Goal: Task Accomplishment & Management: Use online tool/utility

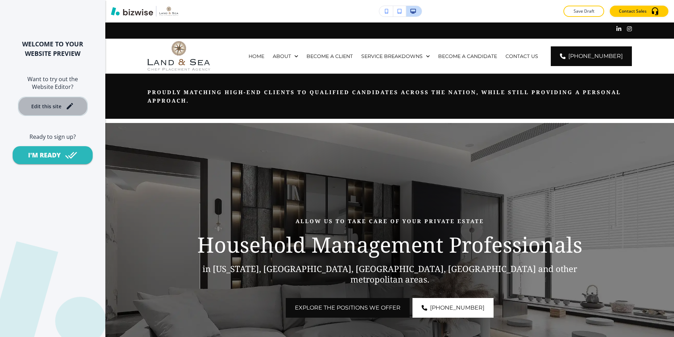
click at [53, 113] on button "Edit this site" at bounding box center [53, 105] width 70 height 19
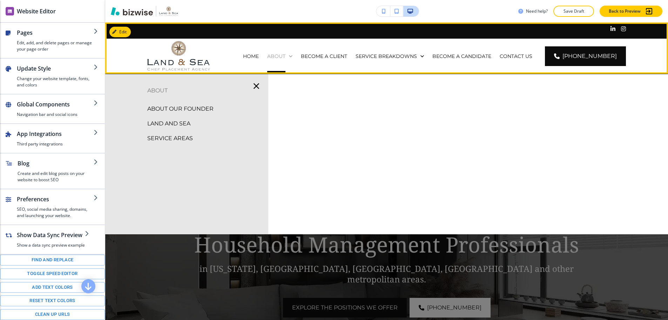
click at [286, 59] on p "ABOUT" at bounding box center [276, 56] width 18 height 7
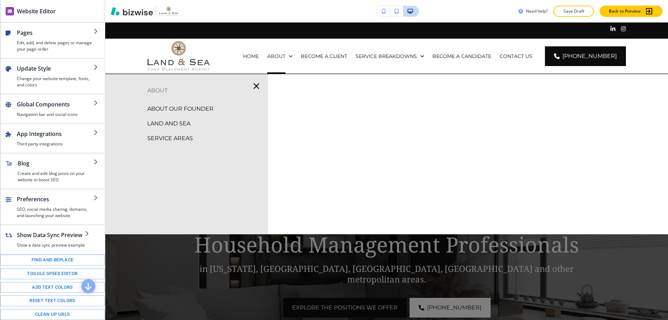
click at [160, 91] on p "ABOUT" at bounding box center [186, 90] width 163 height 11
click at [159, 93] on p "ABOUT" at bounding box center [186, 90] width 163 height 11
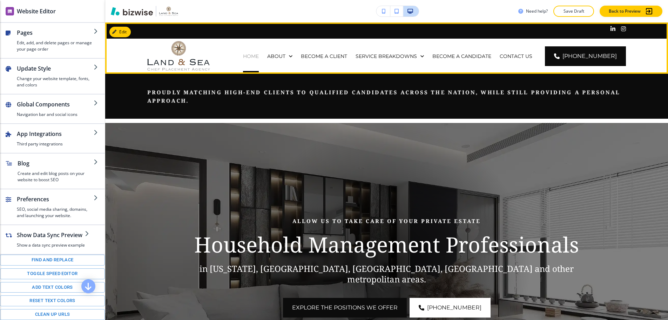
click at [259, 57] on p "HOME" at bounding box center [251, 56] width 16 height 7
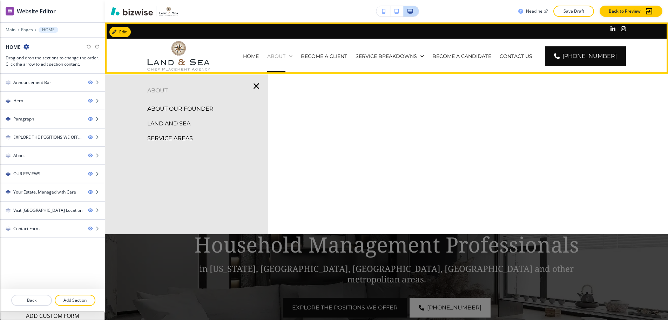
click at [286, 55] on p "ABOUT" at bounding box center [276, 56] width 18 height 7
click at [286, 58] on p "ABOUT" at bounding box center [276, 56] width 18 height 7
click at [286, 57] on p "ABOUT" at bounding box center [276, 56] width 18 height 7
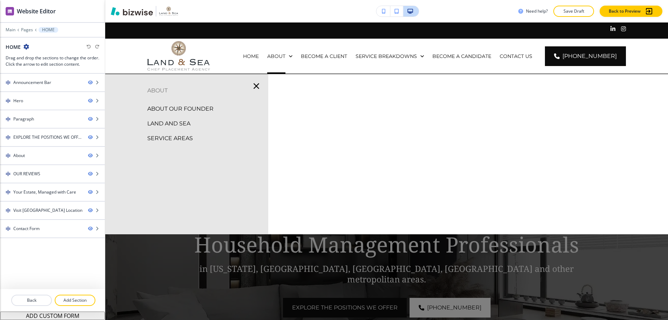
click at [196, 106] on p "ABOUT OUR FOUNDER" at bounding box center [180, 109] width 66 height 11
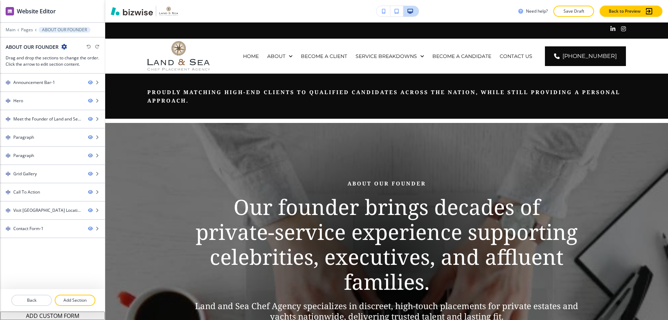
scroll to position [5, 0]
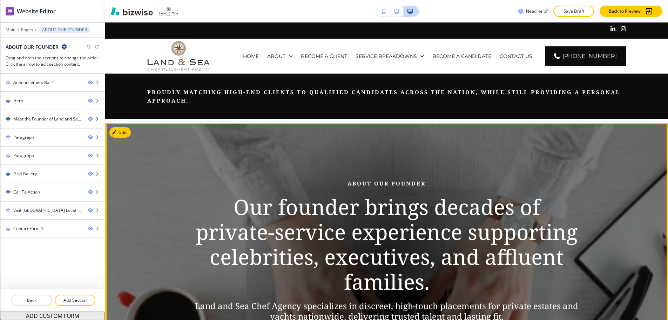
click at [392, 205] on p "Our founder brings decades of private‑service experience supporting celebrities…" at bounding box center [386, 244] width 399 height 100
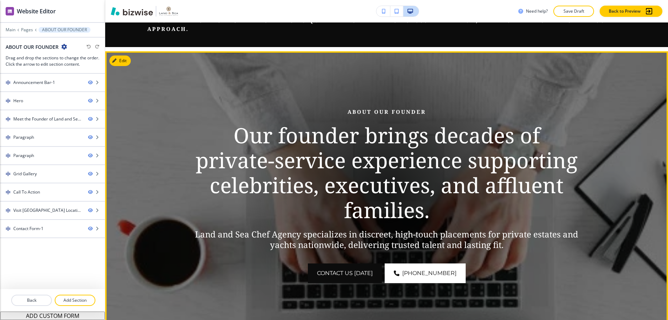
scroll to position [70, 0]
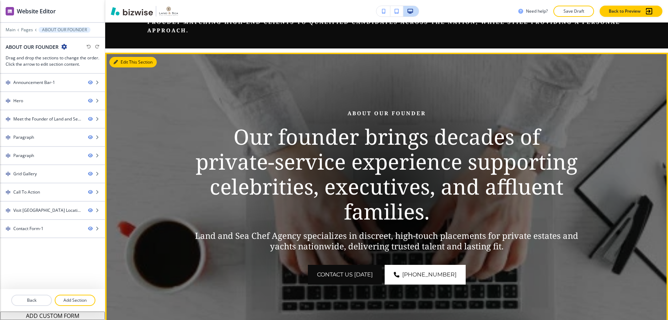
click at [125, 57] on button "Edit This Section" at bounding box center [132, 62] width 47 height 11
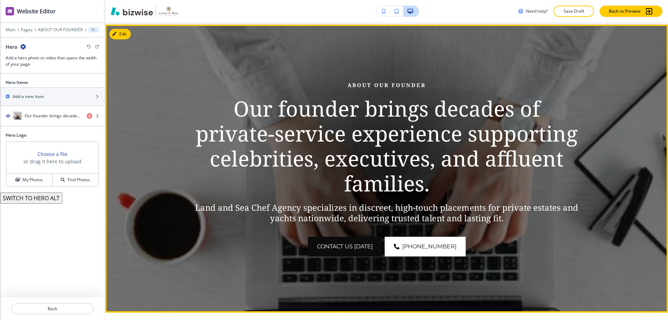
scroll to position [100, 0]
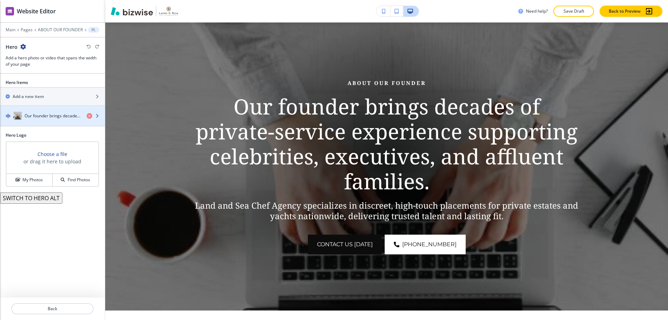
click at [42, 114] on div "Our founder brings decades of private‑service experience supporting celebrities…" at bounding box center [40, 116] width 81 height 8
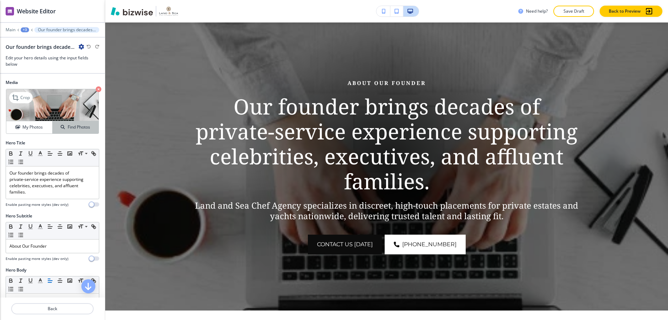
click at [68, 124] on h4 "Find Photos" at bounding box center [79, 127] width 22 height 6
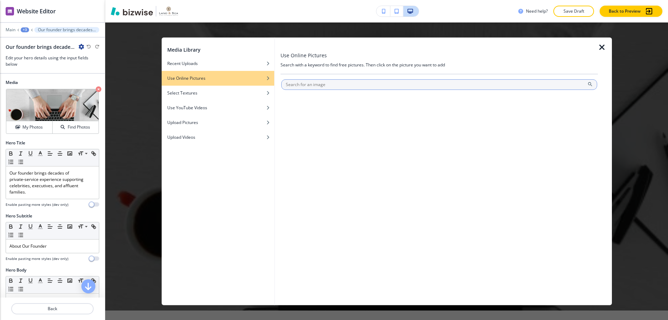
click at [347, 86] on input "text" at bounding box center [439, 84] width 316 height 11
type input "work"
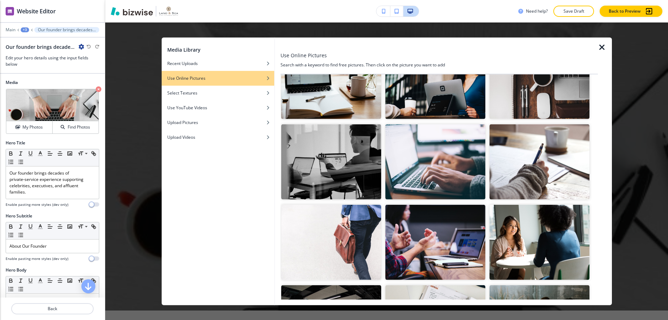
scroll to position [246, 0]
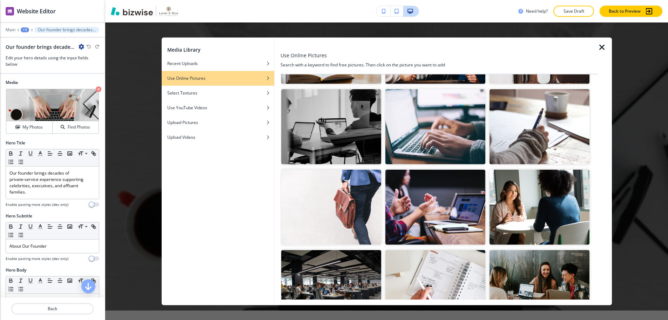
click at [466, 128] on img "button" at bounding box center [436, 126] width 100 height 75
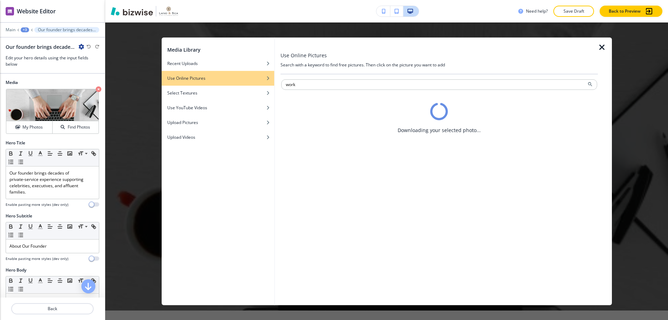
scroll to position [0, 0]
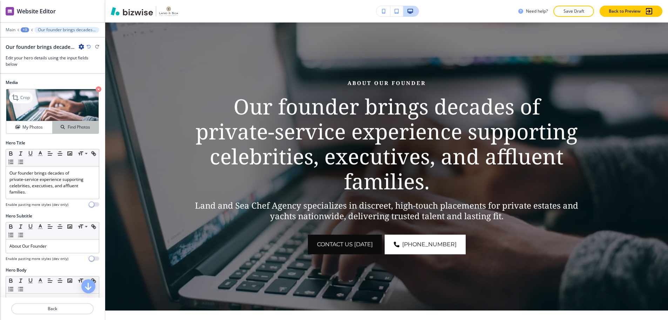
click at [68, 124] on h4 "Find Photos" at bounding box center [79, 127] width 22 height 6
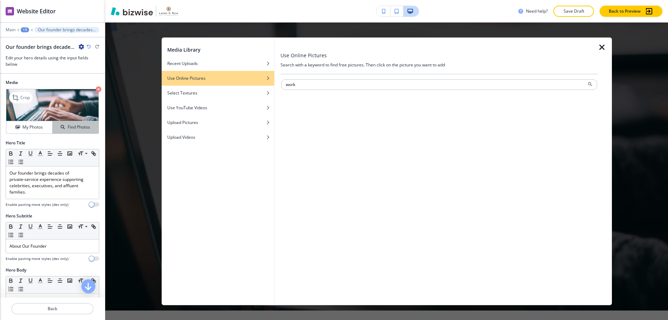
type input "work"
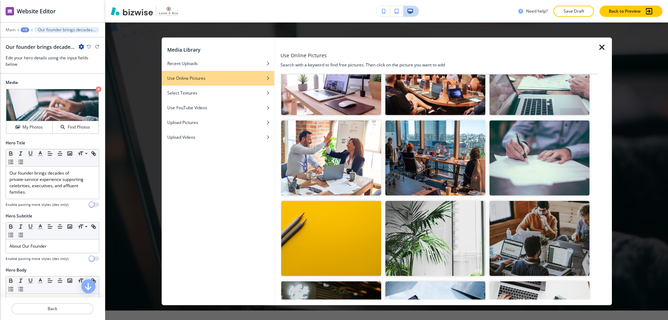
scroll to position [702, 0]
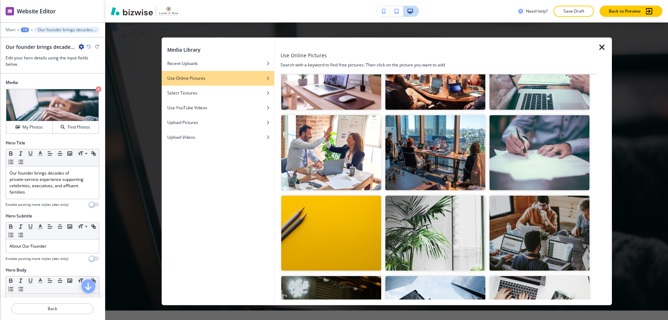
click at [525, 126] on img "button" at bounding box center [540, 152] width 100 height 75
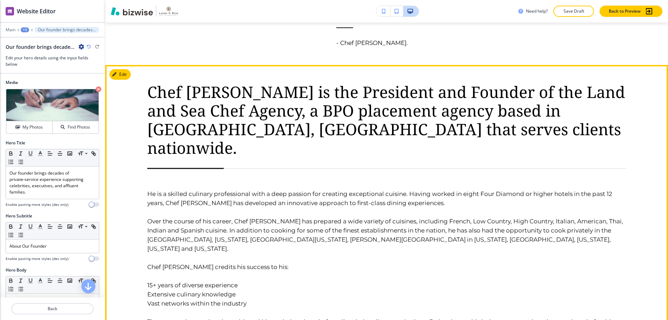
scroll to position [592, 0]
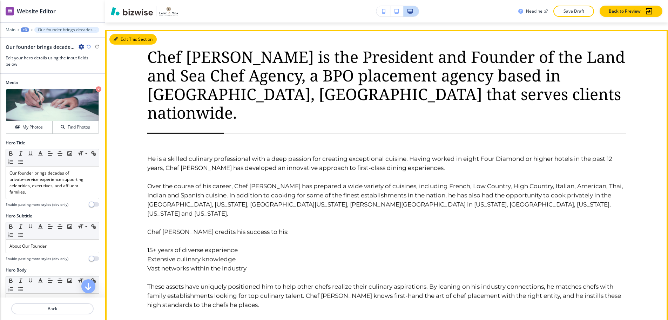
click at [117, 41] on icon "button" at bounding box center [116, 39] width 4 height 4
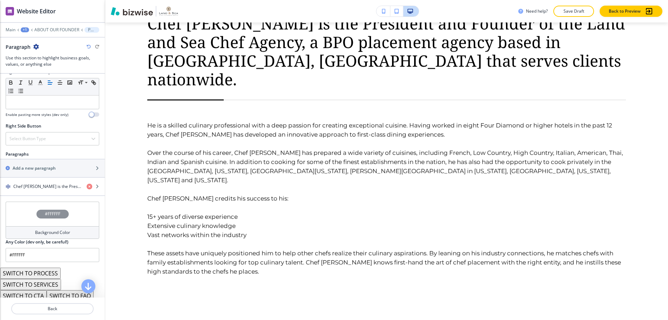
scroll to position [351, 0]
click at [46, 208] on h4 "#FFFFFF" at bounding box center [52, 211] width 15 height 6
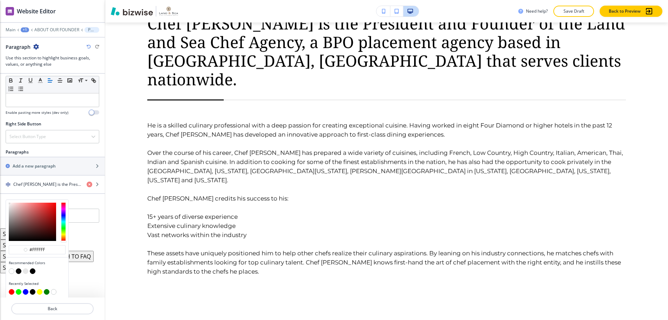
click at [19, 268] on button "button" at bounding box center [19, 271] width 6 height 6
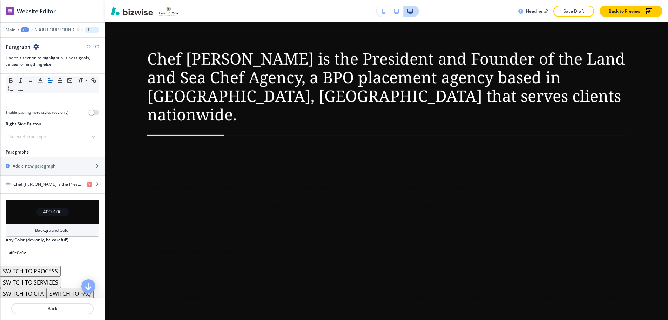
scroll to position [643, 0]
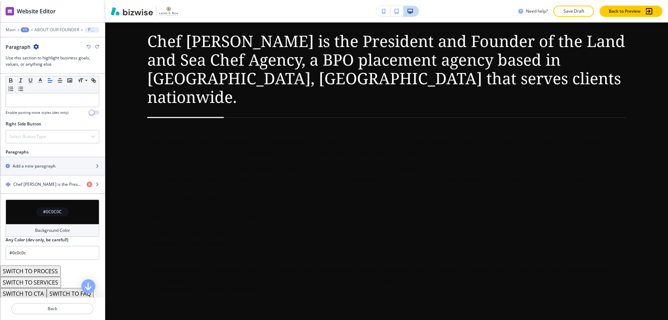
click at [50, 209] on h4 "#0C0C0C" at bounding box center [52, 211] width 19 height 6
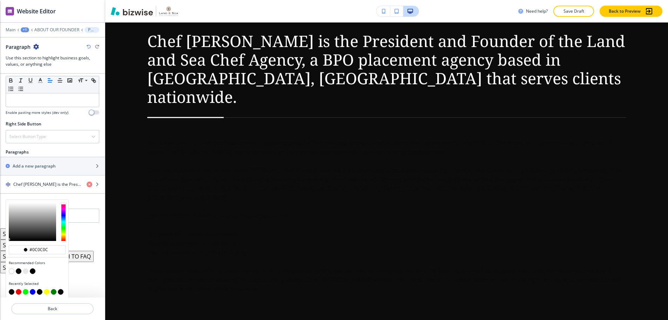
click at [31, 268] on button "button" at bounding box center [33, 271] width 6 height 6
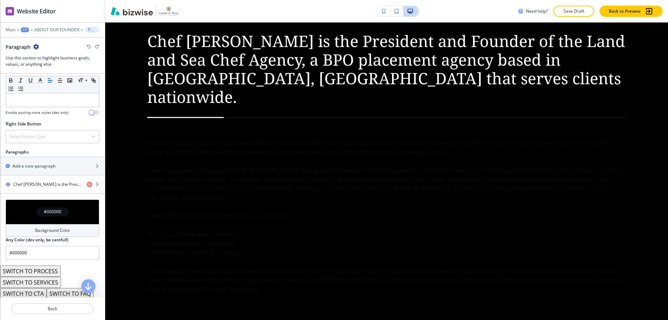
click at [56, 208] on h4 "#000000" at bounding box center [53, 211] width 18 height 6
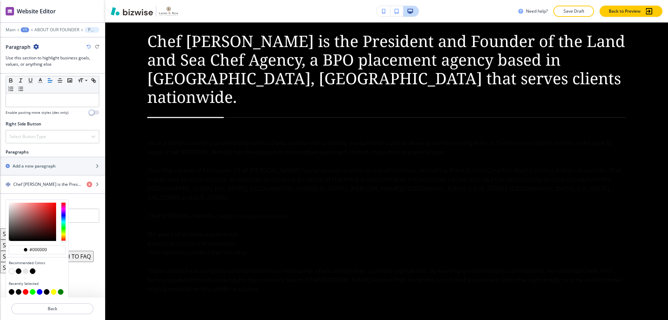
click at [20, 268] on button "button" at bounding box center [19, 271] width 6 height 6
type input "#0c0c0c"
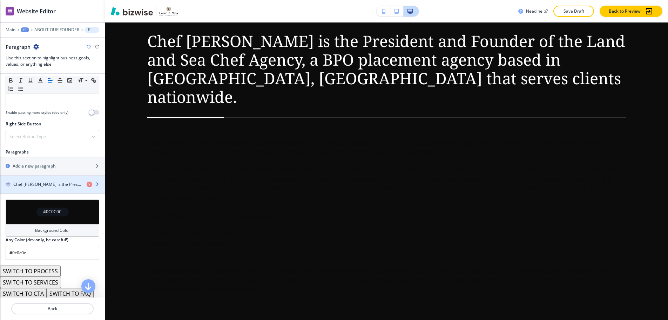
click at [46, 187] on div "button" at bounding box center [52, 190] width 105 height 6
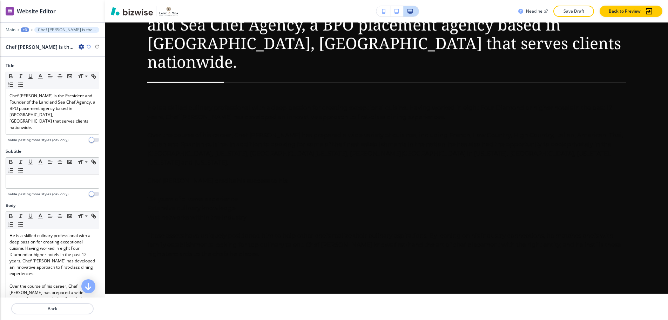
scroll to position [0, 0]
click at [68, 304] on button "Back" at bounding box center [52, 308] width 82 height 11
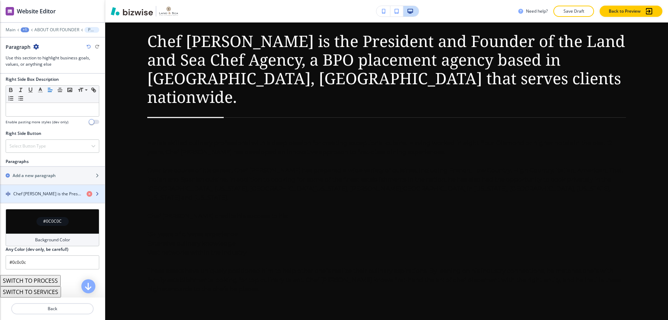
scroll to position [351, 0]
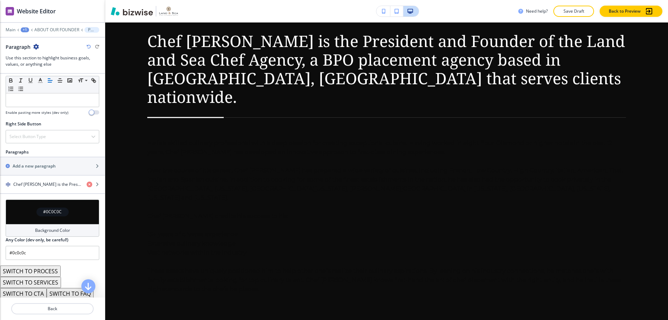
click at [52, 213] on div "#0C0C0C" at bounding box center [53, 211] width 94 height 25
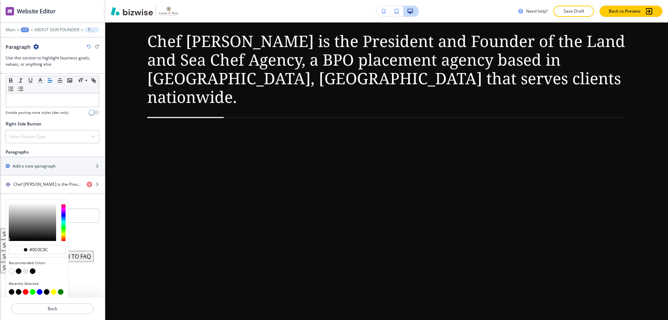
click at [26, 268] on button "button" at bounding box center [26, 271] width 6 height 6
type input "#e7e7e7"
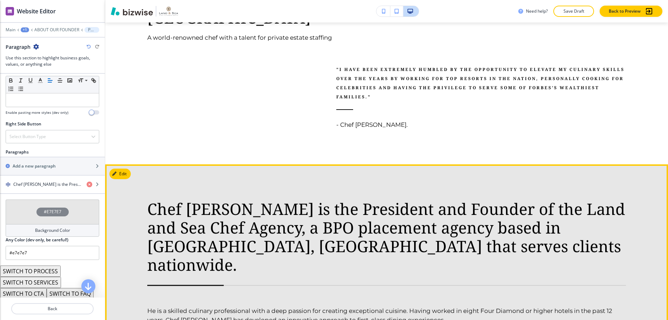
scroll to position [467, 0]
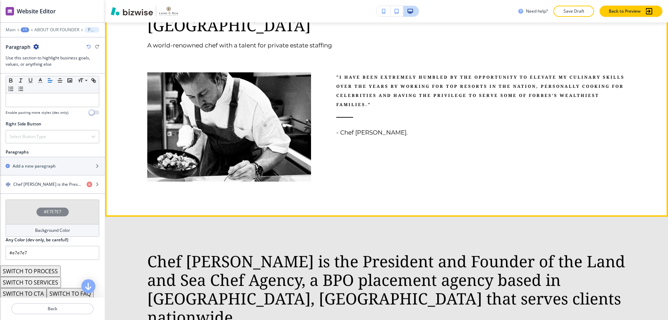
click at [596, 129] on div ""I have been extremely humbled by the opportunity to elevate my culinary skills…" at bounding box center [468, 109] width 315 height 144
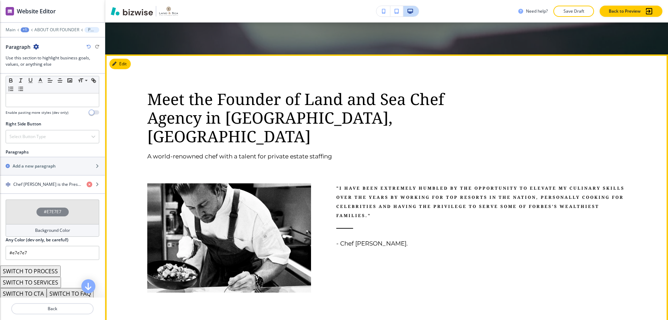
scroll to position [351, 0]
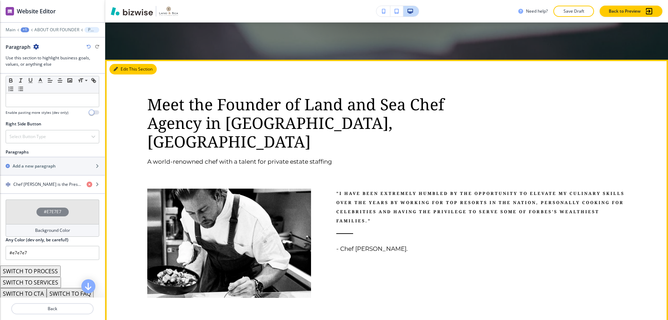
click at [127, 65] on button "Edit This Section" at bounding box center [132, 69] width 47 height 11
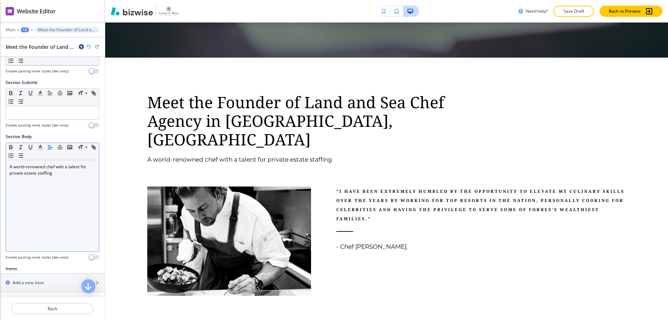
scroll to position [35, 0]
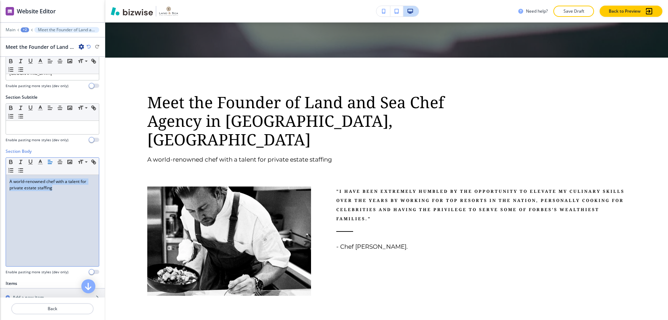
drag, startPoint x: 64, startPoint y: 179, endPoint x: 10, endPoint y: 171, distance: 55.0
click at [10, 175] on div "A world-renowned chef with a talent for private estate staffing" at bounding box center [52, 220] width 93 height 91
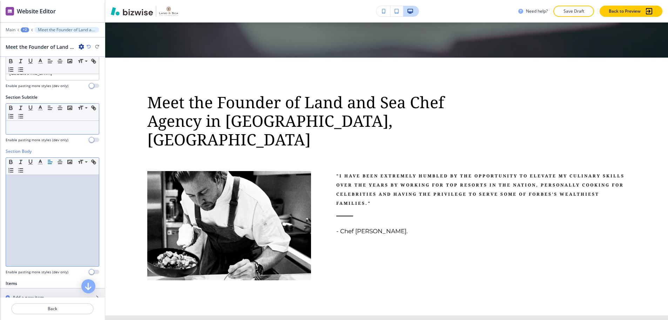
click at [26, 124] on p at bounding box center [52, 127] width 86 height 6
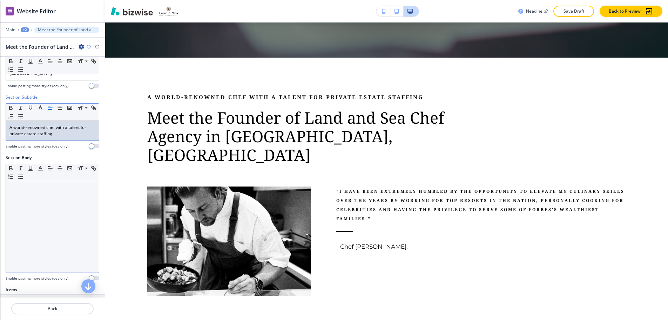
scroll to position [105, 0]
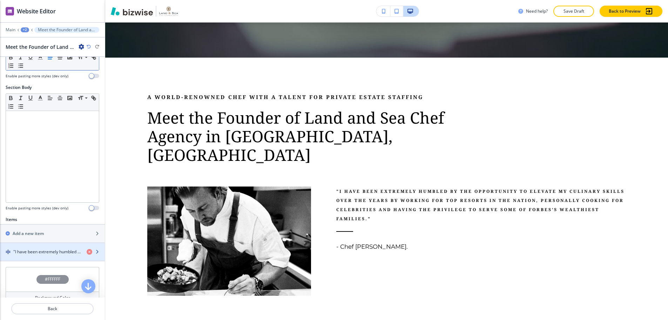
click at [49, 248] on h4 ""I have been extremely humbled by the opportunity to elevate my culinary skills…" at bounding box center [47, 251] width 68 height 6
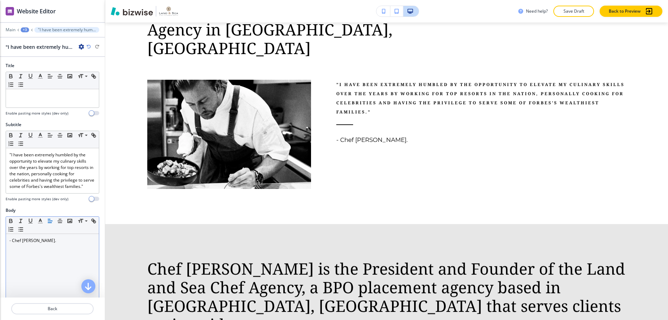
scroll to position [463, 0]
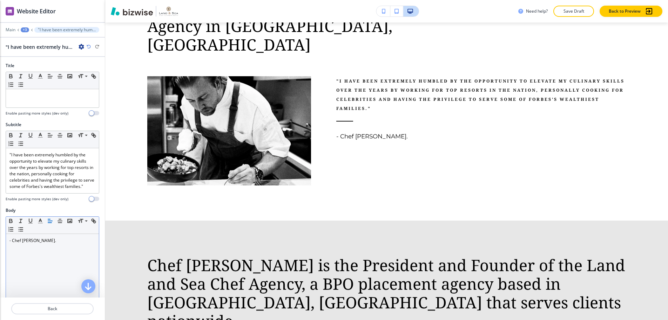
click at [59, 241] on p "- Chef Jonathan Wilson." at bounding box center [52, 240] width 86 height 6
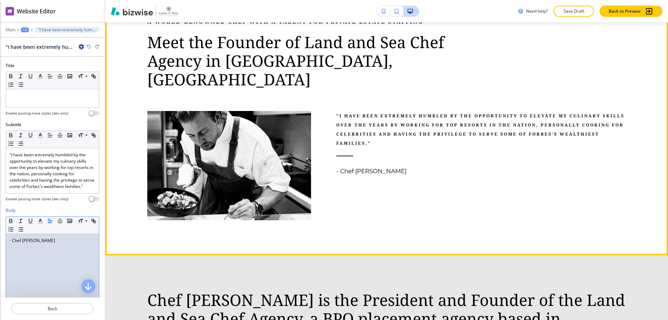
scroll to position [428, 0]
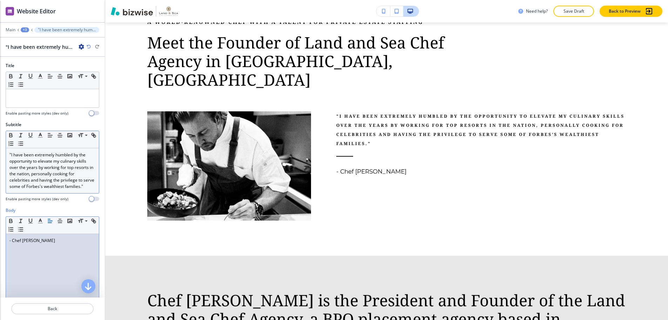
click at [59, 189] on p ""I have been extremely humbled by the opportunity to elevate my culinary skills…" at bounding box center [52, 171] width 86 height 38
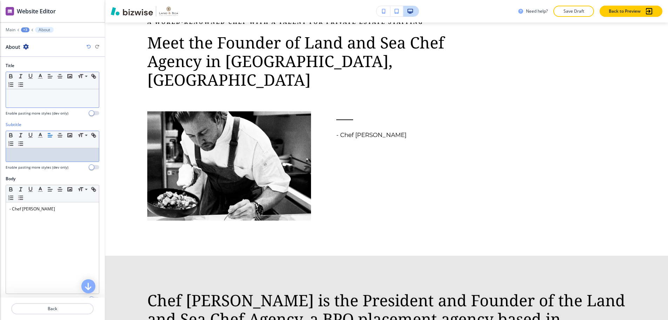
click at [48, 98] on p at bounding box center [52, 96] width 86 height 6
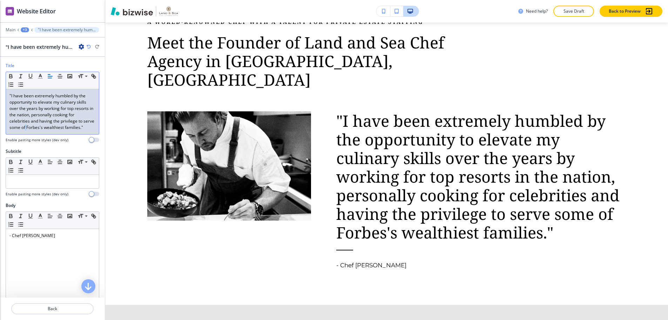
click at [37, 130] on p ""I have been extremely humbled by the opportunity to elevate my culinary skills…" at bounding box center [52, 112] width 86 height 38
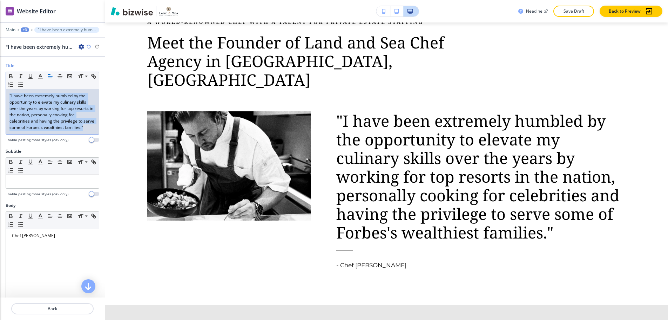
drag, startPoint x: 34, startPoint y: 134, endPoint x: 5, endPoint y: 93, distance: 50.8
click at [5, 93] on div "Title Small Normal Large Huge "I have been extremely humbled by the opportunity…" at bounding box center [52, 105] width 105 height 86
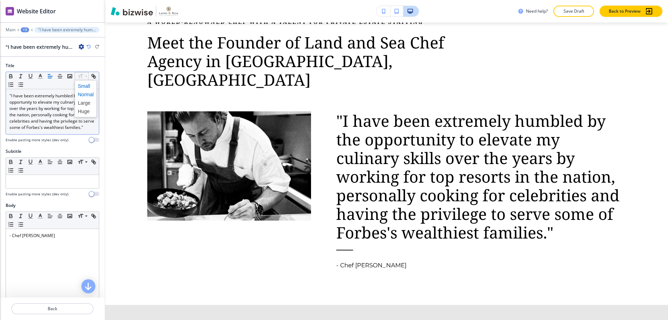
click at [81, 85] on span at bounding box center [86, 86] width 16 height 8
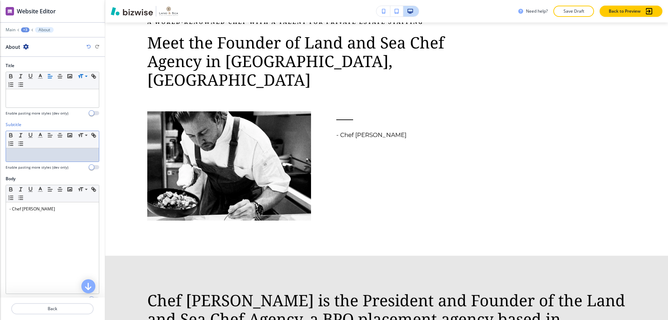
click at [46, 152] on p at bounding box center [52, 155] width 86 height 6
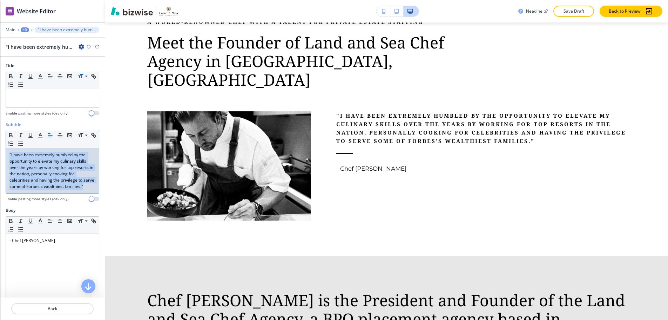
drag, startPoint x: 33, startPoint y: 192, endPoint x: 7, endPoint y: 153, distance: 47.3
click at [7, 153] on div ""I have been extremely humbled by the opportunity to elevate my culinary skills…" at bounding box center [52, 170] width 93 height 45
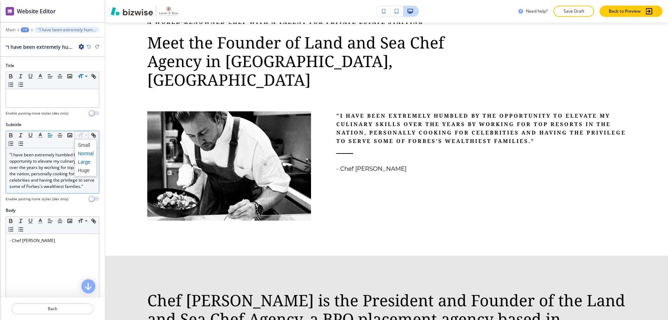
click at [84, 158] on span at bounding box center [86, 162] width 16 height 8
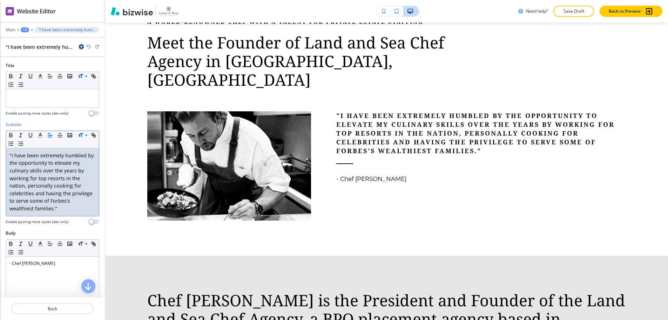
drag, startPoint x: 84, startPoint y: 133, endPoint x: 81, endPoint y: 140, distance: 8.0
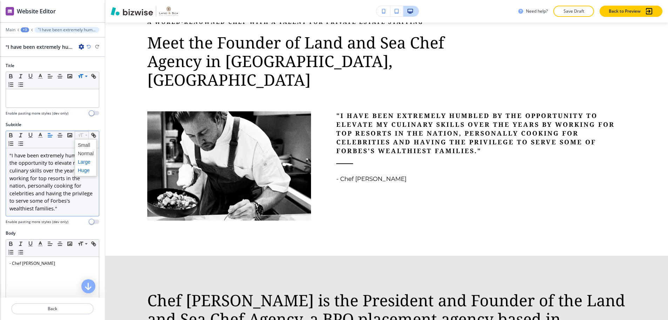
click at [82, 167] on span at bounding box center [86, 170] width 16 height 8
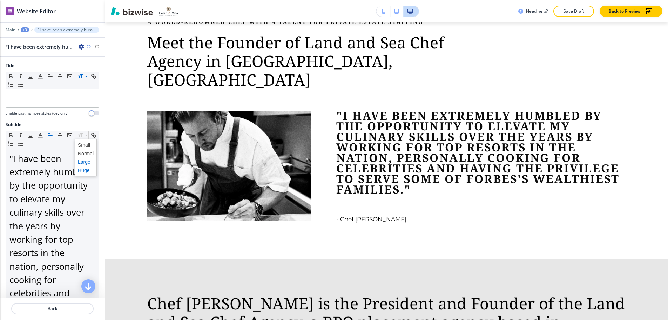
click at [84, 159] on span at bounding box center [86, 162] width 16 height 8
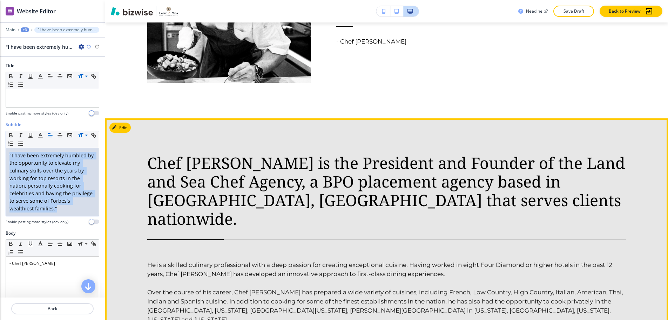
scroll to position [568, 0]
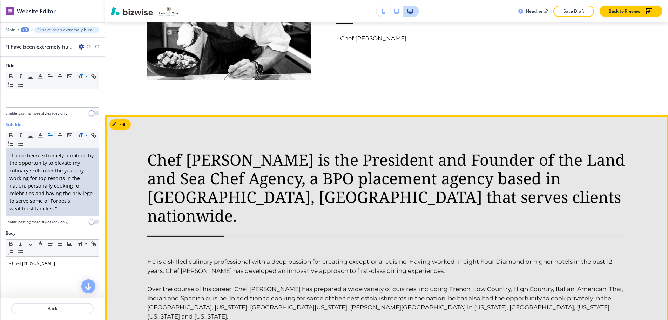
click at [373, 258] on span "He is a skilled culinary professional with a deep passion for creating exceptio…" at bounding box center [380, 266] width 467 height 16
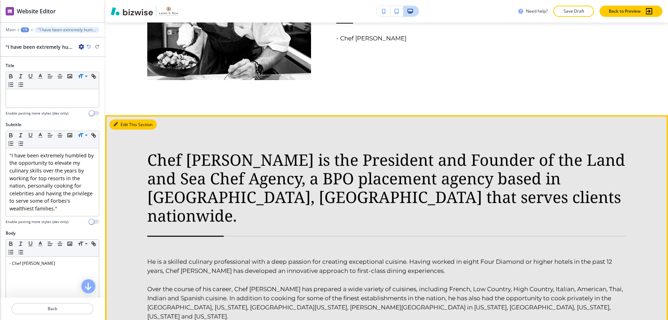
click at [126, 119] on button "Edit This Section" at bounding box center [132, 124] width 47 height 11
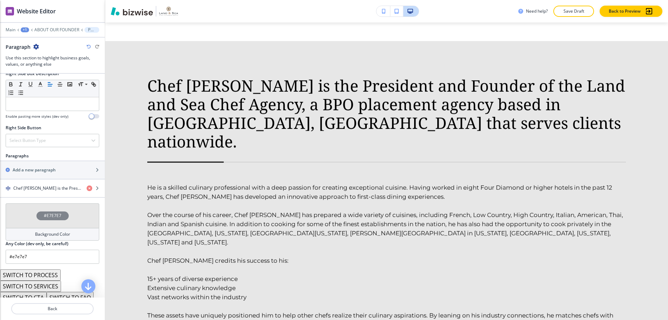
scroll to position [351, 0]
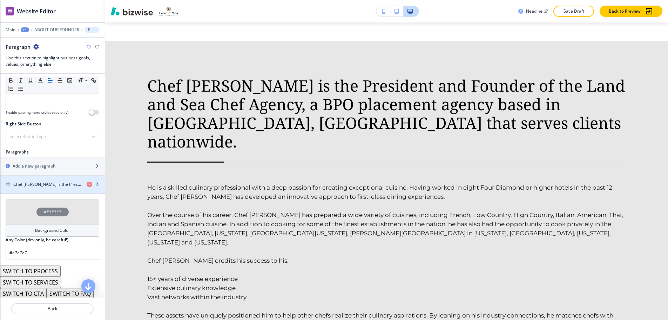
click at [66, 187] on div "button" at bounding box center [52, 190] width 105 height 6
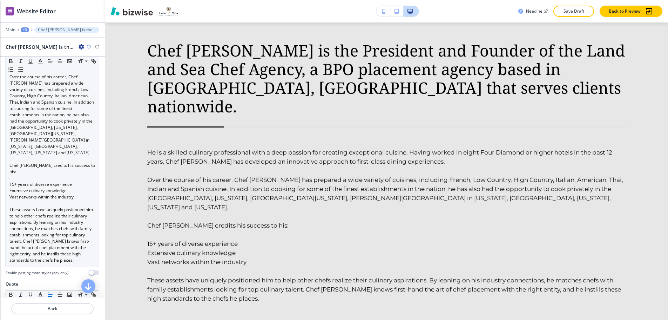
scroll to position [211, 0]
click at [15, 173] on p at bounding box center [52, 176] width 86 height 6
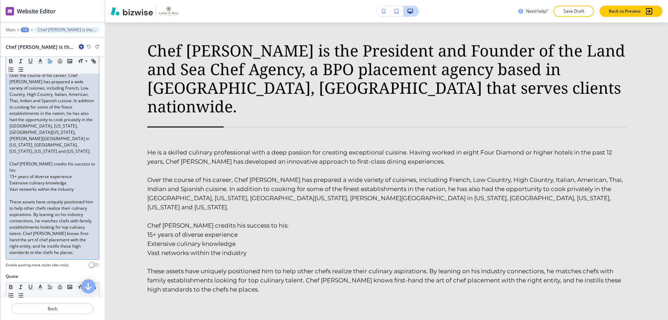
click at [13, 192] on p at bounding box center [52, 195] width 86 height 6
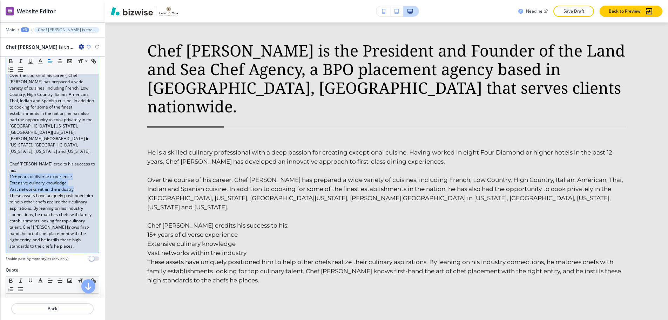
drag, startPoint x: 9, startPoint y: 147, endPoint x: 79, endPoint y: 157, distance: 70.9
click at [79, 157] on div "He is a skilled culinary professional with a deep passion for creating exceptio…" at bounding box center [52, 135] width 93 height 234
drag, startPoint x: 30, startPoint y: 259, endPoint x: 36, endPoint y: 257, distance: 6.2
click at [24, 286] on icon "button" at bounding box center [21, 289] width 6 height 6
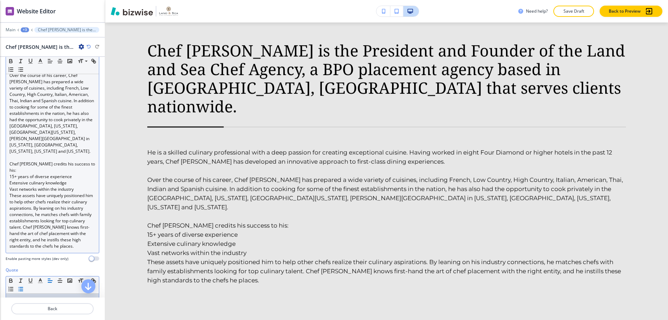
click at [12, 173] on span "15+ years of diverse experience" at bounding box center [40, 176] width 62 height 6
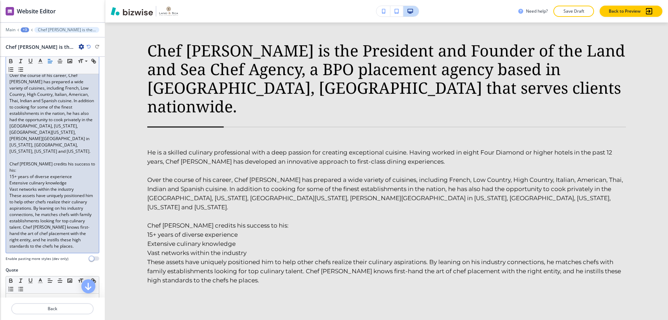
click at [11, 173] on span "15+ years of diverse experience" at bounding box center [40, 176] width 62 height 6
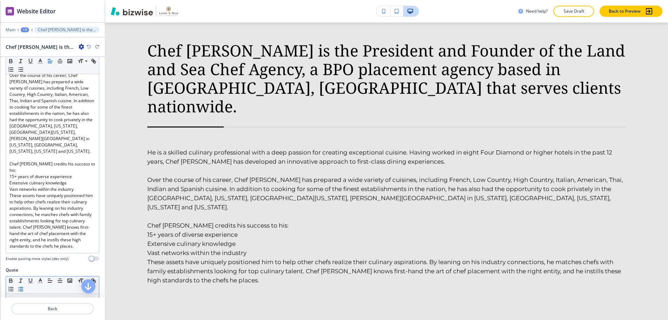
click at [24, 286] on icon "button" at bounding box center [21, 289] width 6 height 6
click at [33, 297] on li at bounding box center [56, 300] width 80 height 6
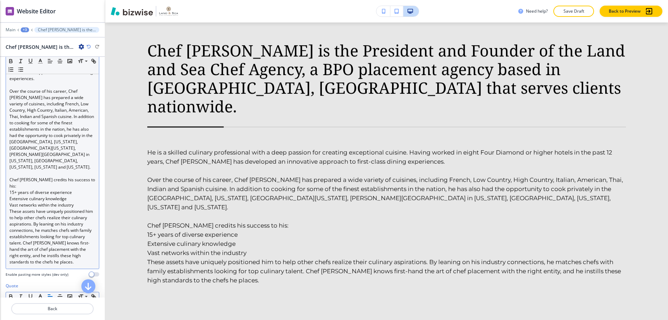
scroll to position [175, 0]
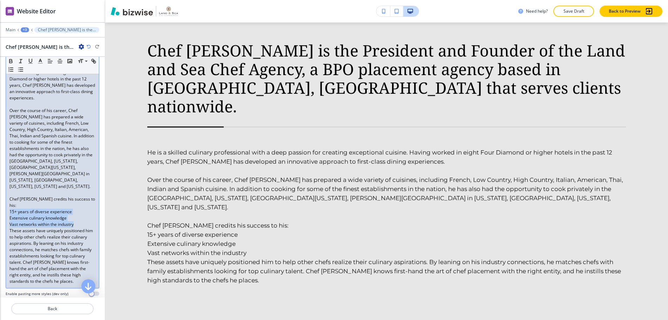
drag, startPoint x: 10, startPoint y: 182, endPoint x: 79, endPoint y: 194, distance: 69.6
click at [79, 194] on div "He is a skilled culinary professional with a deep passion for creating exceptio…" at bounding box center [52, 170] width 93 height 234
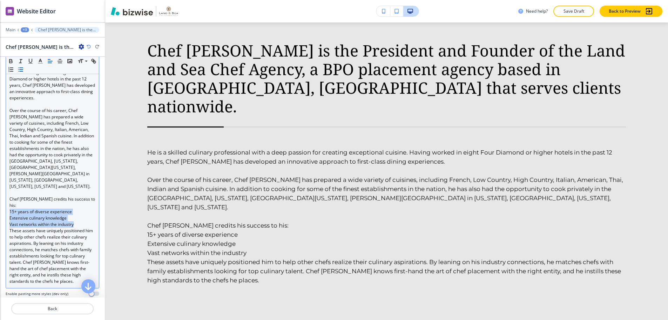
click at [24, 66] on icon "button" at bounding box center [21, 69] width 6 height 6
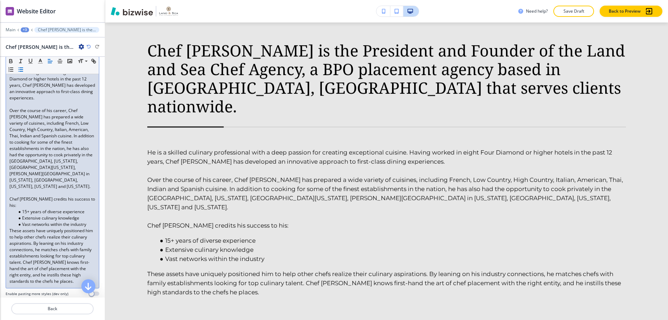
click at [40, 165] on span "Over the course of his career, Chef Jonathan has prepared a wide variety of cui…" at bounding box center [52, 148] width 86 height 82
click at [10, 227] on span "These assets have uniquely positioned him to help other chefs realize their cul…" at bounding box center [51, 255] width 85 height 56
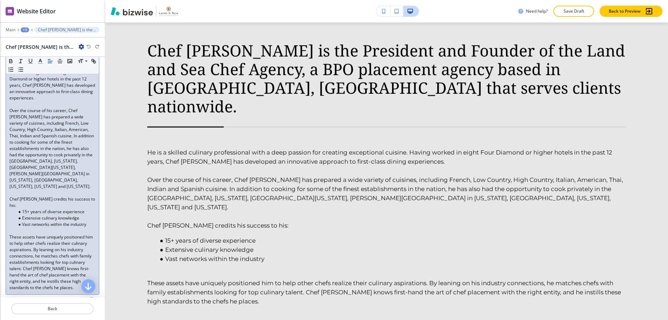
scroll to position [246, 0]
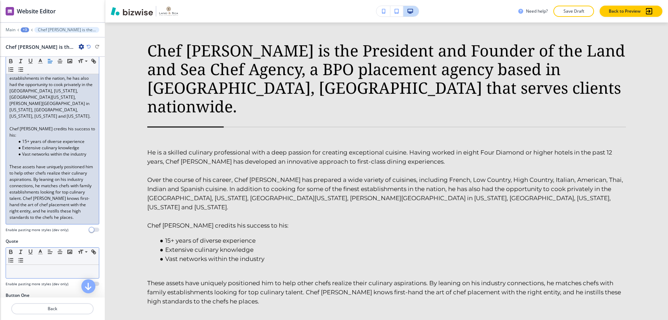
drag, startPoint x: 82, startPoint y: 190, endPoint x: 88, endPoint y: 193, distance: 6.4
click at [88, 193] on div "He is a skilled culinary professional with a deep passion for creating exceptio…" at bounding box center [52, 103] width 93 height 241
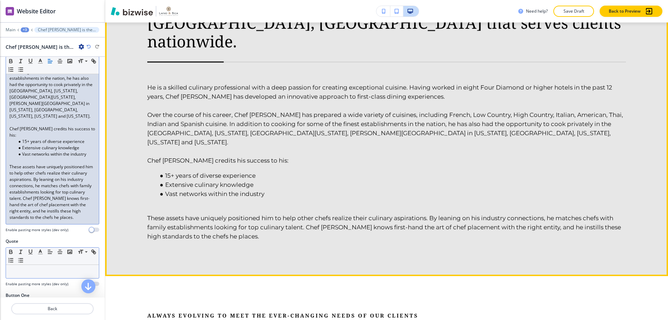
scroll to position [783, 0]
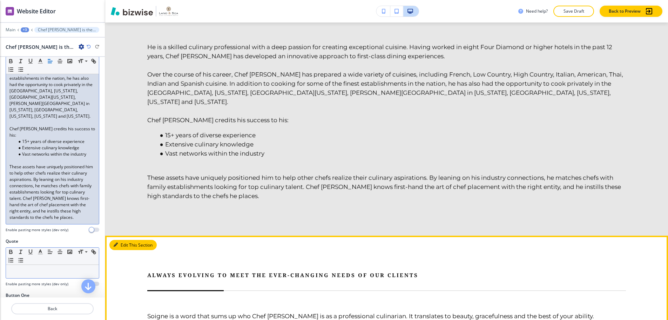
click at [124, 240] on button "Edit This Section" at bounding box center [132, 245] width 47 height 11
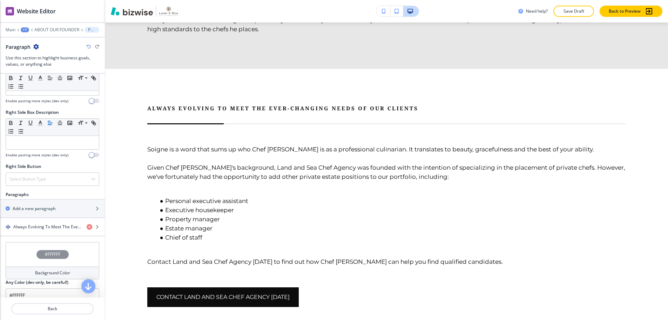
scroll to position [316, 0]
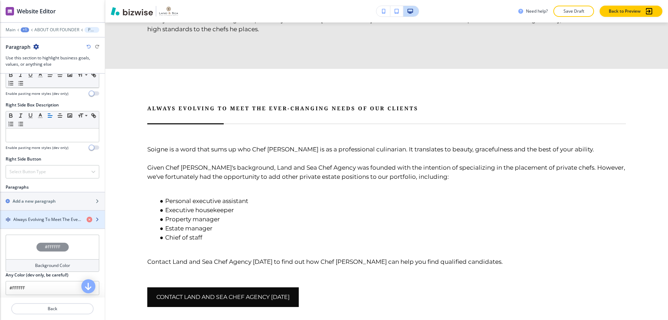
click at [20, 216] on h4 "Always Evolving To Meet The Ever-Changing Needs Of Our Clients" at bounding box center [47, 219] width 68 height 6
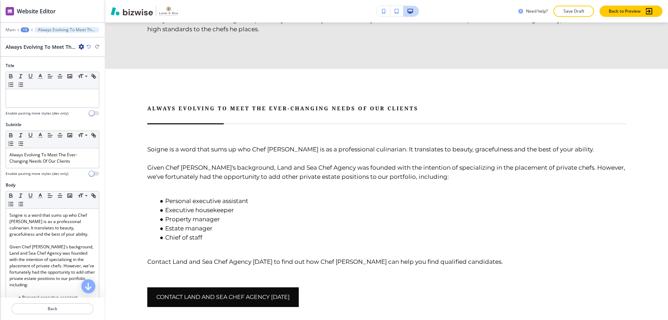
scroll to position [985, 0]
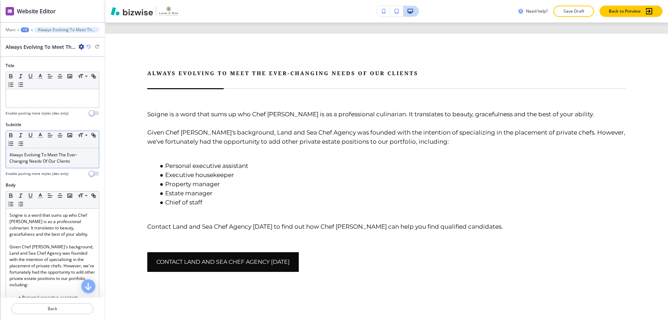
click at [67, 158] on p "Always Evolving To Meet The Ever-Changing Needs Of Our Clients" at bounding box center [52, 158] width 86 height 13
click at [75, 155] on p "Always Evolving To Meet The Ever-Changing Needs Of Our Clients" at bounding box center [52, 158] width 86 height 13
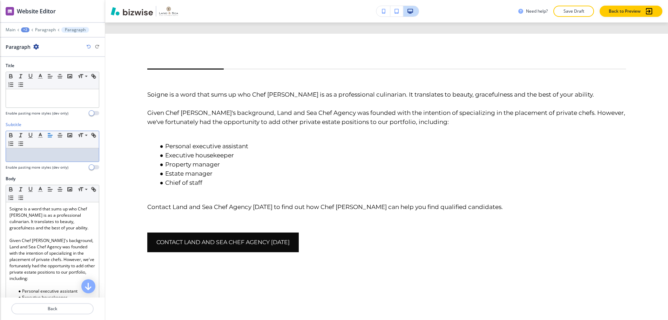
scroll to position [0, 0]
click at [57, 102] on div at bounding box center [52, 98] width 93 height 18
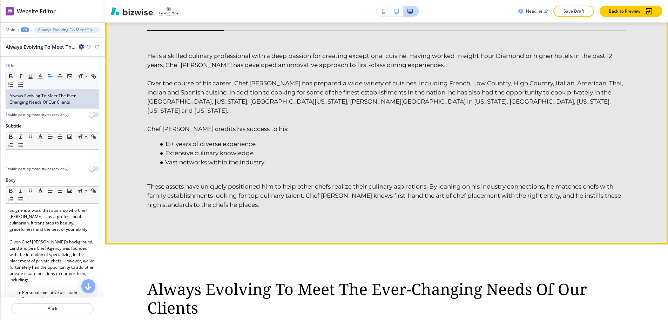
scroll to position [599, 0]
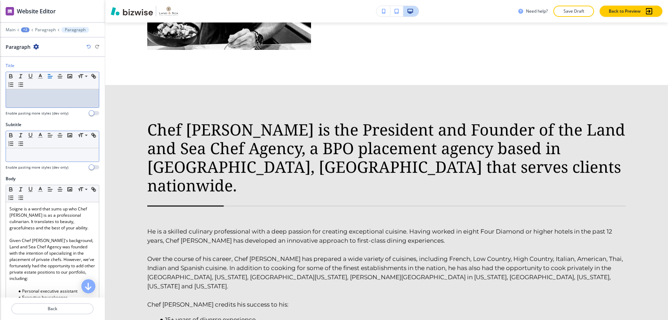
click at [25, 152] on p at bounding box center [52, 155] width 86 height 6
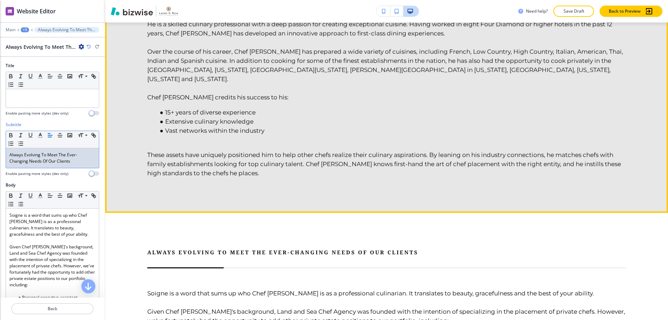
scroll to position [809, 0]
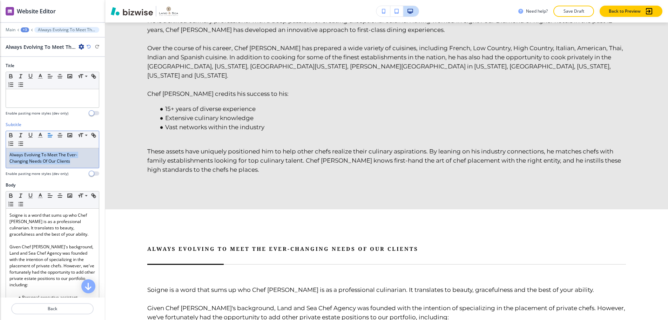
drag, startPoint x: 75, startPoint y: 160, endPoint x: 8, endPoint y: 154, distance: 67.0
click at [8, 154] on div "Always Evolving To Meet The Ever-Changing Needs Of Our Clients" at bounding box center [52, 158] width 93 height 20
click at [84, 162] on span at bounding box center [86, 162] width 16 height 8
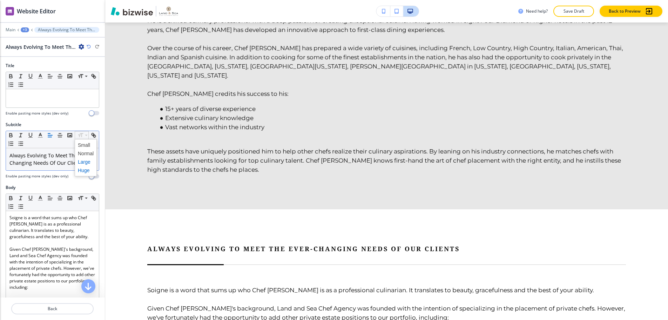
click at [85, 167] on span at bounding box center [86, 170] width 16 height 8
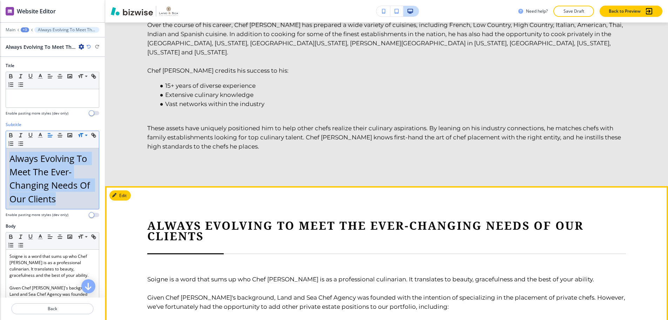
scroll to position [844, 0]
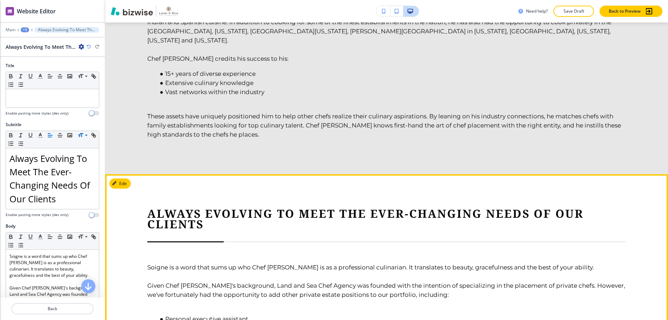
click at [233, 241] on h6 "Soigne is a word that sums up who Chef Jonathan is as a professional culinarian…" at bounding box center [386, 312] width 479 height 142
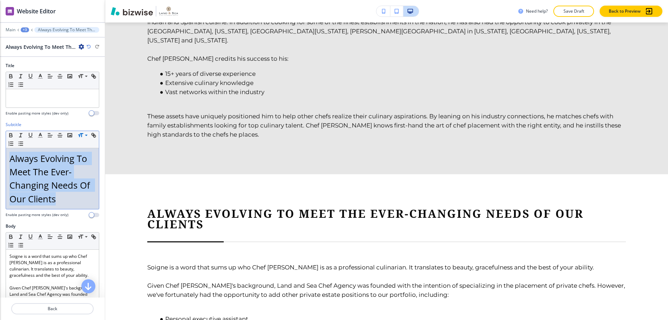
drag, startPoint x: 61, startPoint y: 203, endPoint x: 9, endPoint y: 160, distance: 67.2
click at [9, 160] on p "Always Evolving To Meet The Ever-Changing Needs Of Our Clients" at bounding box center [52, 179] width 86 height 54
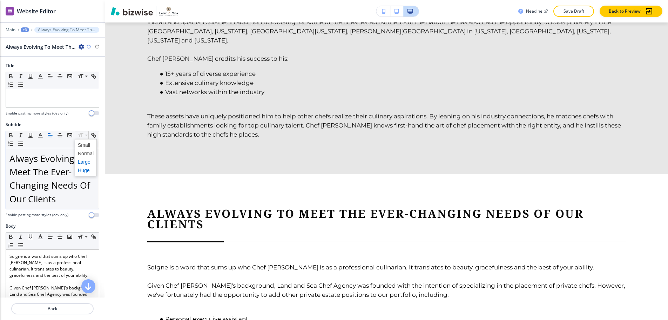
click at [84, 164] on span at bounding box center [86, 162] width 16 height 8
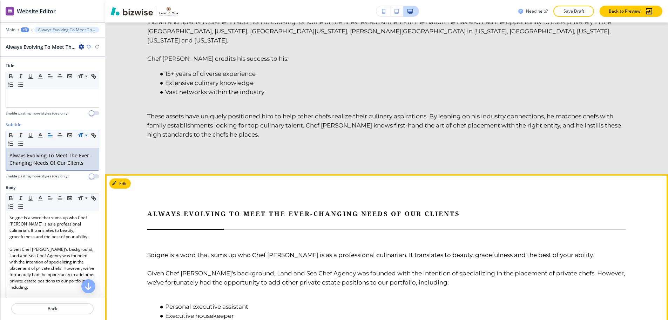
click at [221, 250] on p "Soigne is a word that sums up who Chef Jonathan is as a professional culinarian…" at bounding box center [386, 254] width 479 height 9
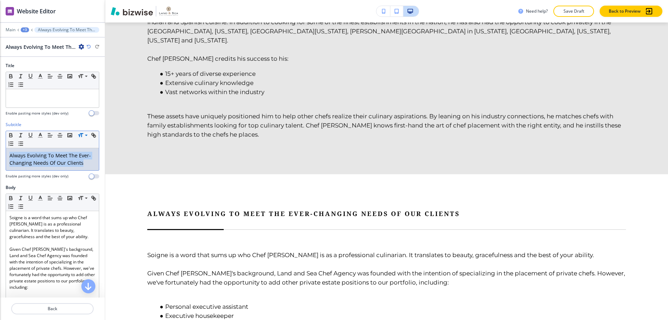
drag, startPoint x: 83, startPoint y: 161, endPoint x: 0, endPoint y: 152, distance: 83.4
click at [0, 152] on div "Subtitle Small Normal Large Huge Always Evolving To Meet The Ever-Changing Need…" at bounding box center [52, 152] width 105 height 63
click at [87, 168] on span at bounding box center [86, 170] width 16 height 8
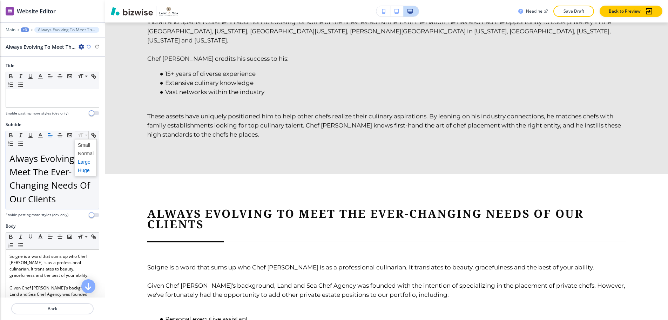
click at [82, 159] on span at bounding box center [86, 162] width 16 height 8
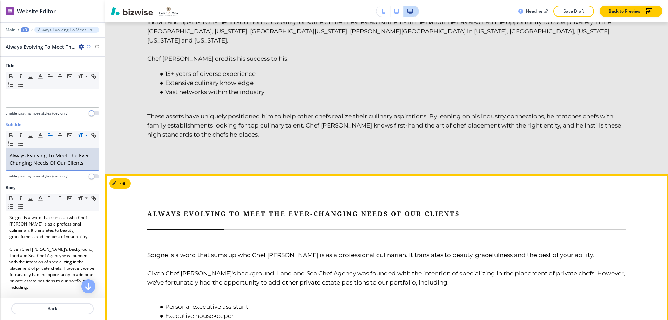
click at [320, 250] on p "Soigne is a word that sums up who Chef Jonathan is as a professional culinarian…" at bounding box center [386, 254] width 479 height 9
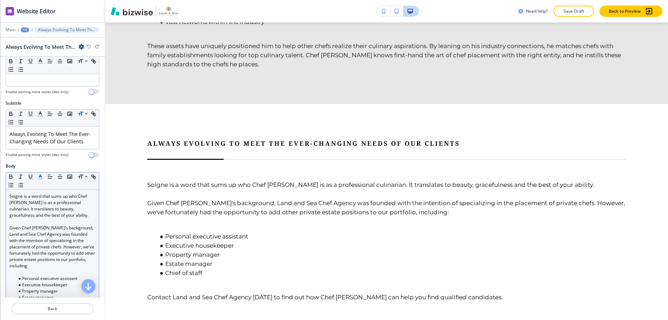
scroll to position [70, 0]
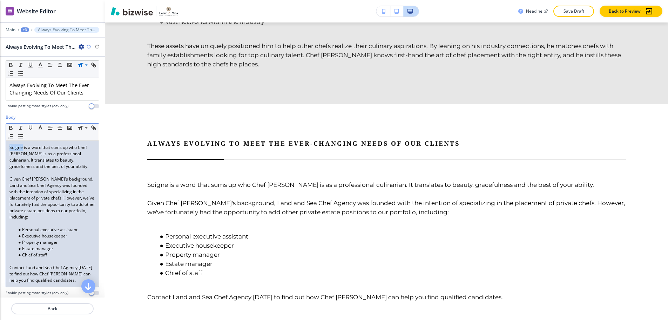
drag, startPoint x: 9, startPoint y: 147, endPoint x: 22, endPoint y: 147, distance: 13.3
click at [22, 147] on div "Soigne is a word that sums up who Chef Jonathan is as a professional culinarian…" at bounding box center [52, 214] width 93 height 146
click at [22, 126] on icon "button" at bounding box center [21, 128] width 6 height 6
click at [10, 127] on icon "button" at bounding box center [10, 127] width 2 height 2
drag, startPoint x: 39, startPoint y: 160, endPoint x: 53, endPoint y: 166, distance: 15.3
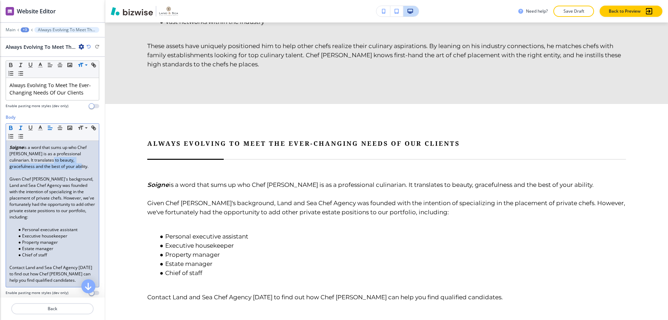
click at [53, 166] on p "Soigne is a word that sums up who Chef Jonathan is as a professional culinarian…" at bounding box center [52, 156] width 86 height 25
click at [19, 128] on icon "button" at bounding box center [21, 128] width 6 height 6
click at [83, 161] on em "beauty, gracefulness and the best of your ability" at bounding box center [48, 163] width 78 height 12
drag, startPoint x: 81, startPoint y: 159, endPoint x: 16, endPoint y: 166, distance: 65.3
click at [16, 166] on em "beauty, gracefulness and the best of your ability" at bounding box center [48, 163] width 78 height 12
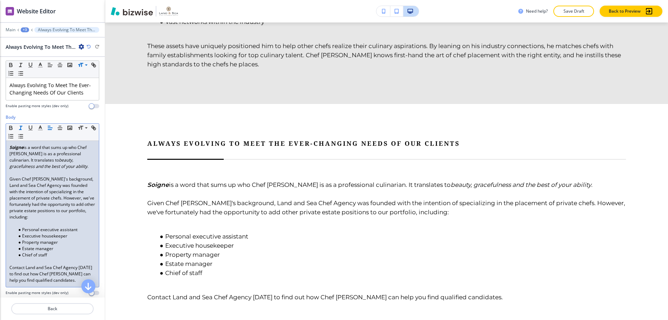
click at [16, 166] on em "beauty, gracefulness and the best of your ability" at bounding box center [48, 163] width 78 height 12
drag, startPoint x: 16, startPoint y: 166, endPoint x: 20, endPoint y: 164, distance: 4.2
click at [20, 164] on em "beauty, gracefulness and the best of your ability" at bounding box center [48, 163] width 78 height 12
click at [15, 166] on em "beauty, gracefulness and the best of your ability" at bounding box center [48, 163] width 78 height 12
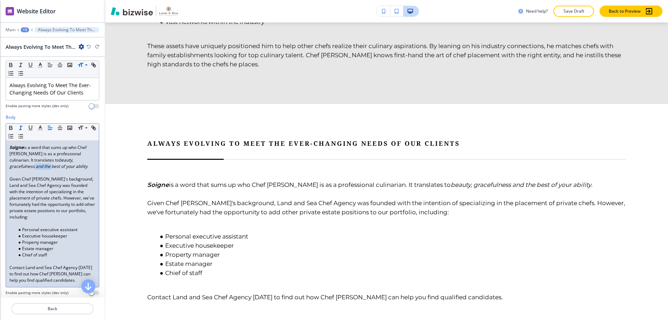
drag, startPoint x: 16, startPoint y: 166, endPoint x: 80, endPoint y: 160, distance: 63.4
click at [80, 160] on em "beauty, gracefulness and the best of your ability" at bounding box center [48, 163] width 78 height 12
click at [21, 129] on icon "button" at bounding box center [21, 128] width 6 height 6
drag, startPoint x: 40, startPoint y: 159, endPoint x: 64, endPoint y: 161, distance: 24.3
click at [64, 161] on em "beauty, gracefulness" at bounding box center [41, 163] width 65 height 12
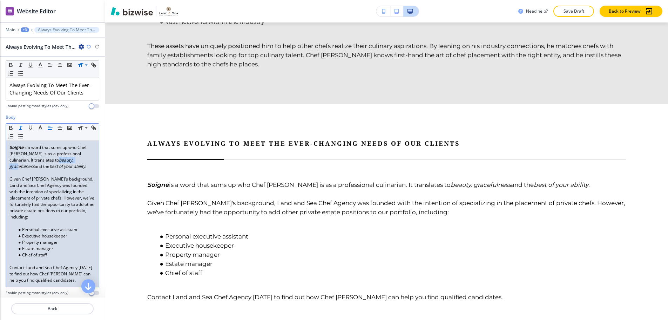
click at [64, 161] on em "beauty, gracefulness" at bounding box center [41, 163] width 65 height 12
click at [42, 157] on em "beauty, gracefulness" at bounding box center [41, 163] width 65 height 12
drag, startPoint x: 39, startPoint y: 159, endPoint x: 79, endPoint y: 159, distance: 39.3
click at [74, 159] on em "beauty, gracefulness" at bounding box center [41, 163] width 65 height 12
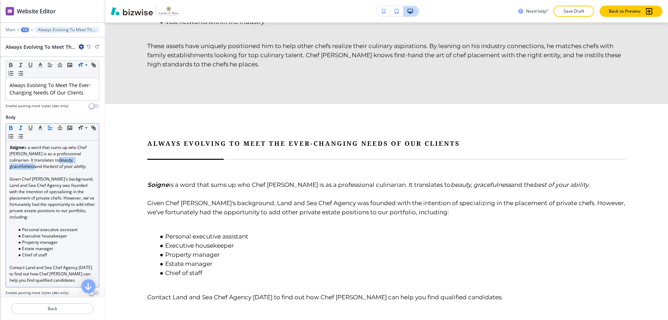
click at [13, 127] on icon "button" at bounding box center [11, 128] width 6 height 6
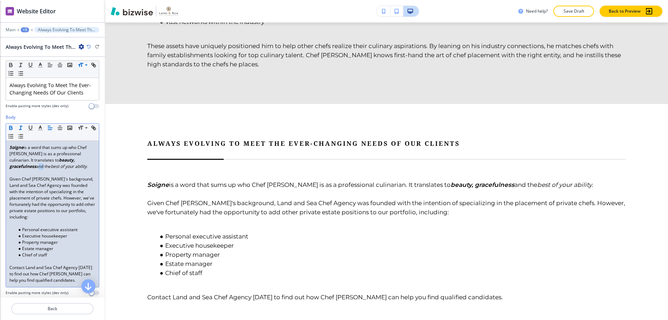
drag, startPoint x: 9, startPoint y: 166, endPoint x: 15, endPoint y: 166, distance: 5.3
click at [15, 166] on p "Soigne is a word that sums up who Chef Jonathan is as a professional culinarian…" at bounding box center [52, 156] width 86 height 25
click at [51, 168] on em "best of your ability" at bounding box center [69, 166] width 36 height 6
drag, startPoint x: 27, startPoint y: 166, endPoint x: 42, endPoint y: 166, distance: 15.4
click at [51, 166] on em "best of your ability" at bounding box center [69, 166] width 36 height 6
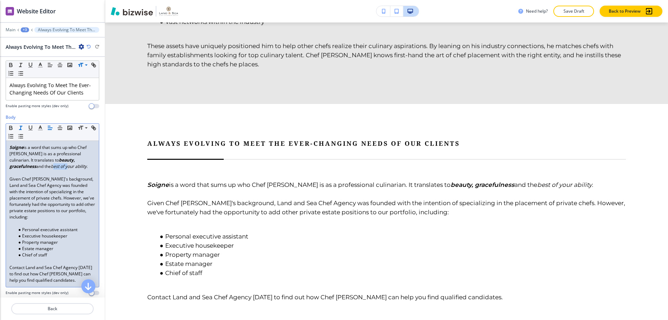
click at [51, 166] on em "best of your ability" at bounding box center [69, 166] width 36 height 6
drag, startPoint x: 27, startPoint y: 166, endPoint x: 62, endPoint y: 165, distance: 35.5
click at [62, 165] on p "Soigne is a word that sums up who Chef Jonathan is as a professional culinarian…" at bounding box center [52, 156] width 86 height 25
click at [12, 126] on icon "button" at bounding box center [10, 127] width 2 height 2
drag, startPoint x: 9, startPoint y: 165, endPoint x: 27, endPoint y: 166, distance: 17.6
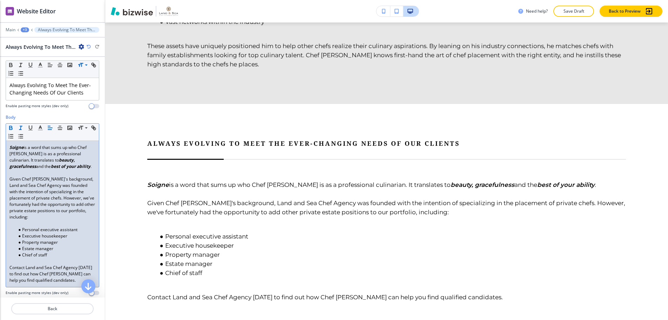
click at [27, 166] on div "Soigne is a word that sums up who Chef Jonathan is as a professional culinarian…" at bounding box center [52, 214] width 93 height 146
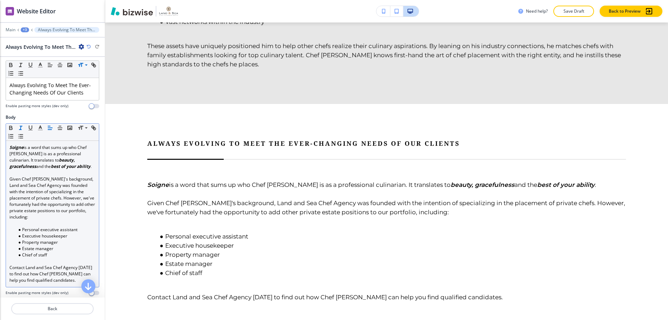
click at [22, 126] on line "button" at bounding box center [21, 126] width 2 height 0
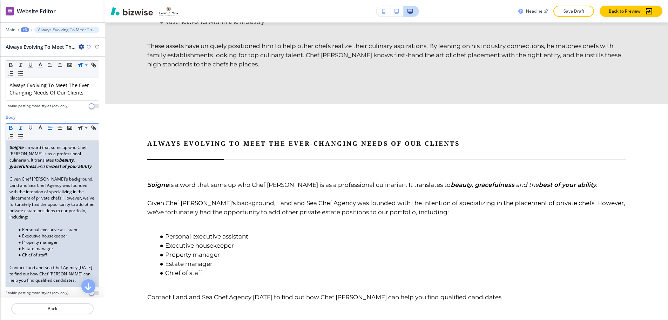
click at [12, 128] on icon "button" at bounding box center [10, 129] width 3 height 2
click at [53, 198] on p "Given Chef Jonathan's background, Land and Sea Chef Agency was founded with the…" at bounding box center [52, 198] width 86 height 44
click at [37, 224] on p at bounding box center [52, 223] width 86 height 6
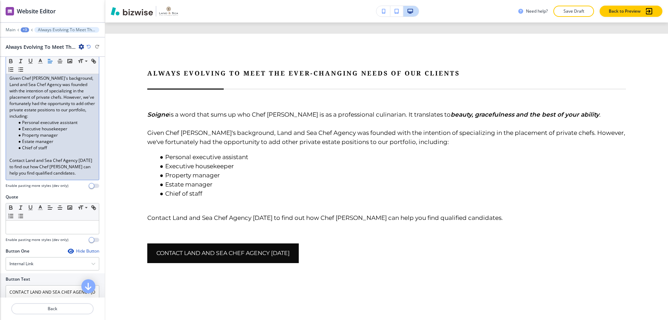
scroll to position [211, 0]
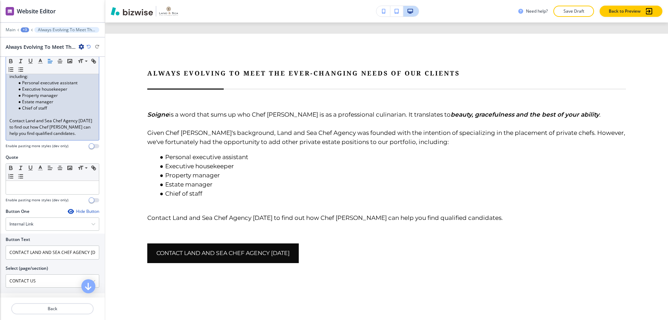
click at [73, 137] on div "Soigne is a word that sums up who Chef Jonathan is as a professional culinarian…" at bounding box center [52, 70] width 93 height 140
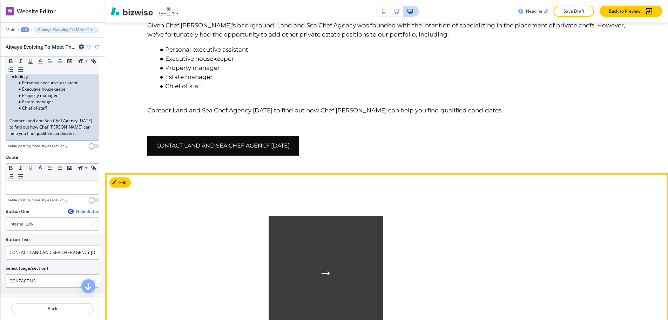
scroll to position [1090, 0]
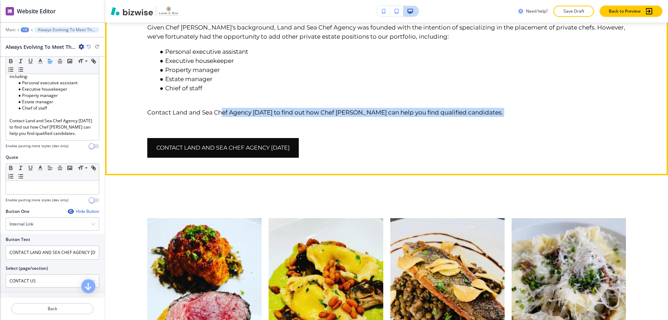
drag, startPoint x: 218, startPoint y: 149, endPoint x: 222, endPoint y: 76, distance: 72.7
click at [224, 68] on main "Edit Proudly matching high-end clients to qualified candidates across the natio…" at bounding box center [386, 157] width 563 height 2347
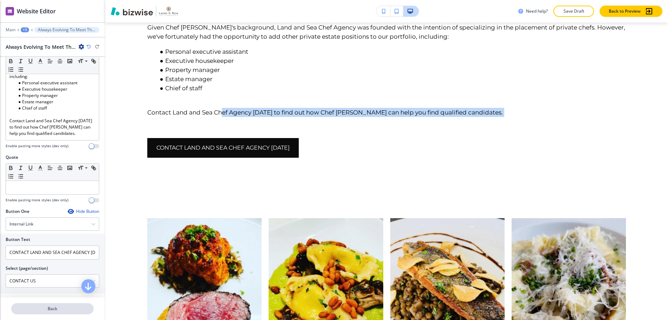
click at [48, 307] on p "Back" at bounding box center [52, 308] width 81 height 6
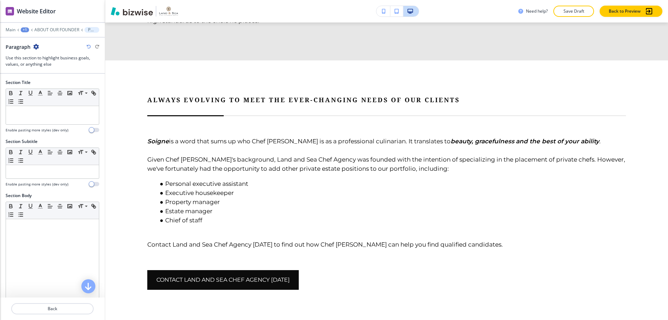
scroll to position [950, 0]
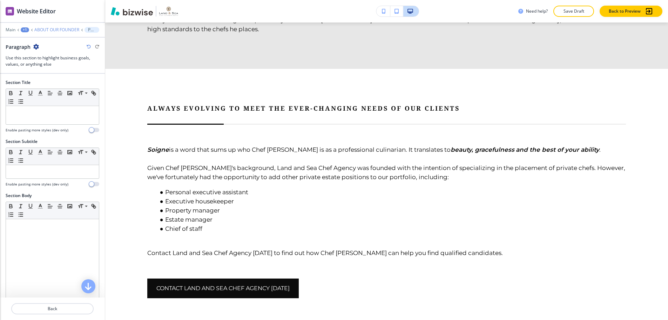
click at [43, 27] on p "ABOUT OUR FOUNDER" at bounding box center [56, 29] width 45 height 5
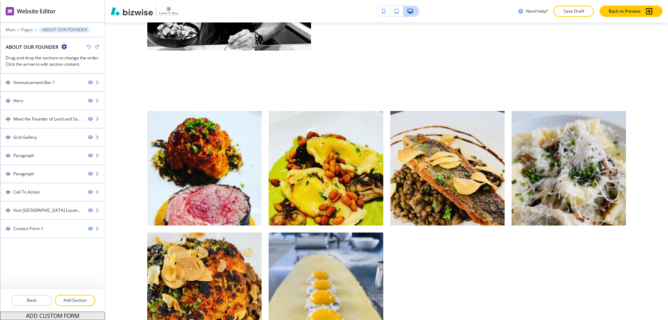
scroll to position [590, 0]
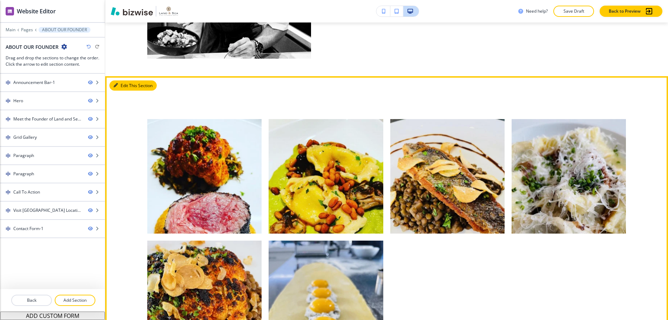
click at [122, 80] on button "Edit This Section" at bounding box center [132, 85] width 47 height 11
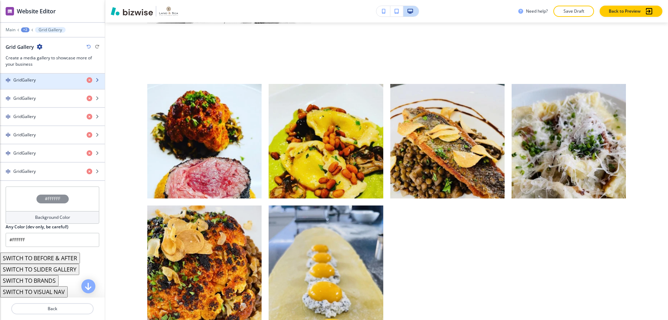
scroll to position [281, 0]
click at [53, 194] on h4 "#FFFFFF" at bounding box center [52, 197] width 15 height 6
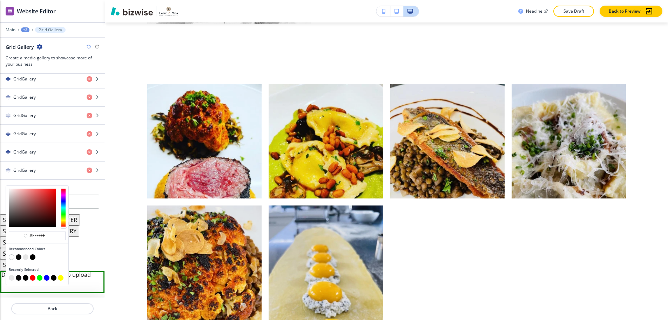
click at [31, 254] on button "button" at bounding box center [33, 257] width 6 height 6
type input "#000000"
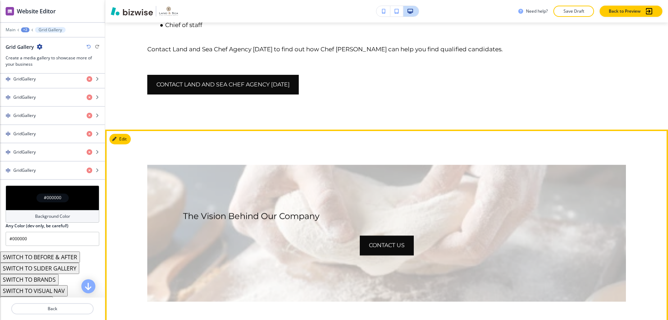
scroll to position [1485, 0]
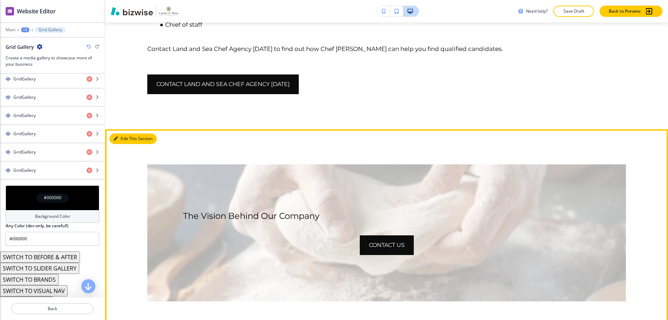
click at [125, 133] on button "Edit This Section" at bounding box center [132, 138] width 47 height 11
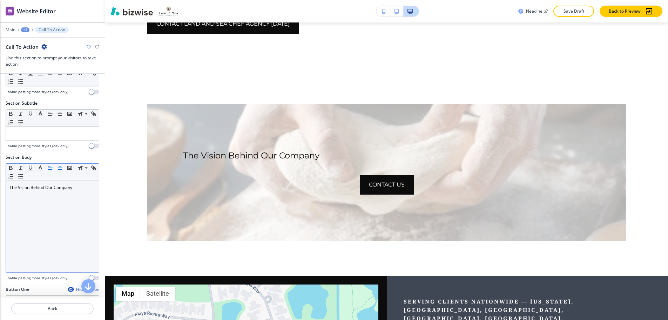
scroll to position [105, 0]
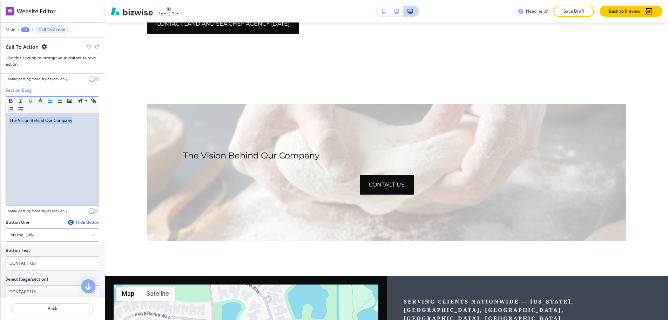
drag, startPoint x: 78, startPoint y: 118, endPoint x: 8, endPoint y: 116, distance: 69.8
click at [8, 116] on div "The Vision Behind Our Company" at bounding box center [52, 159] width 93 height 91
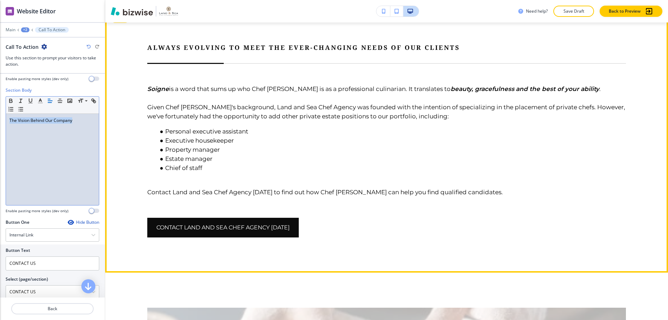
scroll to position [1299, 0]
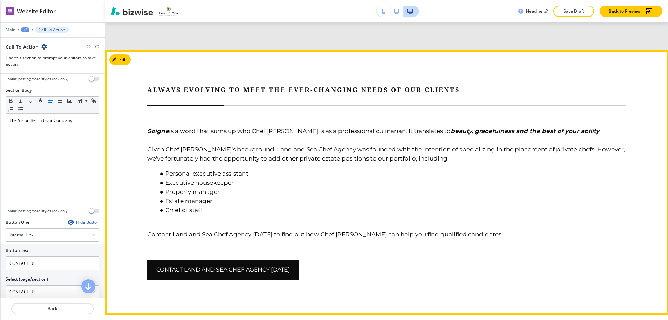
click at [307, 220] on p at bounding box center [386, 224] width 479 height 9
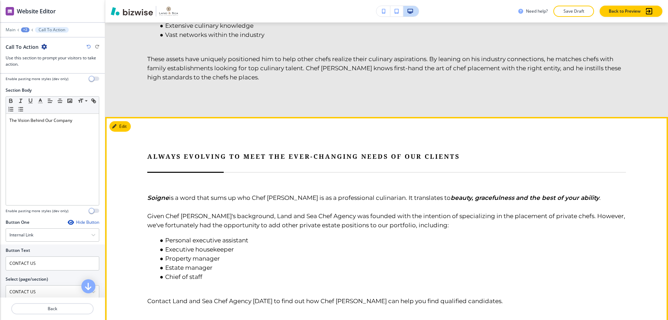
scroll to position [1229, 0]
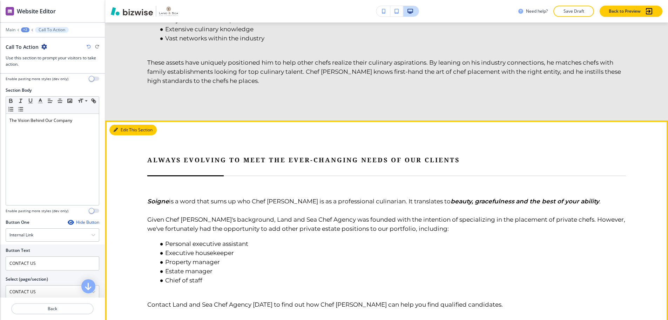
click at [124, 125] on button "Edit This Section" at bounding box center [132, 130] width 47 height 11
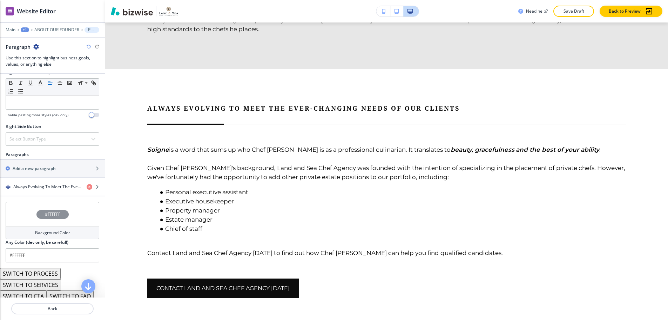
scroll to position [351, 0]
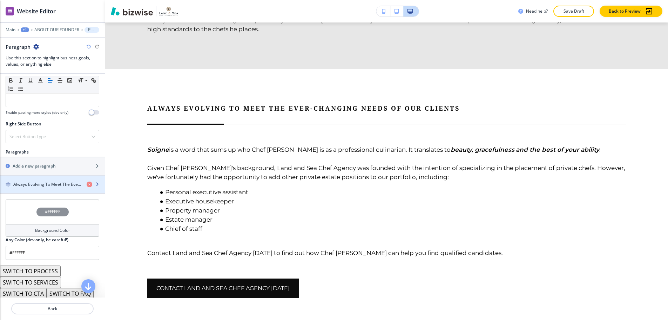
click at [36, 181] on h4 "Always Evolving To Meet The Ever-Changing Needs Of Our Clients" at bounding box center [47, 184] width 68 height 6
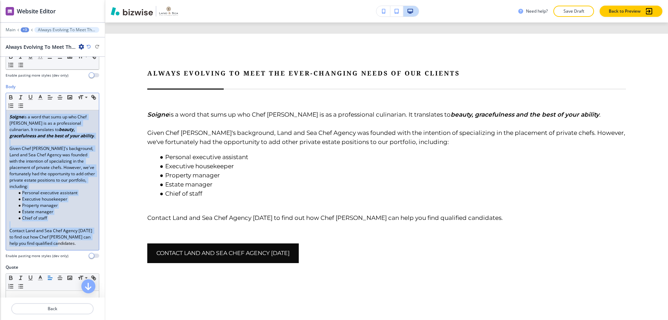
scroll to position [105, 0]
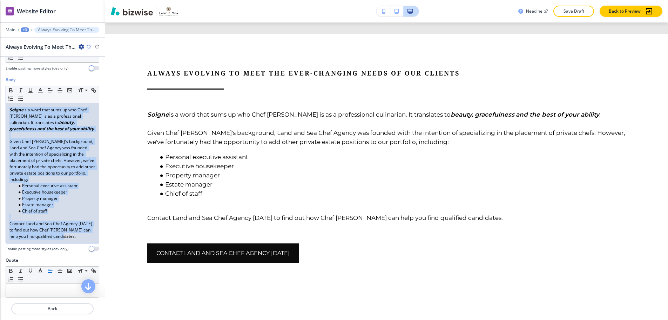
drag, startPoint x: 9, startPoint y: 210, endPoint x: 75, endPoint y: 239, distance: 72.6
click at [75, 239] on div "Body Small Normal Large Huge Soigne is a word that sums up who Chef Jonathan is…" at bounding box center [53, 163] width 94 height 175
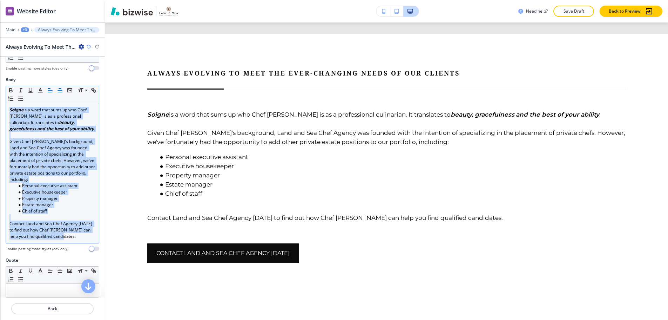
click at [61, 87] on icon "button" at bounding box center [60, 90] width 6 height 6
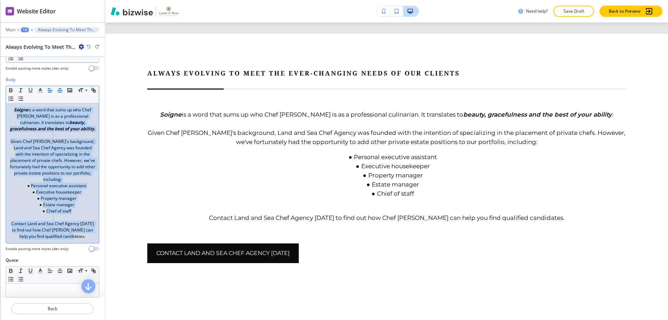
click at [49, 92] on line "button" at bounding box center [50, 92] width 4 height 0
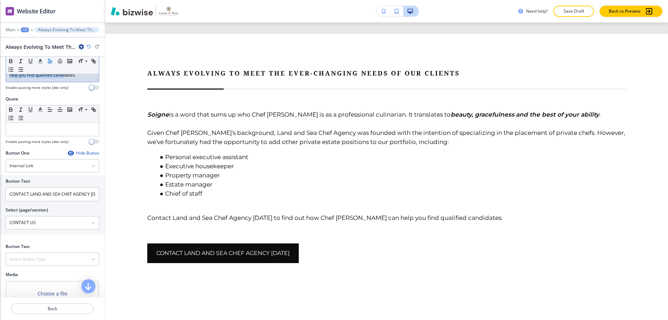
scroll to position [301, 0]
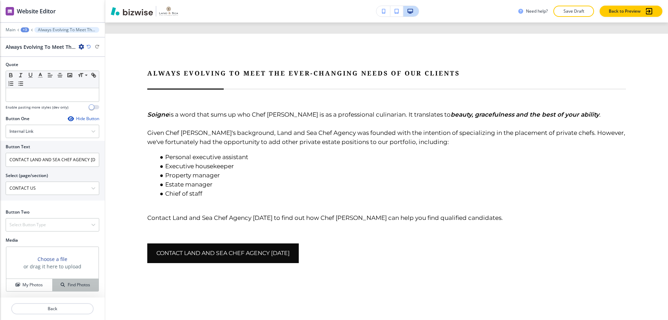
click at [68, 281] on h4 "Find Photos" at bounding box center [79, 284] width 22 height 6
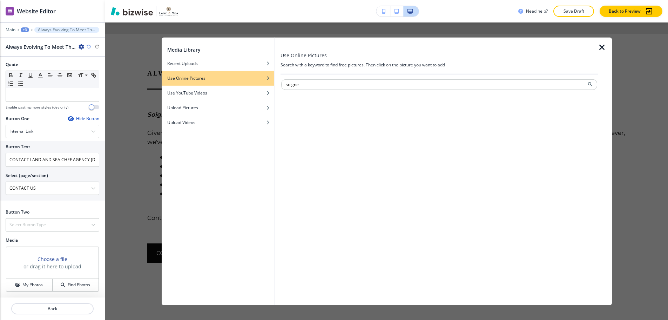
type input "soigne"
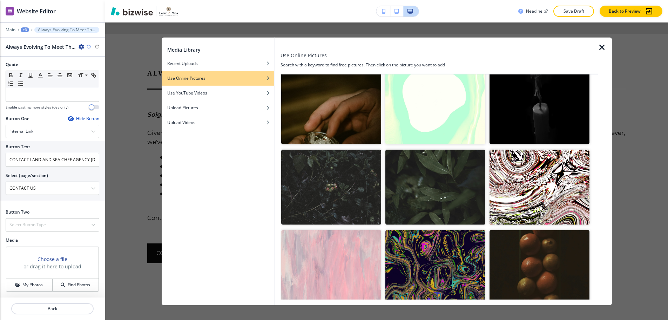
scroll to position [281, 0]
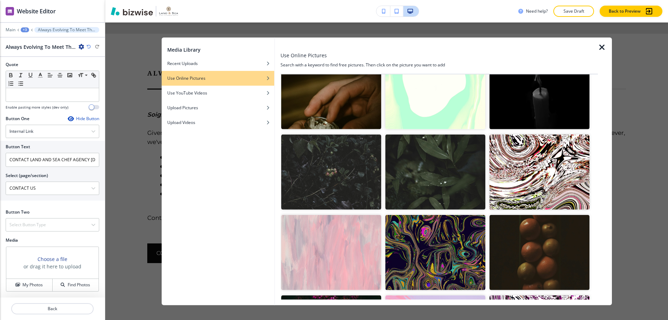
click at [408, 160] on img "button" at bounding box center [436, 171] width 100 height 75
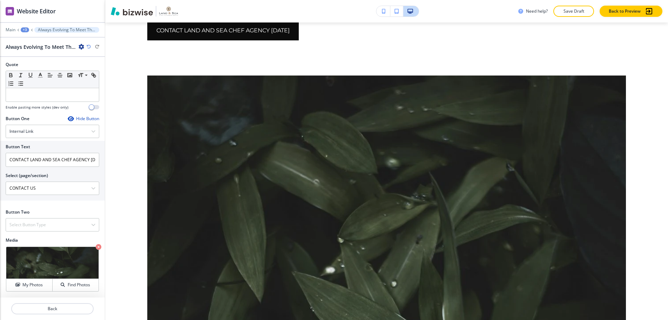
scroll to position [1632, 0]
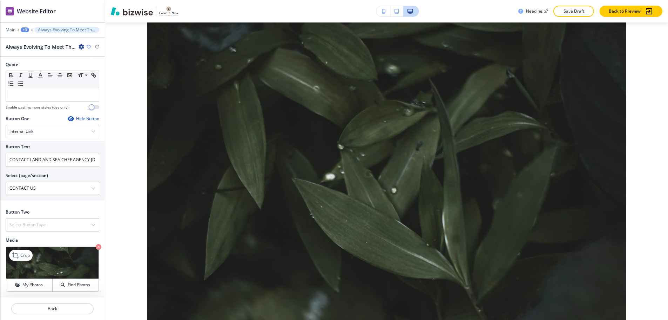
click at [96, 244] on icon "button" at bounding box center [99, 247] width 6 height 6
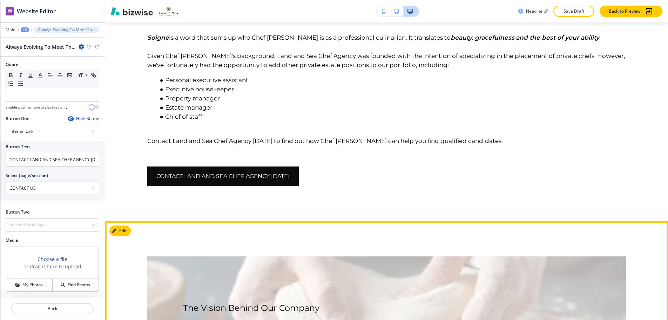
scroll to position [1386, 0]
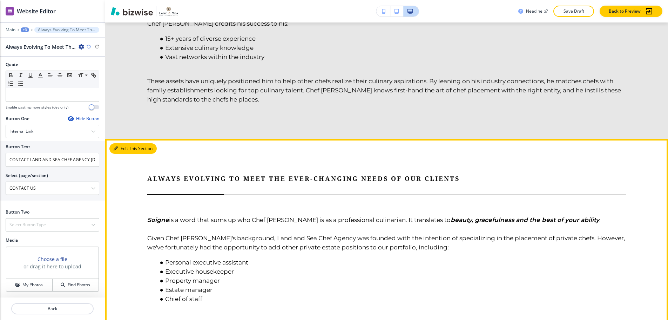
click at [123, 143] on button "Edit This Section" at bounding box center [132, 148] width 47 height 11
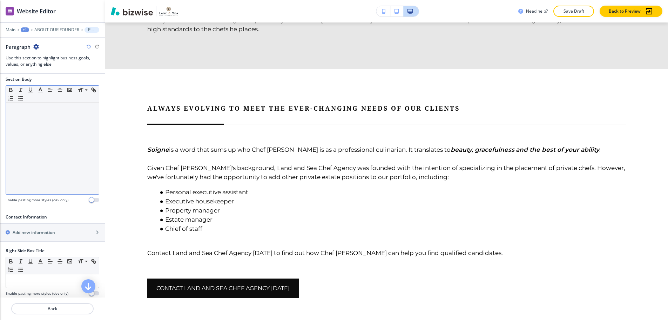
scroll to position [105, 0]
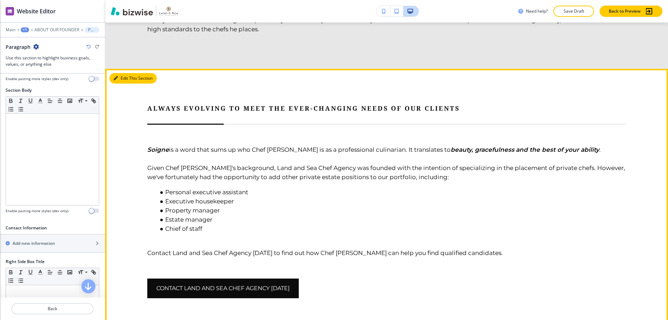
click at [127, 73] on button "Edit This Section" at bounding box center [132, 78] width 47 height 11
drag, startPoint x: 127, startPoint y: 25, endPoint x: 126, endPoint y: 29, distance: 3.9
click at [127, 73] on button "Edit This Section" at bounding box center [132, 78] width 47 height 11
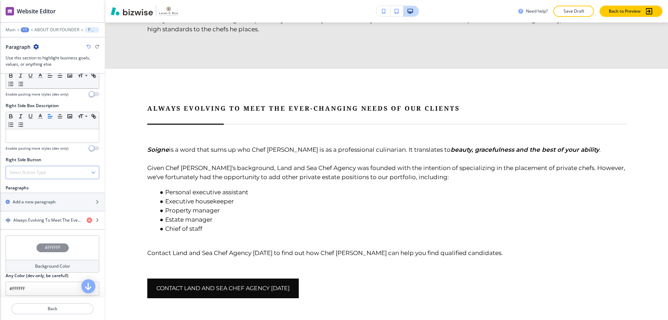
scroll to position [316, 0]
click at [50, 222] on div "button" at bounding box center [52, 225] width 105 height 6
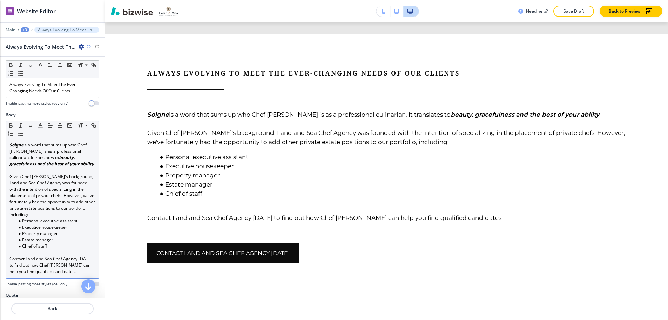
scroll to position [105, 0]
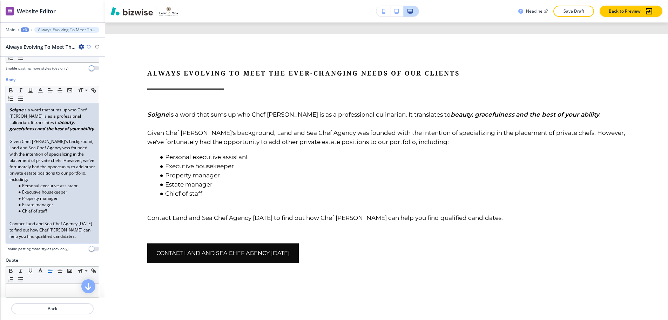
click at [14, 224] on p "Contact Land and Sea Chef Agency today to find out how Chef Jonathan can help y…" at bounding box center [52, 229] width 86 height 19
drag, startPoint x: 14, startPoint y: 224, endPoint x: 66, endPoint y: 232, distance: 52.5
click at [66, 232] on p "Contact Land and Sea Chef Agency today to find out how Chef Jonathan can help y…" at bounding box center [52, 229] width 86 height 19
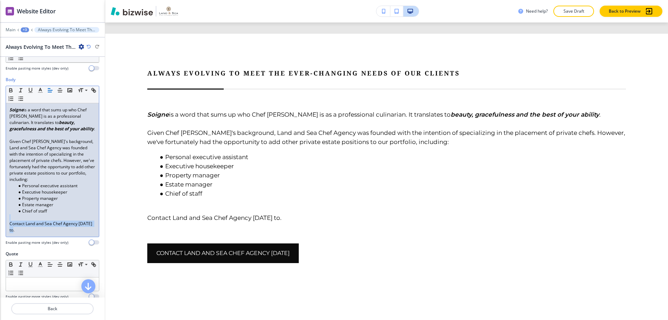
drag, startPoint x: 36, startPoint y: 222, endPoint x: 8, endPoint y: 214, distance: 29.6
click at [8, 214] on div "Soigne is a word that sums up who Chef Jonathan is as a professional culinarian…" at bounding box center [52, 169] width 93 height 133
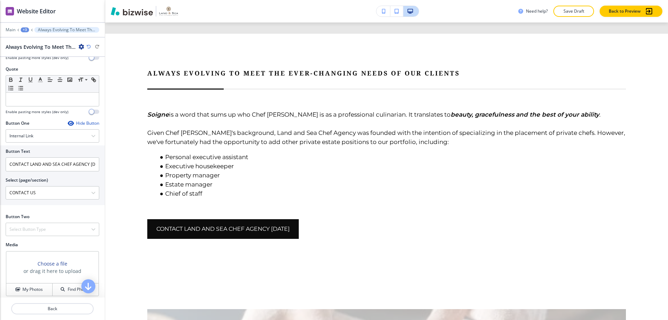
scroll to position [275, 0]
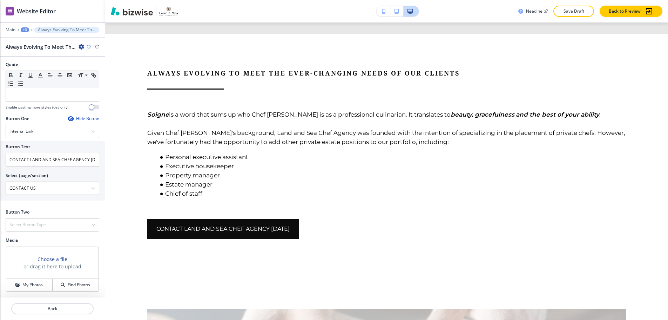
click at [75, 116] on div "Hide Button" at bounding box center [84, 119] width 32 height 6
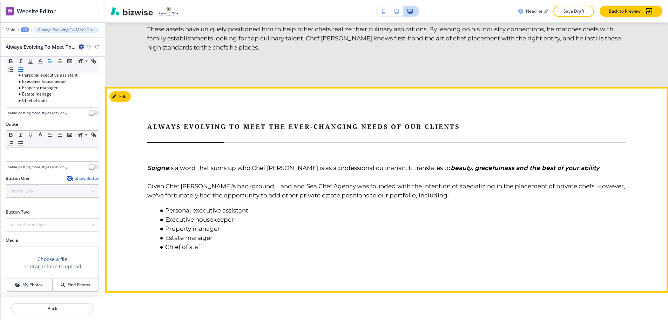
scroll to position [1316, 0]
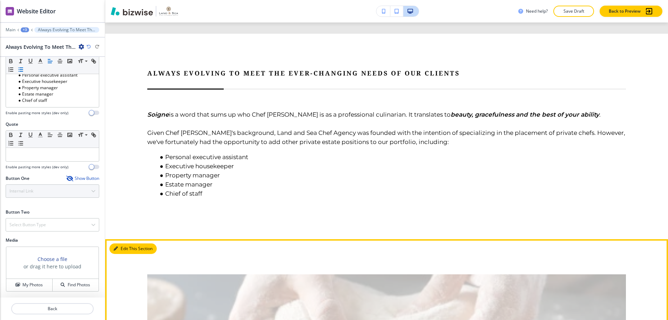
click at [123, 243] on button "Edit This Section" at bounding box center [132, 248] width 47 height 11
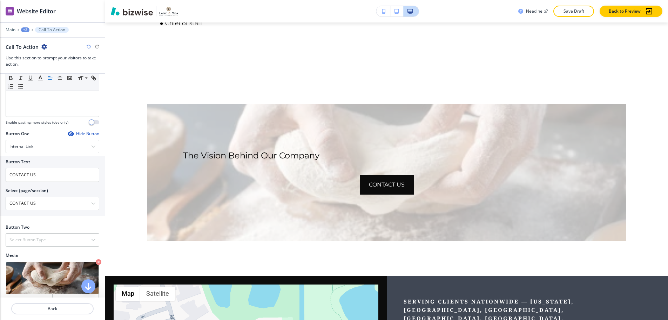
scroll to position [246, 0]
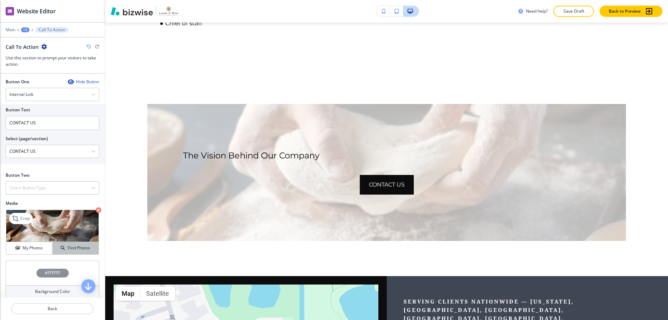
click at [82, 242] on button "Find Photos" at bounding box center [76, 248] width 46 height 12
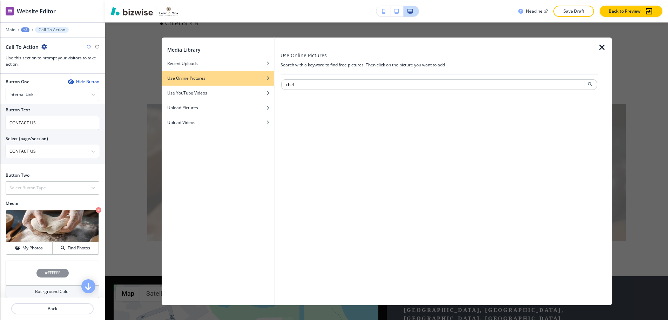
type input "chef"
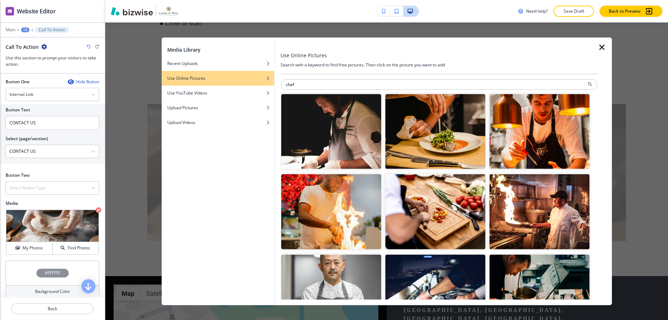
click at [450, 153] on img "button" at bounding box center [436, 131] width 100 height 75
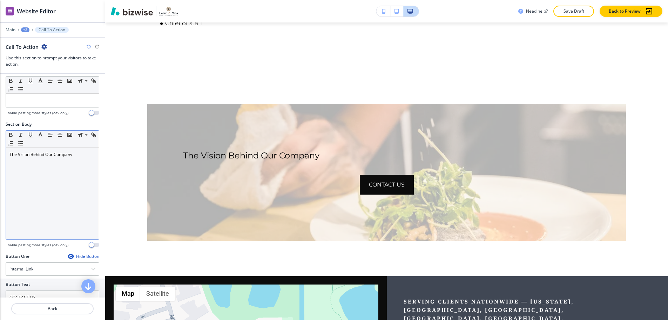
scroll to position [52, 0]
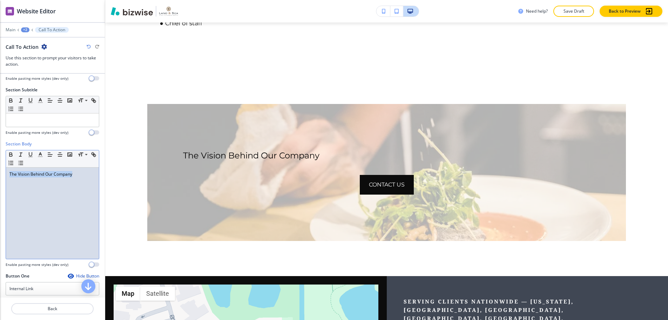
drag, startPoint x: 90, startPoint y: 168, endPoint x: 10, endPoint y: 168, distance: 80.0
click at [10, 168] on div "The Vision Behind Our Company" at bounding box center [52, 212] width 93 height 91
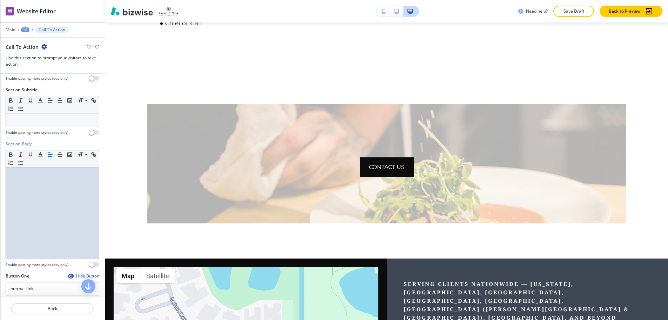
click at [31, 119] on div at bounding box center [52, 119] width 93 height 13
click at [42, 199] on div at bounding box center [52, 212] width 93 height 91
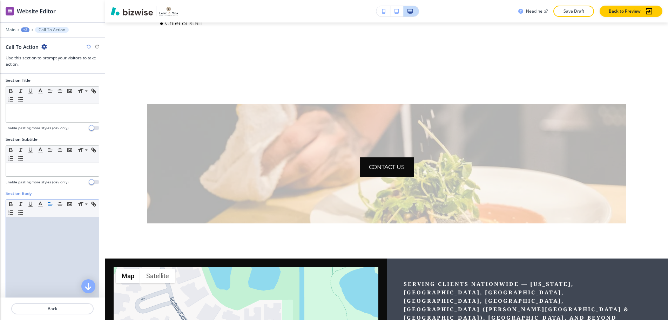
scroll to position [0, 0]
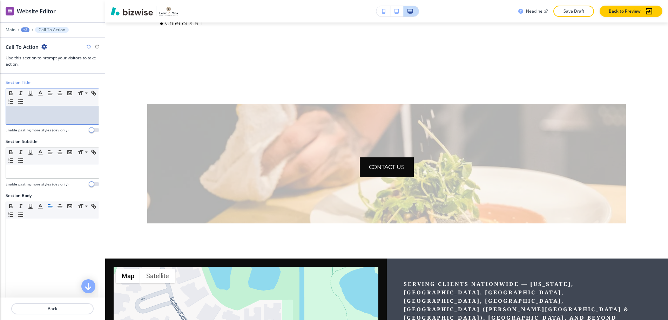
click at [41, 109] on p at bounding box center [52, 112] width 86 height 6
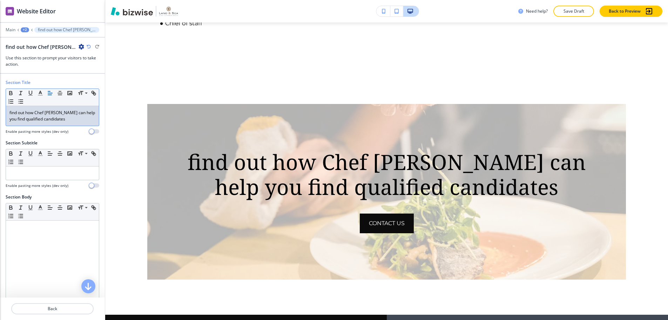
click at [13, 109] on p "find out how Chef Jonathan can help you find qualified candidates" at bounding box center [52, 115] width 86 height 13
click at [62, 118] on div "Find out how Chef Jonathan can help you find qualified candidates" at bounding box center [52, 116] width 93 height 20
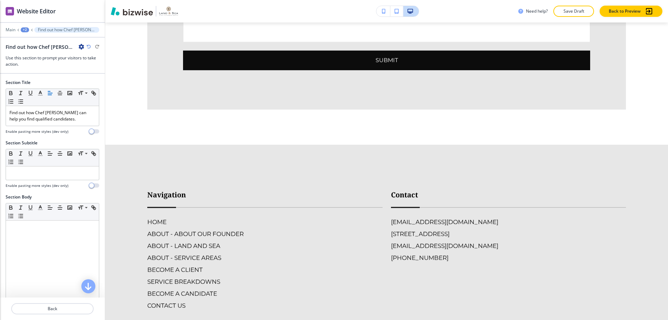
scroll to position [2293, 0]
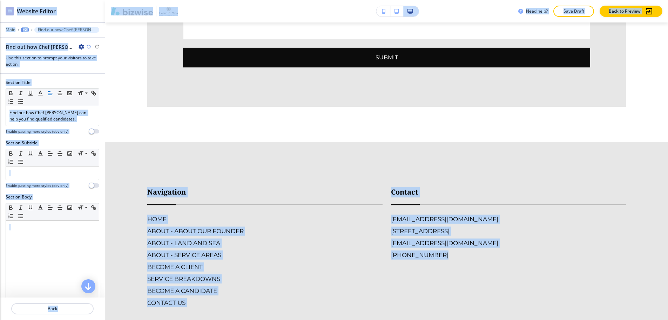
drag, startPoint x: 668, startPoint y: 271, endPoint x: 695, endPoint y: 119, distance: 153.8
click at [668, 0] on html "WELCOME TO YOUR WEBSITE PREVIEW Want to try out the Website Editor? Edit this s…" at bounding box center [334, 0] width 668 height 0
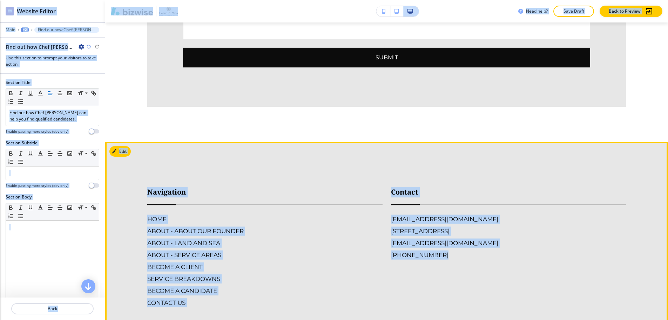
click at [597, 214] on div "placeholder@bizwise.com 7330 Sarimento Pl, Delray Beach, FL 33446, USA owner@la…" at bounding box center [508, 236] width 235 height 45
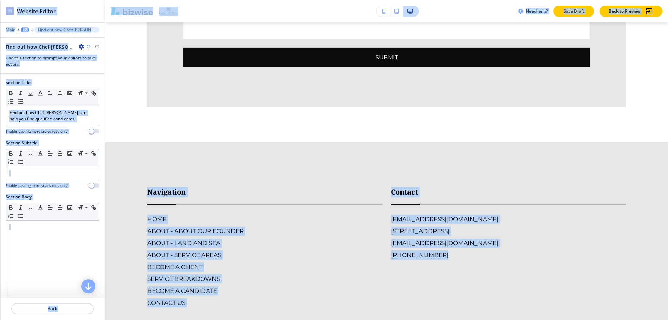
click at [568, 11] on p "Save Draft" at bounding box center [574, 11] width 22 height 6
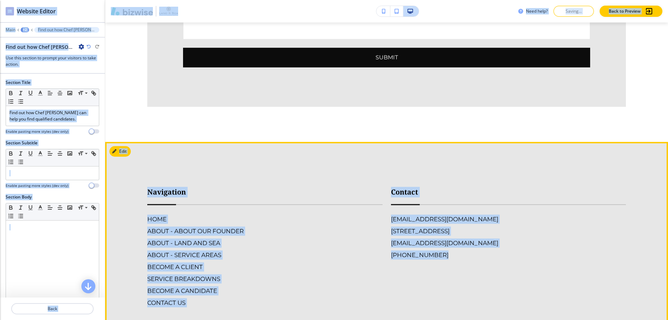
click at [571, 214] on div "placeholder@bizwise.com 7330 Sarimento Pl, Delray Beach, FL 33446, USA owner@la…" at bounding box center [508, 236] width 235 height 45
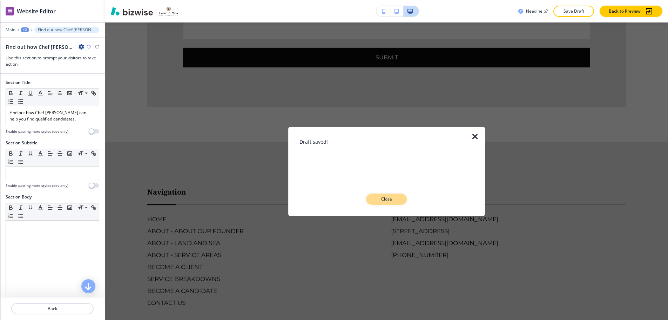
click at [386, 203] on button "Close" at bounding box center [387, 198] width 41 height 11
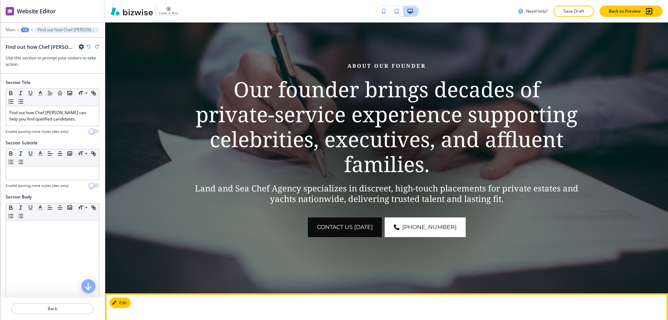
scroll to position [0, 0]
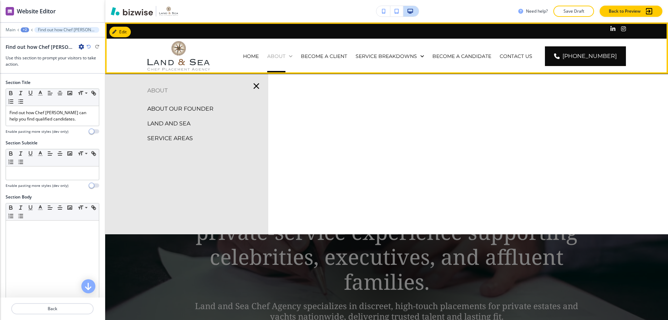
click at [293, 53] on div "ABOUT" at bounding box center [279, 56] width 25 height 7
click at [286, 53] on p "ABOUT" at bounding box center [276, 56] width 18 height 7
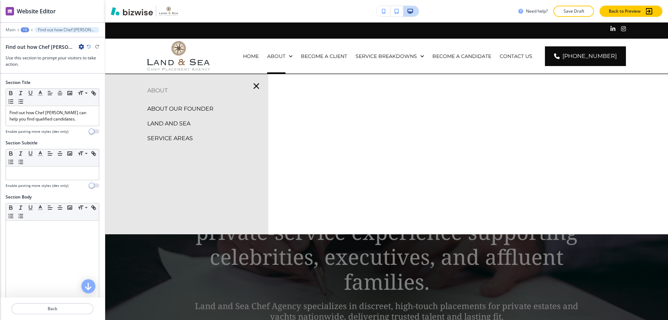
click at [166, 119] on p "LAND AND SEA" at bounding box center [168, 123] width 43 height 11
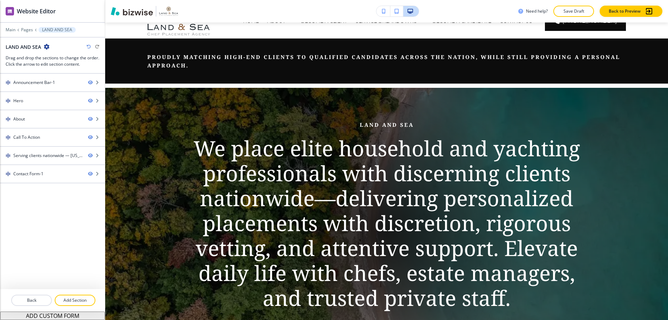
scroll to position [70, 0]
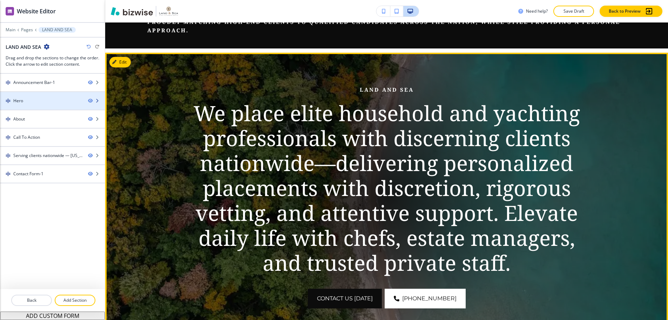
click at [46, 104] on div at bounding box center [52, 107] width 105 height 6
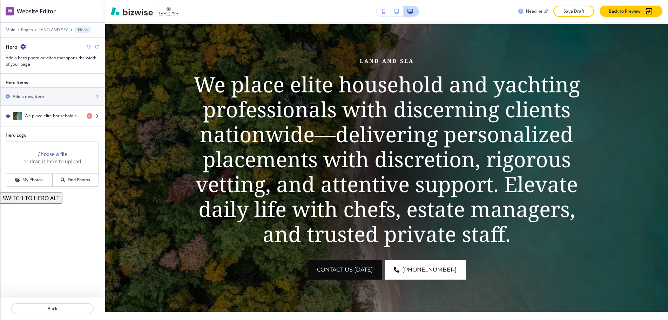
scroll to position [100, 0]
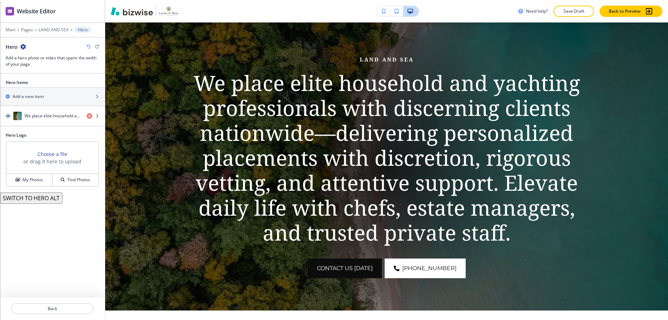
click at [43, 113] on h4 "We place elite household and yachting professionals with discerning clients nat…" at bounding box center [53, 116] width 56 height 6
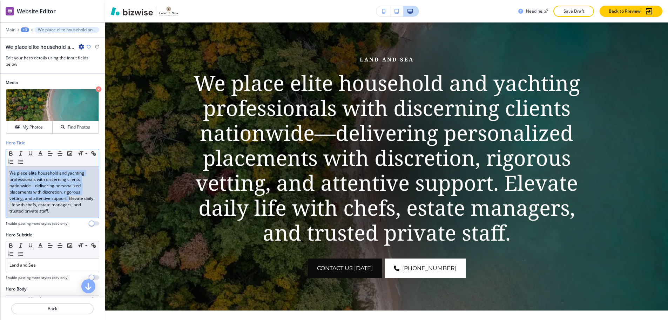
drag, startPoint x: 10, startPoint y: 167, endPoint x: 70, endPoint y: 196, distance: 66.4
click at [70, 196] on p "We place elite household and yachting professionals with discerning clients nat…" at bounding box center [52, 192] width 86 height 44
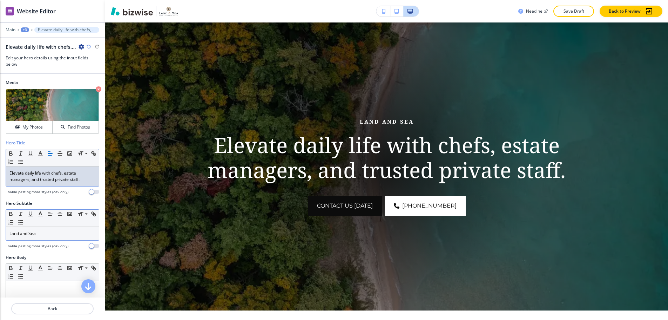
scroll to position [35, 0]
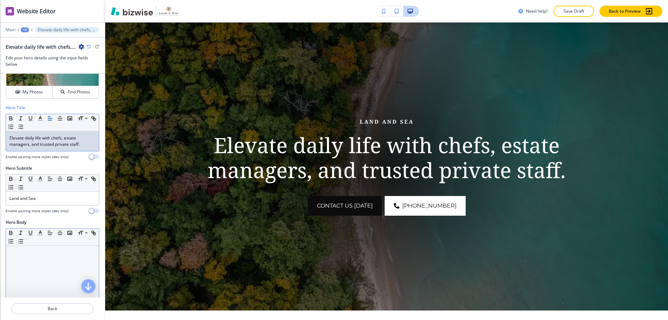
click at [33, 249] on p at bounding box center [52, 252] width 86 height 6
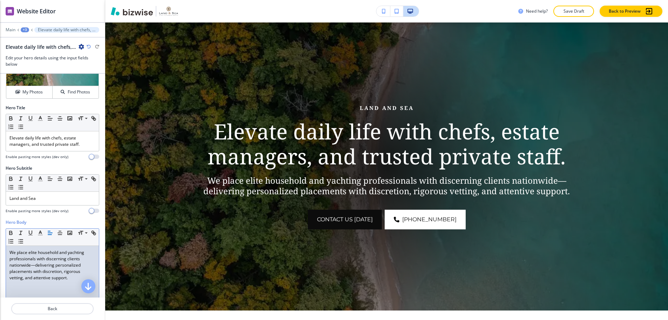
click at [31, 261] on p "We place elite household and yachting professionals with discerning clients nat…" at bounding box center [52, 265] width 86 height 32
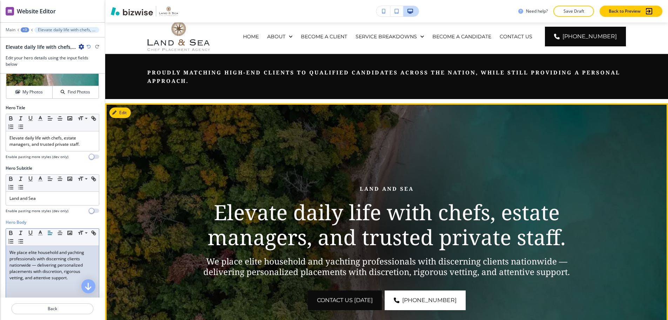
scroll to position [0, 0]
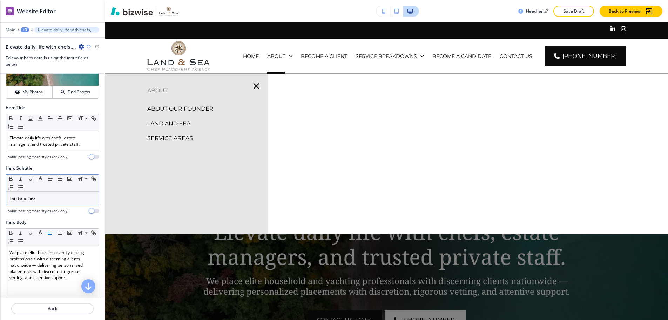
click at [10, 195] on p "Land and Sea" at bounding box center [52, 198] width 86 height 6
click at [182, 104] on p "ABOUT OUR FOUNDER" at bounding box center [180, 109] width 66 height 11
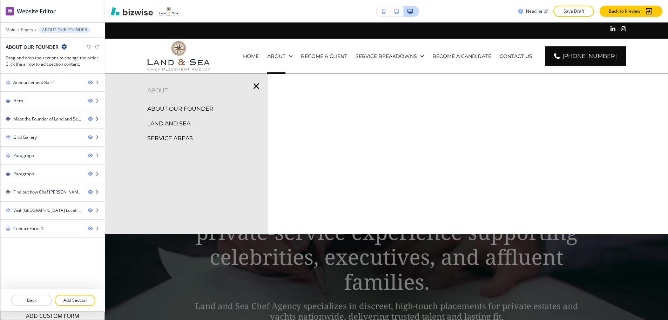
click at [174, 118] on p "LAND AND SEA" at bounding box center [168, 123] width 43 height 11
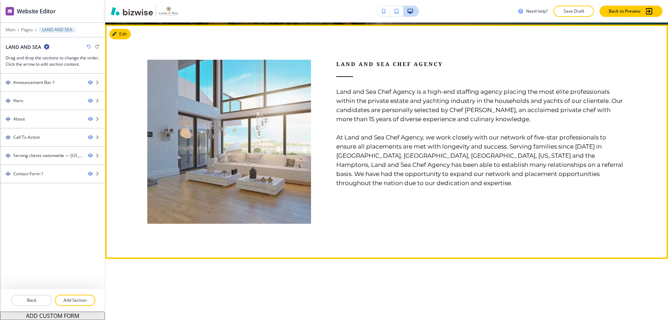
scroll to position [351, 0]
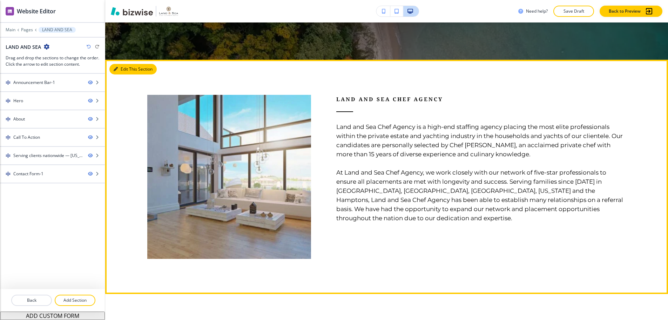
click at [125, 65] on button "Edit This Section" at bounding box center [132, 69] width 47 height 11
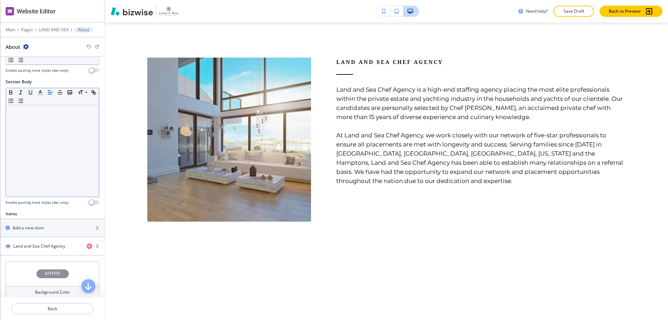
scroll to position [162, 0]
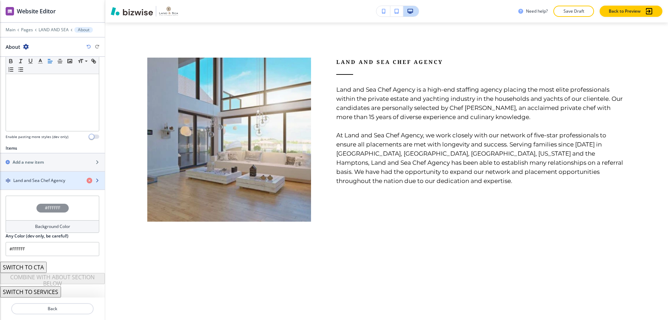
click at [40, 177] on h4 "Land and Sea Chef Agency" at bounding box center [39, 180] width 52 height 6
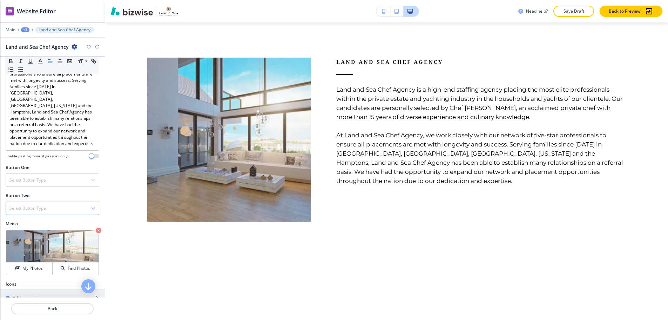
scroll to position [226, 0]
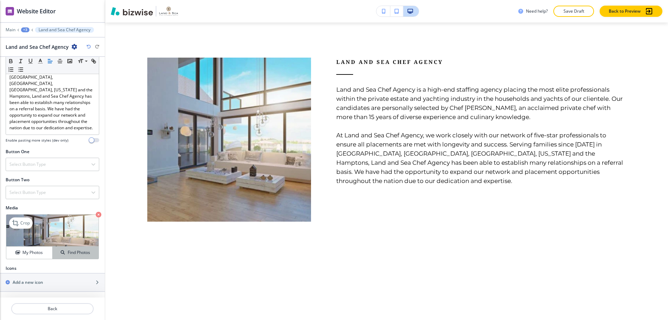
click at [69, 249] on h4 "Find Photos" at bounding box center [79, 252] width 22 height 6
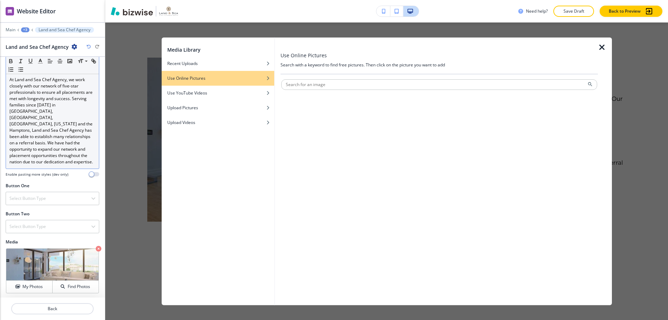
scroll to position [191, 0]
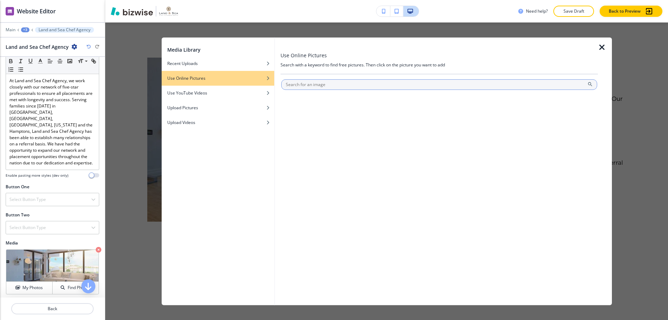
click at [332, 84] on input "text" at bounding box center [439, 84] width 316 height 11
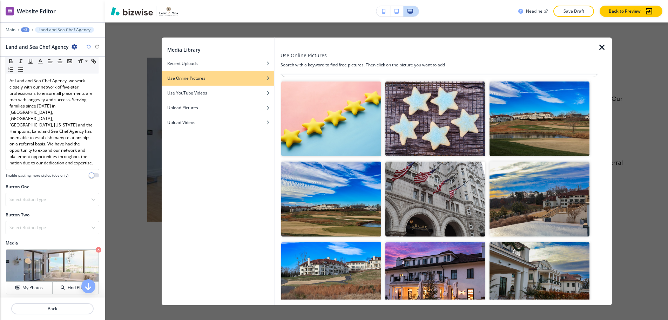
scroll to position [0, 0]
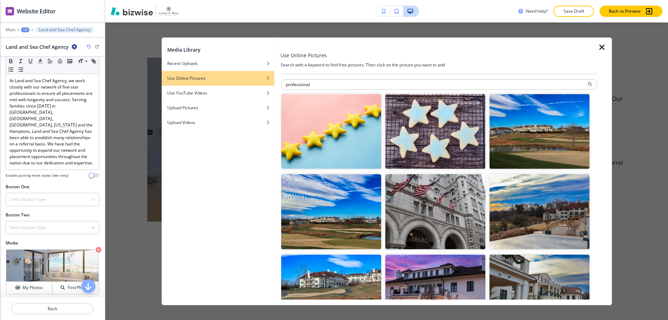
type input "professional"
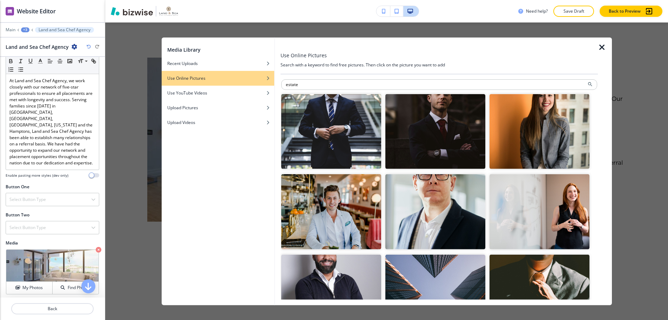
type input "estate"
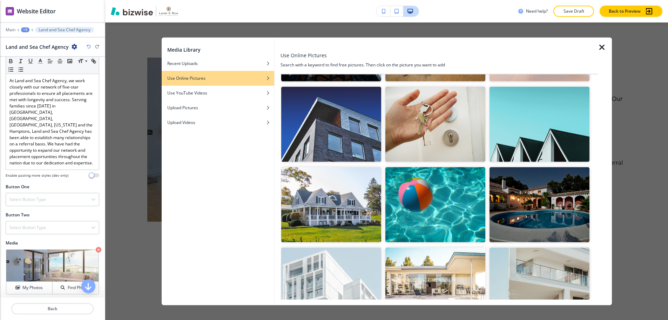
scroll to position [211, 0]
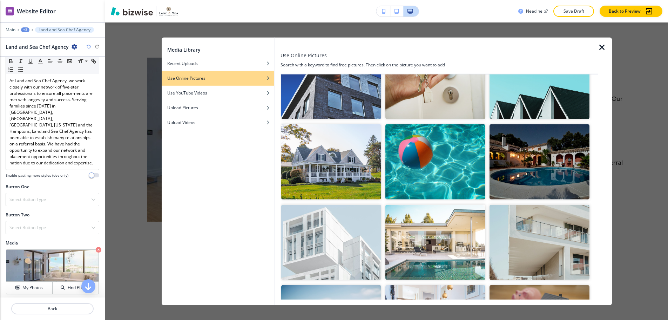
click at [547, 222] on img "button" at bounding box center [540, 242] width 100 height 75
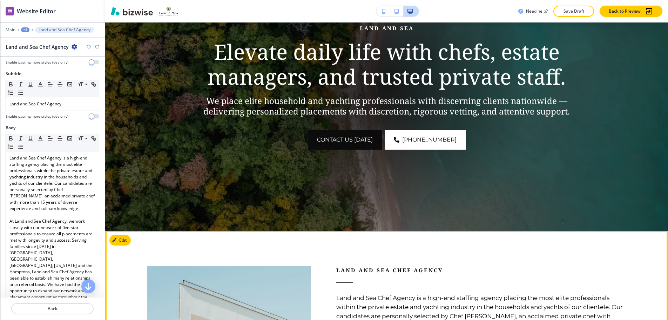
scroll to position [178, 0]
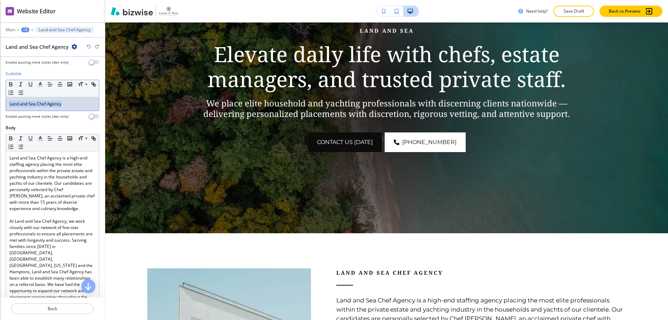
drag, startPoint x: 62, startPoint y: 99, endPoint x: 0, endPoint y: 96, distance: 62.2
click at [0, 96] on div "Subtitle Small Normal Large Huge Land and Sea Chef Agency Enable pasting more s…" at bounding box center [52, 98] width 105 height 54
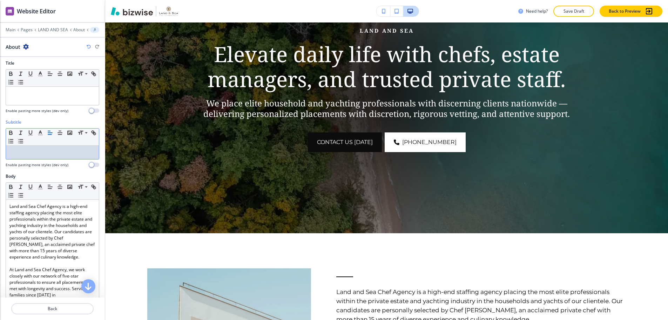
scroll to position [0, 0]
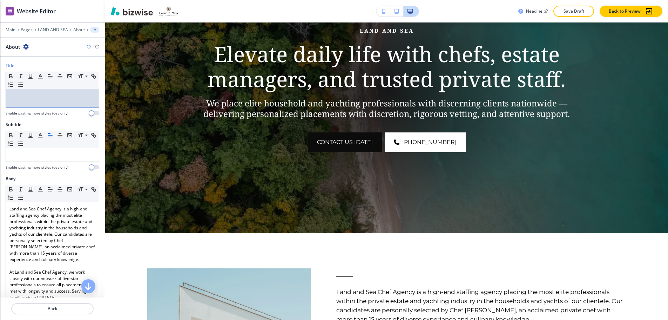
click at [60, 93] on p at bounding box center [52, 96] width 86 height 6
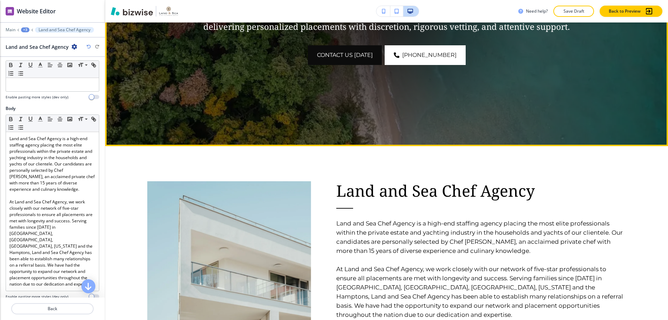
scroll to position [283, 0]
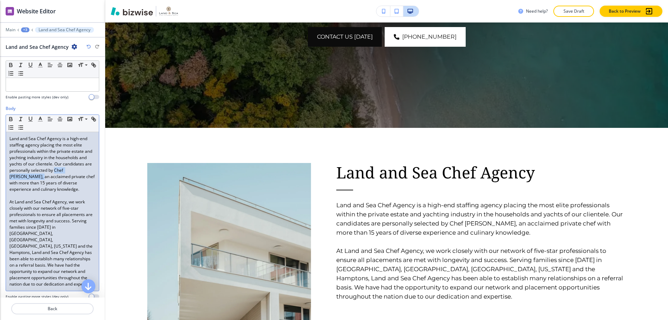
drag, startPoint x: 9, startPoint y: 172, endPoint x: 50, endPoint y: 172, distance: 41.1
click at [50, 172] on div "Land and Sea Chef Agency is a high-end staffing agency placing the most elite p…" at bounding box center [52, 211] width 93 height 159
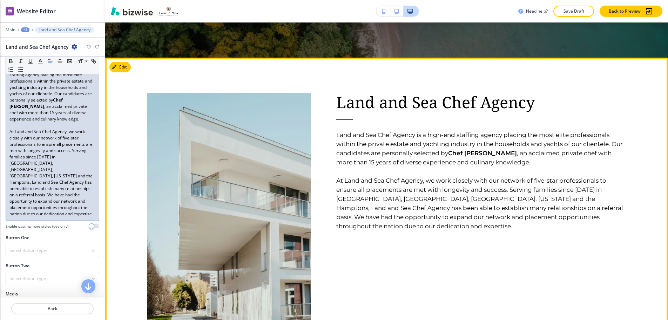
scroll to position [388, 0]
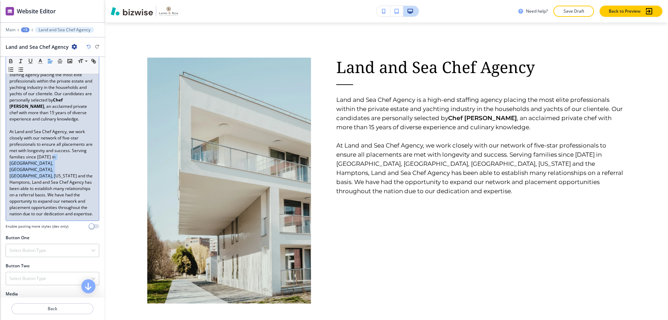
drag, startPoint x: 68, startPoint y: 158, endPoint x: 37, endPoint y: 169, distance: 33.1
click at [37, 169] on p "At Land and Sea Chef Agency, we work closely with our network of five-star prof…" at bounding box center [52, 172] width 86 height 88
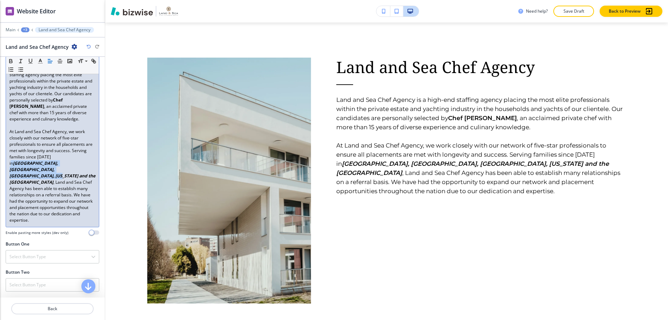
click at [28, 169] on em "Miami, Los Angeles, San Francisco, New York and the Hamptons" at bounding box center [52, 172] width 87 height 25
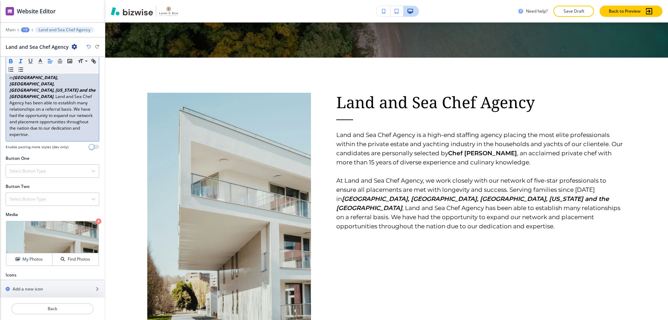
scroll to position [226, 0]
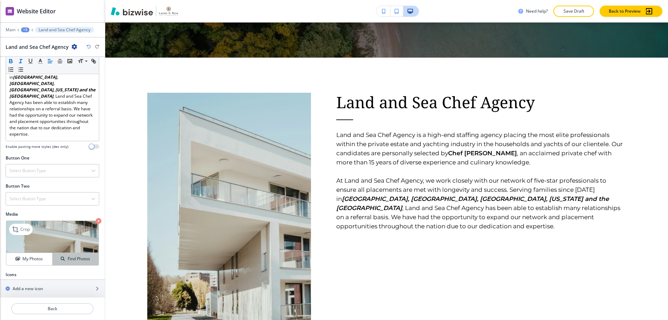
click at [81, 253] on button "Find Photos" at bounding box center [76, 259] width 46 height 12
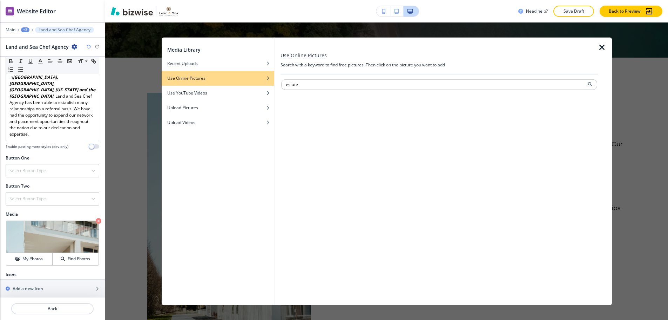
type input "estate"
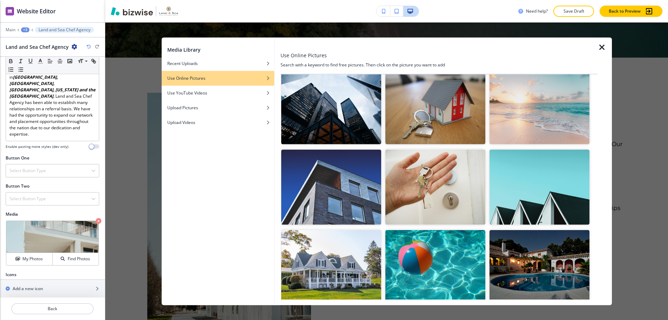
scroll to position [105, 0]
click at [548, 197] on img "button" at bounding box center [540, 186] width 100 height 75
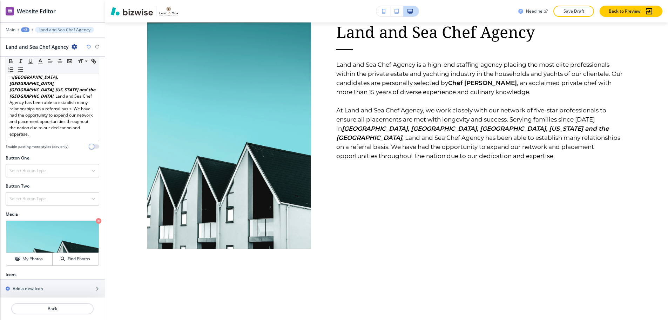
scroll to position [388, 0]
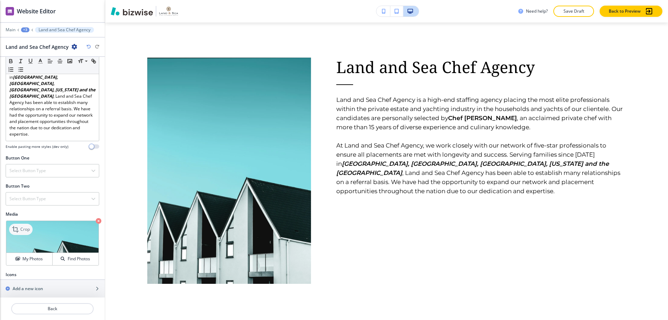
click at [27, 226] on p "Crop" at bounding box center [24, 229] width 9 height 6
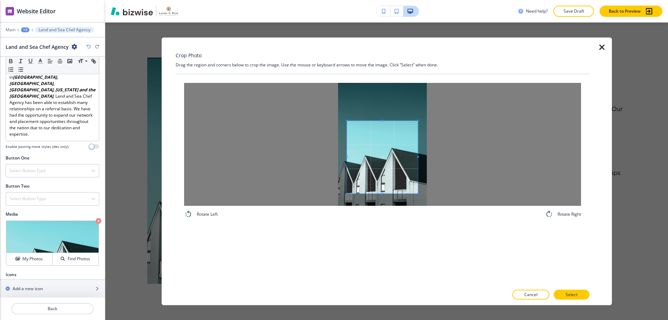
click at [385, 124] on div at bounding box center [382, 156] width 71 height 73
click at [566, 294] on p "Select" at bounding box center [572, 294] width 12 height 6
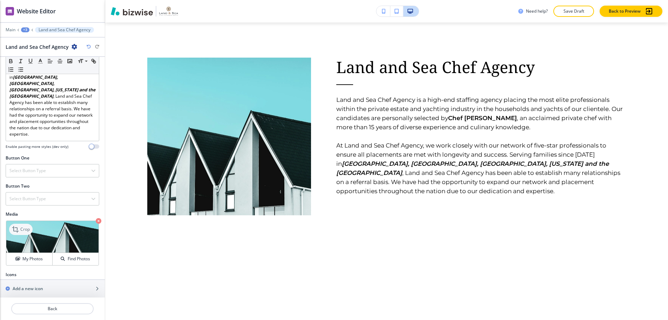
click at [14, 225] on icon at bounding box center [16, 229] width 8 height 8
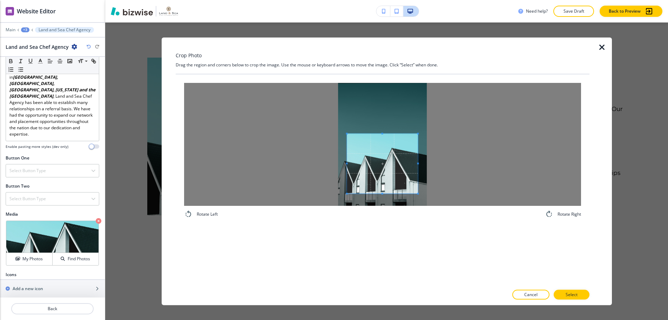
click at [385, 134] on div at bounding box center [382, 163] width 71 height 60
click at [577, 290] on button "Select" at bounding box center [572, 294] width 36 height 10
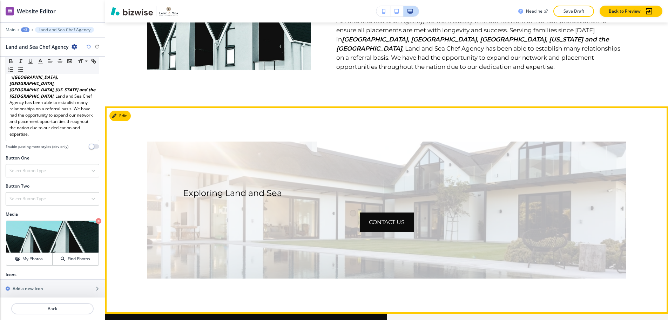
scroll to position [493, 0]
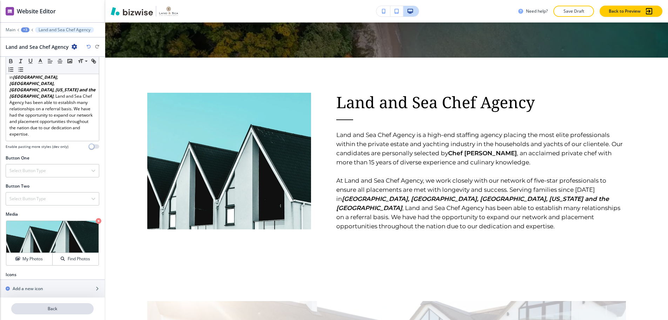
click at [72, 303] on button "Back" at bounding box center [52, 308] width 82 height 11
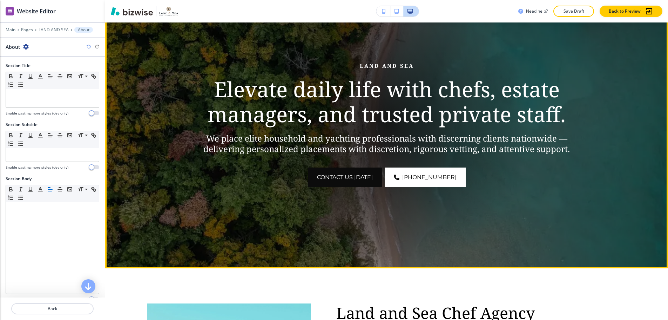
scroll to position [0, 0]
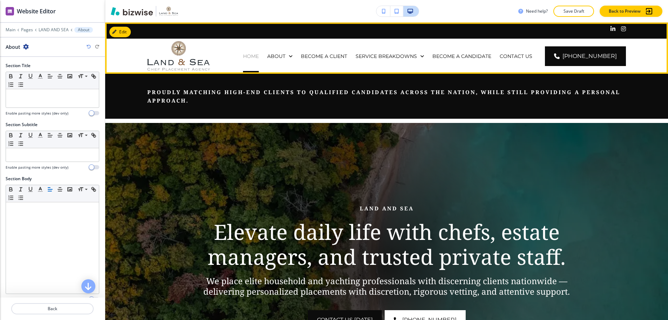
click at [259, 53] on p "HOME" at bounding box center [251, 56] width 16 height 7
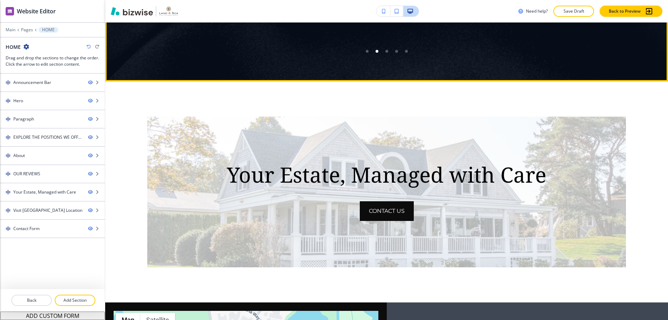
scroll to position [1755, 0]
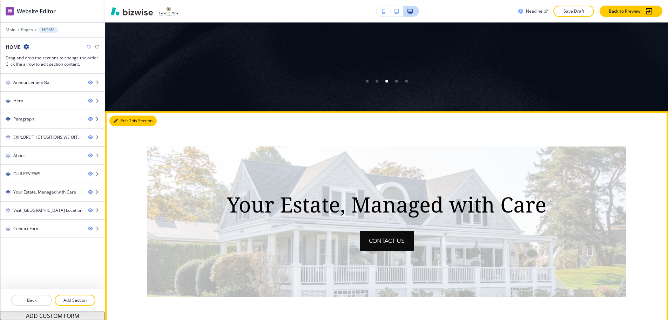
click at [124, 115] on button "Edit This Section" at bounding box center [132, 120] width 47 height 11
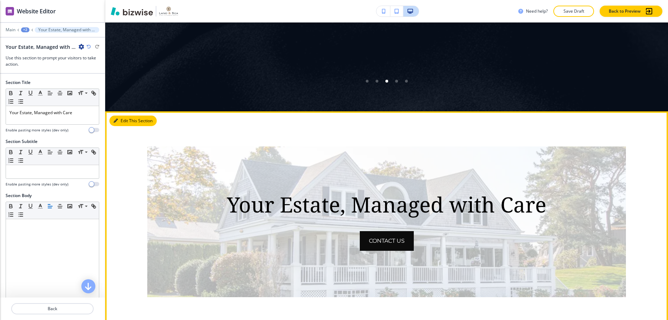
scroll to position [1794, 0]
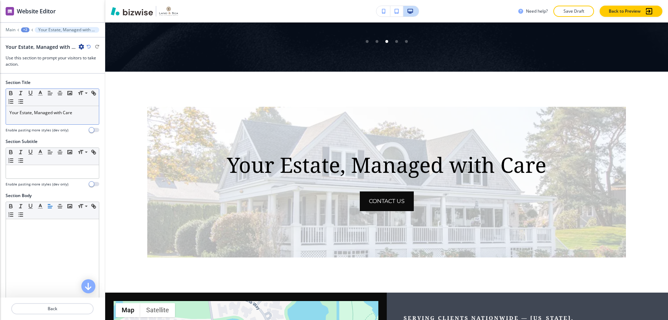
click at [82, 113] on div "Your Estate, Managed with Care" at bounding box center [52, 115] width 93 height 18
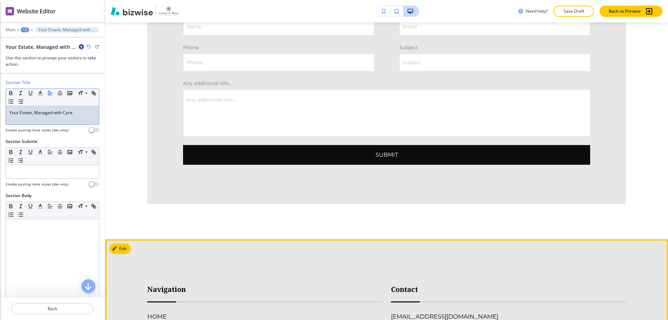
scroll to position [2601, 0]
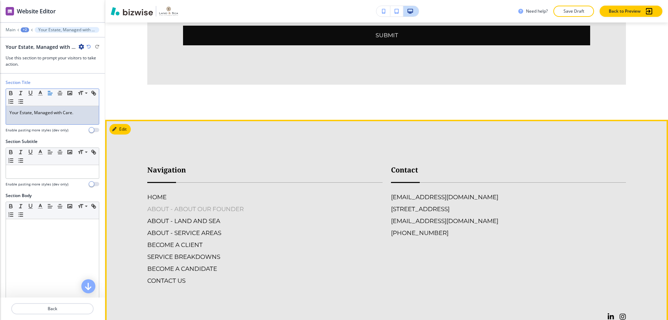
click at [201, 204] on h6 "ABOUT - ABOUT OUR FOUNDER" at bounding box center [264, 208] width 235 height 9
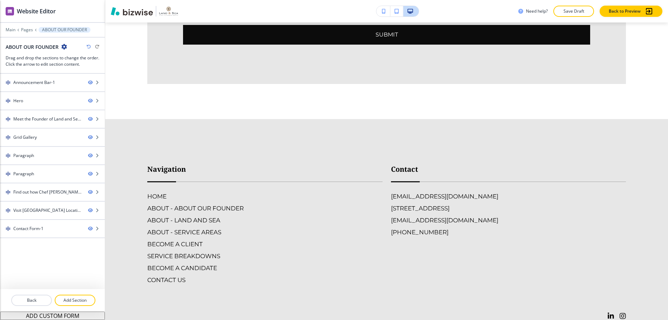
scroll to position [2344, 0]
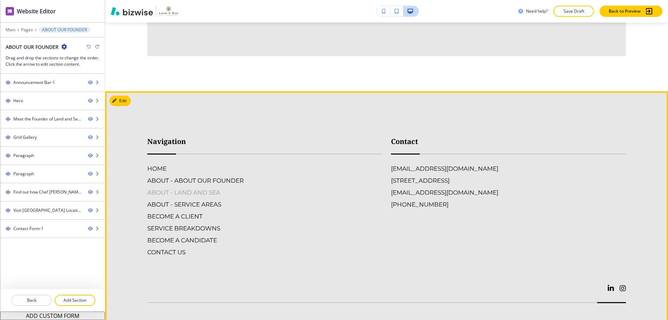
click at [201, 188] on h6 "ABOUT - LAND AND SEA" at bounding box center [264, 192] width 235 height 9
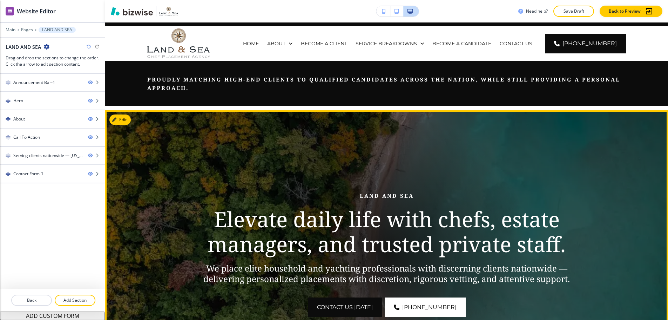
scroll to position [0, 0]
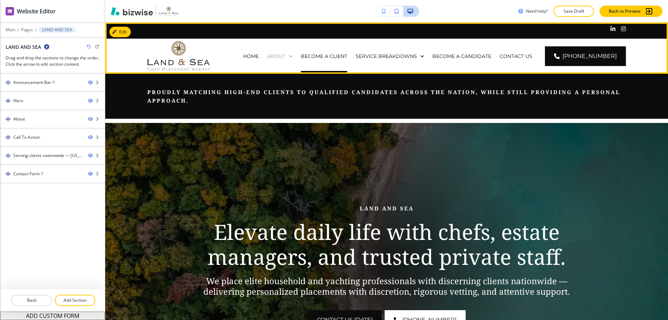
click at [286, 53] on p "ABOUT" at bounding box center [276, 56] width 18 height 7
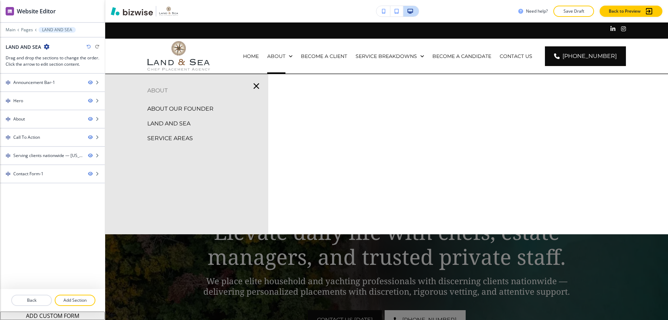
click at [198, 104] on p "ABOUT OUR FOUNDER" at bounding box center [180, 109] width 66 height 11
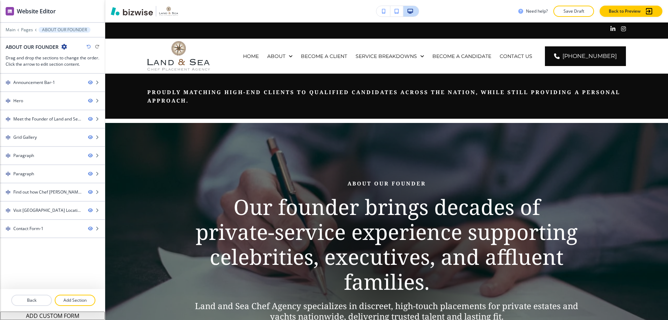
click at [66, 44] on icon "button" at bounding box center [64, 47] width 6 height 6
click at [72, 56] on p "Edit Page Settings" at bounding box center [84, 59] width 36 height 6
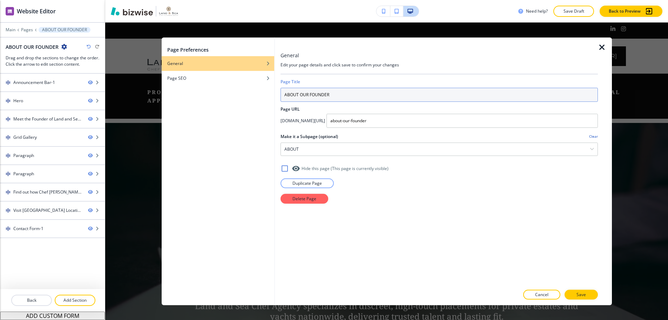
drag, startPoint x: 300, startPoint y: 93, endPoint x: 281, endPoint y: 93, distance: 19.3
click at [281, 93] on input "ABOUT OUR FOUNDER" at bounding box center [440, 94] width 318 height 14
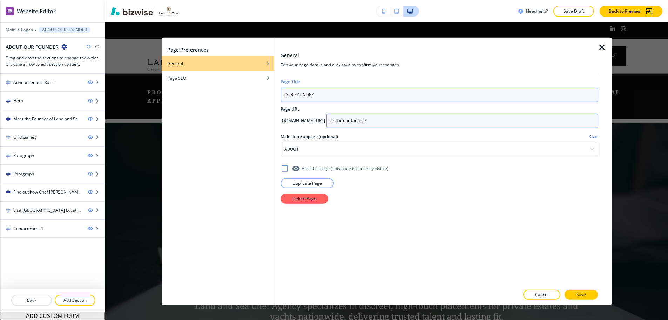
type input "OUR FOUNDER"
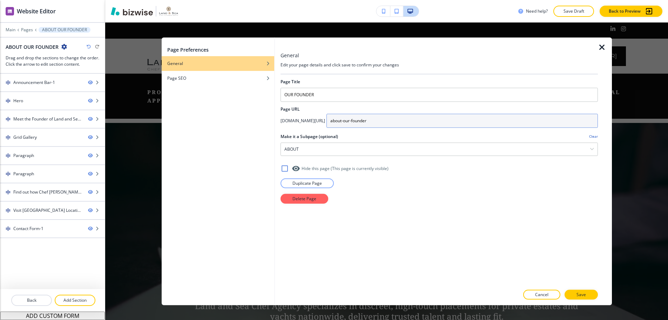
click at [387, 121] on input "about-our-founder" at bounding box center [463, 120] width 272 height 14
click at [386, 121] on input "about-our-founder" at bounding box center [463, 120] width 272 height 14
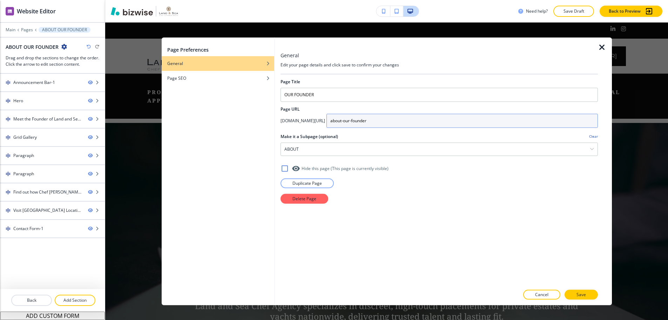
click at [385, 122] on input "about-our-founder" at bounding box center [463, 120] width 272 height 14
drag, startPoint x: 386, startPoint y: 121, endPoint x: 374, endPoint y: 121, distance: 12.3
click at [374, 121] on input "about-our-founder" at bounding box center [463, 120] width 272 height 14
type input "our-founder"
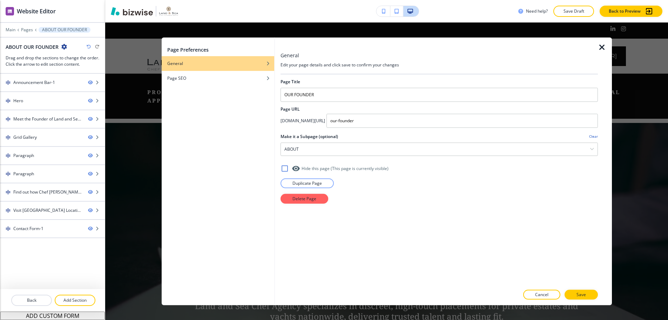
click at [588, 291] on button "Save" at bounding box center [581, 294] width 33 height 10
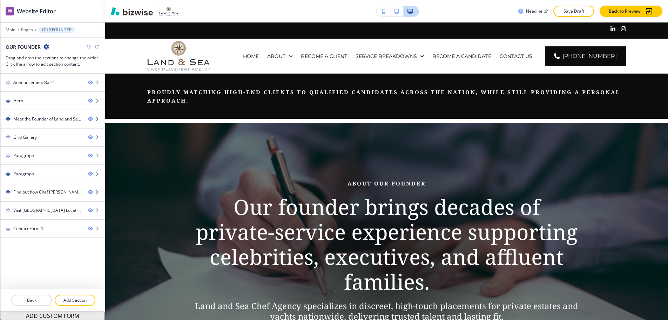
click at [369, 181] on p "About Our Founder" at bounding box center [386, 183] width 399 height 8
click at [374, 179] on p "About Our Founder" at bounding box center [386, 183] width 399 height 8
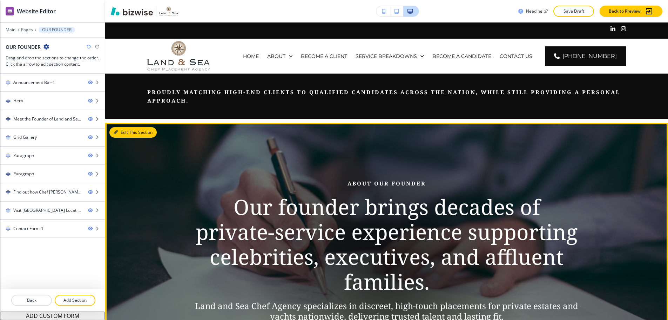
click at [129, 127] on button "Edit This Section" at bounding box center [132, 132] width 47 height 11
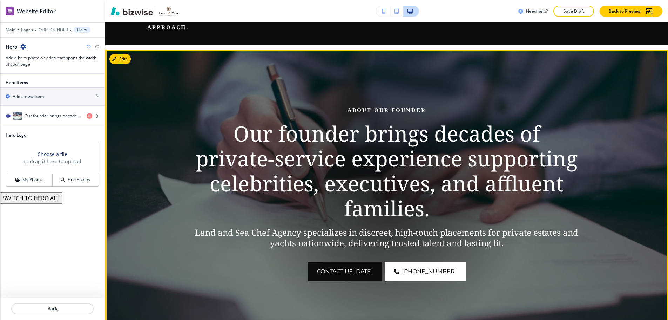
scroll to position [100, 0]
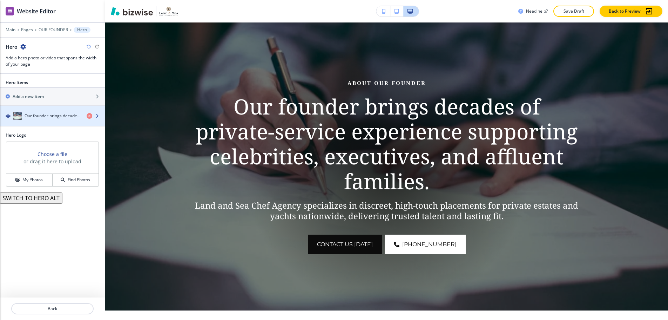
click at [40, 113] on h4 "Our founder brings decades of private‑service experience supporting celebrities…" at bounding box center [53, 116] width 56 height 6
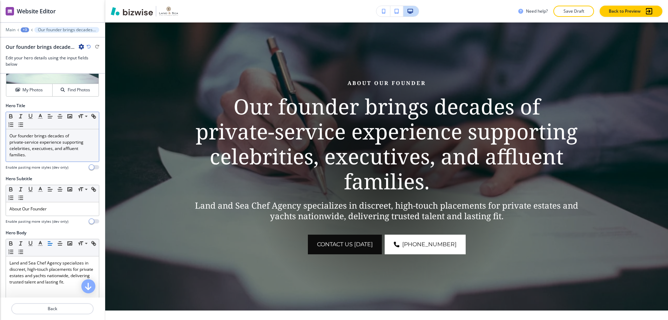
scroll to position [70, 0]
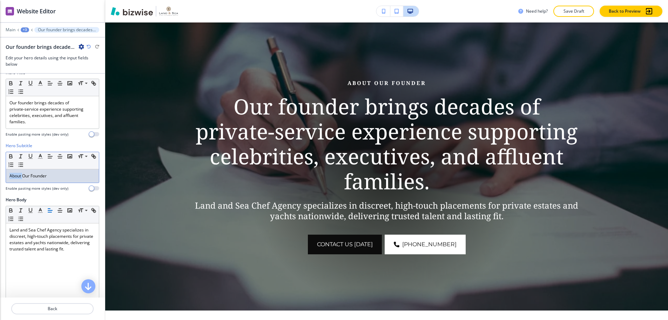
drag, startPoint x: 22, startPoint y: 176, endPoint x: 0, endPoint y: 177, distance: 22.5
click at [0, 177] on div "Hero Subtitle Small Normal Large Huge About Our Founder Enable pasting more sty…" at bounding box center [52, 169] width 105 height 54
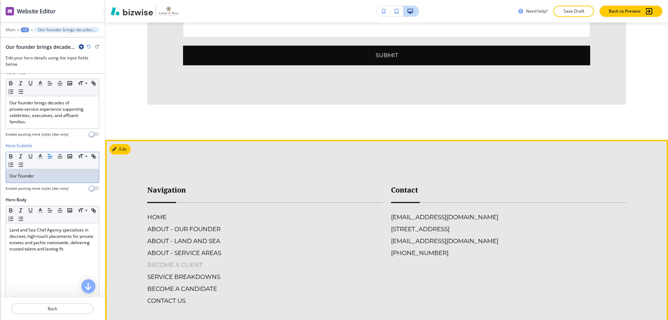
scroll to position [2311, 0]
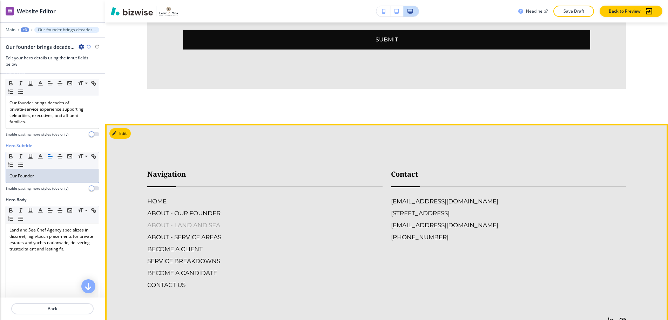
click at [214, 220] on h6 "ABOUT - LAND AND SEA" at bounding box center [264, 224] width 235 height 9
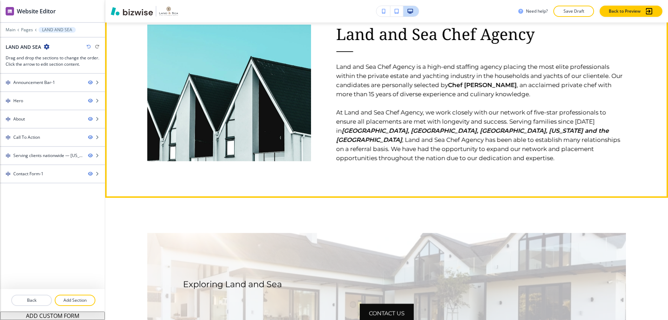
scroll to position [491, 0]
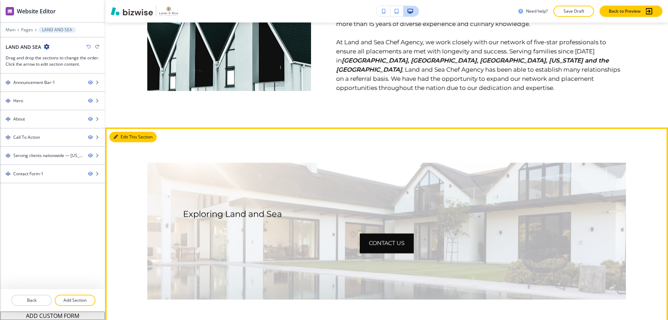
click at [126, 133] on button "Edit This Section" at bounding box center [132, 137] width 47 height 11
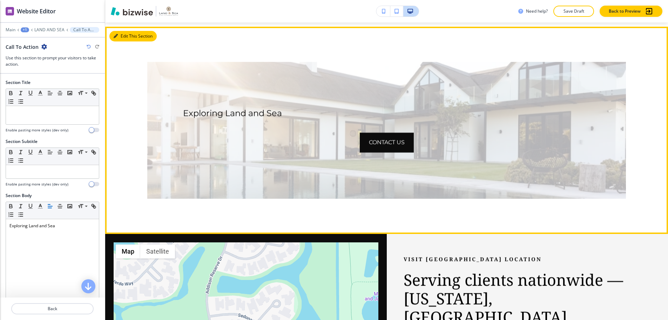
scroll to position [596, 0]
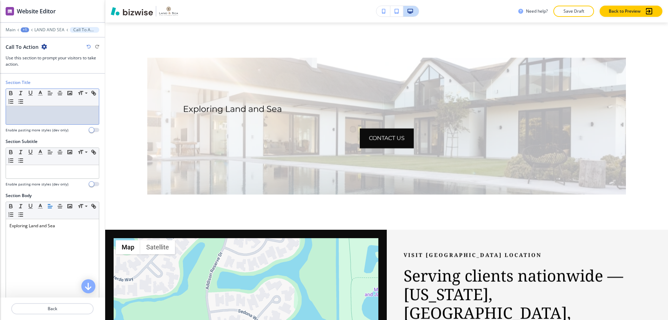
click at [62, 112] on div at bounding box center [52, 115] width 93 height 18
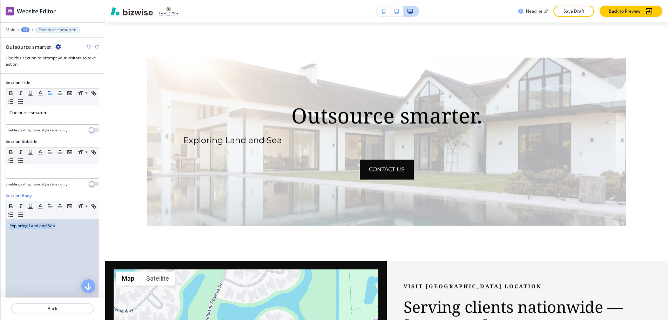
drag, startPoint x: 72, startPoint y: 227, endPoint x: 1, endPoint y: 222, distance: 71.0
click at [1, 222] on div "Section Body Small Normal Large Huge Exploring Land and Sea Enable pasting more…" at bounding box center [52, 258] width 105 height 132
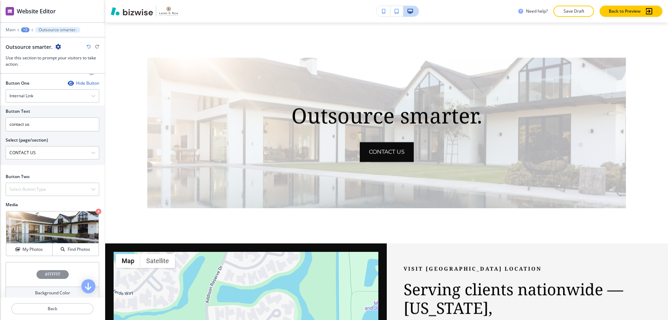
scroll to position [246, 0]
click at [68, 245] on h4 "Find Photos" at bounding box center [79, 248] width 22 height 6
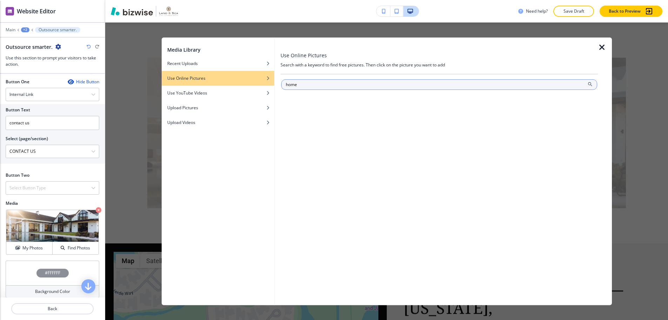
type input "home"
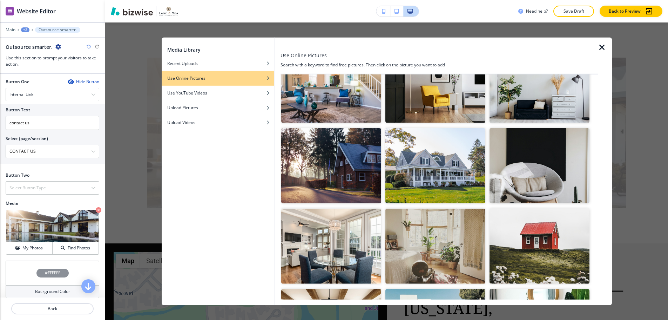
scroll to position [316, 0]
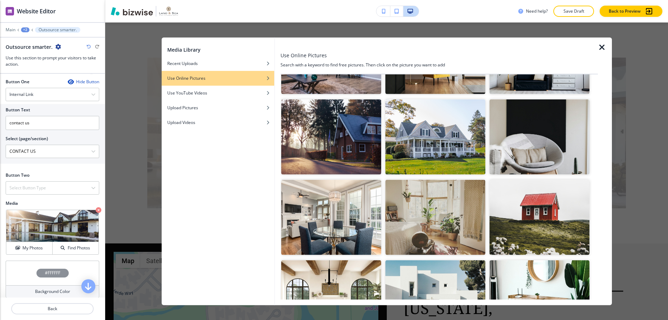
click at [541, 145] on img "button" at bounding box center [540, 136] width 100 height 75
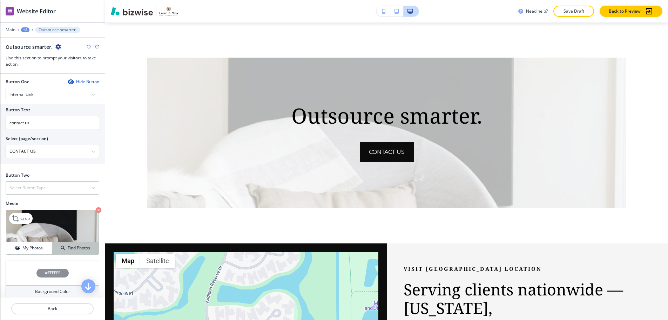
click at [76, 245] on h4 "Find Photos" at bounding box center [79, 248] width 22 height 6
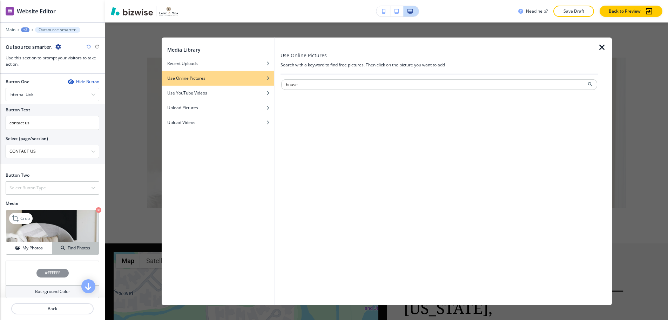
type input "house"
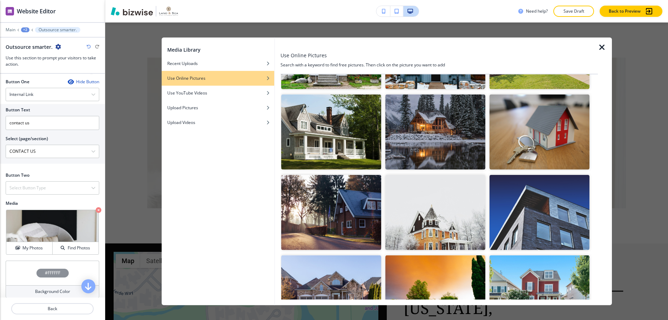
scroll to position [561, 0]
click at [550, 221] on img "button" at bounding box center [540, 212] width 100 height 75
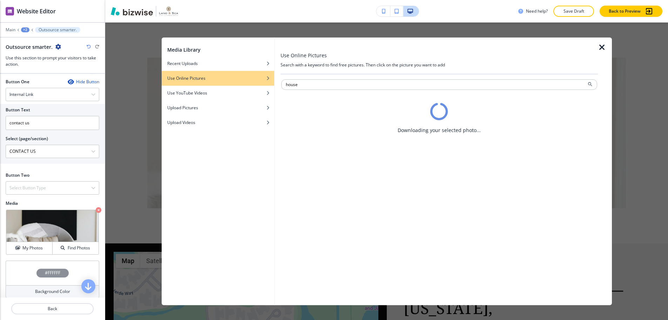
scroll to position [0, 0]
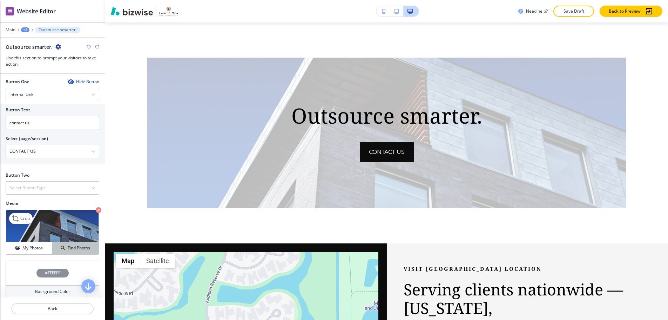
click at [62, 242] on button "Find Photos" at bounding box center [76, 248] width 46 height 12
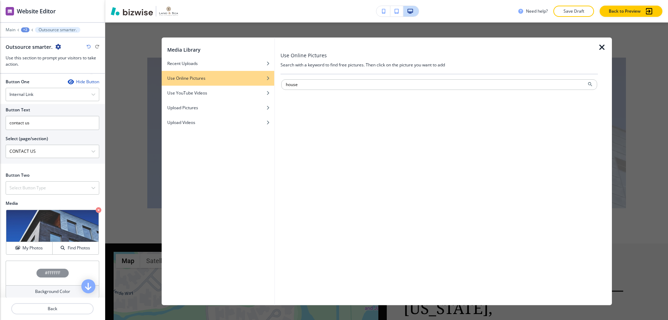
type input "house"
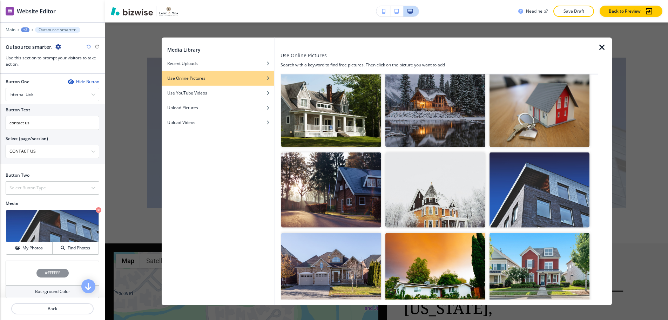
scroll to position [510, 0]
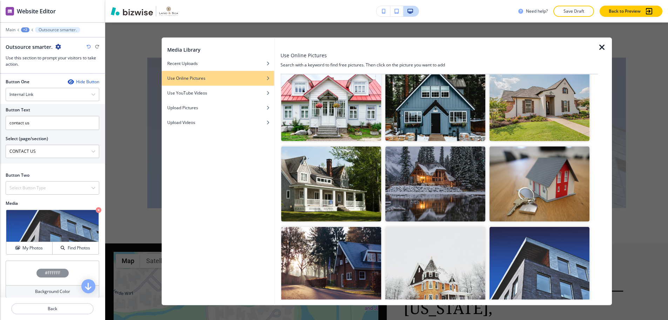
click at [445, 111] on img "button" at bounding box center [436, 103] width 100 height 75
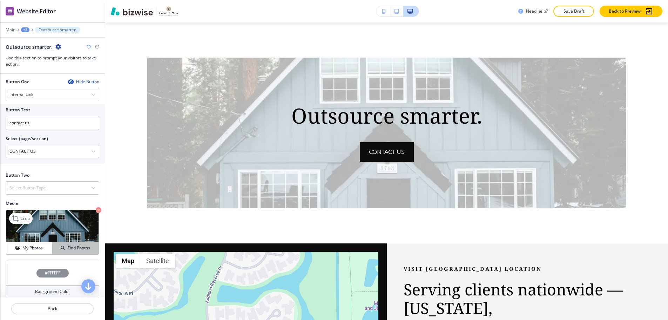
click at [71, 245] on h4 "Find Photos" at bounding box center [79, 248] width 22 height 6
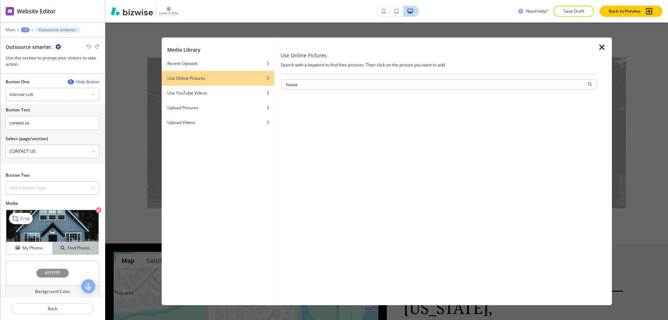
type input "house"
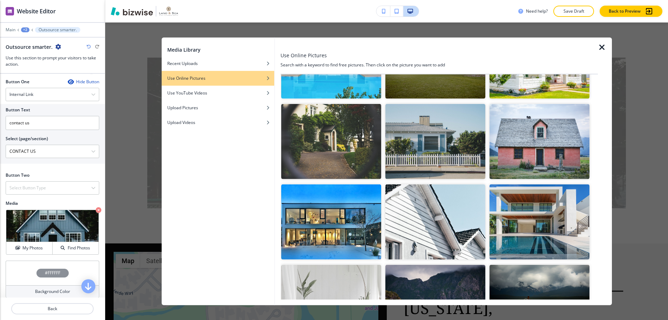
scroll to position [1039, 0]
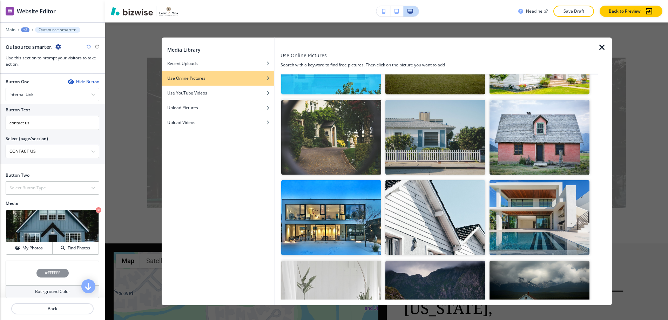
click at [434, 205] on img "button" at bounding box center [436, 217] width 100 height 75
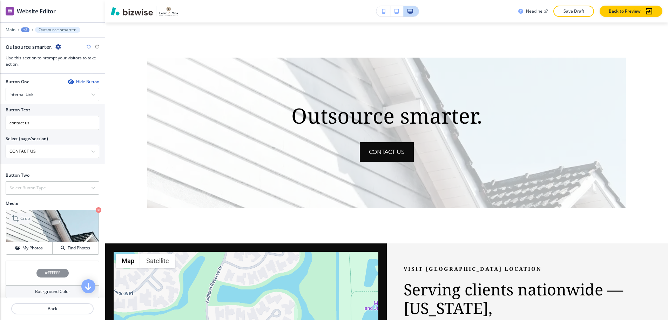
click at [13, 214] on icon at bounding box center [16, 218] width 8 height 8
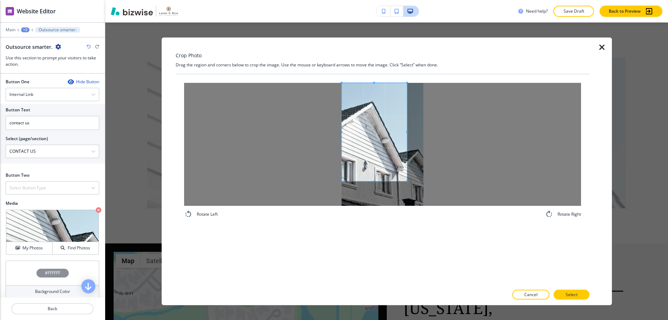
click at [358, 135] on span at bounding box center [375, 131] width 66 height 98
click at [460, 131] on div at bounding box center [382, 143] width 397 height 123
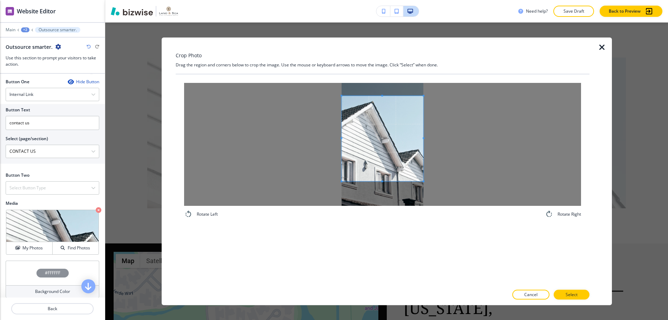
click at [382, 95] on span at bounding box center [382, 95] width 2 height 2
click at [379, 171] on span at bounding box center [383, 172] width 82 height 2
click at [588, 290] on div "Cancel Select" at bounding box center [383, 294] width 414 height 10
click at [586, 292] on button "Select" at bounding box center [572, 294] width 36 height 10
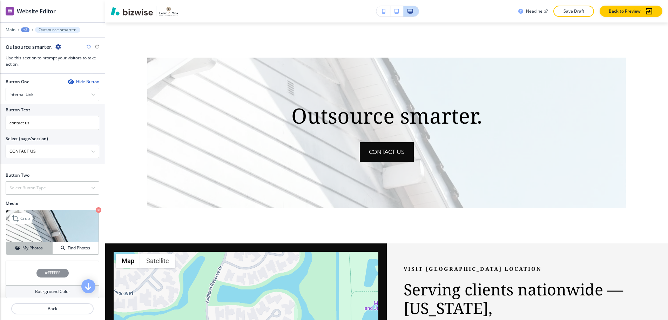
click at [36, 247] on button "My Photos" at bounding box center [29, 248] width 46 height 12
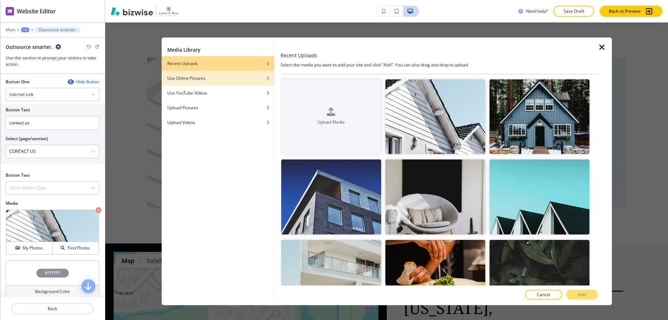
click at [209, 84] on div "button" at bounding box center [218, 83] width 113 height 4
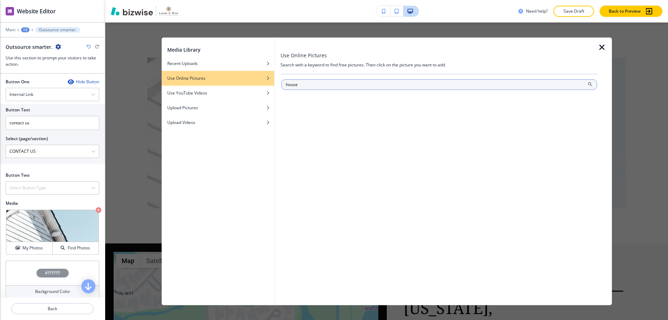
type input "house"
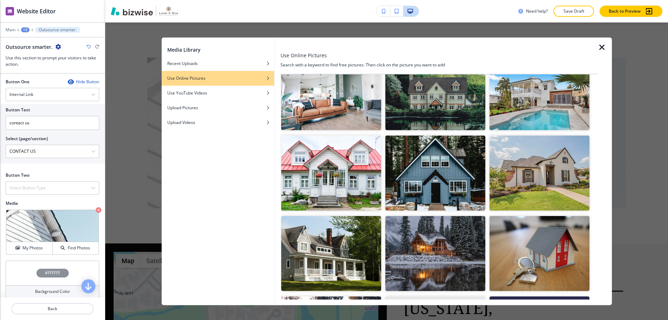
scroll to position [421, 0]
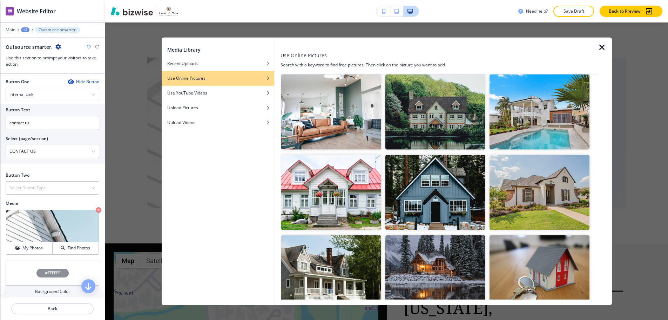
click at [447, 104] on img "button" at bounding box center [436, 111] width 100 height 75
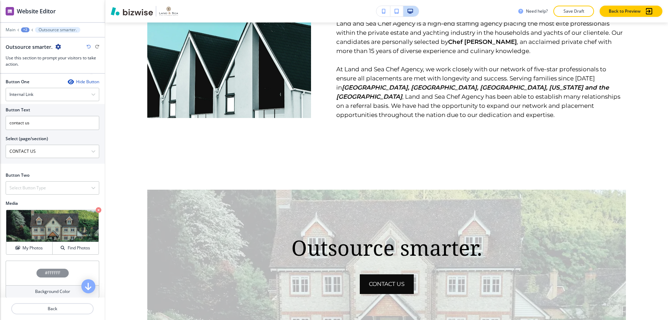
scroll to position [456, 0]
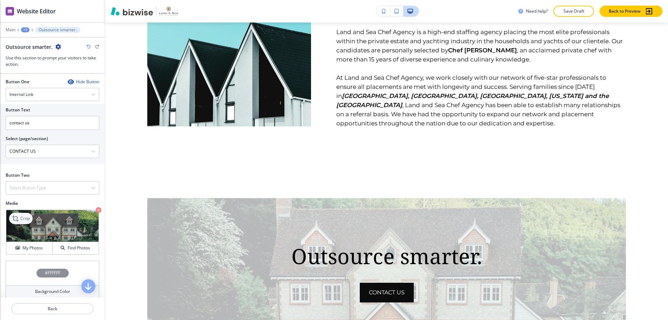
click at [24, 215] on p "Crop" at bounding box center [24, 218] width 9 height 6
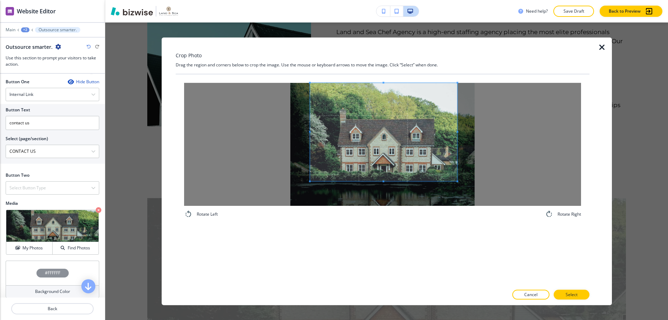
click at [382, 127] on span at bounding box center [383, 131] width 147 height 98
click at [584, 293] on button "Select" at bounding box center [572, 294] width 36 height 10
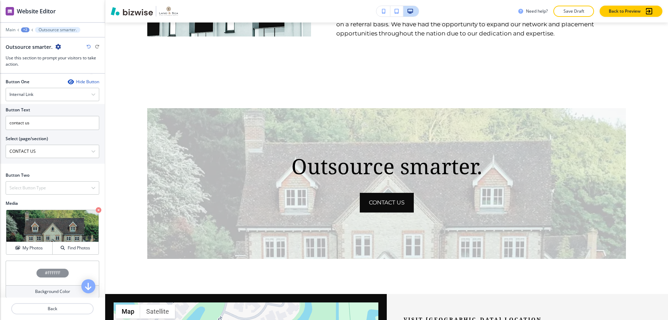
scroll to position [561, 0]
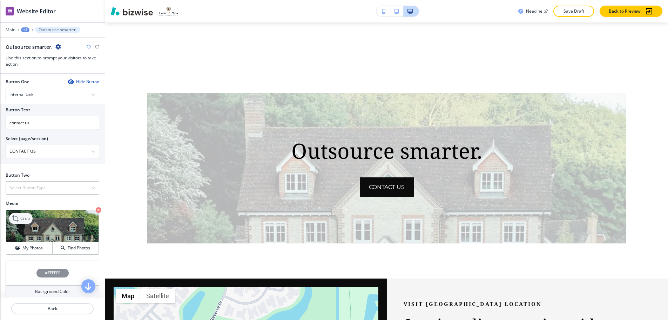
click at [27, 215] on p "Crop" at bounding box center [24, 218] width 9 height 6
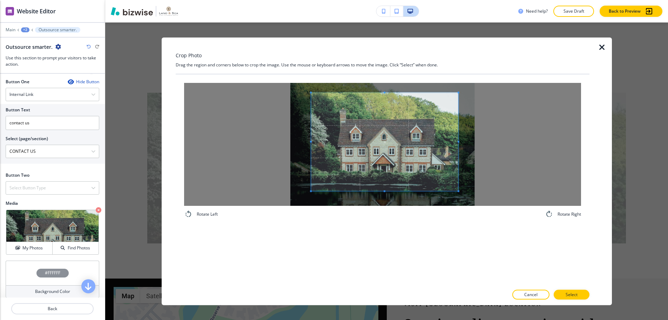
click at [374, 157] on span at bounding box center [384, 141] width 147 height 98
click at [560, 291] on button "Select" at bounding box center [572, 294] width 36 height 10
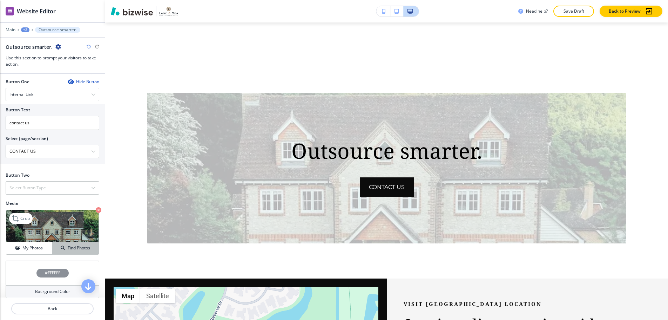
click at [87, 245] on div "Find Photos" at bounding box center [76, 248] width 46 height 6
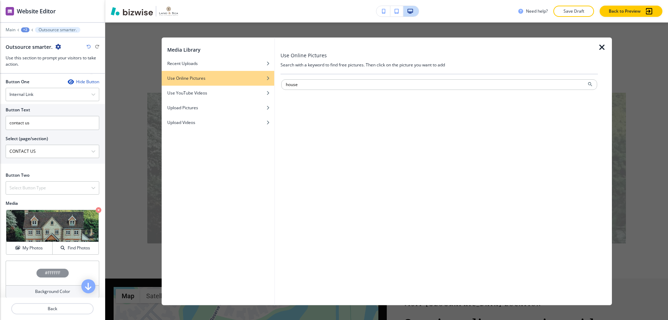
type input "house"
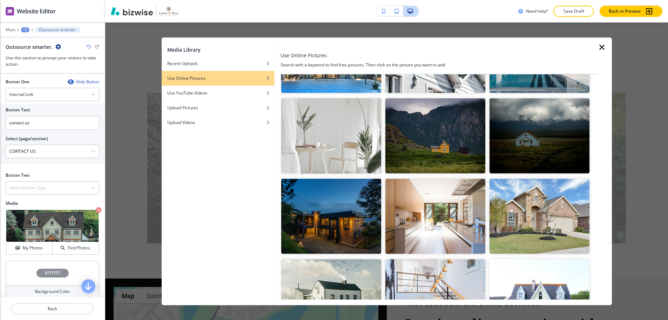
scroll to position [1236, 0]
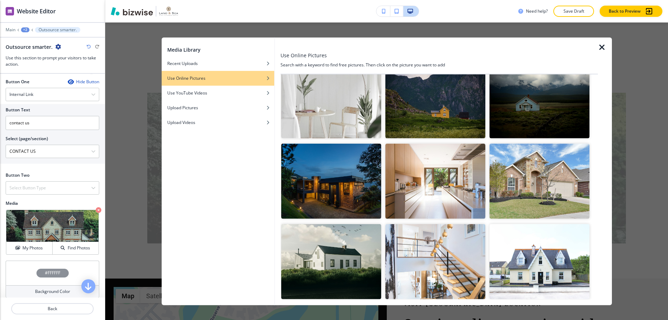
click at [346, 180] on img "button" at bounding box center [331, 181] width 100 height 75
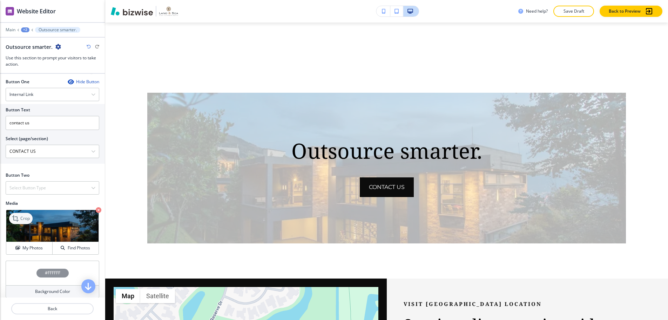
click at [30, 213] on div "Crop" at bounding box center [21, 218] width 24 height 11
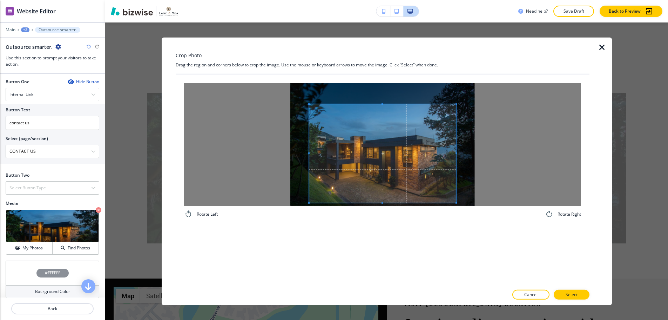
click at [366, 173] on span at bounding box center [382, 153] width 147 height 98
click at [511, 80] on div "Rotate Left Rotate Right" at bounding box center [383, 150] width 414 height 152
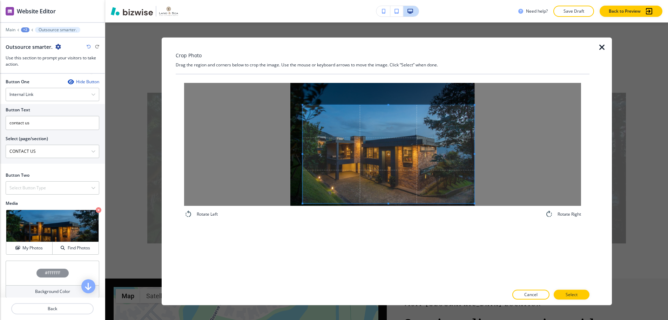
click at [266, 151] on div at bounding box center [382, 143] width 397 height 123
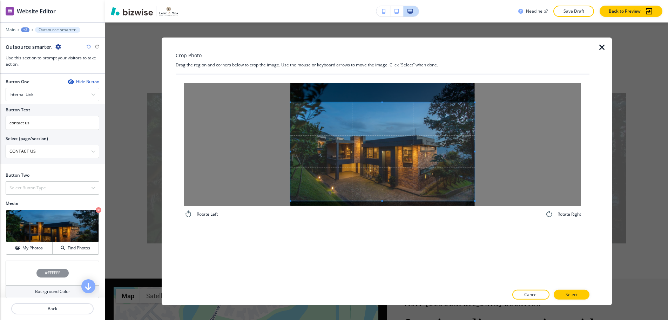
click at [382, 148] on span at bounding box center [383, 151] width 184 height 98
click at [568, 299] on div at bounding box center [383, 302] width 414 height 6
click at [570, 295] on p "Select" at bounding box center [572, 294] width 12 height 6
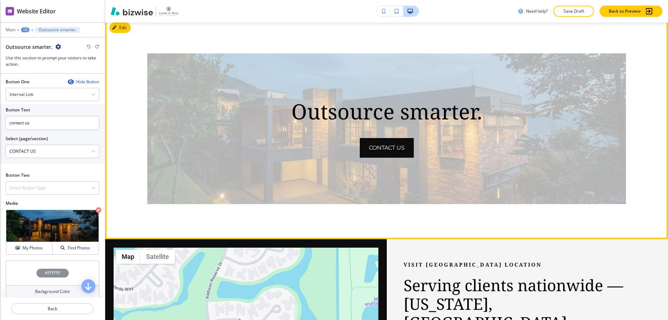
scroll to position [631, 0]
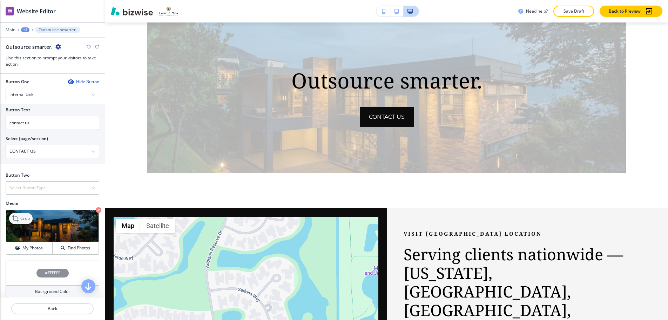
click at [21, 215] on p "Crop" at bounding box center [24, 218] width 9 height 6
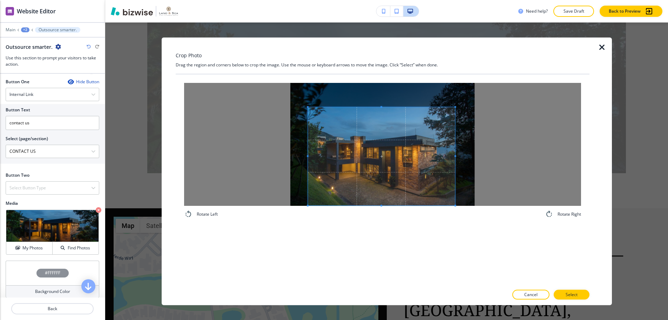
click at [373, 165] on span at bounding box center [381, 156] width 147 height 98
click at [571, 292] on p "Select" at bounding box center [572, 294] width 12 height 6
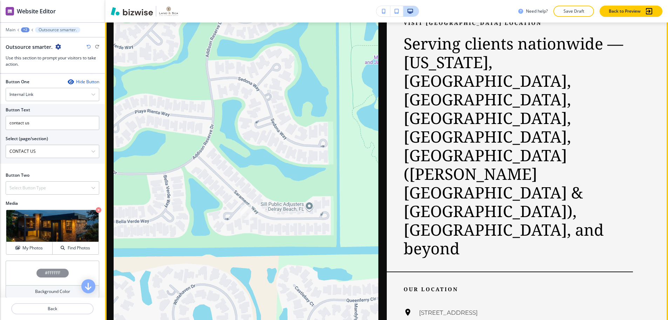
scroll to position [807, 0]
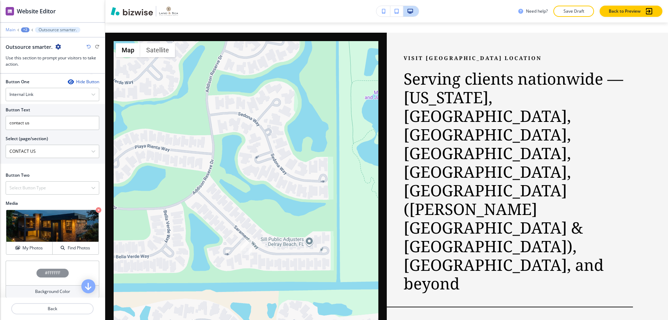
click at [8, 27] on p "Main" at bounding box center [11, 29] width 10 height 5
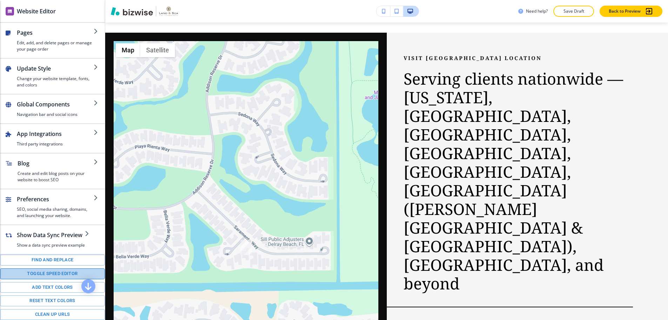
click at [61, 268] on button "Toggle speed editor" at bounding box center [52, 273] width 105 height 11
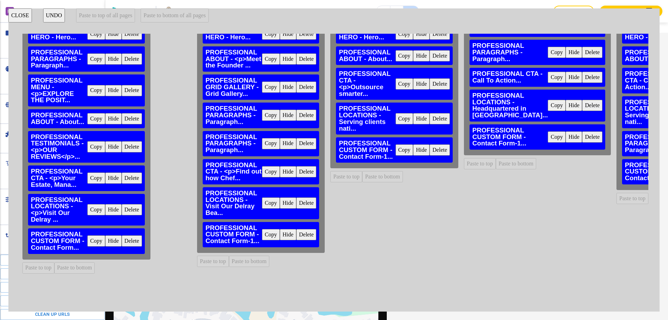
scroll to position [70, 0]
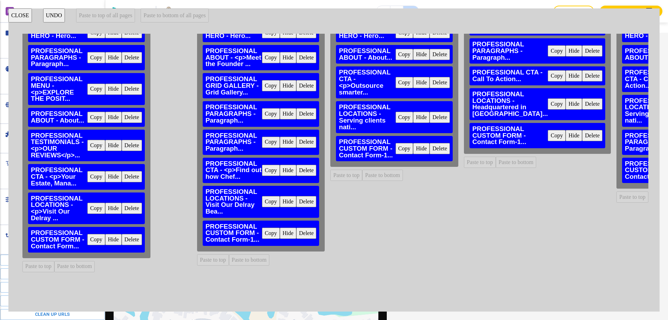
click at [96, 203] on button "Copy" at bounding box center [96, 207] width 18 height 11
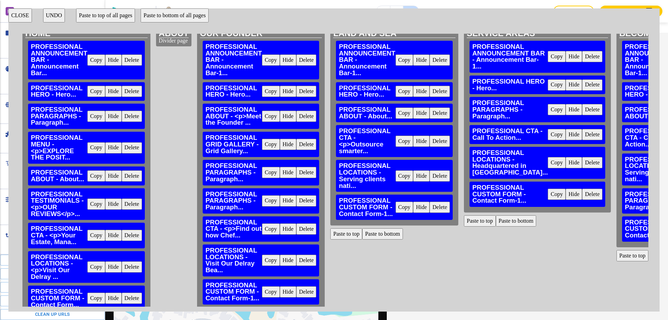
scroll to position [0, 0]
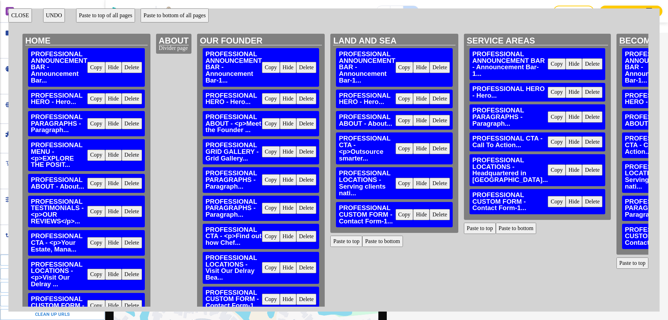
click at [437, 185] on button "Delete" at bounding box center [440, 183] width 20 height 11
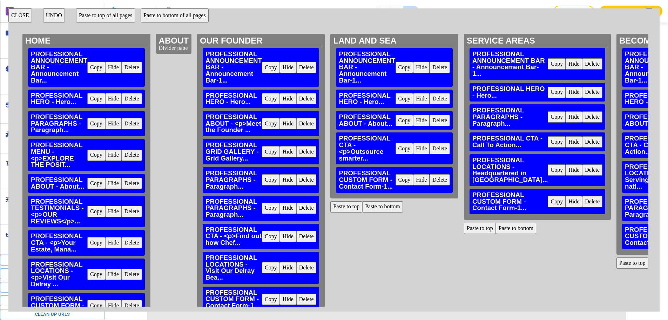
click at [372, 206] on button "Paste to bottom" at bounding box center [382, 206] width 41 height 11
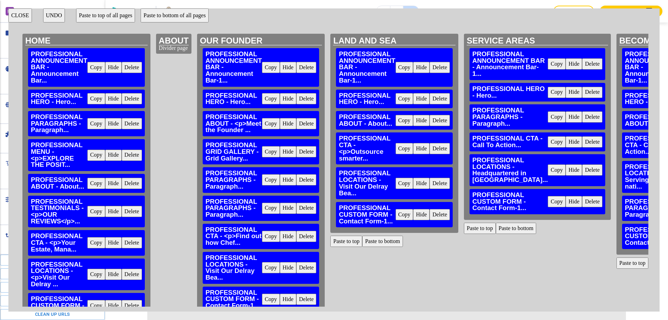
scroll to position [817, 0]
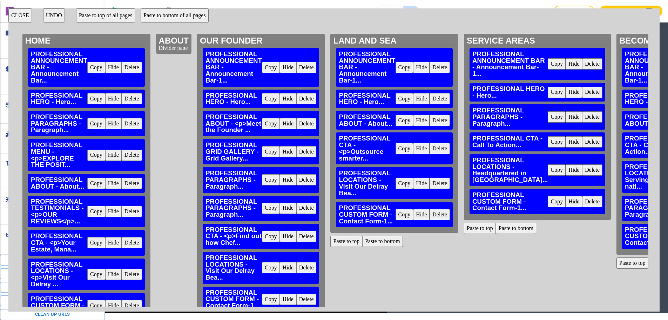
click at [21, 18] on button "CLOSE" at bounding box center [20, 15] width 24 height 14
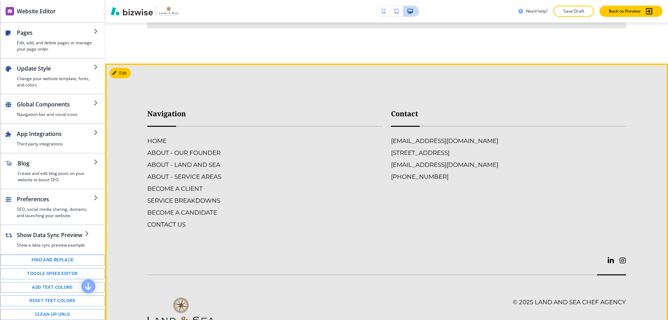
scroll to position [1413, 0]
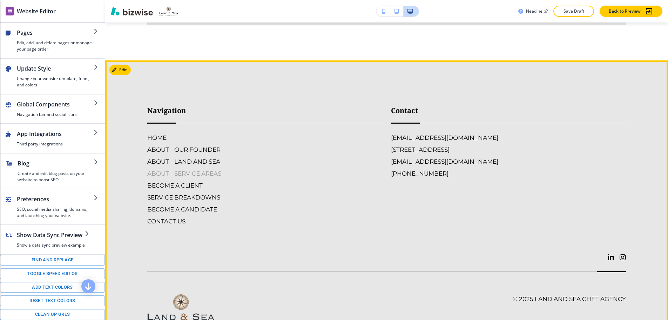
click at [191, 169] on h6 "ABOUT - SERVICE AREAS" at bounding box center [264, 173] width 235 height 9
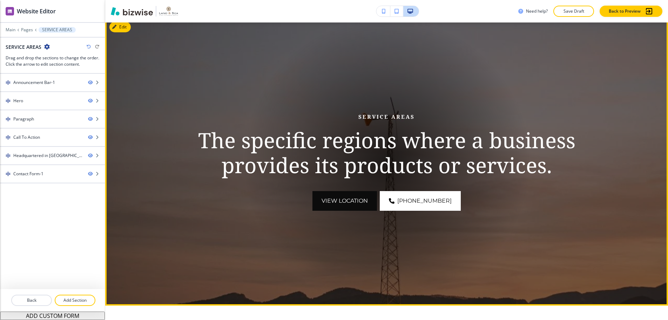
scroll to position [70, 0]
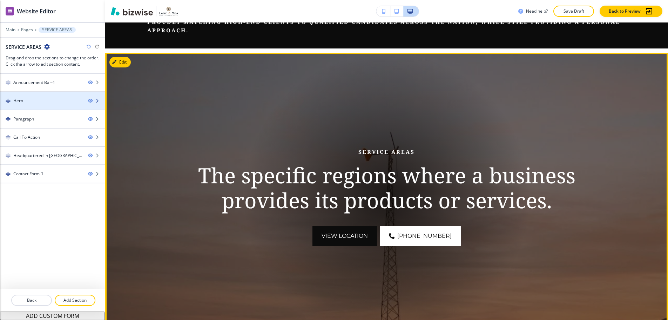
click at [42, 98] on div "Hero" at bounding box center [41, 101] width 82 height 6
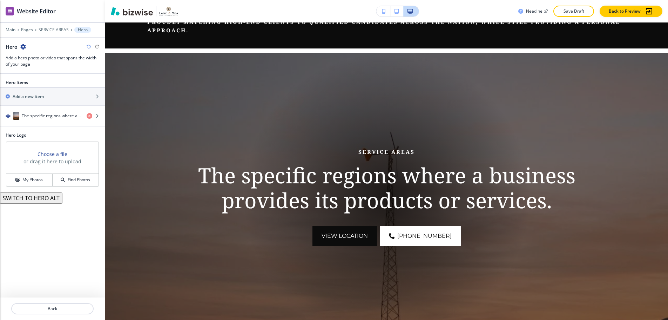
scroll to position [100, 0]
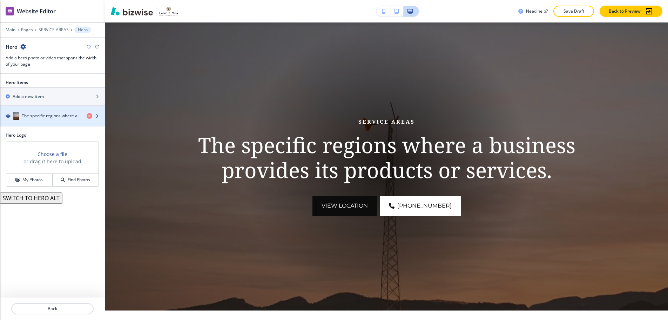
click at [36, 112] on div "The specific regions where a business provides its products or services." at bounding box center [40, 116] width 81 height 8
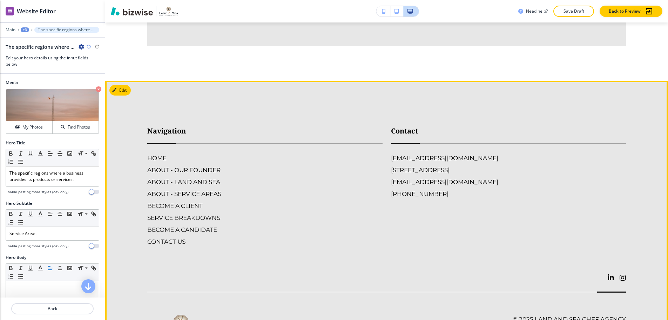
scroll to position [1364, 0]
click at [167, 212] on h6 "SERVICE BREAKDOWNS" at bounding box center [264, 216] width 235 height 9
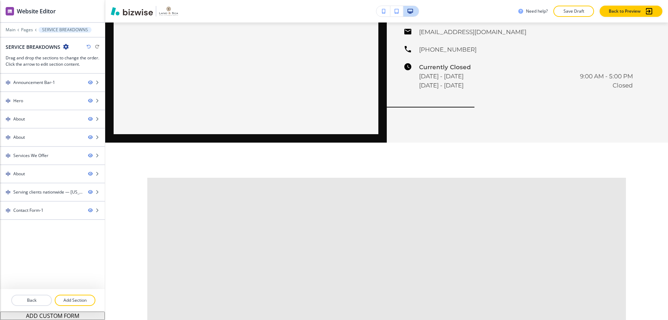
scroll to position [0, 0]
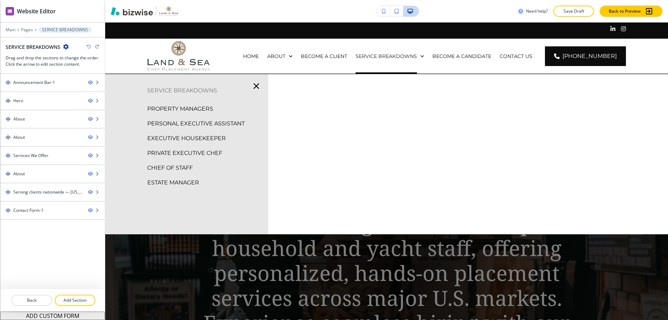
click at [189, 104] on p "PROPERTY MANAGERS" at bounding box center [180, 109] width 66 height 11
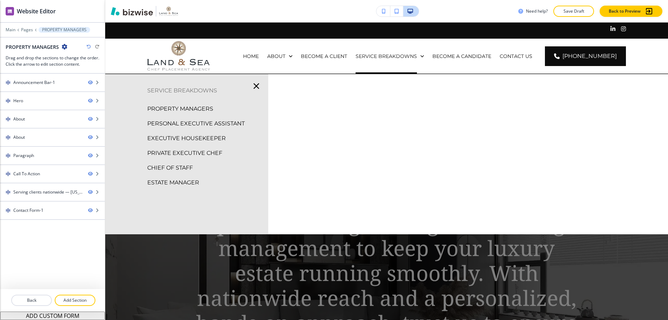
click at [207, 118] on p "PERSONAL EXECUTIVE ASSISTANT" at bounding box center [196, 123] width 98 height 11
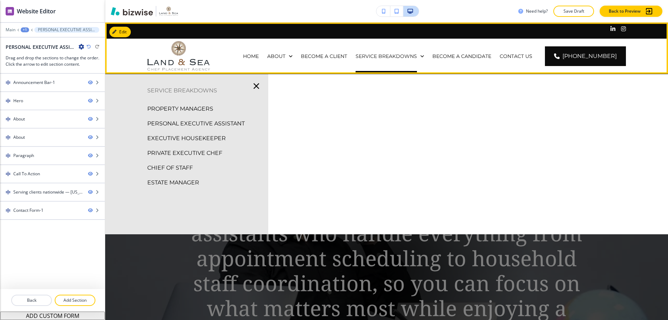
click at [414, 55] on div "SERVICE BREAKDOWNS" at bounding box center [390, 56] width 77 height 35
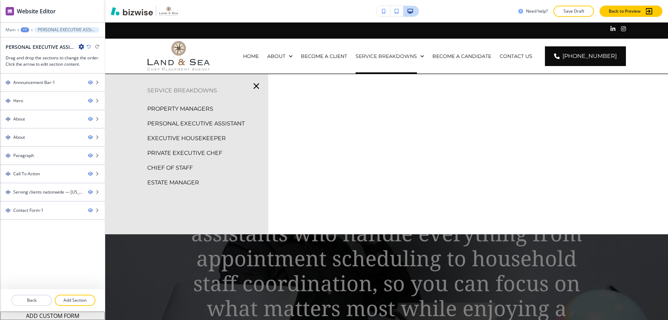
click at [198, 133] on p "EXECUTIVE HOUSEKEEPER" at bounding box center [186, 138] width 79 height 11
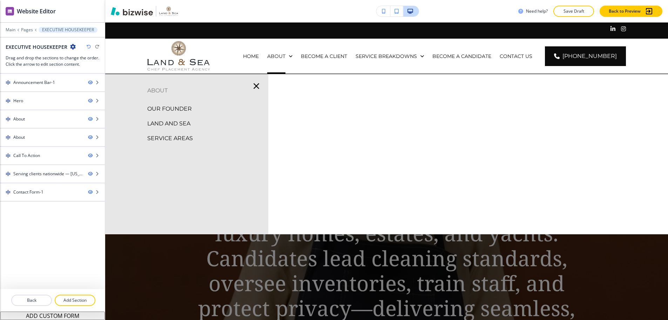
click at [173, 118] on p "LAND AND SEA" at bounding box center [168, 123] width 43 height 11
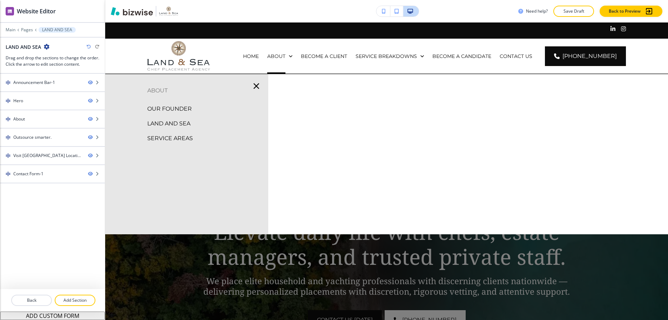
click at [182, 133] on p "SERVICE AREAS" at bounding box center [170, 138] width 46 height 11
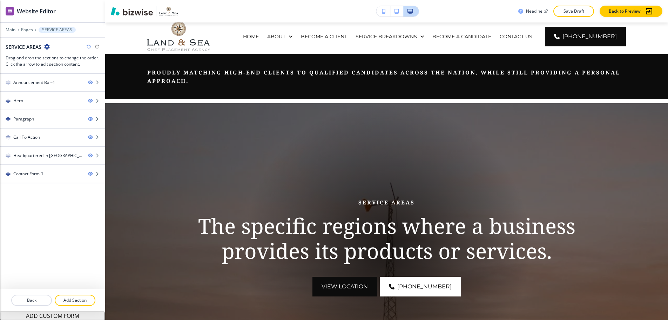
scroll to position [35, 0]
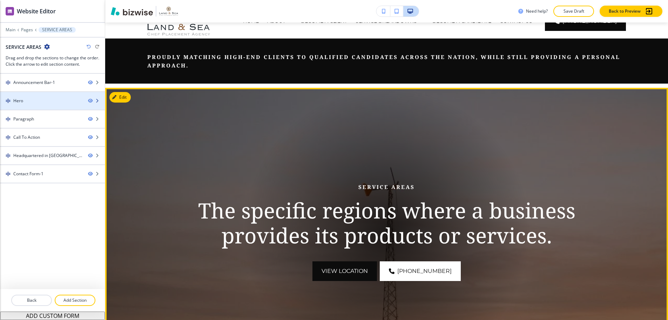
click at [51, 92] on div at bounding box center [52, 95] width 105 height 6
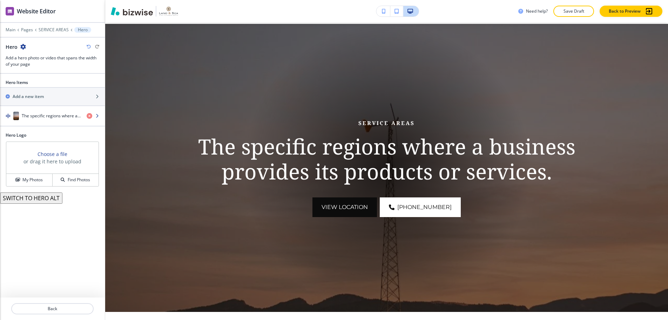
scroll to position [100, 0]
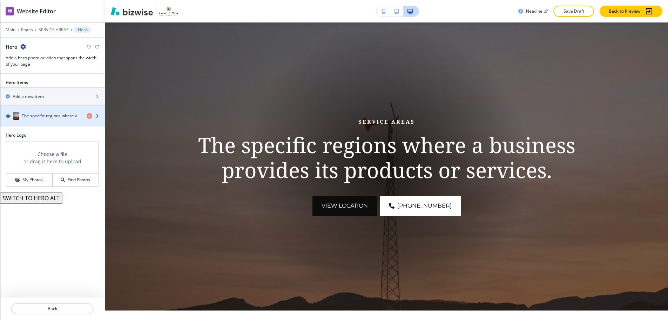
click at [46, 113] on h4 "The specific regions where a business provides its products or services." at bounding box center [51, 116] width 59 height 6
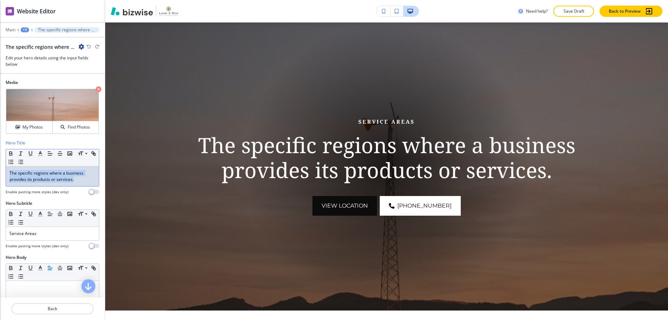
drag, startPoint x: 79, startPoint y: 174, endPoint x: 10, endPoint y: 166, distance: 69.9
click at [10, 170] on p "The specific regions where a business provides its products or services." at bounding box center [52, 176] width 86 height 13
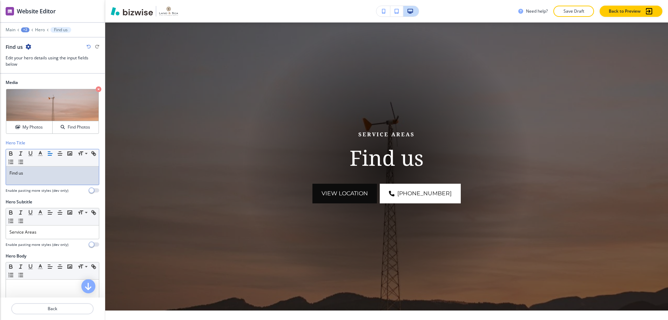
click at [24, 170] on p "Find us" at bounding box center [52, 173] width 86 height 6
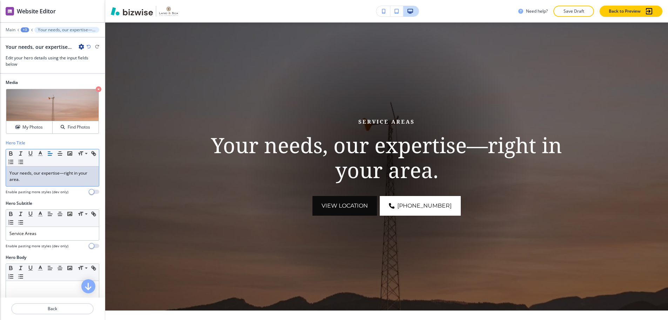
click at [60, 170] on p "Your needs, our expertise—right in your area." at bounding box center [52, 176] width 86 height 13
click at [65, 170] on p "Your needs, our expertise —right in your area." at bounding box center [52, 176] width 86 height 13
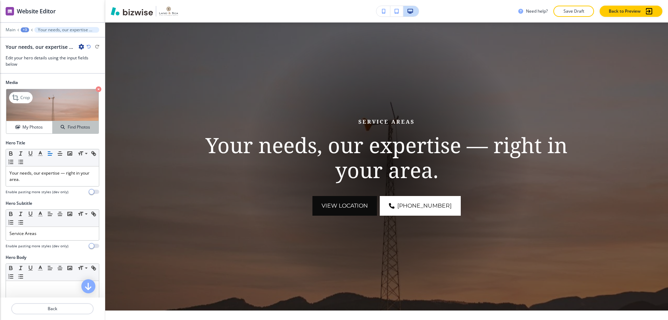
click at [72, 126] on button "Find Photos" at bounding box center [76, 127] width 46 height 12
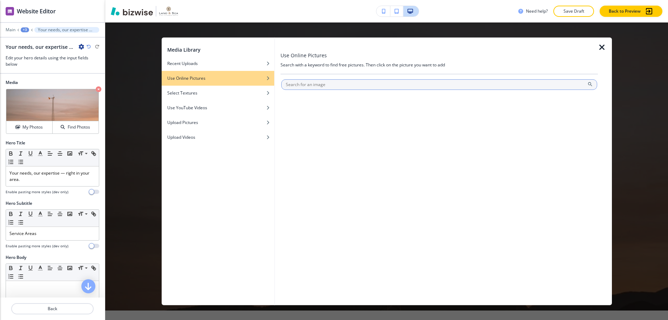
click at [312, 86] on input "text" at bounding box center [439, 84] width 316 height 11
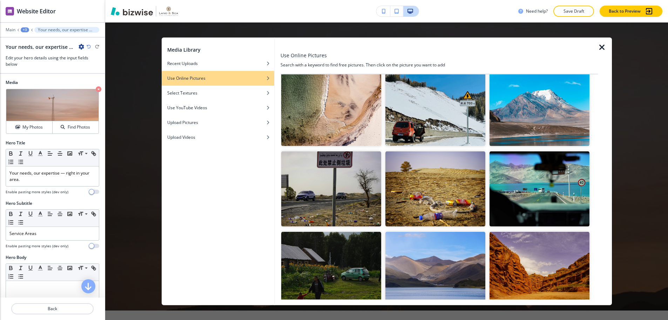
scroll to position [0, 0]
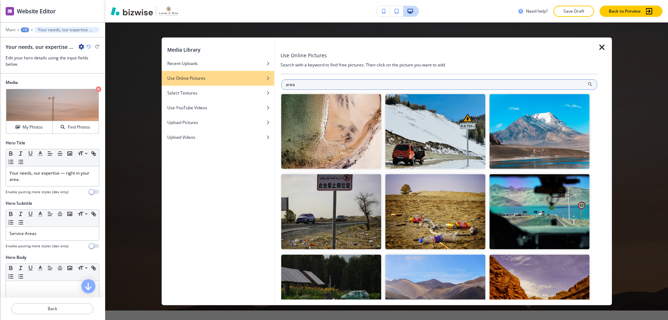
click at [334, 89] on input "area" at bounding box center [439, 84] width 316 height 11
type input "city"
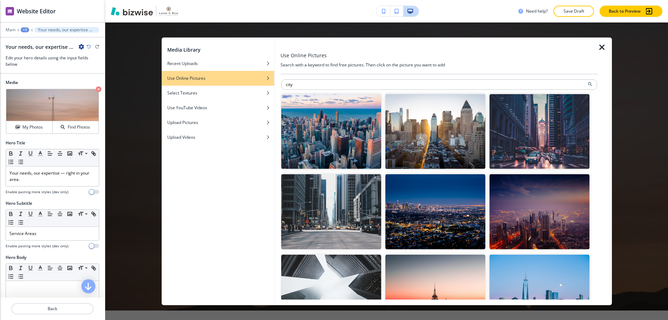
click at [446, 221] on img "button" at bounding box center [436, 211] width 100 height 75
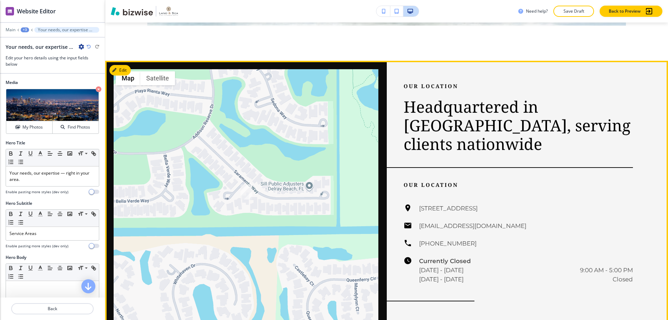
scroll to position [732, 0]
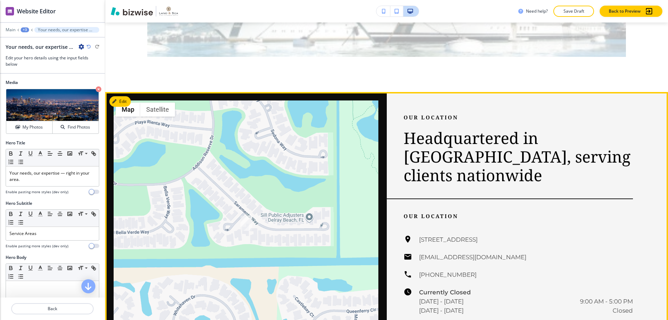
click at [545, 128] on h3 "Headquartered in Delray Beach, serving clients nationwide" at bounding box center [519, 156] width 230 height 56
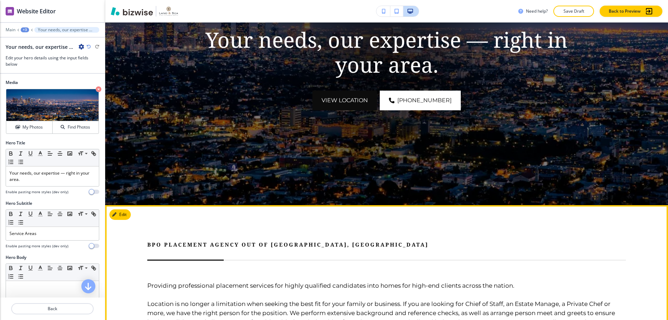
scroll to position [0, 0]
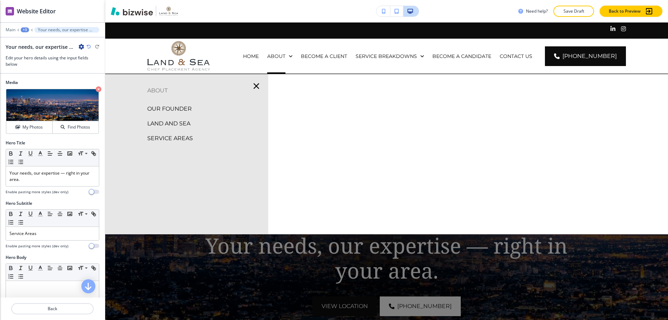
click at [176, 106] on p "OUR FOUNDER" at bounding box center [169, 109] width 45 height 11
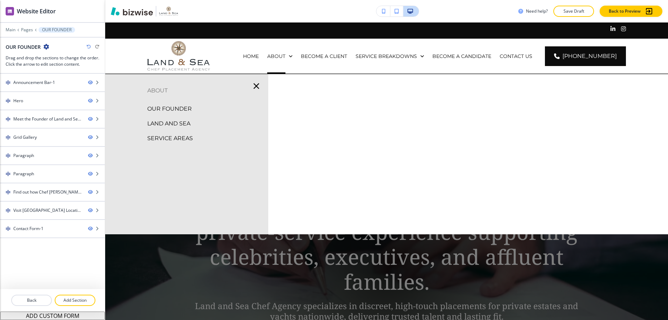
click at [188, 133] on p "SERVICE AREAS" at bounding box center [170, 138] width 46 height 11
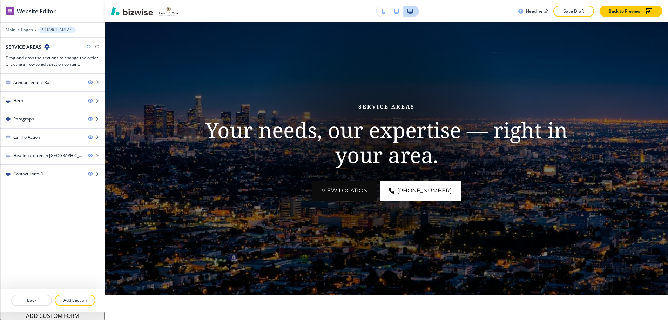
scroll to position [105, 0]
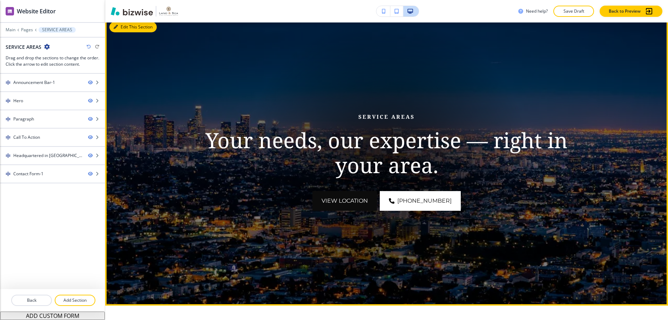
click at [115, 24] on button "Edit This Section" at bounding box center [132, 27] width 47 height 11
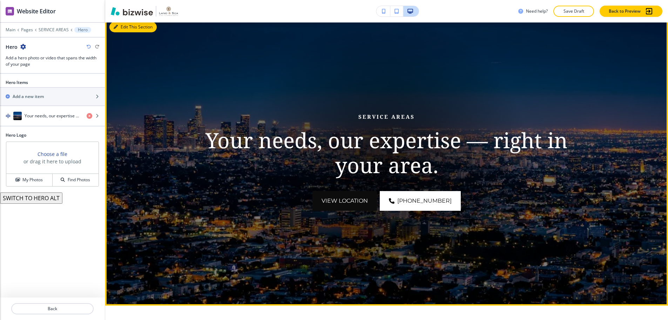
scroll to position [100, 0]
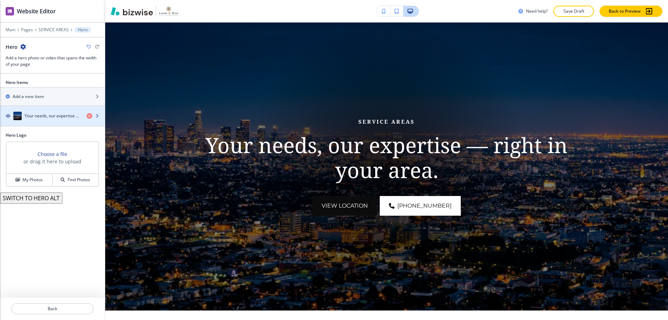
click at [55, 120] on div "button" at bounding box center [52, 123] width 105 height 6
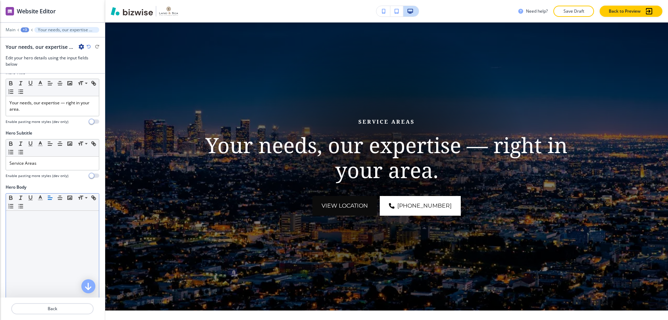
scroll to position [105, 0]
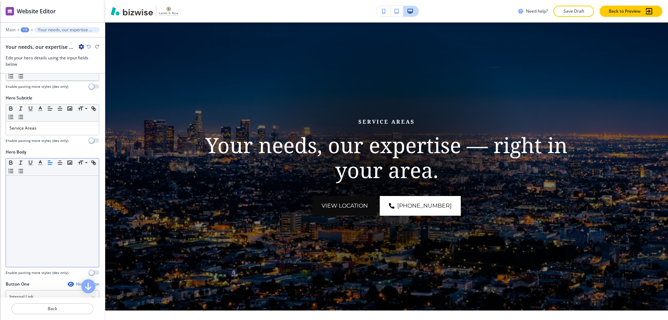
click at [56, 201] on div at bounding box center [52, 220] width 93 height 91
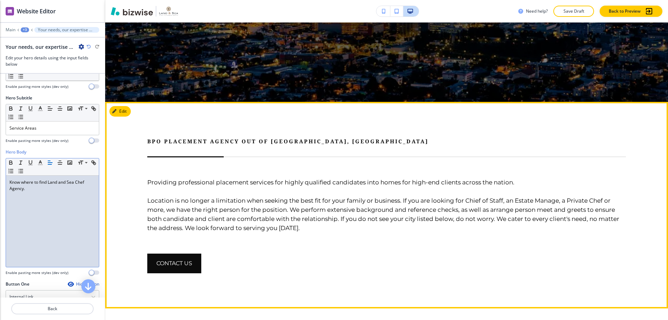
scroll to position [311, 0]
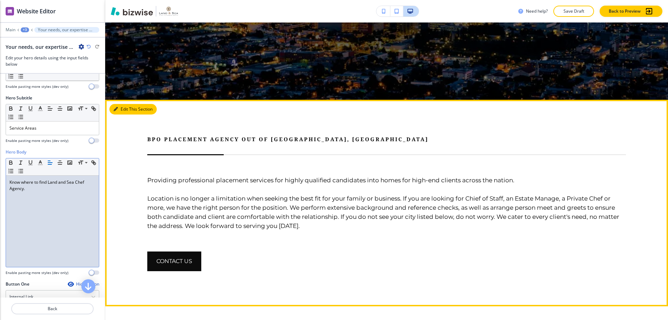
click at [122, 104] on button "Edit This Section" at bounding box center [132, 109] width 47 height 11
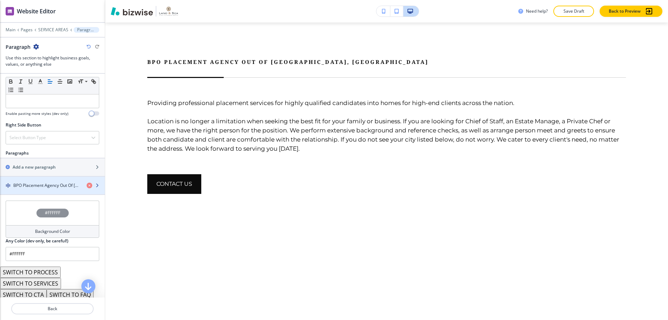
scroll to position [351, 0]
click at [35, 177] on div "button" at bounding box center [52, 178] width 105 height 6
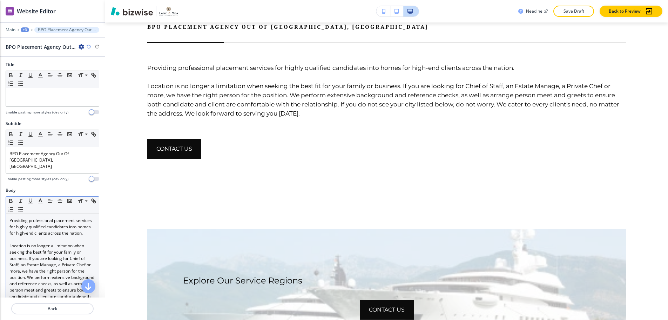
scroll to position [0, 0]
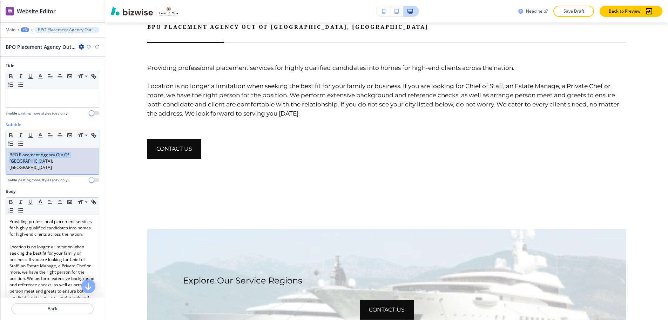
drag, startPoint x: 42, startPoint y: 160, endPoint x: 9, endPoint y: 147, distance: 35.3
click at [9, 148] on div "BPO Placement Agency Out Of Alpharetta, GA" at bounding box center [52, 161] width 93 height 26
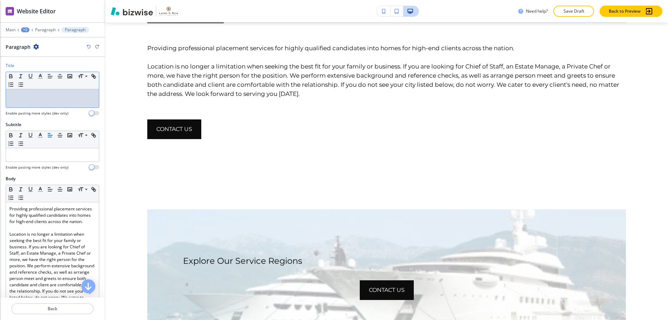
click at [36, 93] on p at bounding box center [52, 96] width 86 height 6
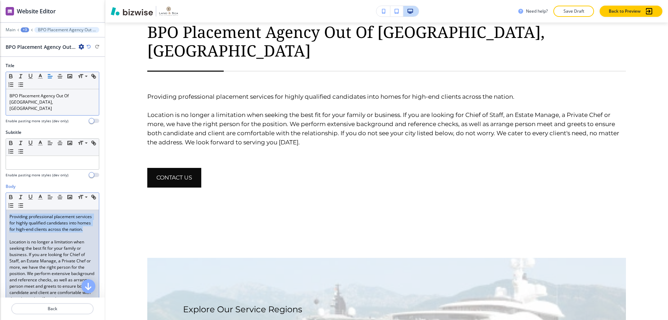
drag, startPoint x: 32, startPoint y: 224, endPoint x: 11, endPoint y: 202, distance: 30.5
click at [11, 213] on p "Providing professional placement services for highly qualified candidates into …" at bounding box center [52, 222] width 86 height 19
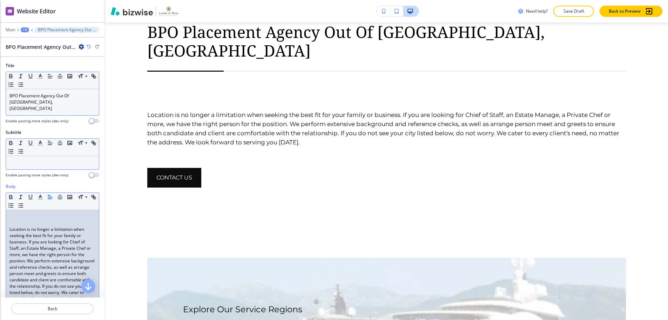
click at [14, 156] on div at bounding box center [52, 162] width 93 height 13
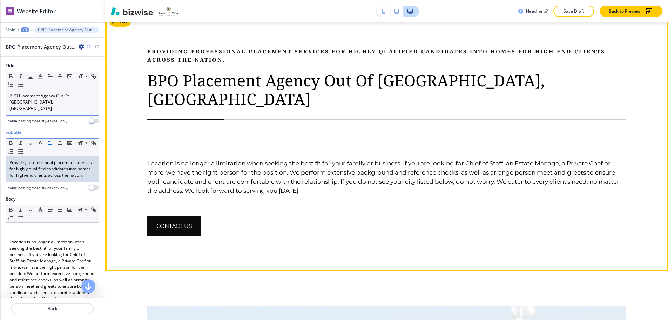
scroll to position [353, 0]
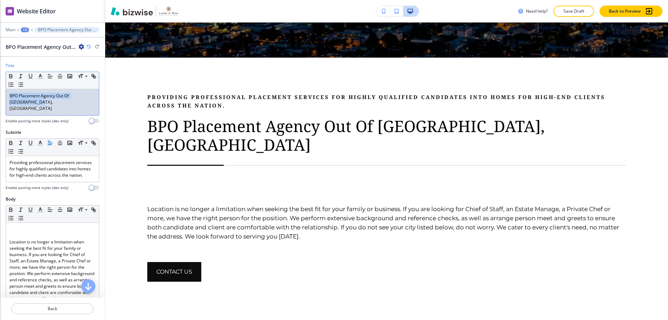
drag, startPoint x: 40, startPoint y: 106, endPoint x: 2, endPoint y: 91, distance: 40.7
click at [2, 91] on div "Title Small Normal Large Huge BPO Placement Agency Out Of Alpharetta, GA Enable…" at bounding box center [52, 95] width 105 height 67
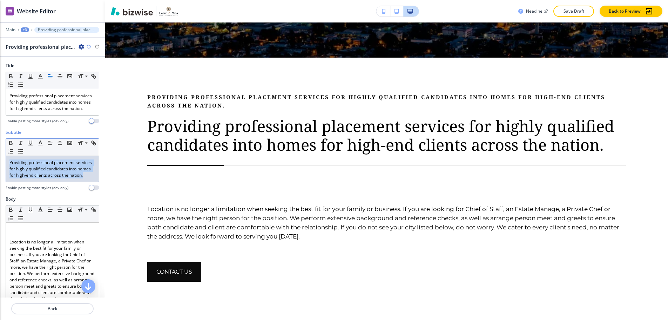
drag, startPoint x: 14, startPoint y: 182, endPoint x: 0, endPoint y: 166, distance: 21.4
click at [0, 166] on div "Subtitle Small Normal Large Huge Providing professional placement services for …" at bounding box center [52, 162] width 105 height 67
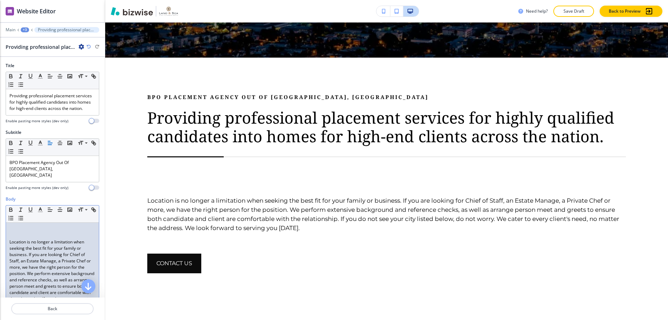
click at [26, 229] on p at bounding box center [52, 229] width 86 height 6
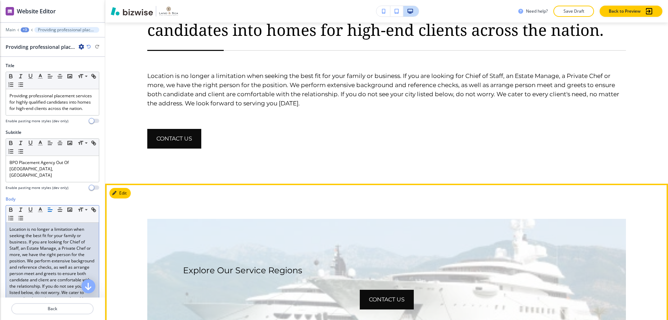
scroll to position [458, 0]
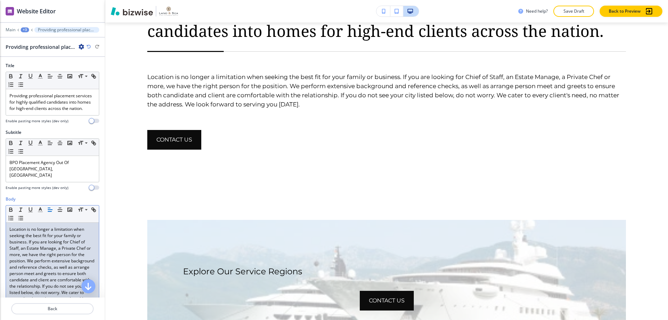
click at [53, 248] on p "Location is no longer a limitation when seeking the best fit for your family or…" at bounding box center [52, 267] width 86 height 82
click at [54, 249] on p "Location is no longer a limitation when seeking the best fit for your family or…" at bounding box center [52, 267] width 86 height 82
drag, startPoint x: 8, startPoint y: 229, endPoint x: 28, endPoint y: 242, distance: 23.7
click at [28, 242] on div "Location is no longer a limitation when seeking the best fit for your family or…" at bounding box center [52, 267] width 93 height 91
click at [32, 243] on p "Location is no longer a limitation when seeking the best fit for your family or…" at bounding box center [52, 267] width 86 height 82
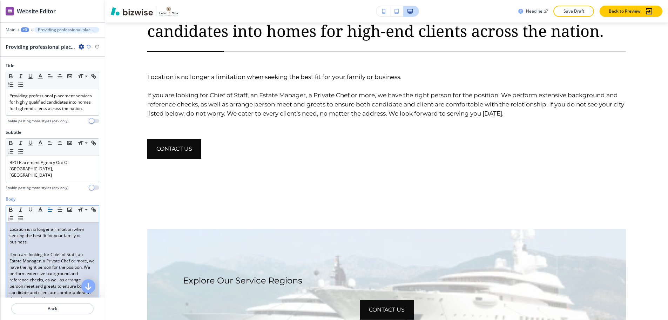
click at [52, 254] on p "If you are looking for Chief of Staff, an Estate Manager, a Private Chef or mor…" at bounding box center [52, 285] width 86 height 69
click at [70, 261] on p "If you are looking for a Chief of Staff, an Estate Manager, a Private Chef or m…" at bounding box center [52, 285] width 86 height 69
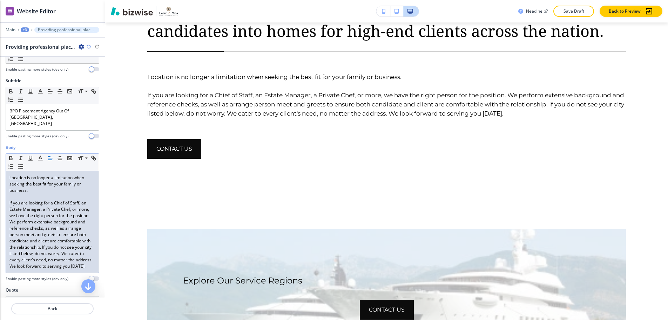
scroll to position [70, 0]
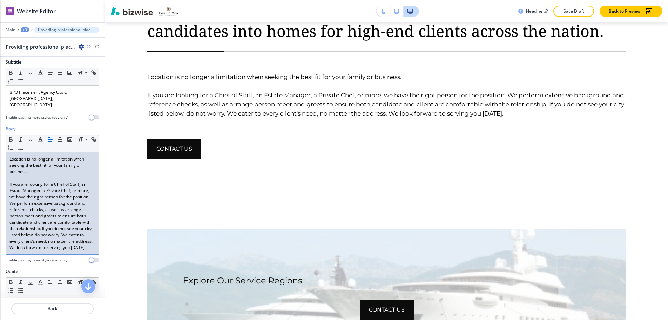
click at [67, 215] on p "If you are looking for a Chief of Staff, an Estate Manager, a Private Chef, or …" at bounding box center [52, 215] width 86 height 69
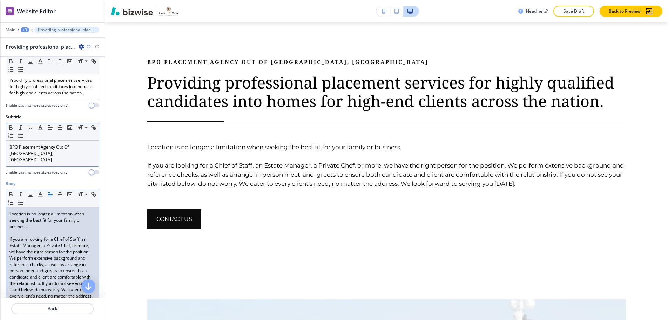
scroll to position [0, 0]
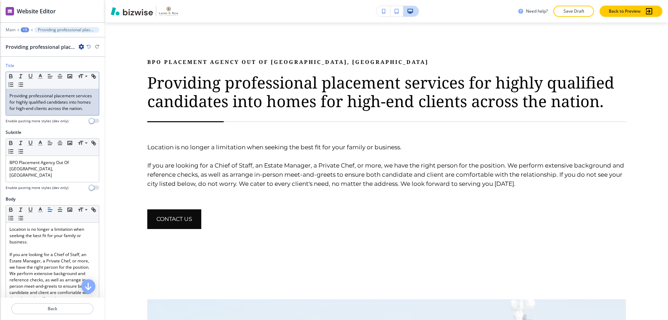
click at [27, 104] on p "Providing professional placement services for highly qualified candidates into …" at bounding box center [52, 102] width 86 height 19
click at [36, 108] on p "Providing professional placement services of highly qualified candidates into h…" at bounding box center [52, 102] width 86 height 19
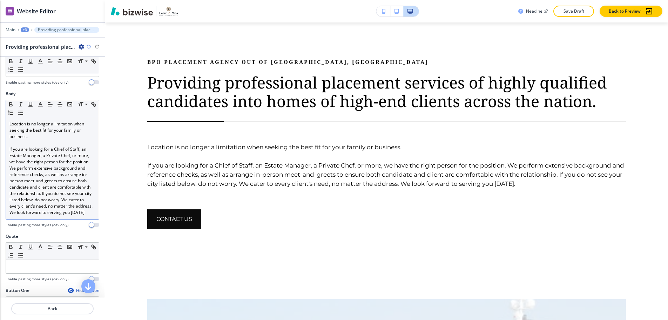
scroll to position [70, 0]
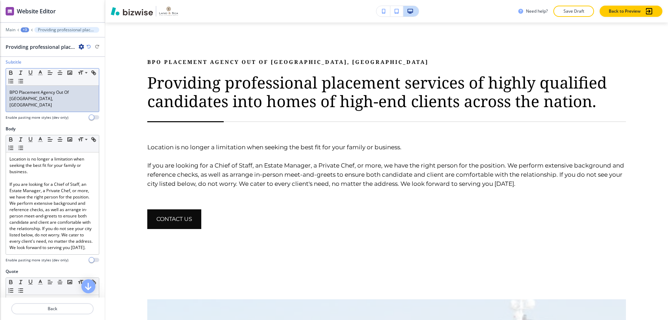
click at [53, 104] on p "BPO Placement Agency Out Of Alpharetta, GA" at bounding box center [52, 98] width 86 height 19
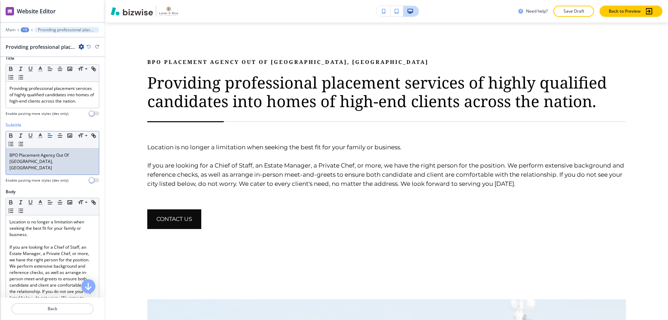
scroll to position [0, 0]
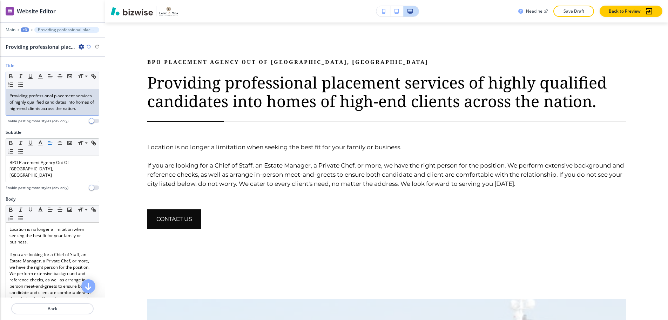
click at [71, 112] on p "Providing professional placement services of highly qualified candidates into h…" at bounding box center [52, 102] width 86 height 19
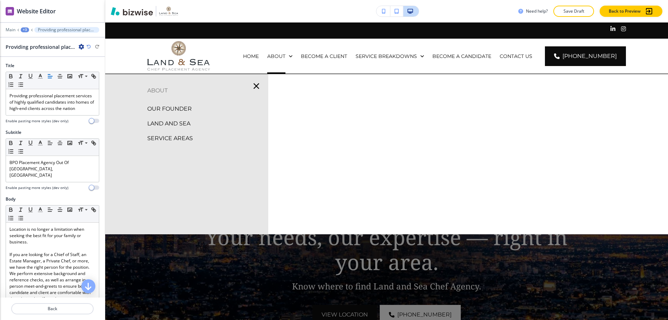
click at [164, 108] on p "OUR FOUNDER" at bounding box center [169, 109] width 45 height 11
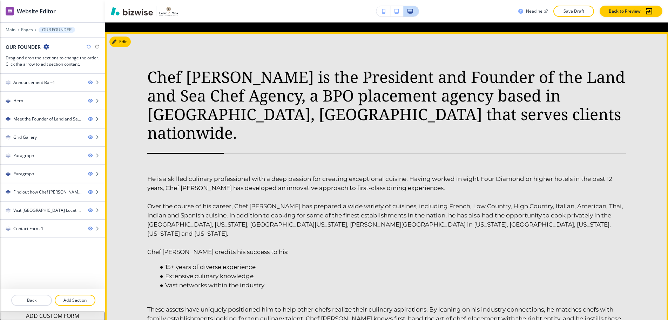
scroll to position [947, 0]
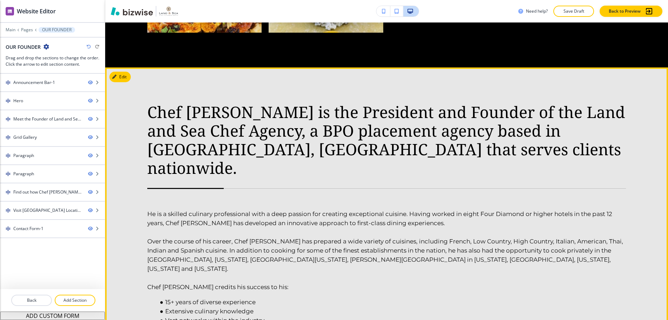
click at [436, 282] on p "Chef Jonathan credits his success to his:" at bounding box center [386, 286] width 479 height 9
click at [123, 72] on button "Edit This Section" at bounding box center [132, 77] width 47 height 11
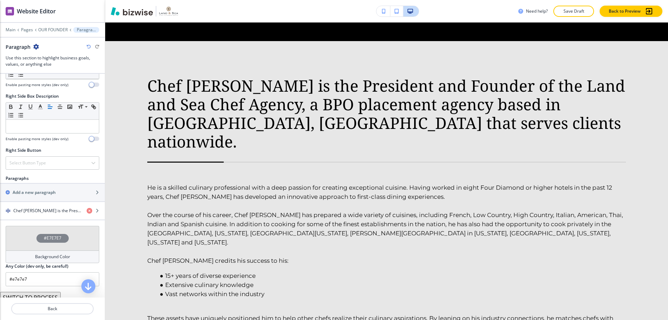
scroll to position [351, 0]
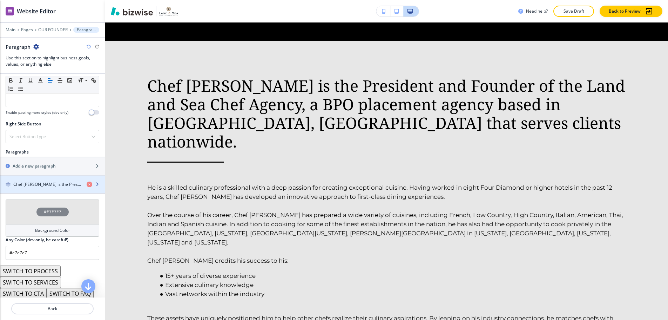
click at [54, 181] on h4 "Chef Jonathan Wilson is the President and Founder of the Land and Sea Chef Agen…" at bounding box center [47, 184] width 68 height 6
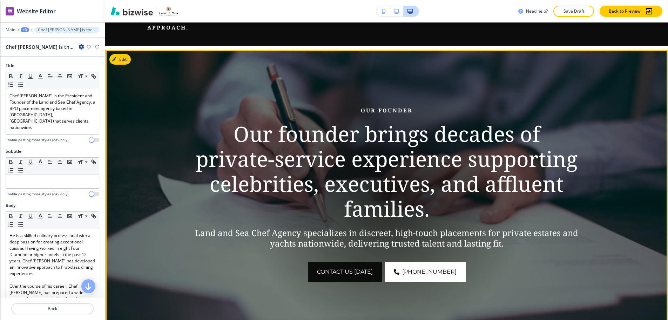
scroll to position [0, 0]
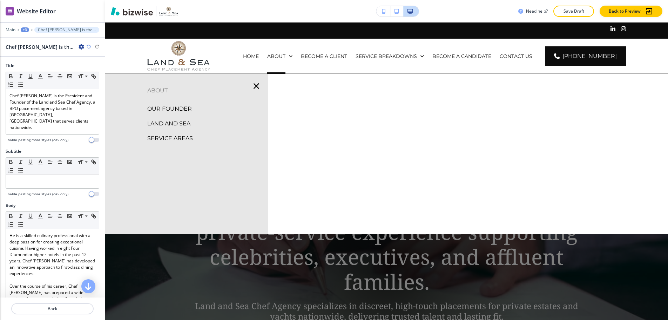
click at [184, 139] on p "SERVICE AREAS" at bounding box center [170, 138] width 46 height 11
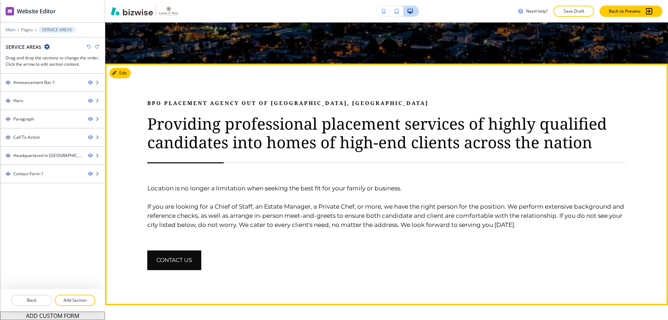
scroll to position [351, 0]
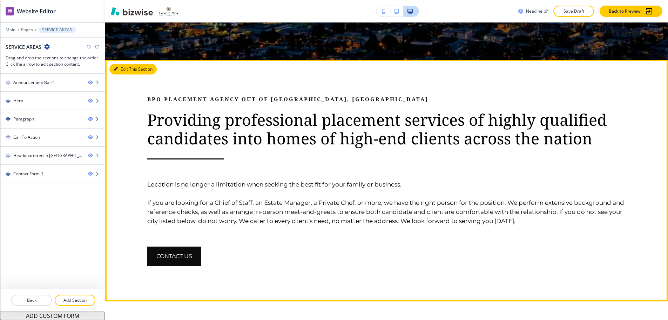
click at [120, 65] on button "Edit This Section" at bounding box center [132, 69] width 47 height 11
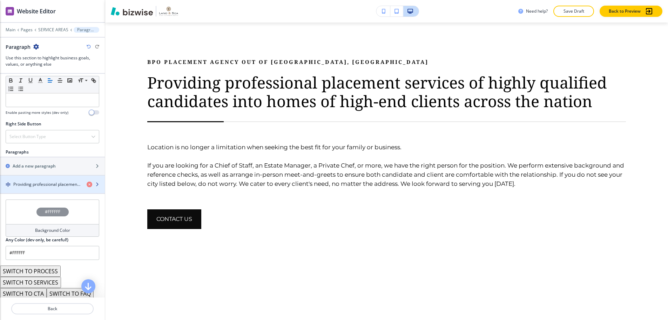
click at [36, 182] on h4 "Providing professional placement services of highly qualified candidates into h…" at bounding box center [47, 184] width 68 height 6
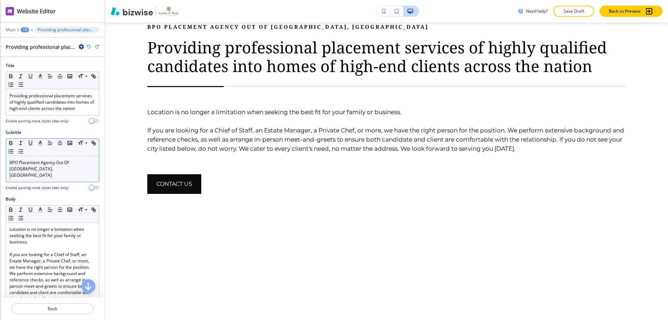
scroll to position [0, 0]
click at [60, 170] on p "BPO Placement Agency Out Of Alpharetta, GA" at bounding box center [52, 168] width 86 height 19
drag, startPoint x: 57, startPoint y: 168, endPoint x: 72, endPoint y: 167, distance: 15.4
click at [72, 167] on p "BPO Placement Agency Out Of Alpharetta, GA" at bounding box center [52, 168] width 86 height 19
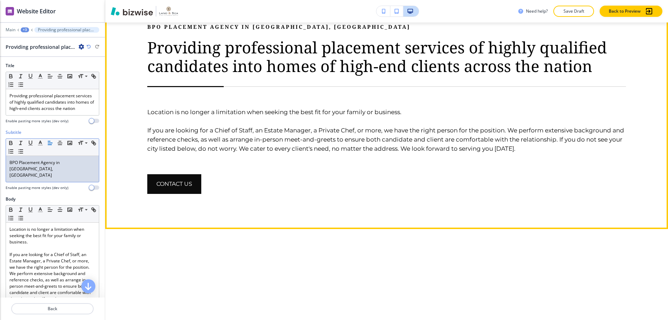
scroll to position [388, 0]
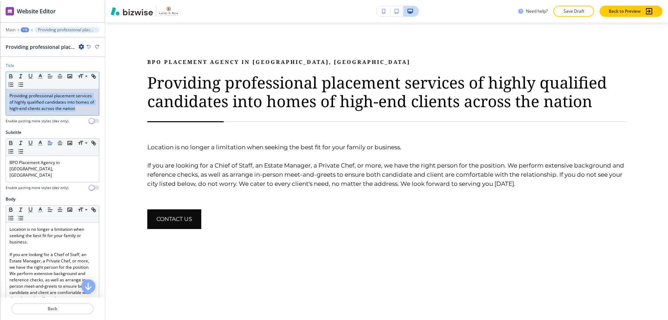
drag, startPoint x: 9, startPoint y: 96, endPoint x: 27, endPoint y: 116, distance: 26.8
click at [27, 115] on div "Providing professional placement services of highly qualified candidates into h…" at bounding box center [52, 102] width 93 height 26
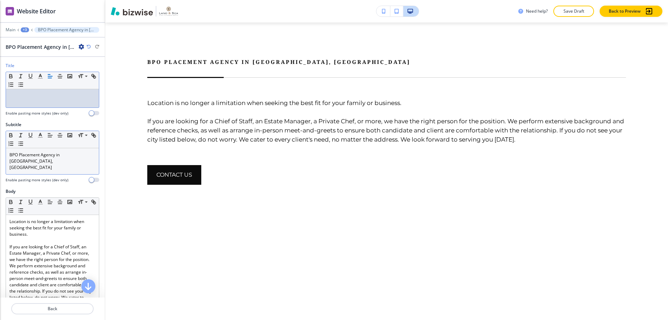
click at [9, 154] on p "BPO Placement Agency in Alpharetta, GA" at bounding box center [52, 161] width 86 height 19
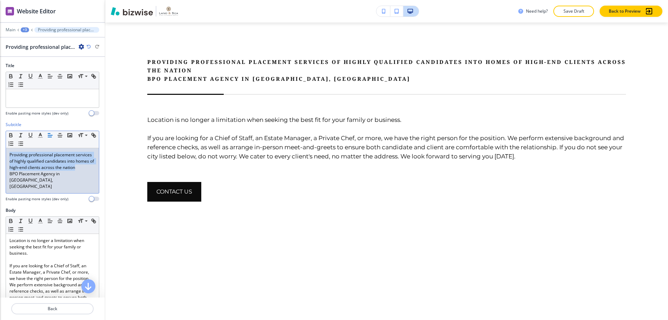
drag, startPoint x: 26, startPoint y: 173, endPoint x: 9, endPoint y: 154, distance: 25.1
click at [9, 154] on div "Providing professional placement services of highly qualified candidates into h…" at bounding box center [52, 170] width 93 height 45
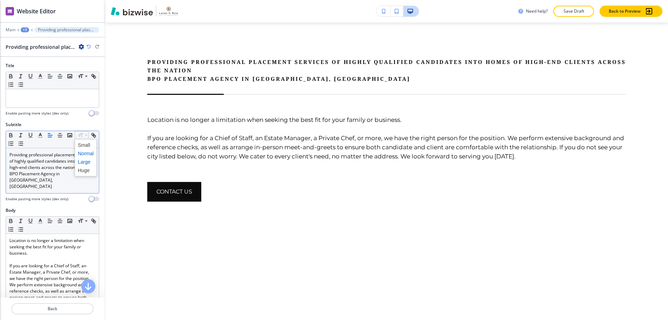
click at [84, 161] on span at bounding box center [86, 162] width 16 height 8
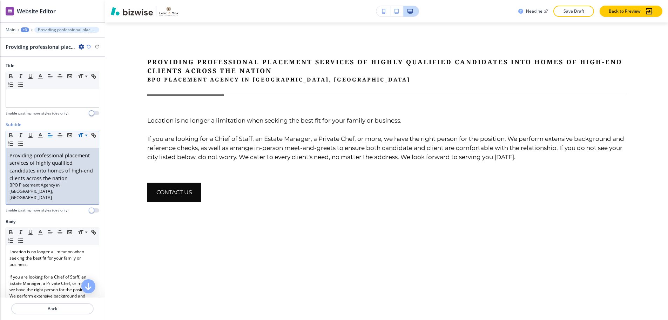
click at [77, 186] on p "BPO Placement Agency in Alpharetta, GA" at bounding box center [52, 191] width 86 height 19
drag, startPoint x: 90, startPoint y: 185, endPoint x: 8, endPoint y: 186, distance: 81.8
click at [8, 186] on div "Providing professional placement services of highly qualified candidates into h…" at bounding box center [52, 176] width 93 height 56
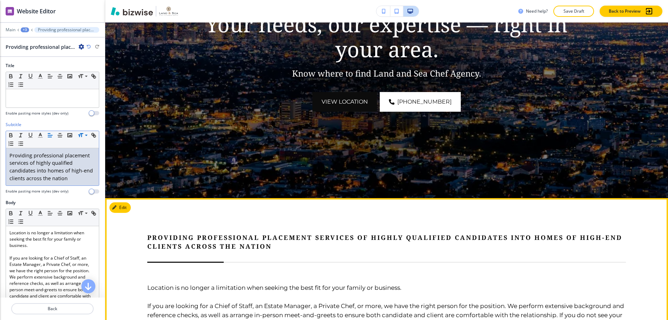
scroll to position [178, 0]
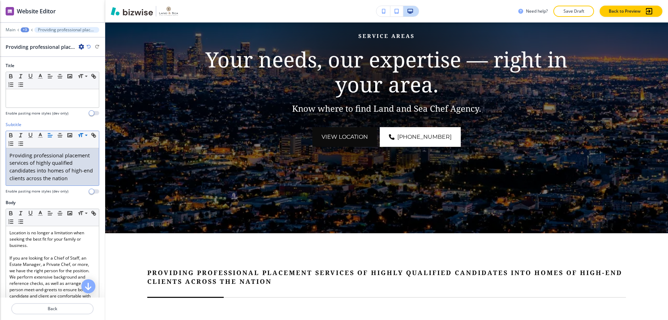
click at [88, 46] on icon "button" at bounding box center [89, 47] width 4 height 4
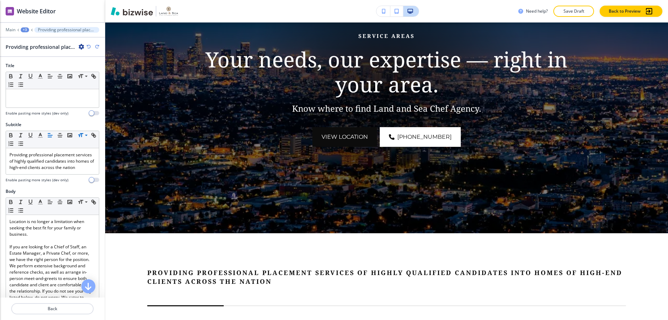
click at [88, 46] on icon "button" at bounding box center [89, 47] width 4 height 4
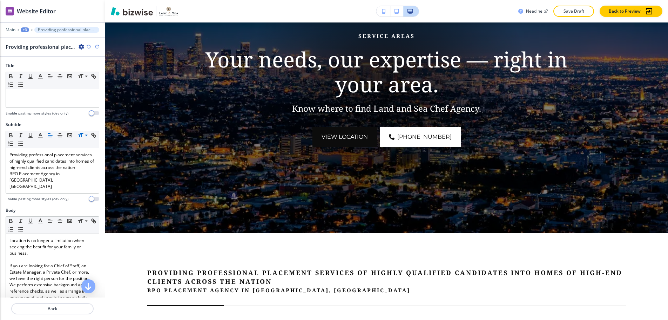
click at [88, 46] on icon "button" at bounding box center [89, 47] width 4 height 4
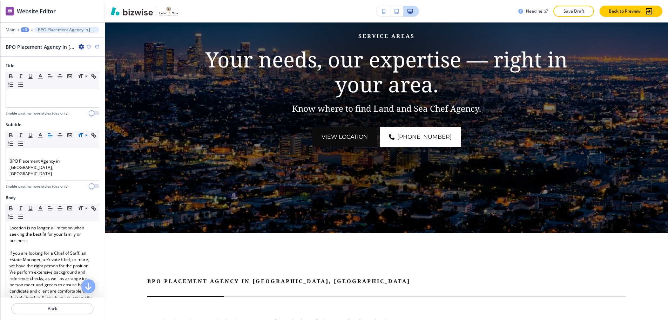
click at [88, 46] on icon "button" at bounding box center [89, 47] width 4 height 4
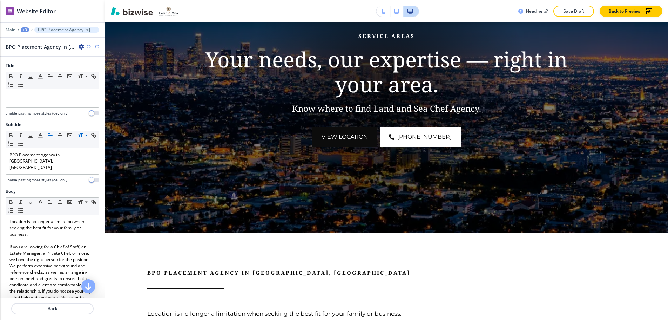
click at [88, 46] on icon "button" at bounding box center [89, 47] width 4 height 4
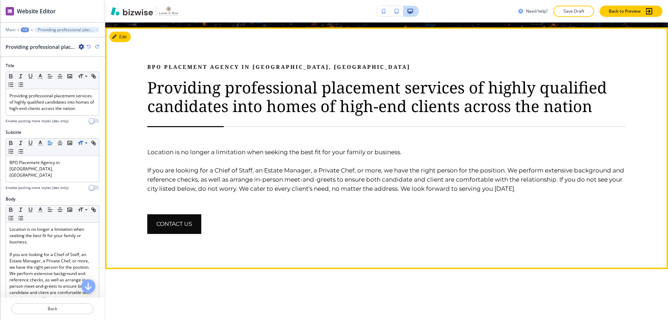
scroll to position [388, 0]
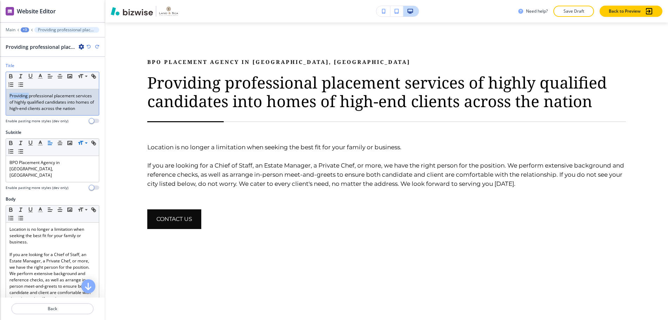
drag, startPoint x: 10, startPoint y: 94, endPoint x: 29, endPoint y: 95, distance: 19.3
click at [29, 95] on p "Providing professional placement services of highly qualified candidates into h…" at bounding box center [52, 102] width 86 height 19
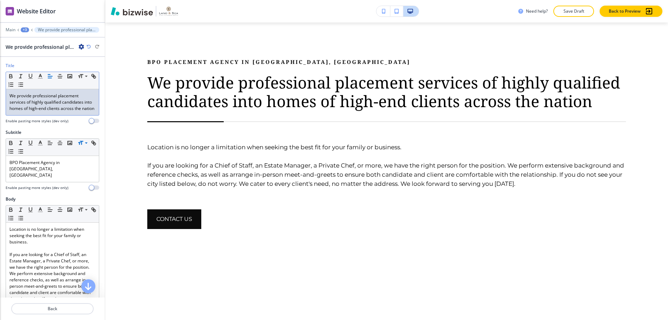
click at [59, 112] on p "We provide professional placement services of highly qualified candidates into …" at bounding box center [52, 102] width 86 height 19
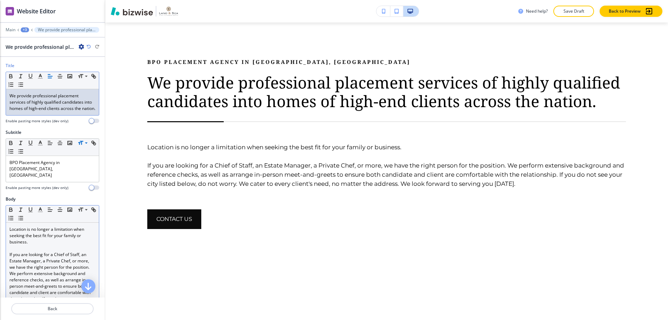
click at [9, 224] on div "Location is no longer a limitation when seeking the best fit for your family or…" at bounding box center [52, 273] width 93 height 102
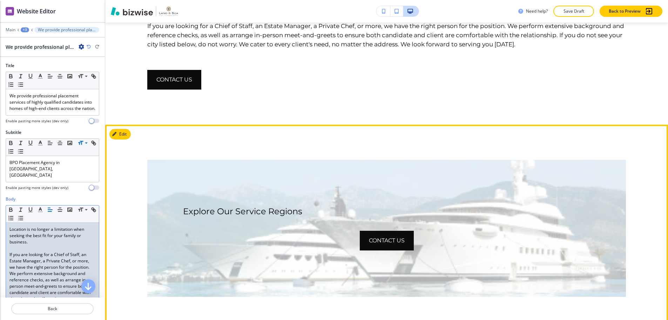
scroll to position [528, 0]
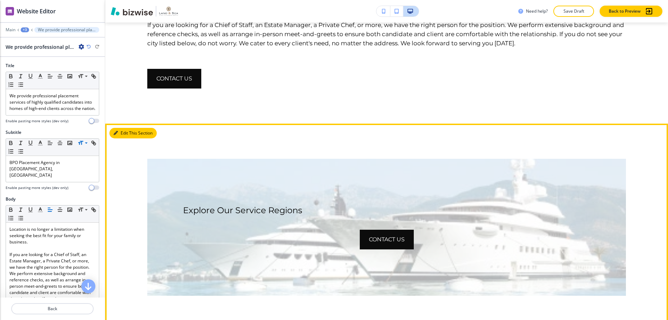
click at [124, 131] on button "Edit This Section" at bounding box center [132, 133] width 47 height 11
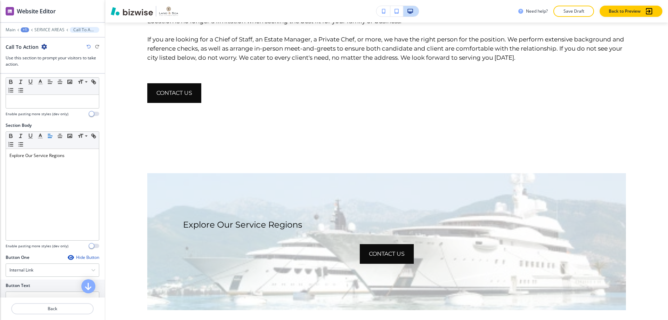
scroll to position [526, 0]
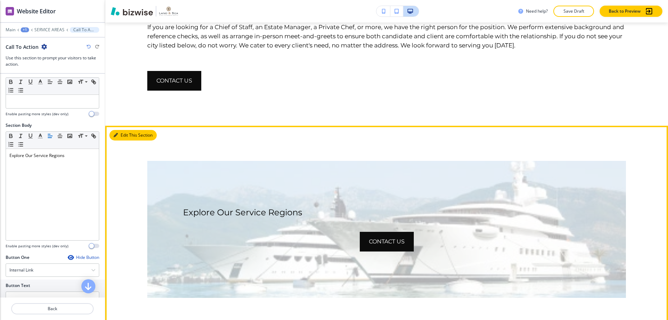
click at [126, 131] on button "Edit This Section" at bounding box center [132, 135] width 47 height 11
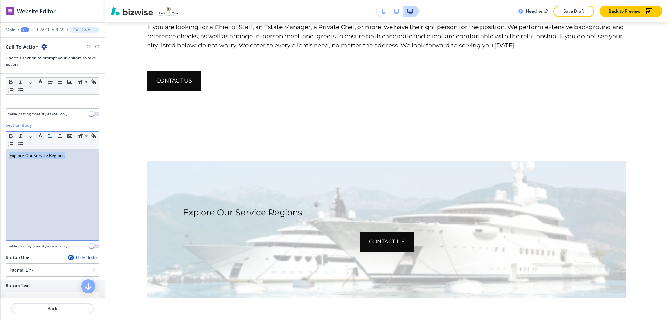
drag, startPoint x: 72, startPoint y: 154, endPoint x: 6, endPoint y: 155, distance: 66.3
click at [6, 155] on div "Small Normal Large Huge Explore Our Service Regions" at bounding box center [53, 185] width 94 height 109
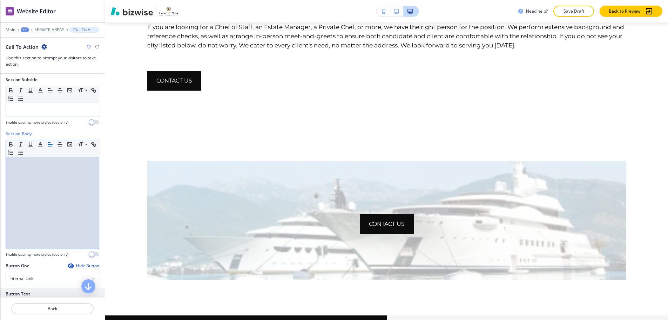
scroll to position [0, 0]
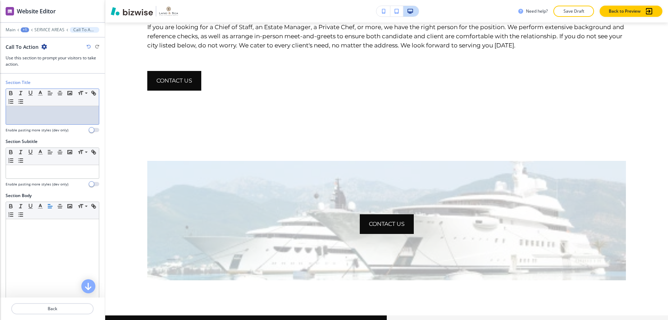
click at [55, 117] on div at bounding box center [52, 115] width 93 height 18
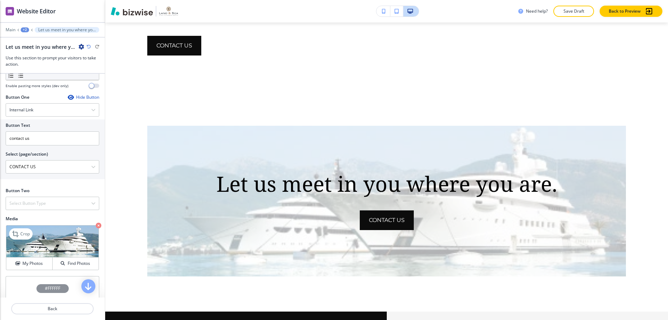
scroll to position [246, 0]
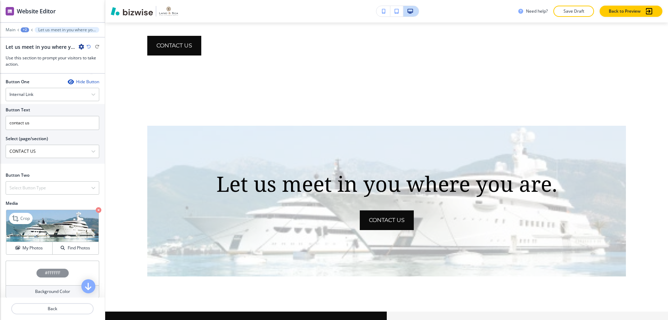
click at [96, 207] on icon "button" at bounding box center [99, 210] width 6 height 6
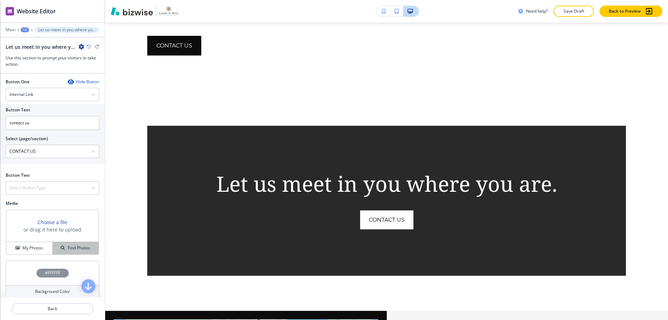
click at [74, 245] on h4 "Find Photos" at bounding box center [79, 248] width 22 height 6
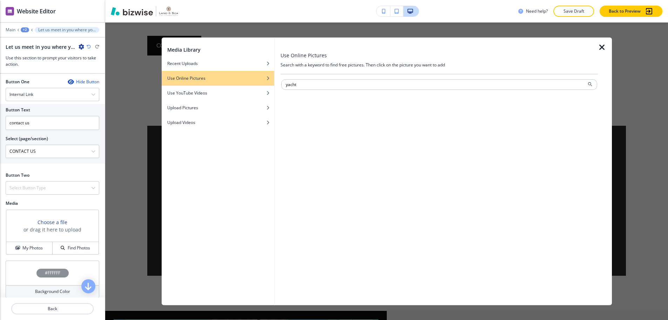
type input "yacht"
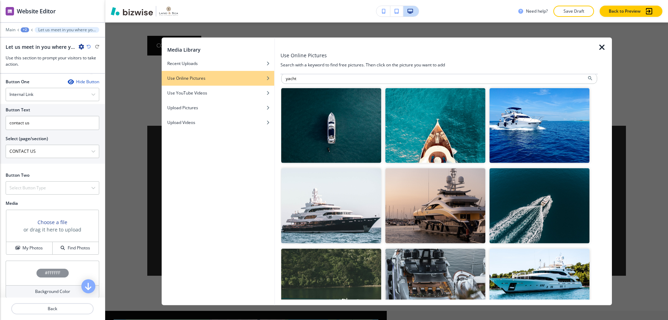
scroll to position [0, 0]
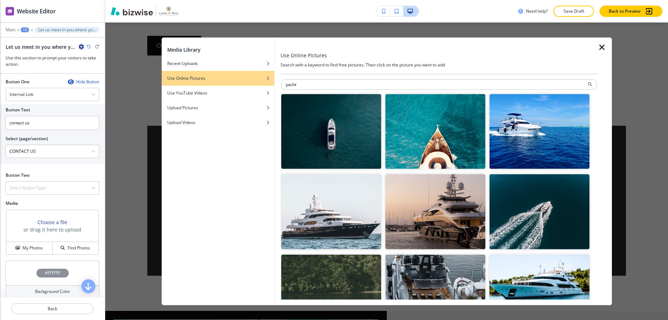
click at [533, 185] on img "button" at bounding box center [540, 211] width 100 height 75
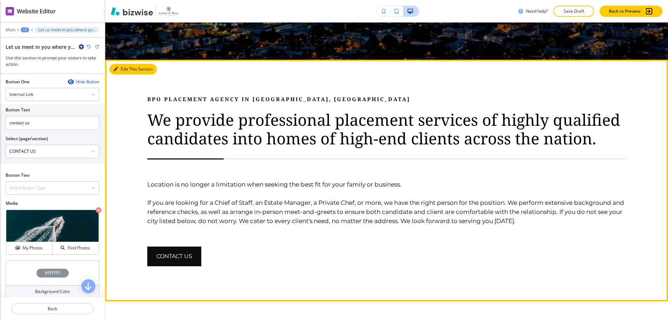
click at [115, 66] on button "Edit This Section" at bounding box center [132, 69] width 47 height 11
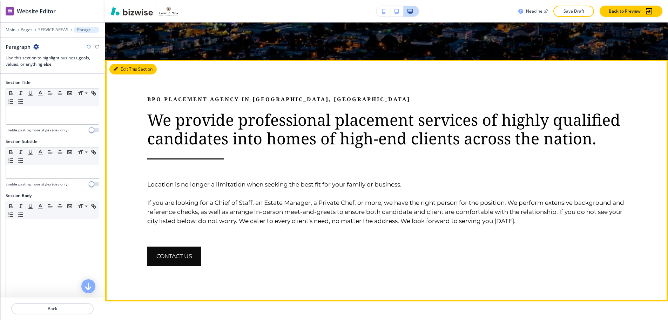
scroll to position [388, 0]
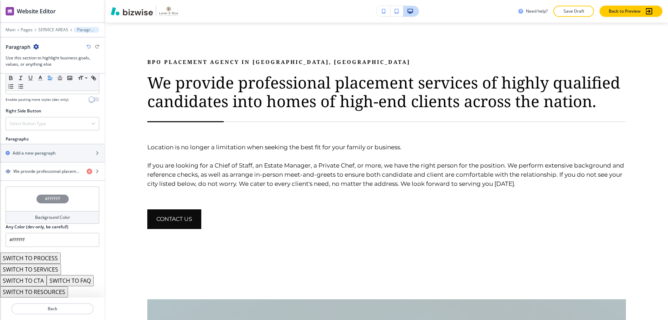
click at [62, 200] on div "#FFFFFF" at bounding box center [53, 198] width 94 height 25
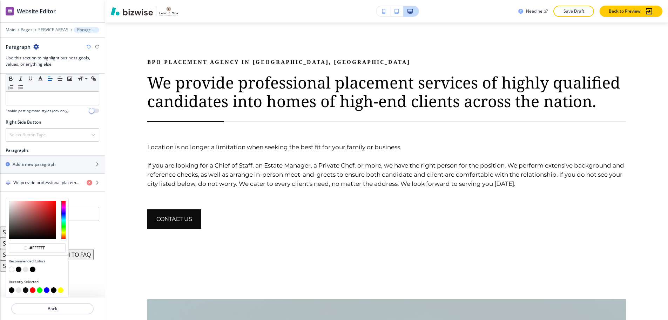
click at [20, 266] on button "button" at bounding box center [19, 269] width 6 height 6
type input "#0c0c0c"
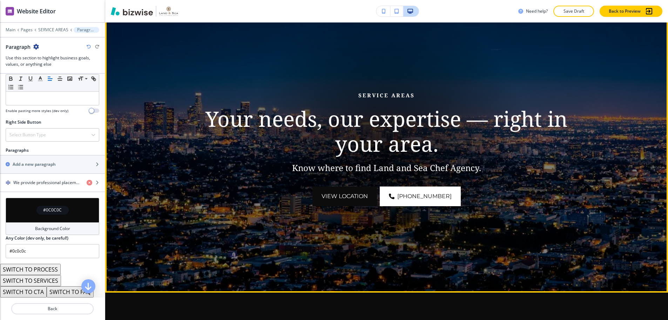
scroll to position [72, 0]
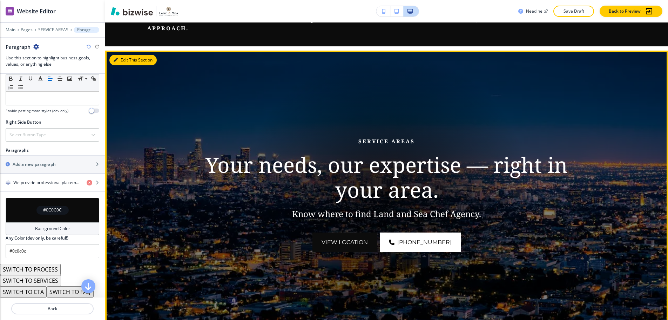
click at [129, 55] on button "Edit This Section" at bounding box center [132, 60] width 47 height 11
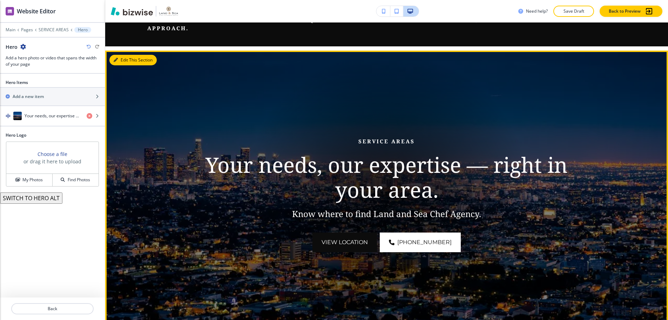
scroll to position [100, 0]
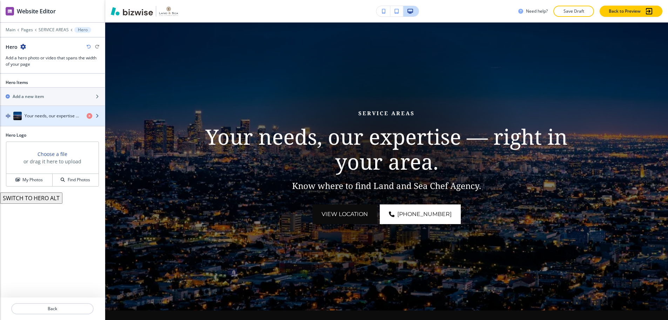
click at [72, 113] on h4 "Your needs, our expertise — right in your area." at bounding box center [53, 116] width 56 height 6
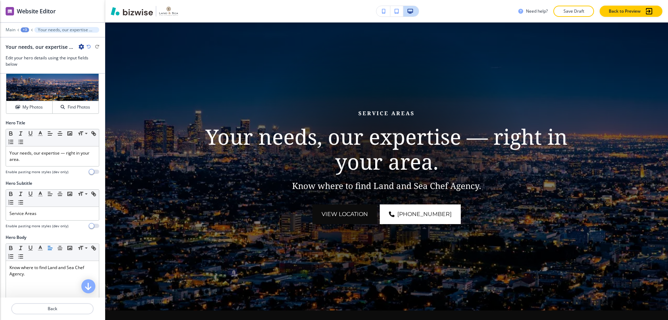
scroll to position [35, 0]
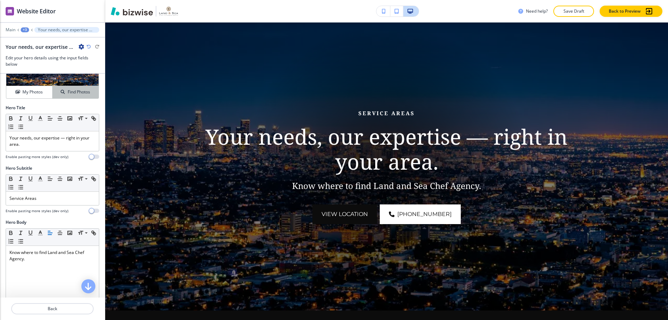
click at [80, 90] on h4 "Find Photos" at bounding box center [79, 92] width 22 height 6
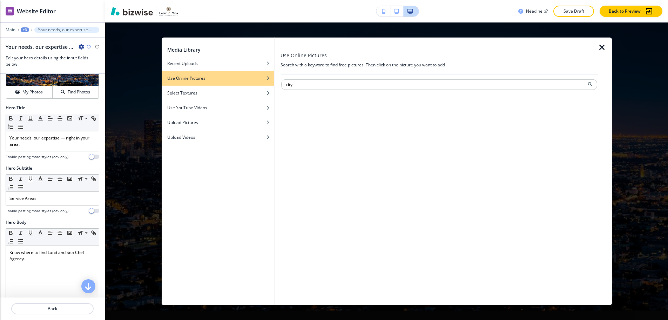
type input "city"
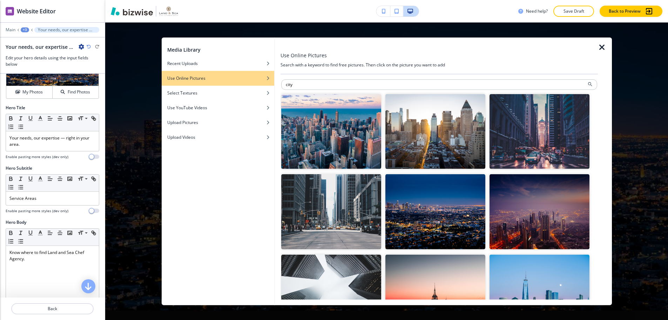
click at [343, 140] on img "button" at bounding box center [331, 131] width 100 height 75
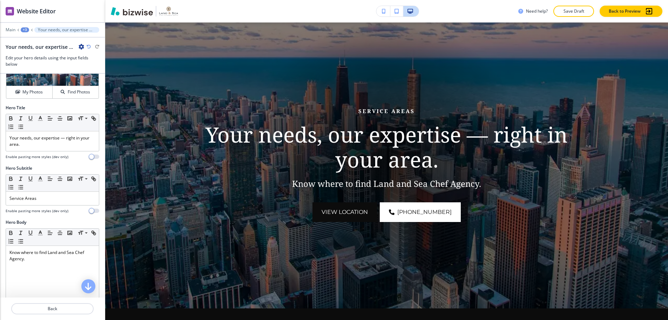
scroll to position [100, 0]
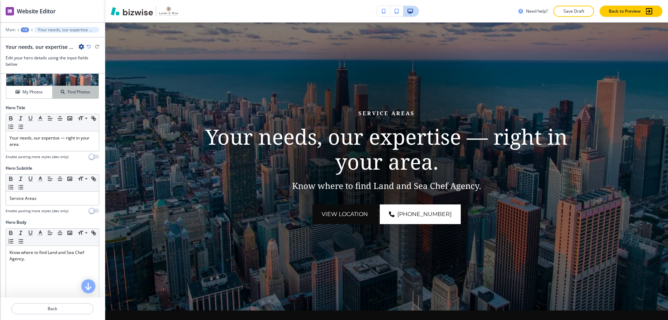
click at [78, 90] on h4 "Find Photos" at bounding box center [79, 92] width 22 height 6
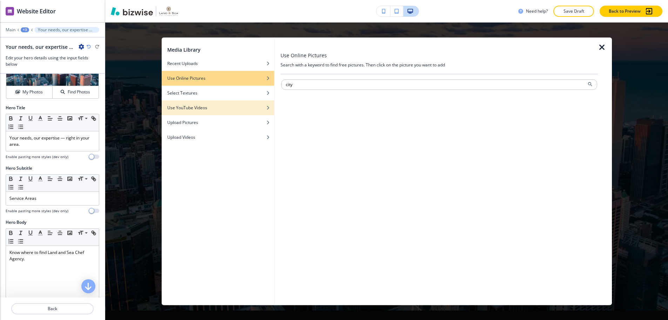
type input "city"
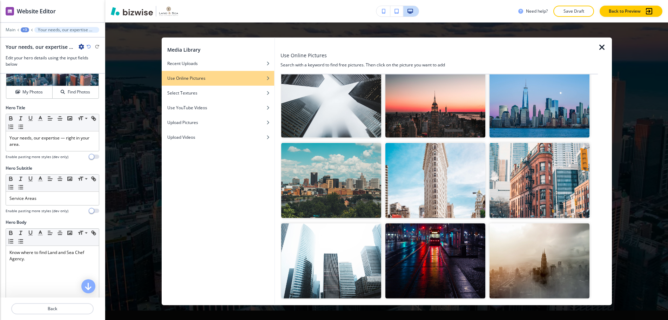
scroll to position [211, 0]
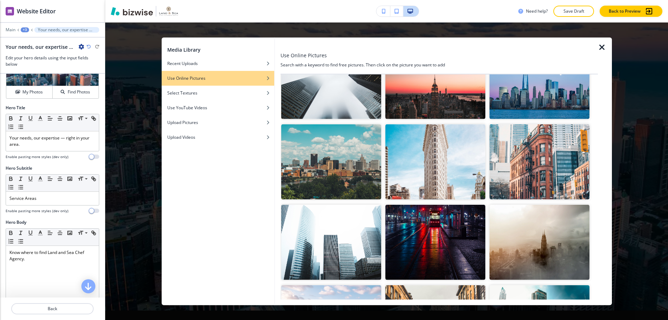
click at [353, 163] on img "button" at bounding box center [331, 161] width 100 height 75
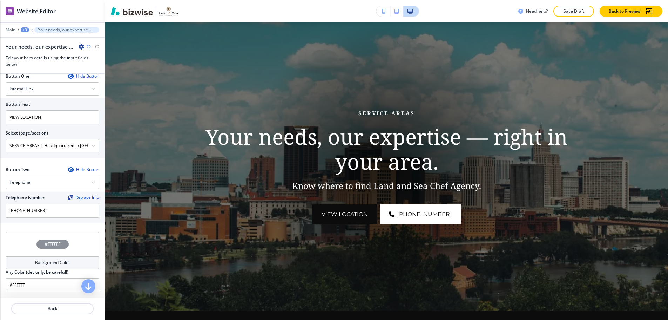
scroll to position [313, 0]
click at [51, 239] on div "#FFFFFF" at bounding box center [52, 243] width 32 height 9
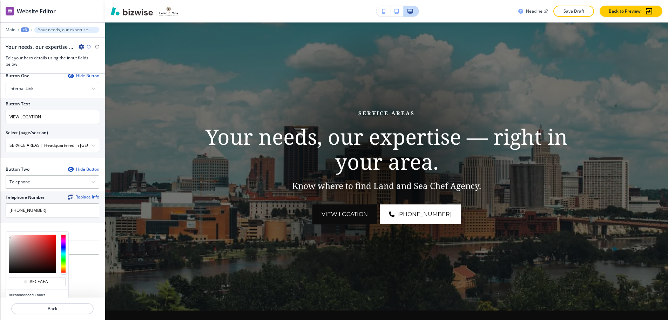
type input "#eeeeee"
drag, startPoint x: 10, startPoint y: 233, endPoint x: 5, endPoint y: 223, distance: 10.7
click at [5, 223] on div "Media Crop My Photos Find Photos Hero Title Small Normal Large Huge Your needs,…" at bounding box center [52, 186] width 105 height 224
type input "#eeeeee"
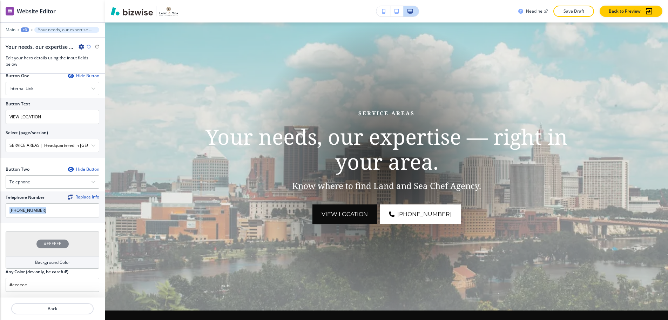
click at [74, 221] on div "Button Two Hide Button Telephone Telephone External Link Social Media Email Fil…" at bounding box center [52, 198] width 105 height 65
click at [71, 244] on div "#EEEEEE" at bounding box center [53, 243] width 94 height 25
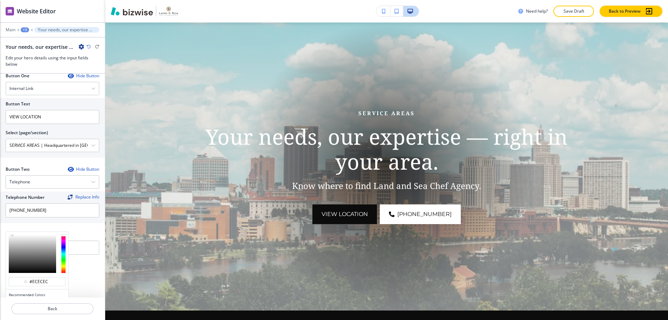
drag, startPoint x: 19, startPoint y: 237, endPoint x: 12, endPoint y: 233, distance: 8.3
click at [12, 234] on div at bounding box center [32, 253] width 47 height 38
type input "#e2e2e2"
click at [10, 234] on div at bounding box center [32, 253] width 47 height 38
type input "#e2e2e2"
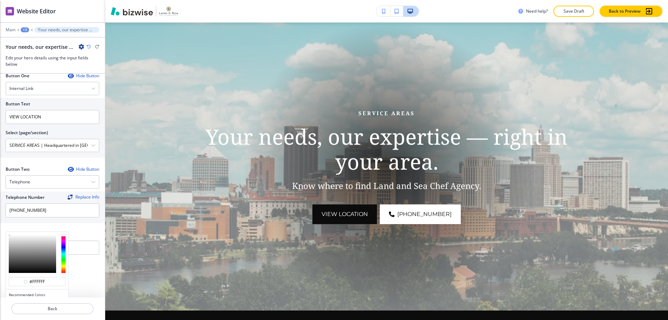
drag, startPoint x: 11, startPoint y: 232, endPoint x: 8, endPoint y: 227, distance: 6.0
click at [8, 232] on div at bounding box center [37, 254] width 62 height 44
type input "#dbdbdb"
click at [11, 234] on div at bounding box center [32, 253] width 47 height 38
type input "#dbdbdb"
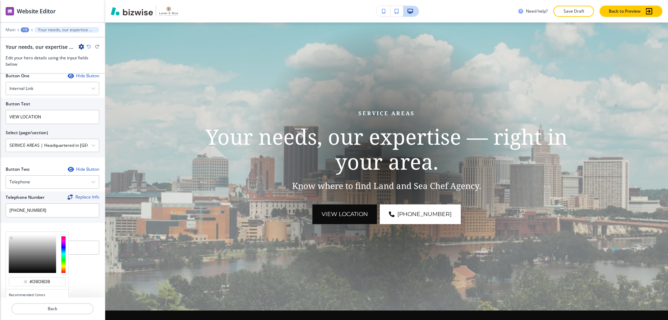
type input "#dddddd"
click at [11, 237] on div at bounding box center [11, 237] width 1 height 1
type input "#dddddd"
type input "#eaeaea"
click at [12, 234] on div at bounding box center [32, 253] width 47 height 38
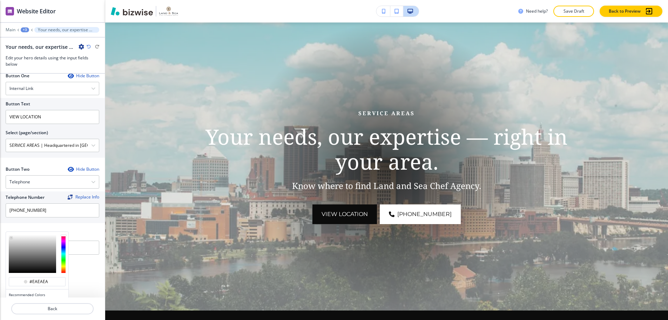
type input "#eaeaea"
type input "#f2f2f2"
drag, startPoint x: 12, startPoint y: 229, endPoint x: 10, endPoint y: 226, distance: 4.1
click at [10, 231] on div "#f2f2f2 Recommended Colors Recently Selected" at bounding box center [37, 281] width 63 height 100
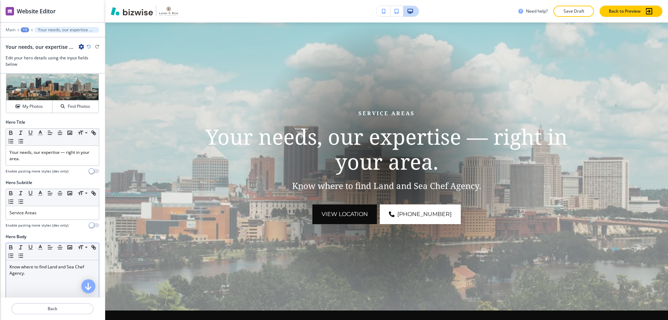
scroll to position [0, 0]
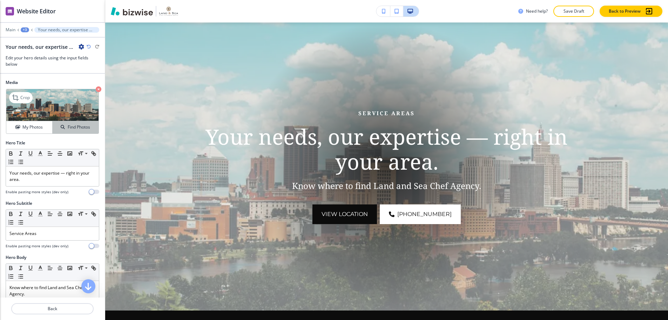
type input "#f2f2f2"
click at [74, 124] on h4 "Find Photos" at bounding box center [79, 127] width 22 height 6
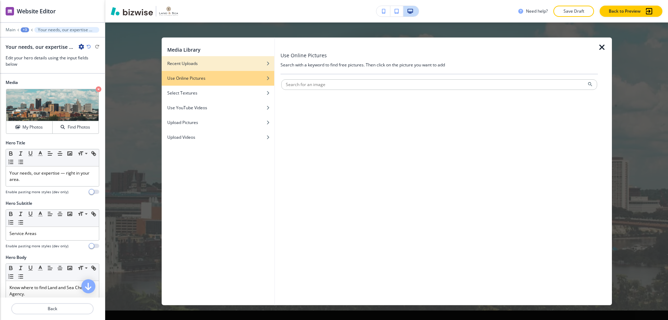
click at [214, 67] on div "button" at bounding box center [218, 68] width 113 height 4
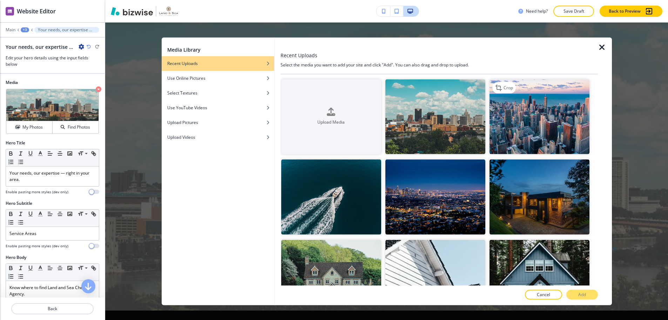
click at [517, 135] on img "button" at bounding box center [540, 116] width 100 height 75
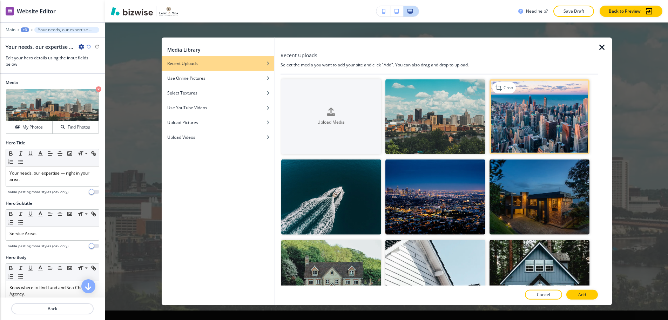
click at [525, 128] on img "button" at bounding box center [540, 116] width 100 height 75
click at [567, 294] on button "Add" at bounding box center [583, 294] width 32 height 10
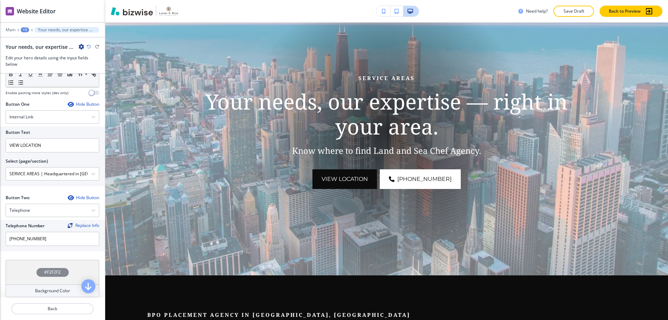
scroll to position [313, 0]
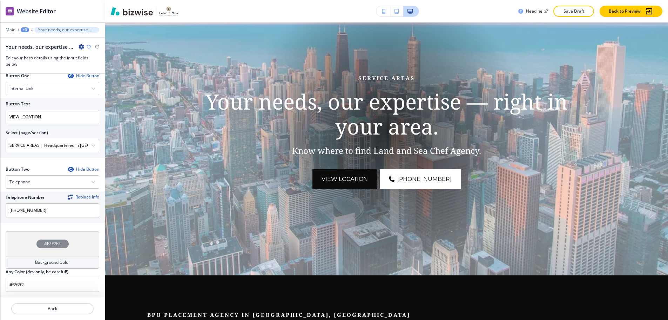
click at [54, 240] on h4 "#F2F2F2" at bounding box center [52, 243] width 16 height 6
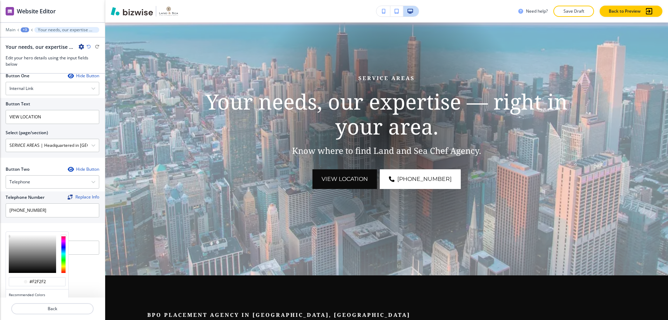
type input "#cecece"
click at [15, 234] on div at bounding box center [32, 253] width 47 height 38
type input "#cecece"
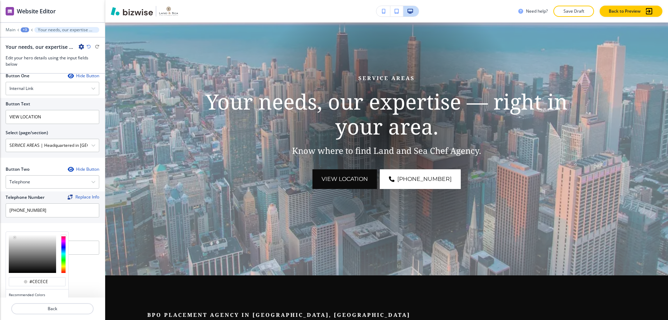
type input "#6c6c6c"
click at [29, 239] on div at bounding box center [32, 253] width 47 height 38
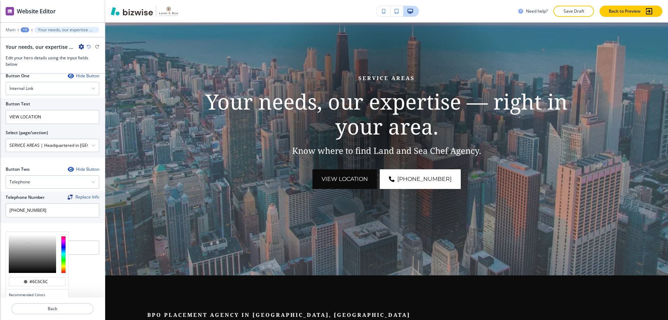
type input "#6c6c6c"
type input "#8d8d8d"
click at [22, 238] on div at bounding box center [32, 253] width 47 height 38
type input "#8d8d8d"
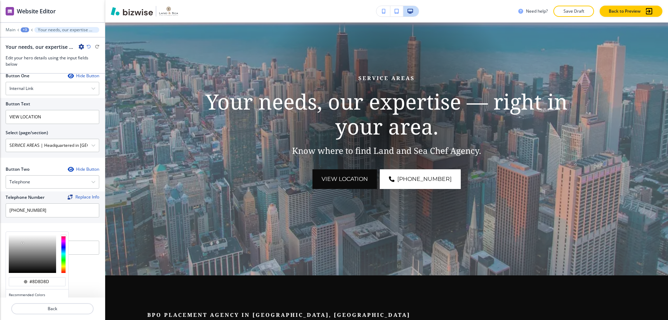
type input "#606060"
click at [29, 242] on div at bounding box center [32, 253] width 47 height 38
type input "#606060"
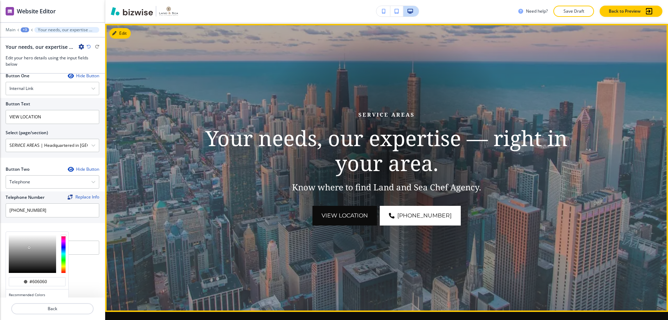
scroll to position [100, 0]
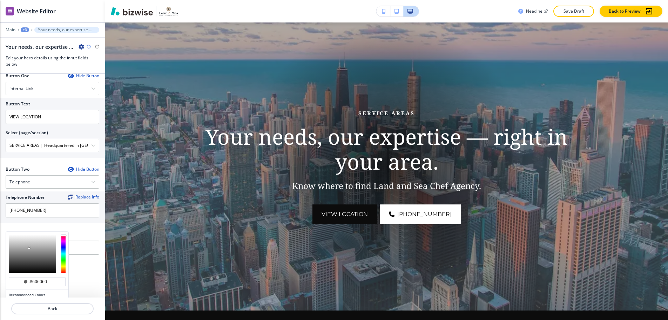
type input "#3b3b3b"
click at [41, 239] on div at bounding box center [32, 253] width 47 height 38
type input "#3b3b3b"
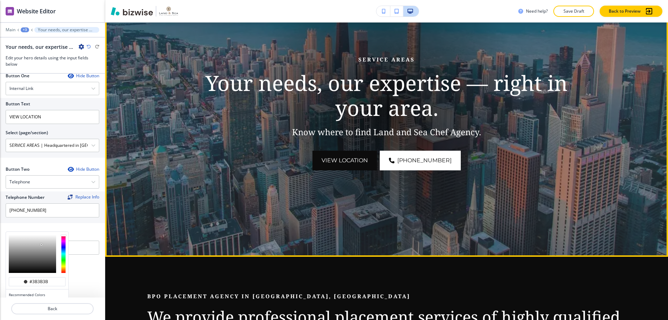
scroll to position [135, 0]
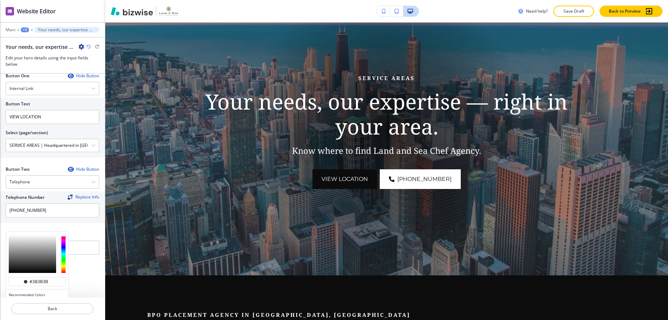
type input "#404040"
click at [42, 235] on div at bounding box center [32, 253] width 47 height 38
type input "#404040"
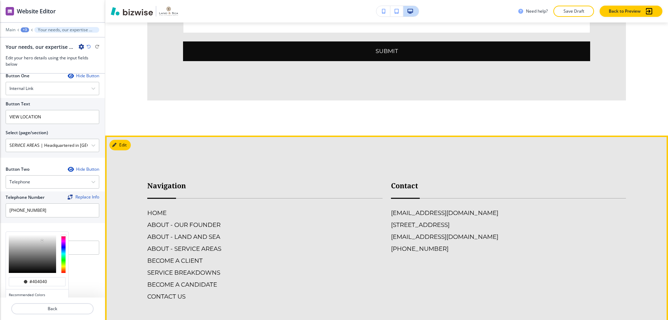
scroll to position [1364, 0]
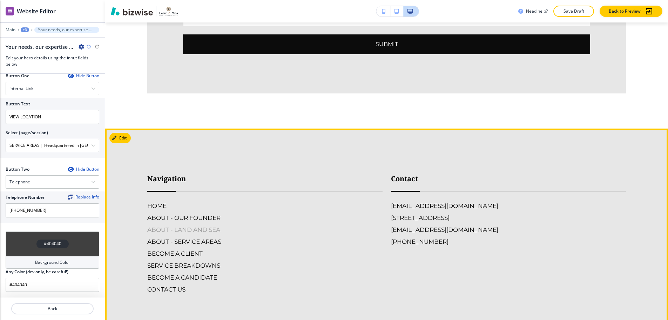
click at [171, 227] on h6 "ABOUT - LAND AND SEA" at bounding box center [264, 229] width 235 height 9
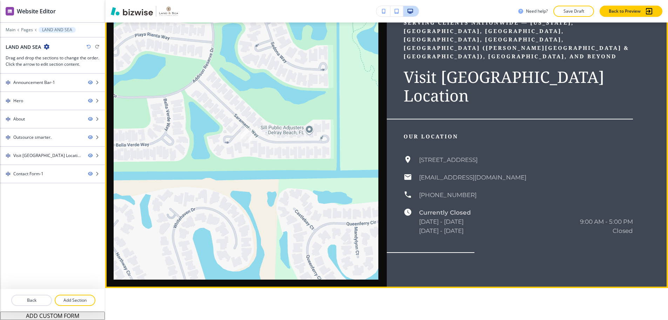
scroll to position [807, 0]
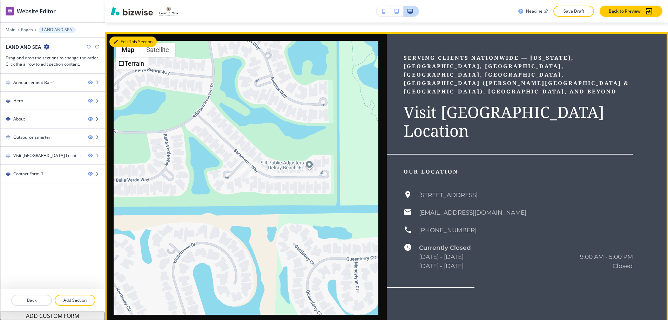
click at [123, 39] on button "Edit This Section" at bounding box center [132, 41] width 47 height 11
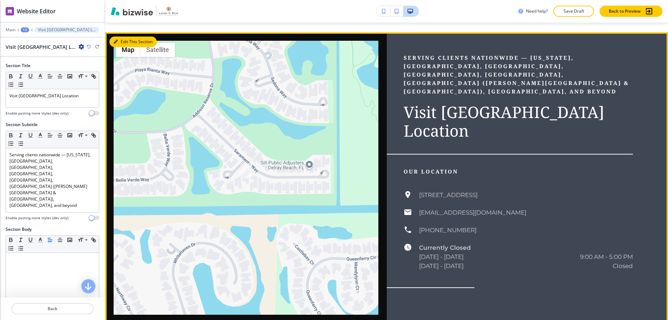
scroll to position [817, 0]
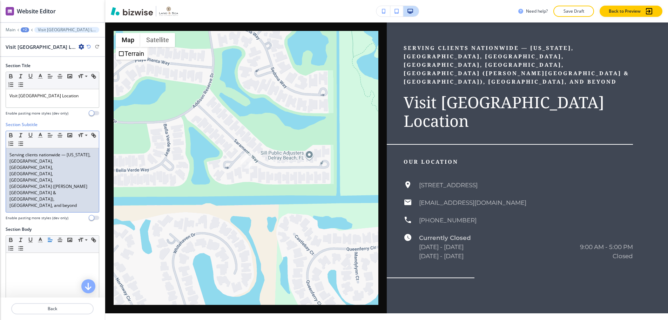
click at [58, 152] on p "Serving clients nationwide — New York, Miami, West Palm, San Francisco, The Ham…" at bounding box center [52, 180] width 86 height 57
copy p "Serving clients nationwide — New York, Miami, West Palm, San Francisco, The Ham…"
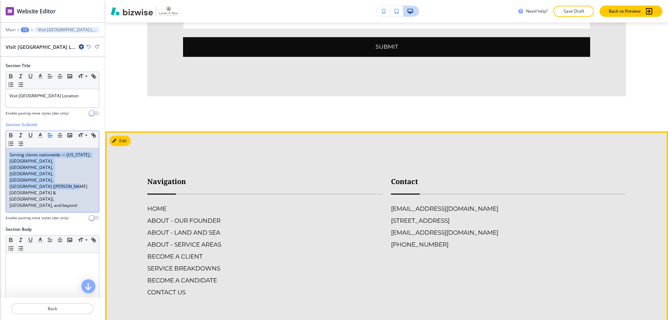
scroll to position [1343, 0]
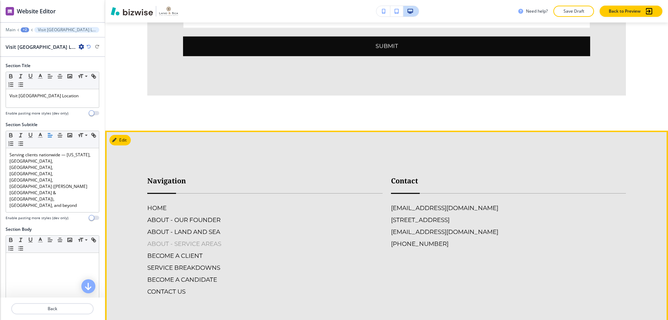
click at [188, 239] on h6 "ABOUT - SERVICE AREAS" at bounding box center [264, 243] width 235 height 9
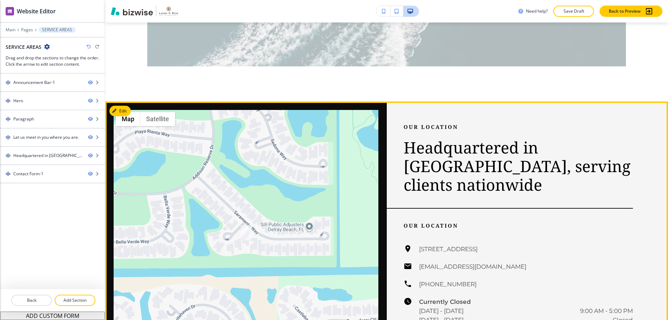
scroll to position [772, 0]
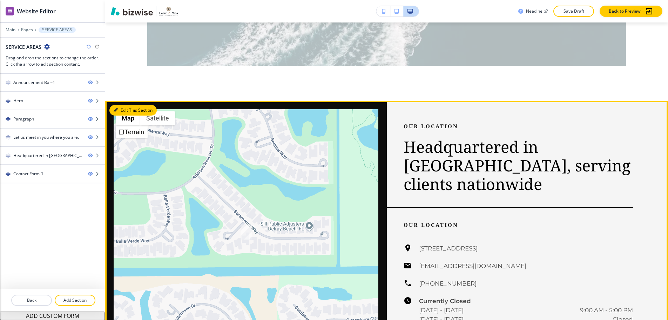
click at [127, 105] on button "Edit This Section" at bounding box center [132, 110] width 47 height 11
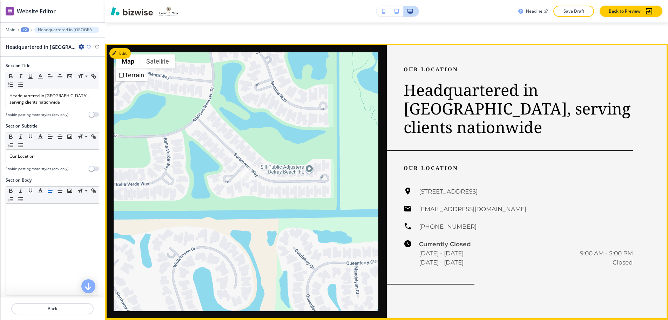
scroll to position [850, 0]
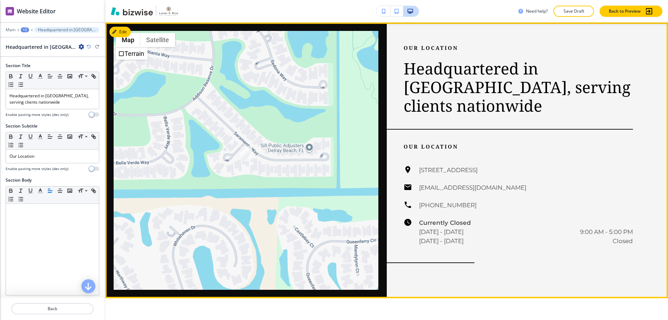
click at [444, 44] on p "Our Location" at bounding box center [519, 48] width 230 height 8
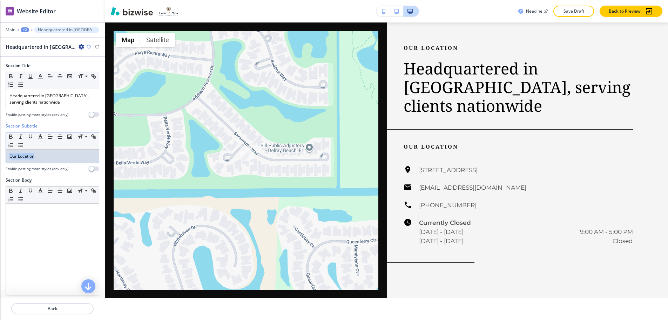
drag, startPoint x: 41, startPoint y: 153, endPoint x: 9, endPoint y: 152, distance: 32.0
click at [9, 152] on div "Our Location" at bounding box center [52, 155] width 93 height 13
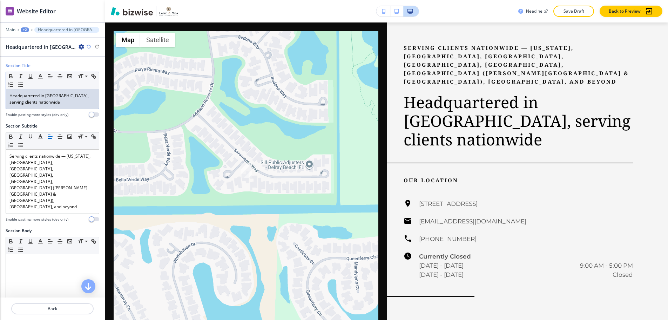
click at [8, 90] on div "Headquartered in Delray Beach, serving clients nationwide" at bounding box center [52, 99] width 93 height 20
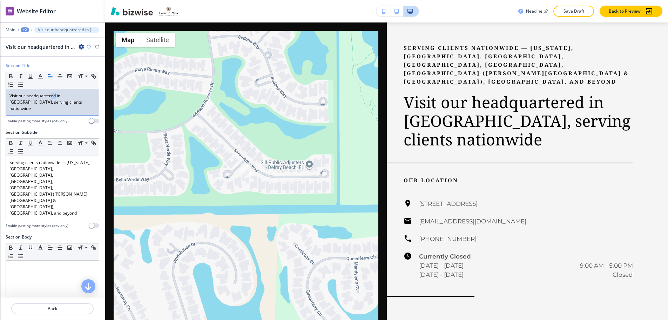
click at [55, 93] on p "Visit our headquartered in Delray Beach, serving clients nationwide" at bounding box center [52, 102] width 86 height 19
click at [74, 98] on p "Visit our headquarters in Delray Beach, serving clients nationwide" at bounding box center [52, 102] width 86 height 19
drag, startPoint x: 84, startPoint y: 91, endPoint x: 89, endPoint y: 100, distance: 10.4
click at [89, 100] on p "Visit our headquarters in Delray Beach, serving clients nationwide" at bounding box center [52, 102] width 86 height 19
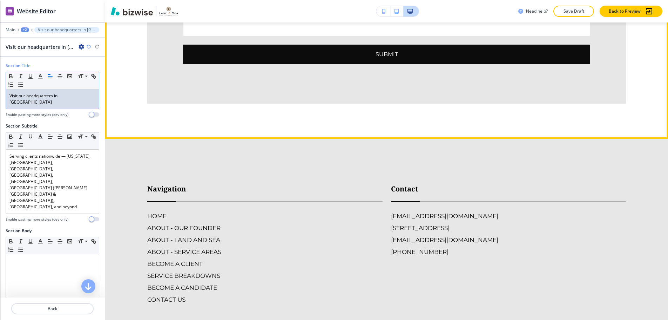
scroll to position [1377, 0]
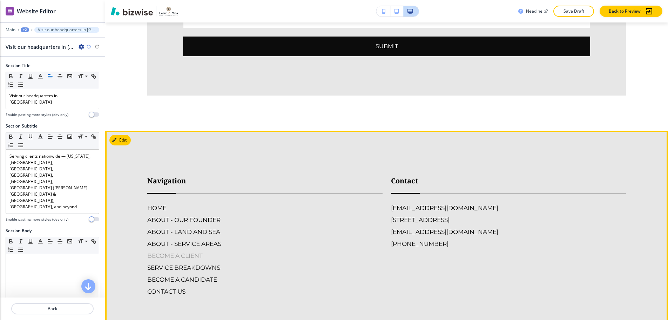
click at [195, 251] on h6 "BECOME A CLIENT" at bounding box center [264, 255] width 235 height 9
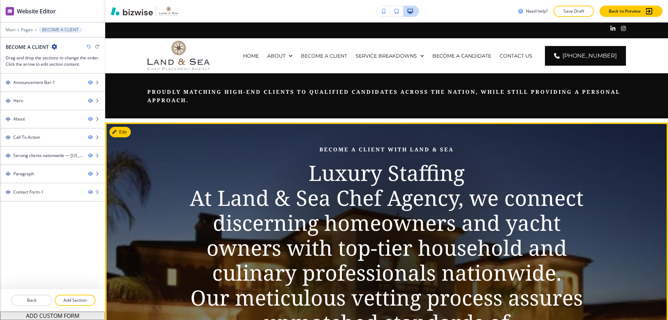
scroll to position [0, 0]
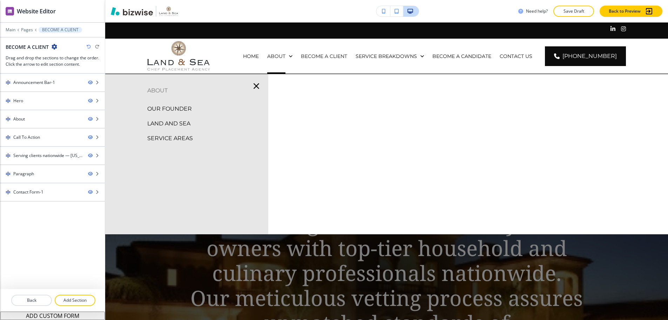
click at [178, 118] on p "LAND AND SEA" at bounding box center [168, 123] width 43 height 11
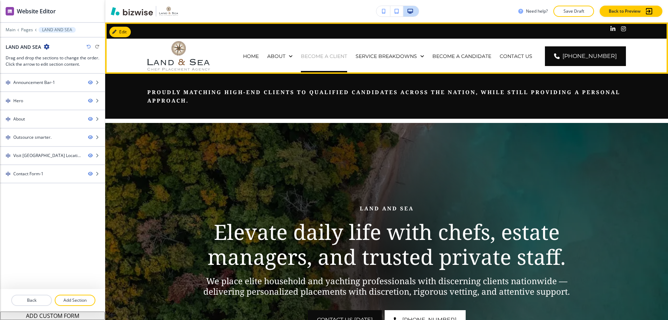
click at [347, 53] on p "BECOME A CLIENT" at bounding box center [324, 56] width 46 height 7
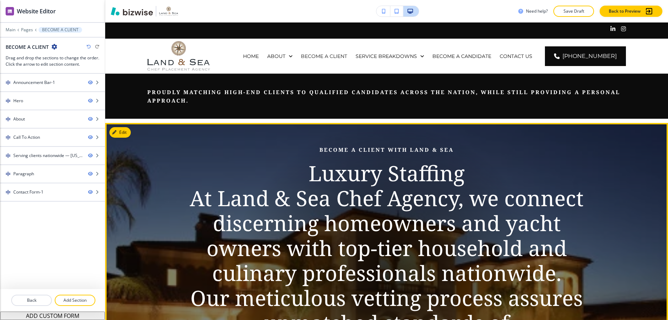
click at [399, 161] on p "Luxury Staffing" at bounding box center [386, 173] width 399 height 25
click at [41, 98] on div "Hero" at bounding box center [41, 101] width 82 height 6
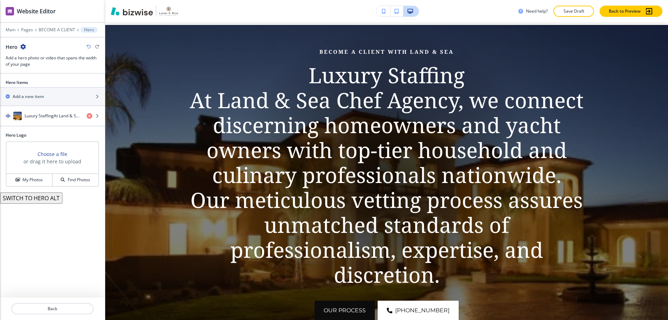
scroll to position [100, 0]
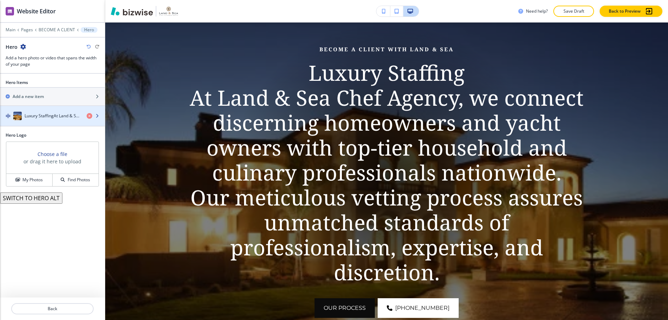
click at [51, 113] on h4 "Luxury StaffingAt Land & Sea Chef Agency, we connect discerning homeowners and …" at bounding box center [53, 116] width 56 height 6
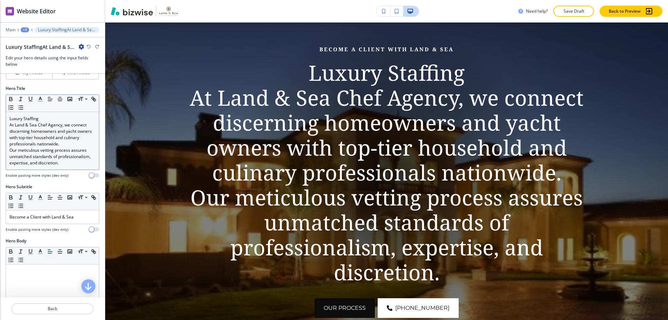
scroll to position [35, 0]
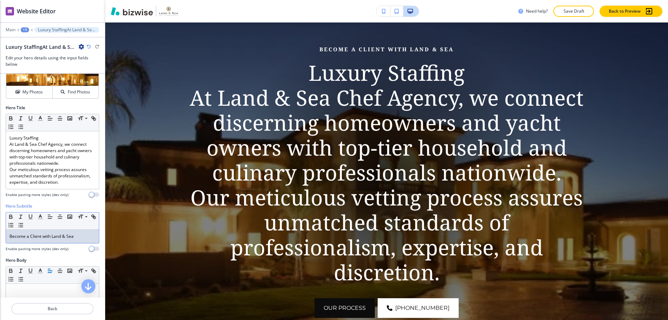
click at [65, 239] on p "Become a Client with Land & Sea" at bounding box center [52, 236] width 86 height 6
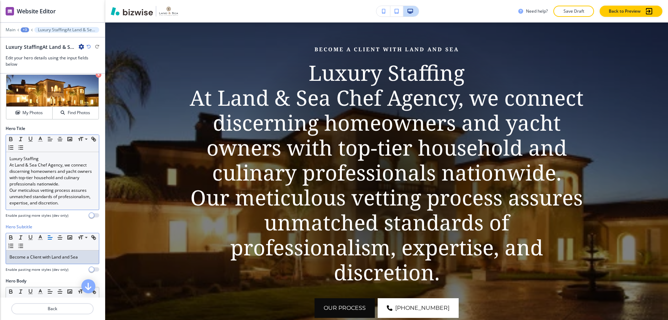
scroll to position [0, 0]
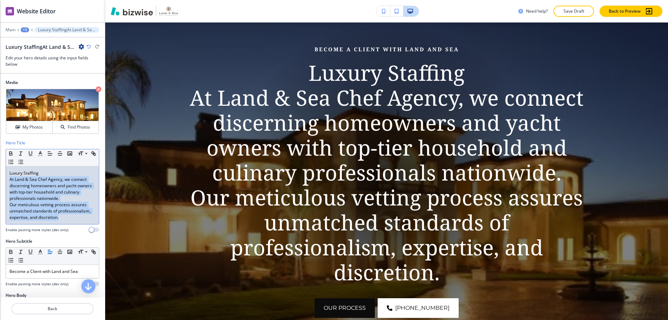
drag, startPoint x: 9, startPoint y: 179, endPoint x: 81, endPoint y: 230, distance: 88.7
click at [81, 230] on div "Hero Title Small Normal Large Huge Luxury Staffing At Land & Sea Chef Agency, w…" at bounding box center [53, 186] width 94 height 93
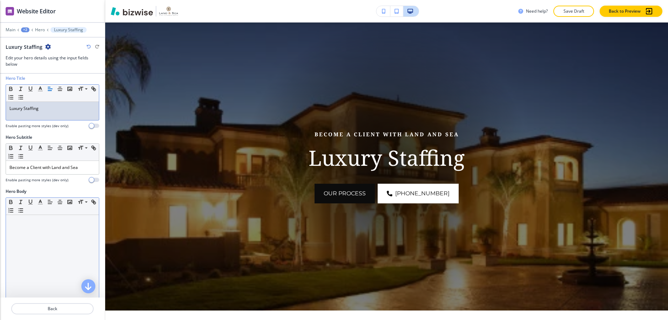
scroll to position [70, 0]
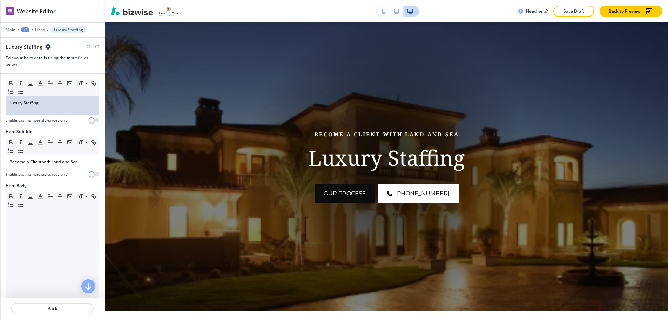
click at [68, 247] on div at bounding box center [52, 254] width 93 height 91
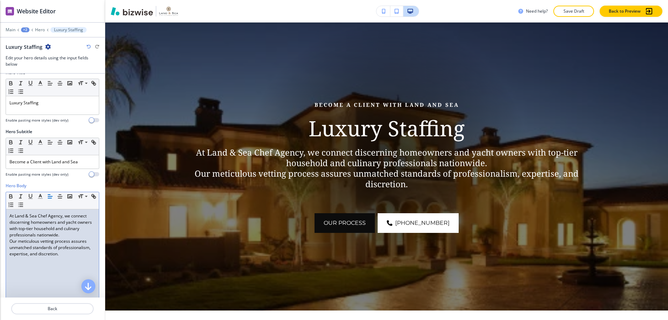
scroll to position [0, 0]
click at [82, 234] on p "At Land & Sea Chef Agency, we connect discerning homeowners and yacht owners wi…" at bounding box center [52, 225] width 86 height 25
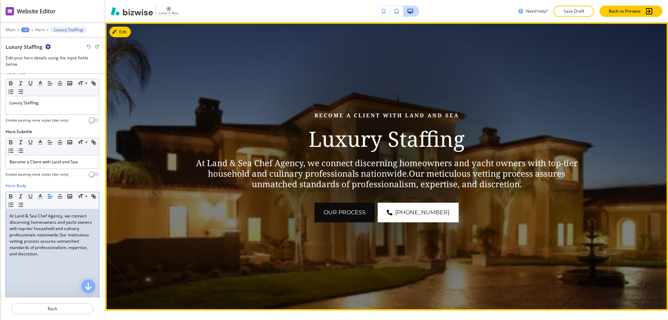
scroll to position [45, 0]
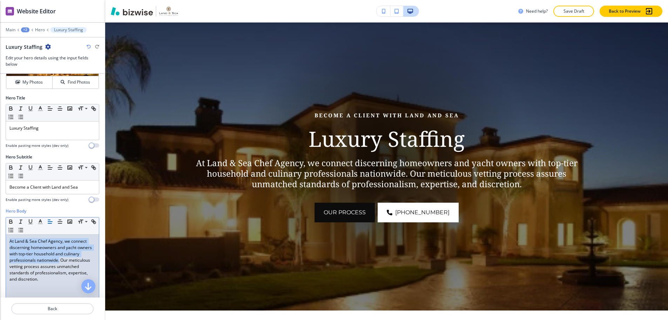
drag, startPoint x: 76, startPoint y: 260, endPoint x: 9, endPoint y: 242, distance: 68.7
click at [9, 242] on p "At Land & Sea Chef Agency, we connect discerning homeowners and yacht owners wi…" at bounding box center [52, 260] width 86 height 44
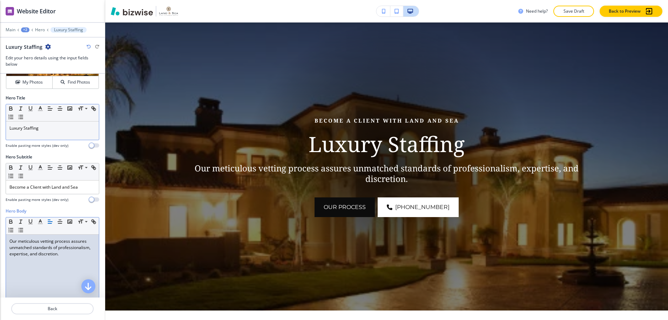
click at [56, 129] on p "Luxury Staffing" at bounding box center [52, 128] width 86 height 6
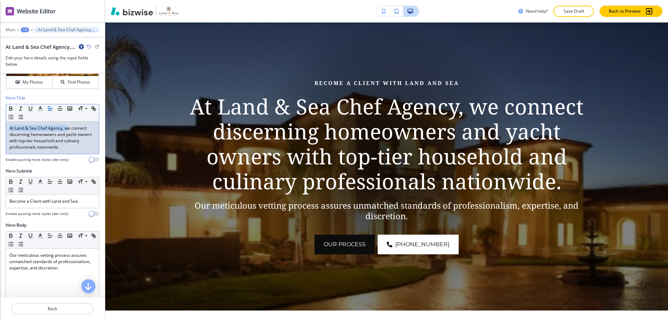
drag, startPoint x: 66, startPoint y: 129, endPoint x: 7, endPoint y: 129, distance: 59.0
click at [7, 129] on div "At Land & Sea Chef Agency, we connect discerning homeowners and yacht owners wi…" at bounding box center [52, 137] width 93 height 32
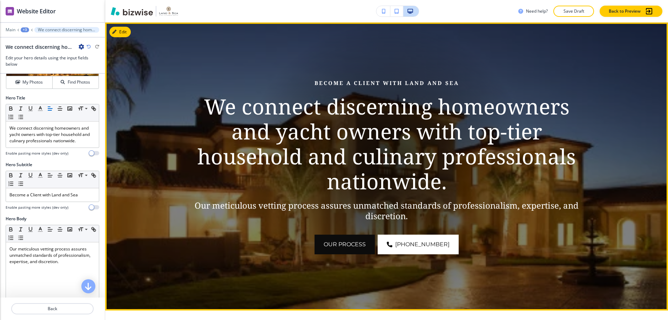
click at [265, 197] on div "Become a Client with Land and Sea We connect discerning homeowners and yacht ow…" at bounding box center [386, 166] width 399 height 175
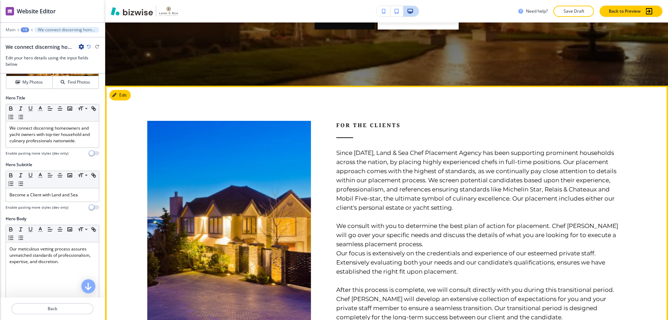
scroll to position [311, 0]
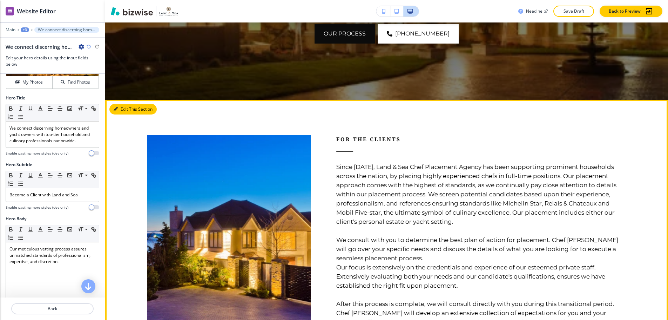
click at [131, 111] on button "Edit This Section" at bounding box center [132, 109] width 47 height 11
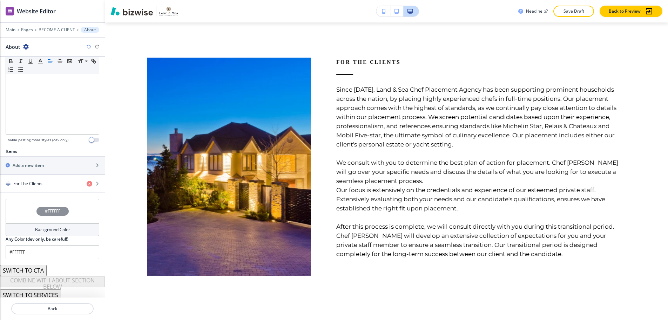
scroll to position [162, 0]
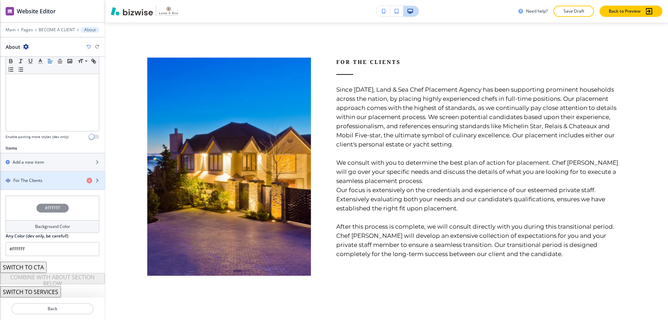
click at [37, 184] on div "button" at bounding box center [52, 187] width 105 height 6
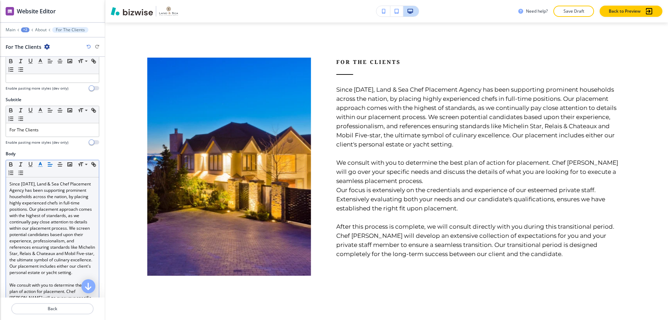
scroll to position [70, 0]
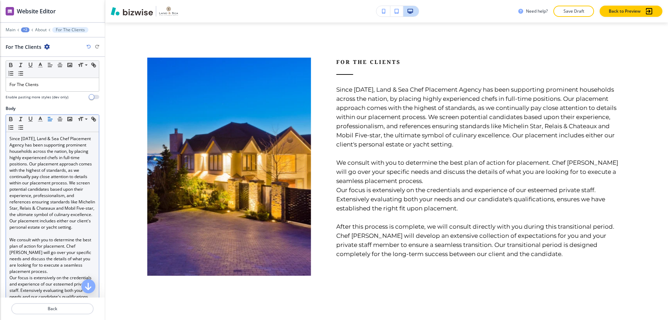
click at [55, 272] on p "We consult with you to determine the best plan of action for placement. Chef Jo…" at bounding box center [52, 256] width 86 height 38
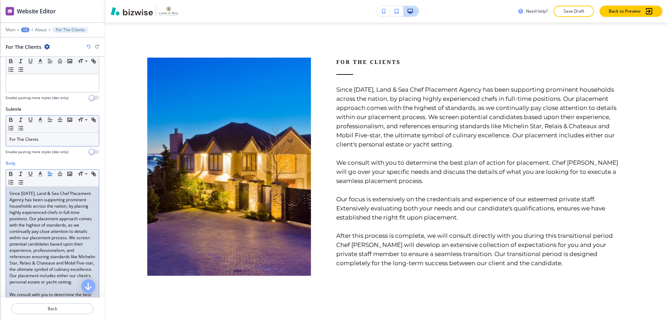
scroll to position [0, 0]
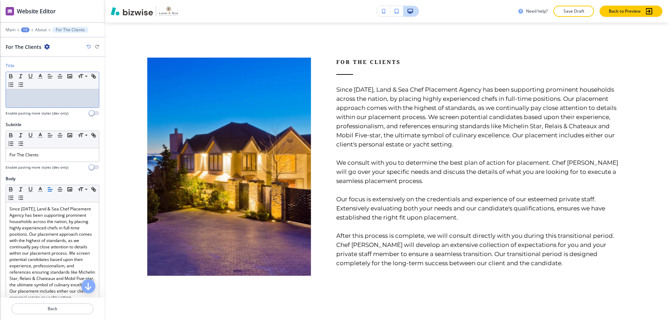
click at [54, 93] on p at bounding box center [52, 96] width 86 height 6
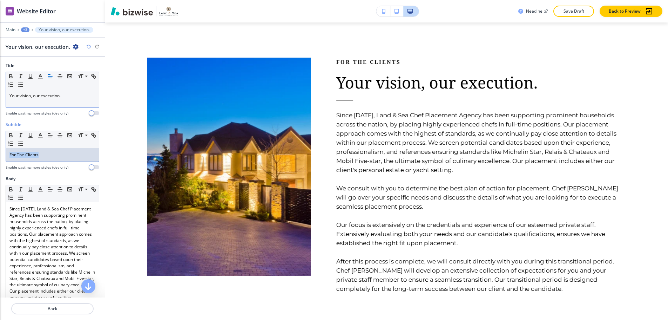
drag, startPoint x: 69, startPoint y: 149, endPoint x: 11, endPoint y: 147, distance: 58.7
click at [11, 152] on p "For The Clients" at bounding box center [52, 155] width 86 height 6
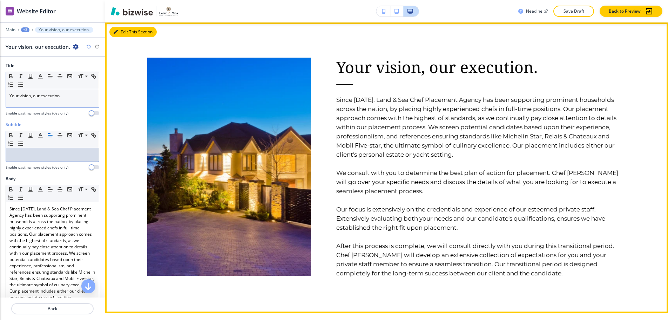
click at [116, 30] on icon "button" at bounding box center [116, 32] width 4 height 4
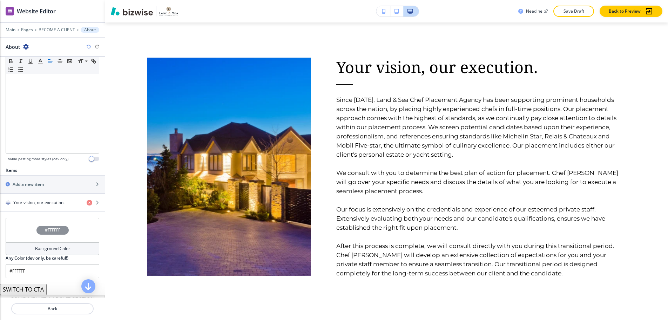
scroll to position [162, 0]
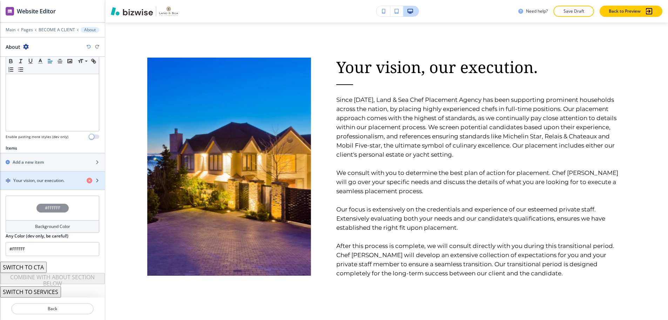
click at [56, 172] on div "button" at bounding box center [52, 175] width 105 height 6
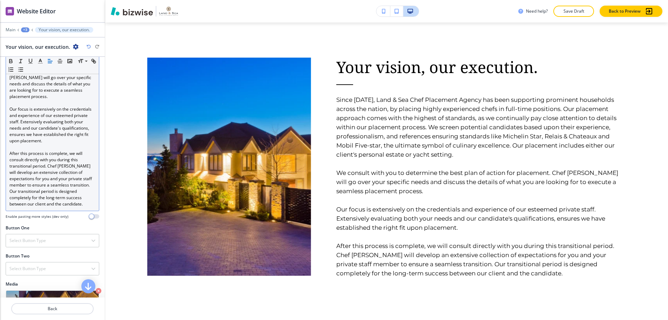
scroll to position [316, 0]
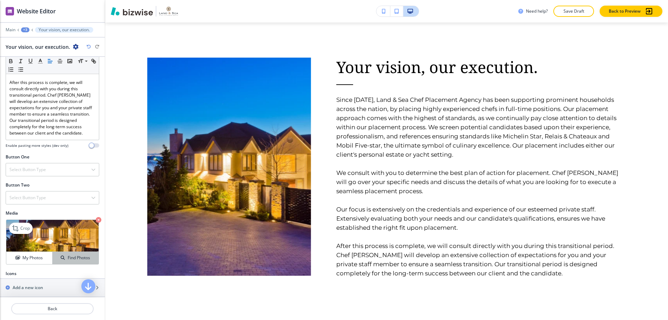
click at [70, 261] on h4 "Find Photos" at bounding box center [79, 257] width 22 height 6
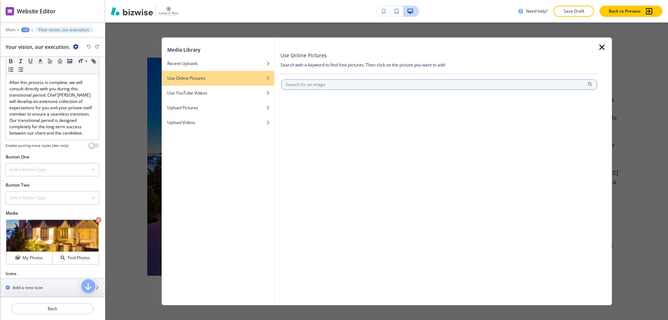
click at [321, 85] on input "text" at bounding box center [439, 84] width 316 height 11
type input "estate"
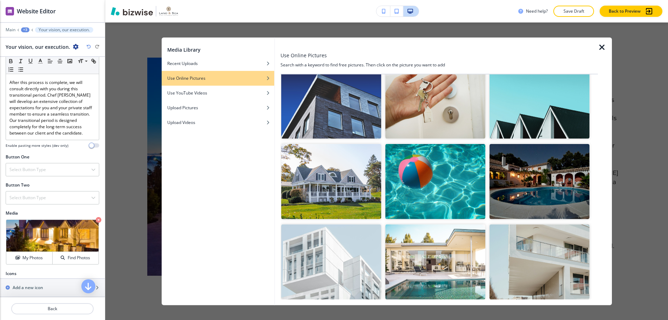
scroll to position [140, 0]
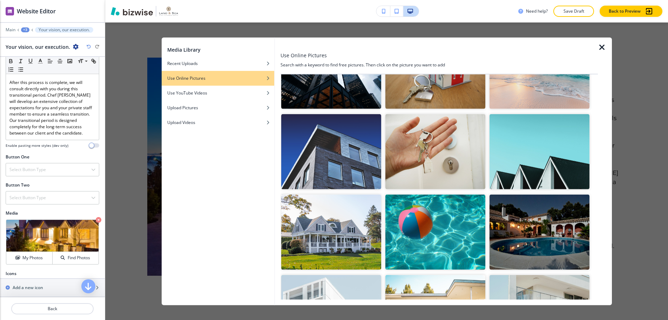
click at [339, 143] on img "button" at bounding box center [331, 151] width 100 height 75
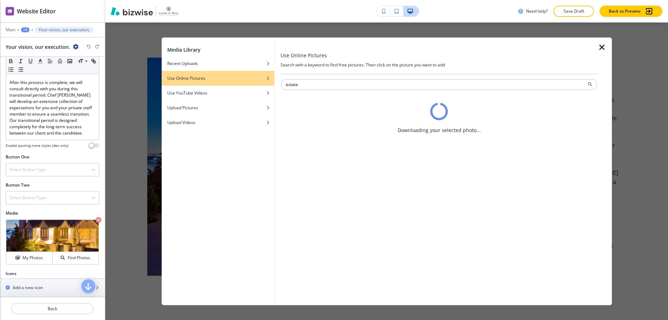
scroll to position [0, 0]
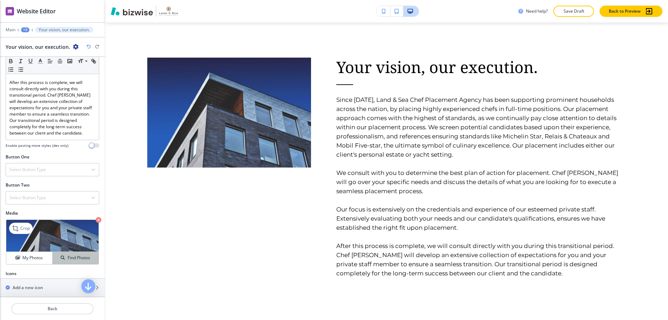
click at [63, 261] on div "Find Photos" at bounding box center [76, 257] width 46 height 6
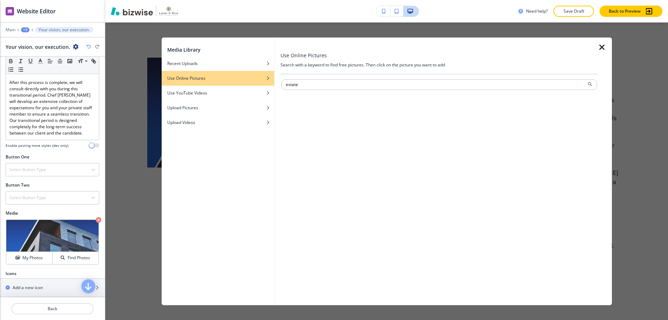
type input "estate"
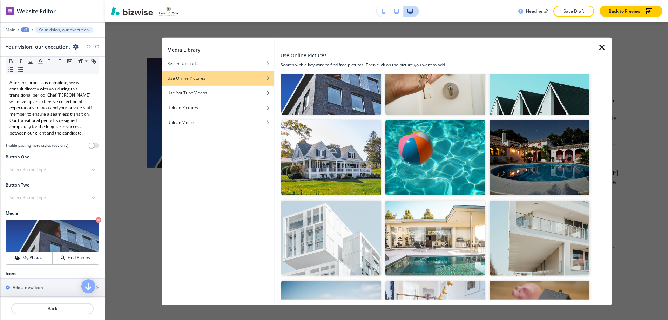
scroll to position [250, 0]
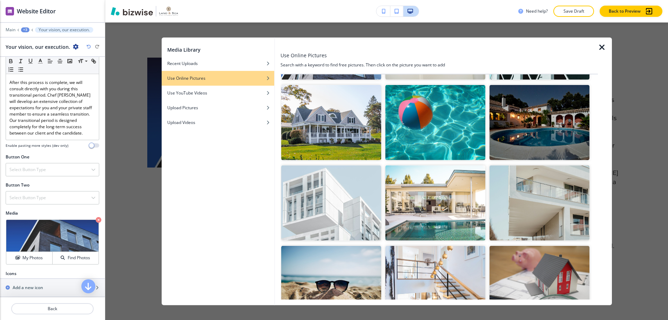
click at [350, 191] on img "button" at bounding box center [331, 202] width 100 height 75
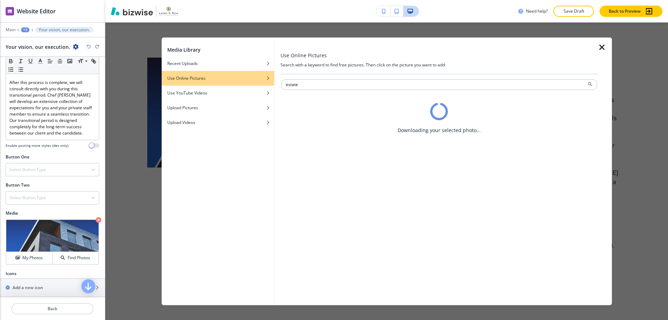
scroll to position [0, 0]
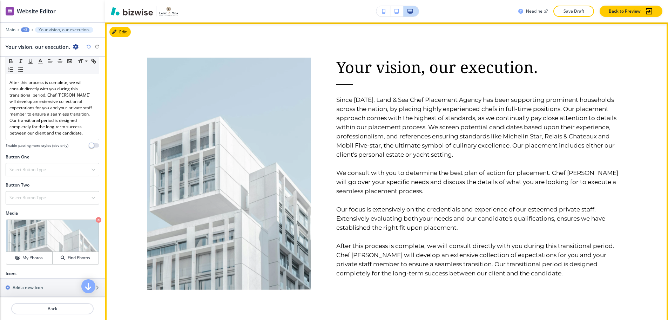
click at [454, 293] on div "Your vision, our execution. Since 2017, Land & Sea Chef Placement Agency has be…" at bounding box center [386, 173] width 563 height 302
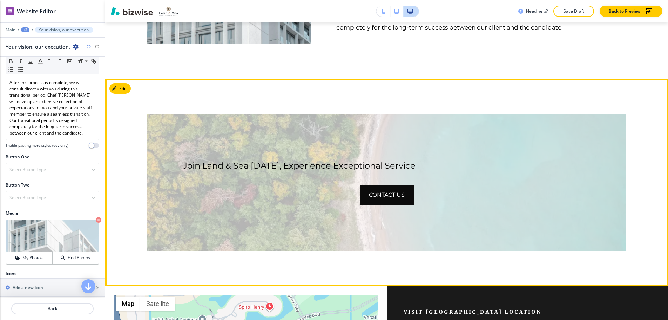
scroll to position [599, 0]
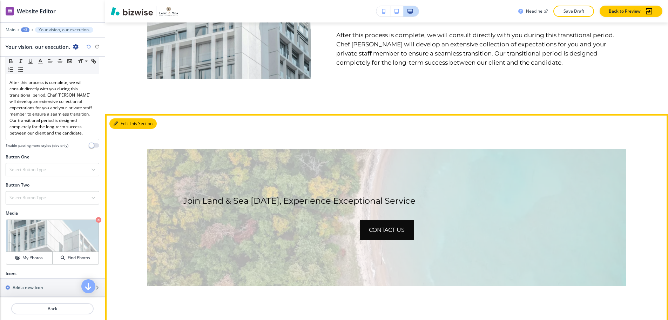
click at [122, 118] on button "Edit This Section" at bounding box center [132, 123] width 47 height 11
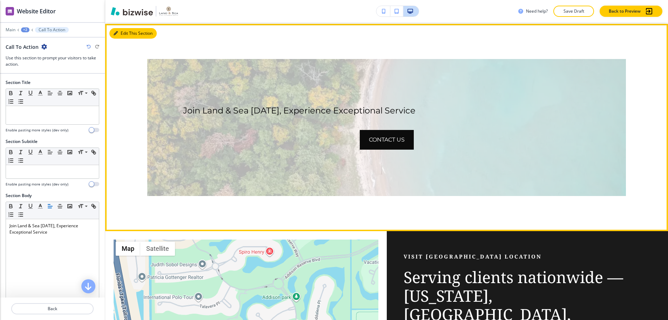
scroll to position [690, 0]
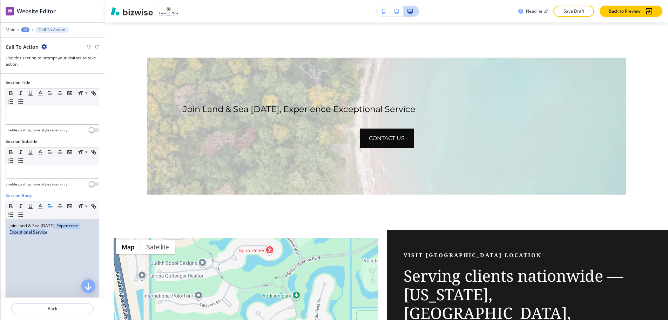
drag, startPoint x: 55, startPoint y: 219, endPoint x: 61, endPoint y: 228, distance: 11.3
click at [61, 228] on p "Join Land & Sea Today, Experience Exceptional Service" at bounding box center [52, 228] width 86 height 13
drag, startPoint x: 64, startPoint y: 226, endPoint x: 5, endPoint y: 221, distance: 59.1
click at [5, 221] on div "Section Body Small Normal Large Huge Join Land & Sea Today, Enable pasting more…" at bounding box center [52, 258] width 105 height 132
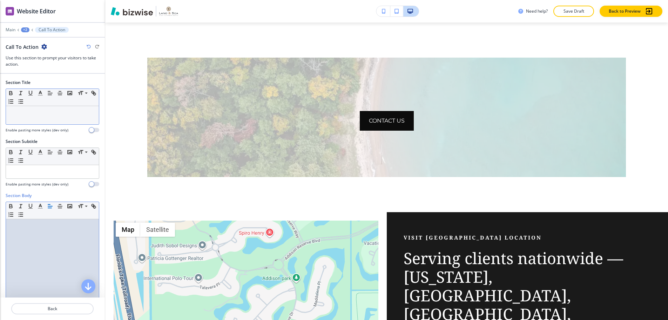
click at [27, 109] on p at bounding box center [52, 112] width 86 height 6
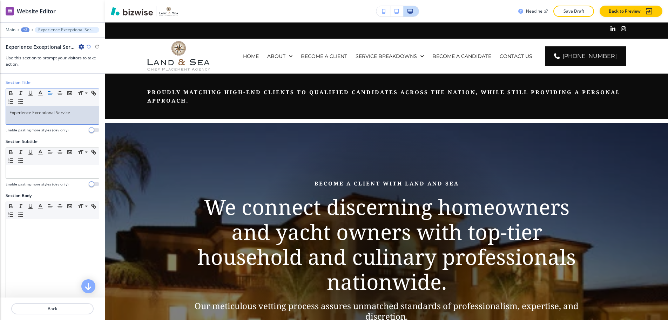
scroll to position [690, 0]
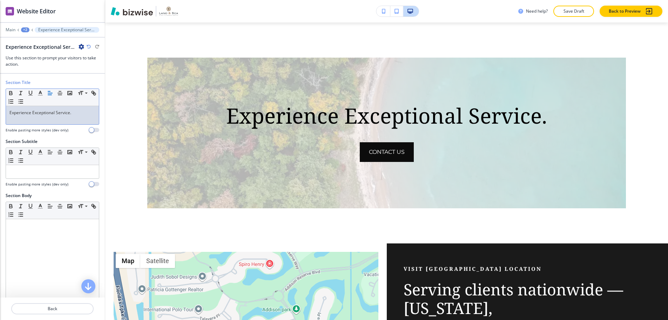
click at [35, 109] on p "Experience Exceptional Service." at bounding box center [52, 112] width 86 height 6
click at [58, 109] on p "Experience exceptional Service." at bounding box center [52, 112] width 86 height 6
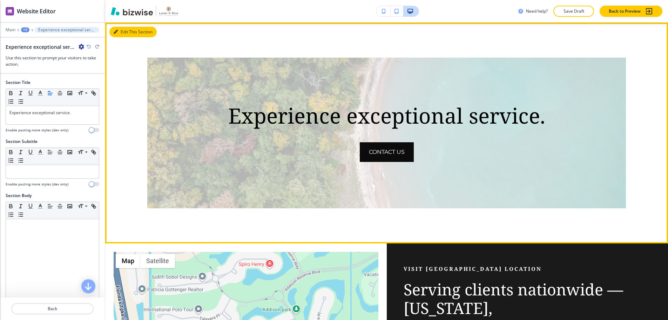
click at [126, 28] on button "Edit This Section" at bounding box center [132, 32] width 47 height 11
click at [121, 28] on button "Edit This Section" at bounding box center [132, 32] width 47 height 11
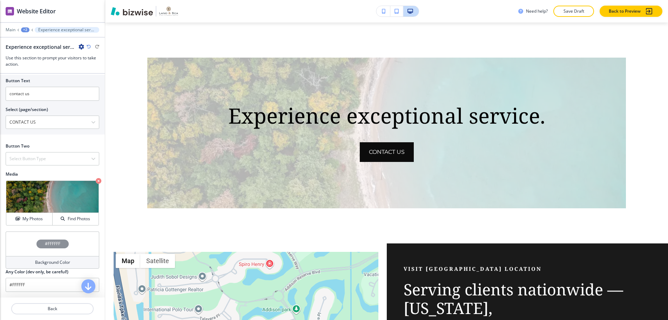
scroll to position [281, 0]
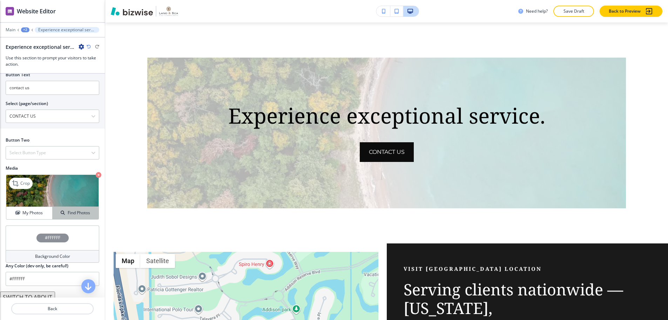
click at [68, 209] on h4 "Find Photos" at bounding box center [79, 212] width 22 height 6
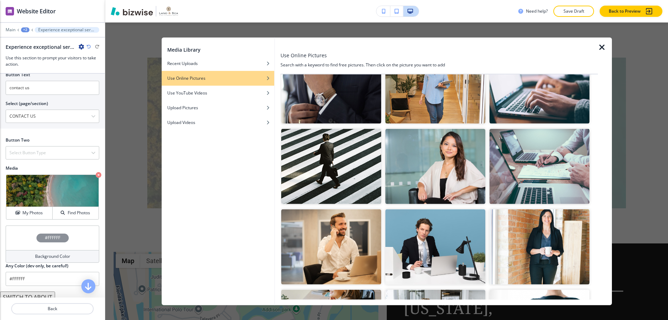
scroll to position [0, 0]
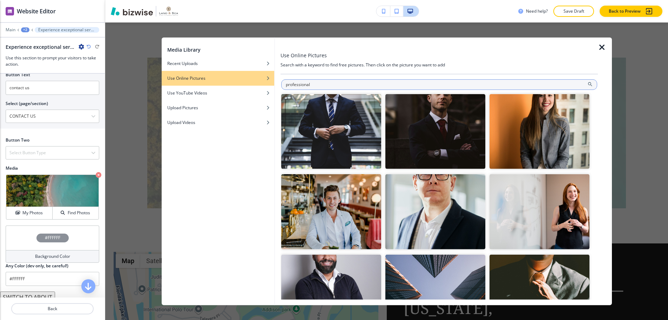
click at [427, 89] on input "professional" at bounding box center [439, 84] width 316 height 11
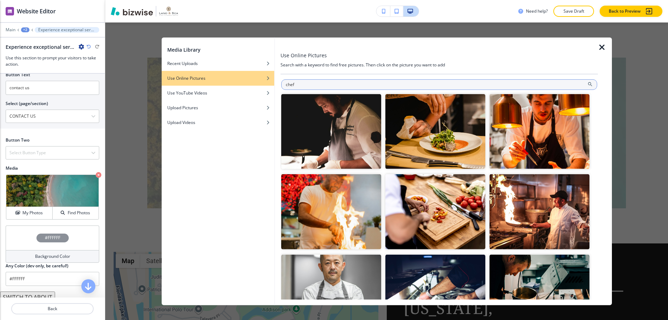
click at [442, 85] on input "chef" at bounding box center [439, 84] width 316 height 11
type input "waiter"
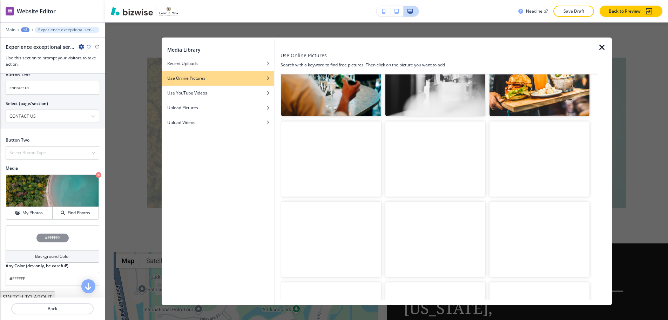
scroll to position [224, 0]
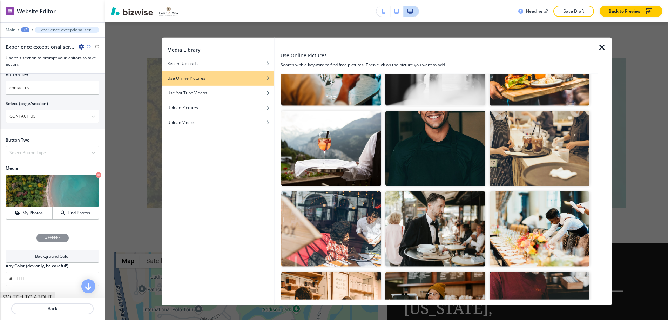
click at [366, 146] on img "button" at bounding box center [331, 148] width 100 height 75
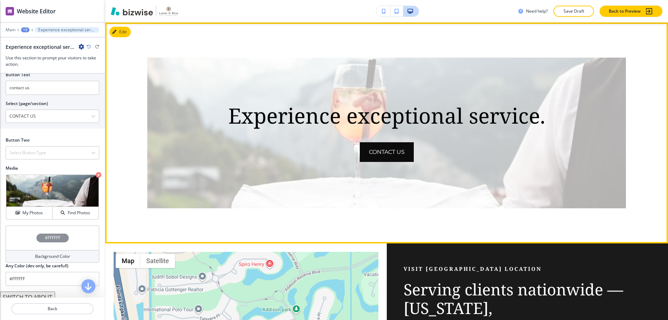
click at [166, 217] on div "Experience exceptional service. contact us" at bounding box center [386, 132] width 563 height 221
click at [652, 148] on div "Experience exceptional service. contact us" at bounding box center [386, 132] width 563 height 221
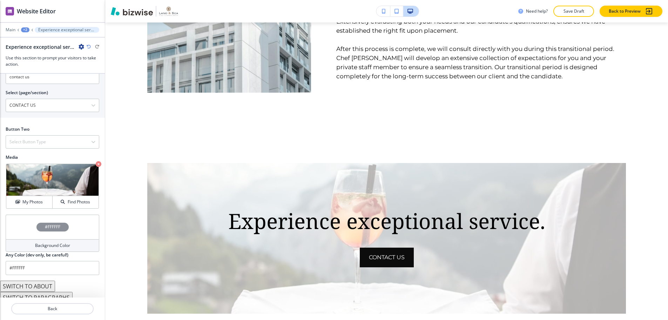
scroll to position [297, 0]
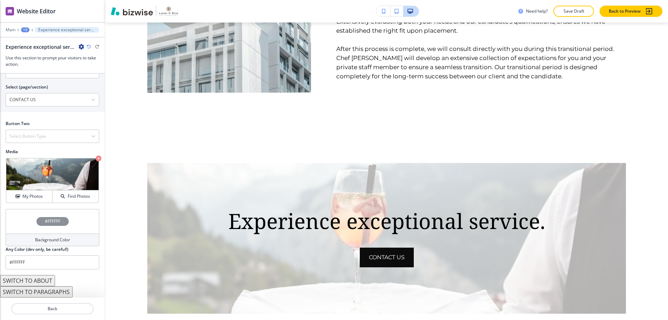
click at [69, 224] on div "#FFFFFF" at bounding box center [53, 221] width 94 height 25
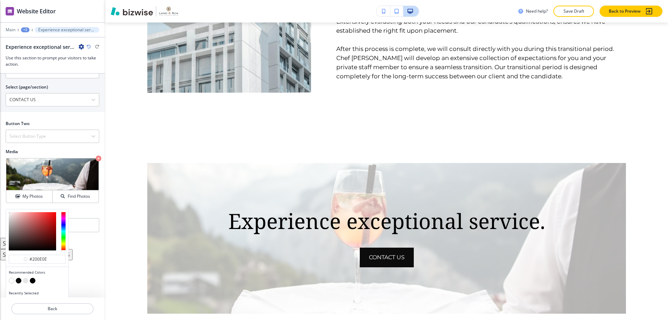
click at [35, 240] on div at bounding box center [32, 231] width 47 height 38
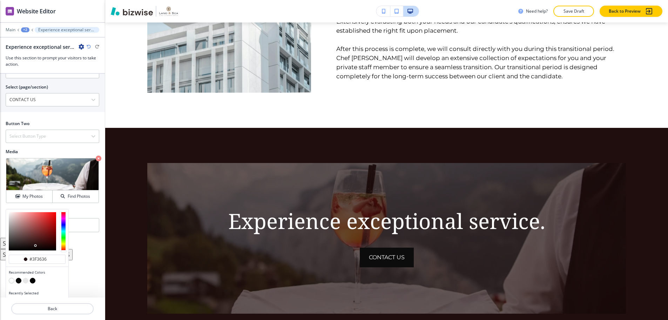
click at [15, 235] on div at bounding box center [32, 231] width 47 height 38
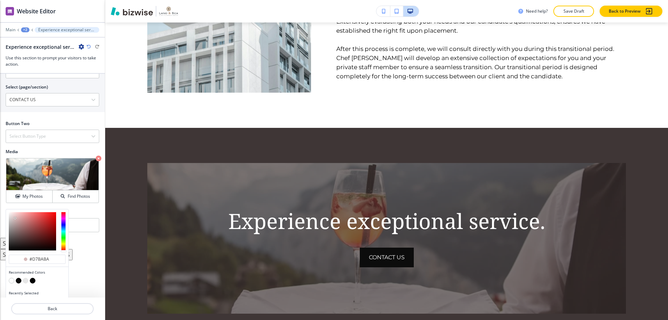
click at [15, 213] on div at bounding box center [32, 231] width 47 height 38
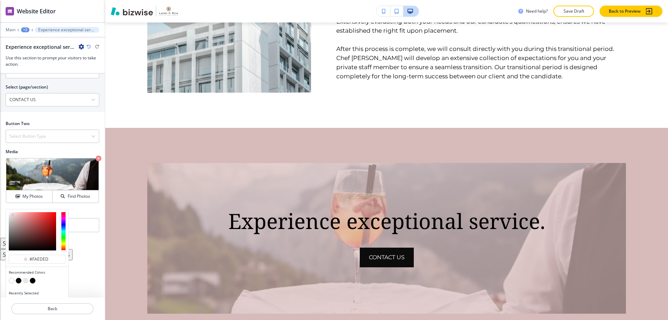
type input "#fff3f3"
drag, startPoint x: 13, startPoint y: 209, endPoint x: 0, endPoint y: 213, distance: 12.8
click at [0, 213] on div "#fff3f3 Recommended Colors Recently Selected Any Color (dev only, be careful!) …" at bounding box center [52, 223] width 105 height 29
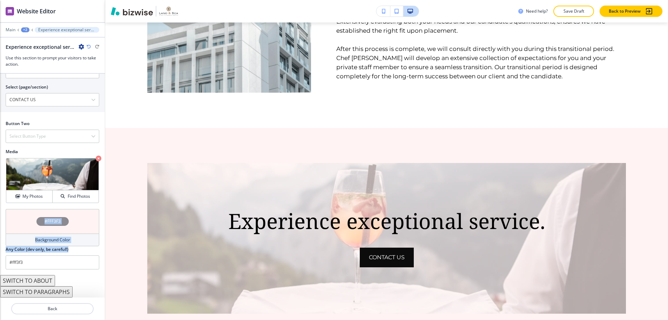
click at [87, 228] on div "#FFF3F3 Background Color Any Color (dev only, be careful!) #FFFFFF" at bounding box center [52, 242] width 105 height 66
click at [86, 43] on div "Experience exceptional service." at bounding box center [53, 46] width 94 height 7
click at [90, 45] on icon "button" at bounding box center [89, 47] width 4 height 4
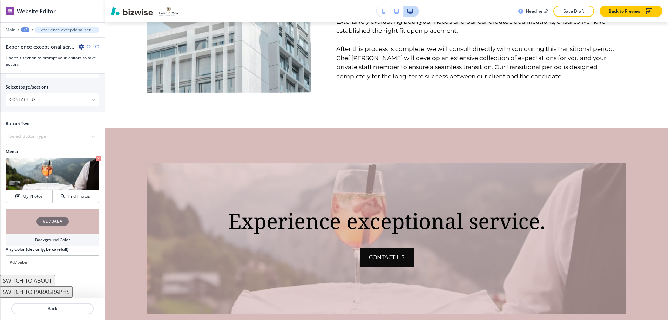
click at [90, 45] on icon "button" at bounding box center [89, 47] width 4 height 4
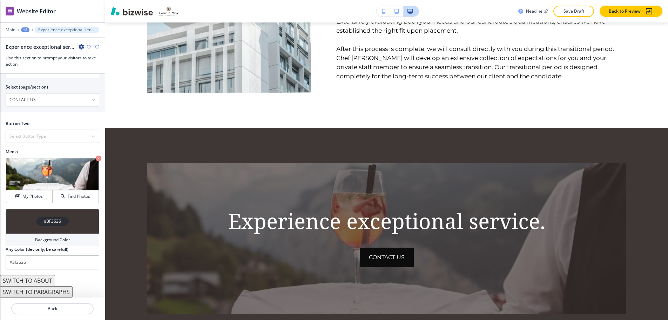
click at [90, 45] on icon "button" at bounding box center [89, 47] width 4 height 4
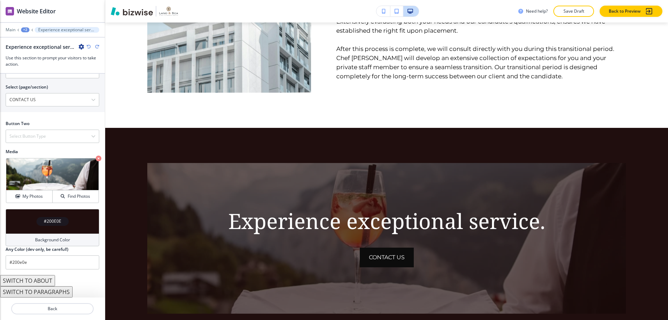
click at [90, 45] on icon "button" at bounding box center [89, 47] width 4 height 4
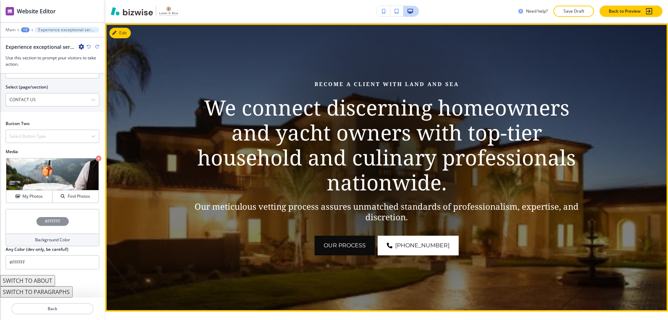
scroll to position [94, 0]
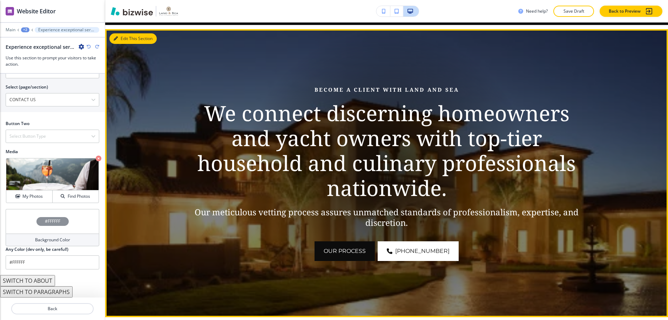
click at [122, 33] on button "Edit This Section" at bounding box center [132, 38] width 47 height 11
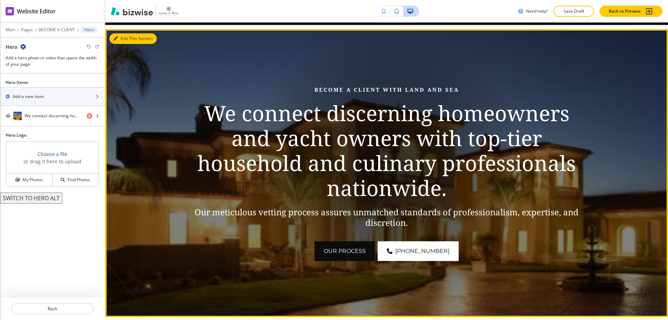
scroll to position [100, 0]
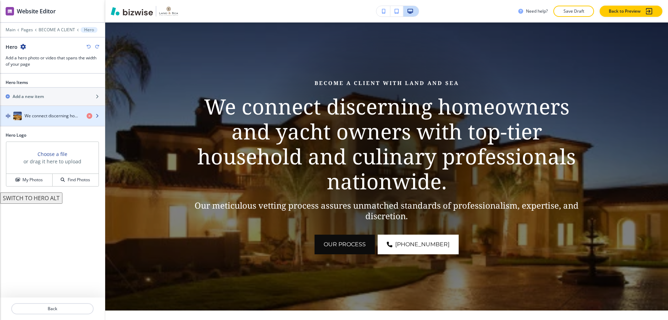
click at [42, 113] on h4 "We connect discerning homeowners and yacht owners with top-tier household and c…" at bounding box center [53, 116] width 56 height 6
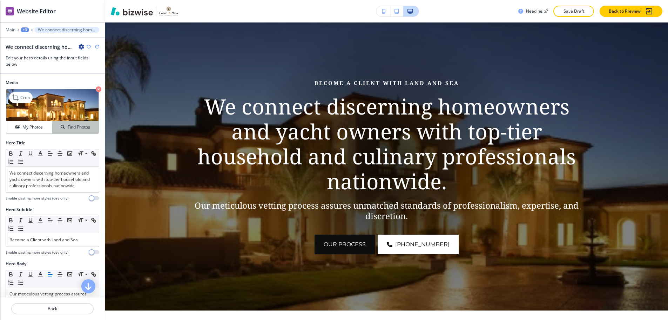
click at [68, 124] on h4 "Find Photos" at bounding box center [79, 127] width 22 height 6
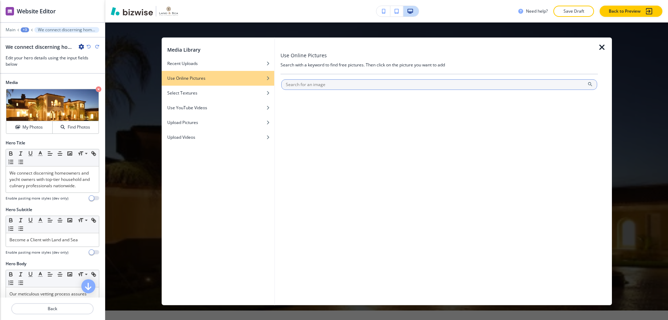
click at [304, 83] on input "text" at bounding box center [439, 84] width 316 height 11
type input "house"
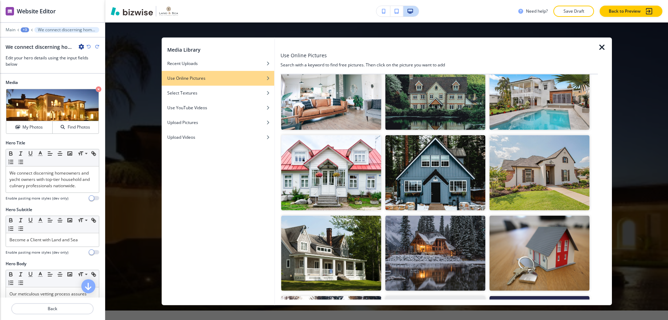
scroll to position [456, 0]
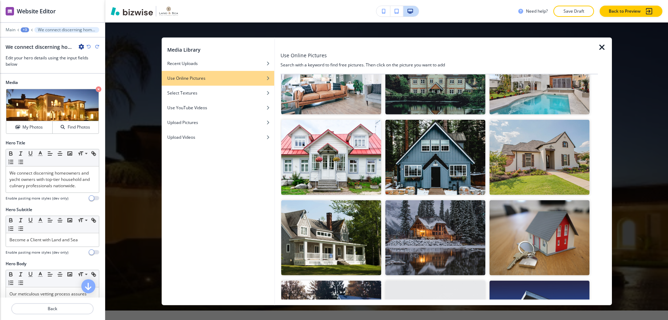
click at [530, 151] on img "button" at bounding box center [540, 157] width 100 height 75
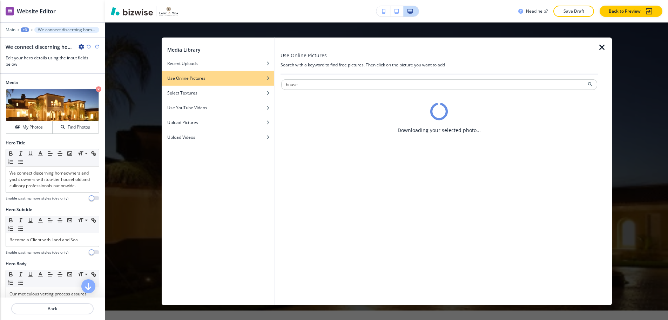
scroll to position [0, 0]
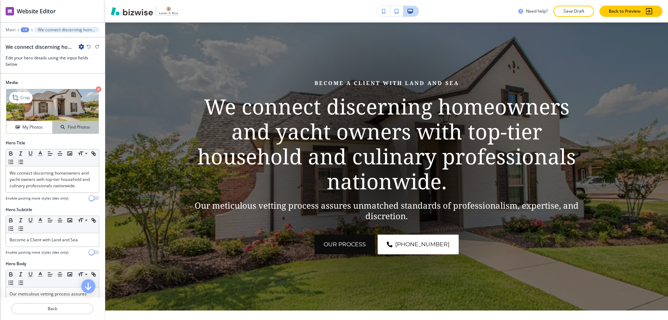
click at [75, 124] on h4 "Find Photos" at bounding box center [79, 127] width 22 height 6
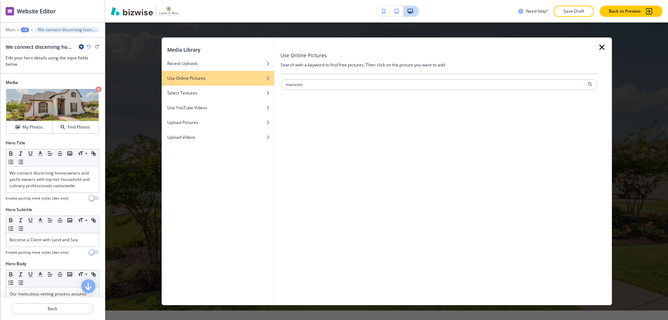
type input "mansion"
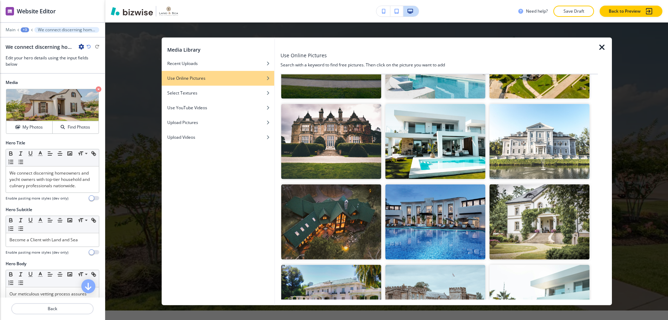
scroll to position [105, 0]
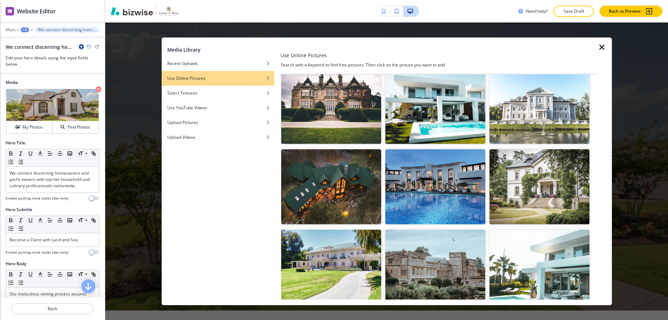
click at [552, 181] on img "button" at bounding box center [540, 186] width 100 height 75
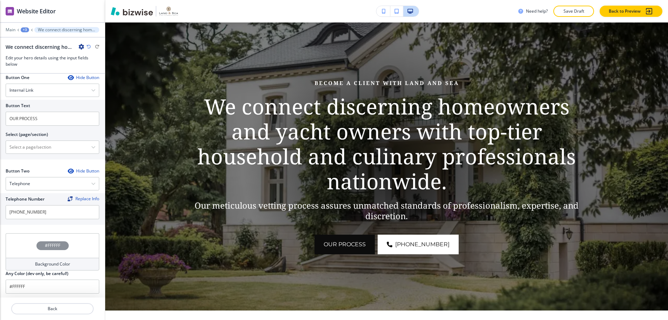
scroll to position [320, 0]
click at [52, 241] on h4 "#FFFFFF" at bounding box center [52, 243] width 15 height 6
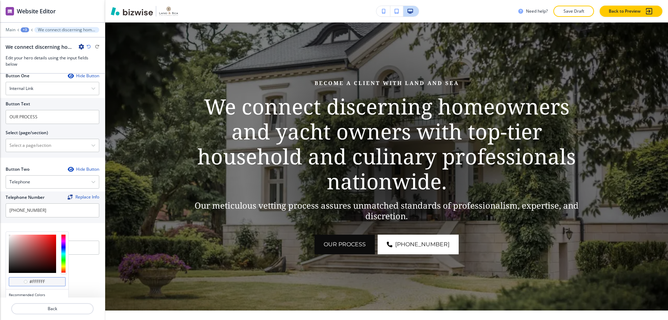
click at [53, 277] on div "#ffffff" at bounding box center [37, 281] width 57 height 9
click at [52, 279] on input "#ffffff" at bounding box center [41, 282] width 25 height 6
type input "#ffffff"
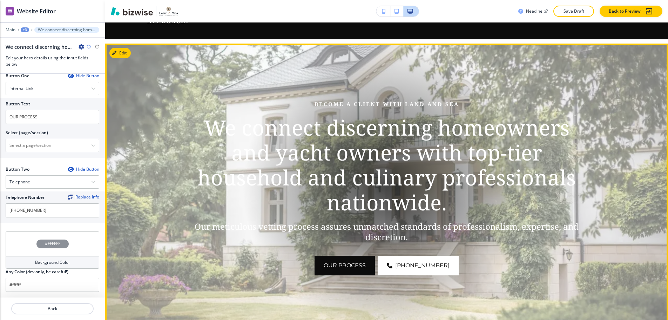
scroll to position [65, 0]
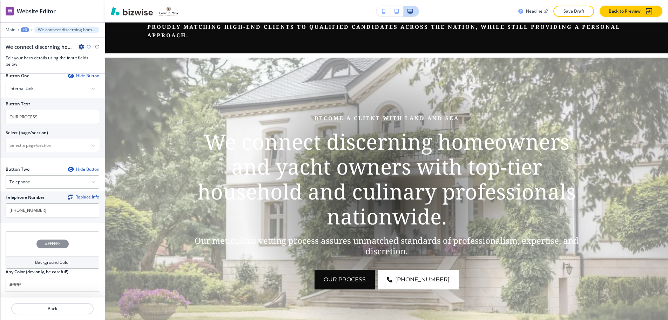
click at [39, 247] on div "#FFFFFF" at bounding box center [53, 243] width 94 height 25
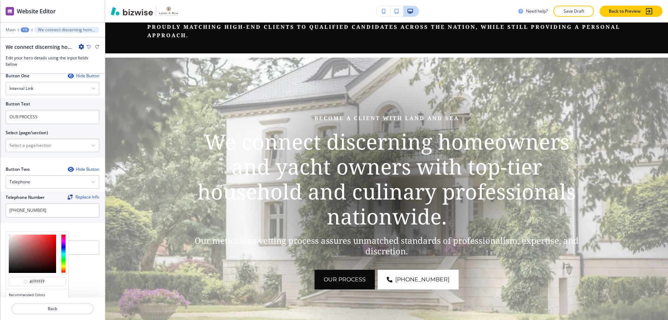
type input "#d2bebe"
click at [13, 236] on div at bounding box center [32, 253] width 47 height 38
type input "#d2bebe"
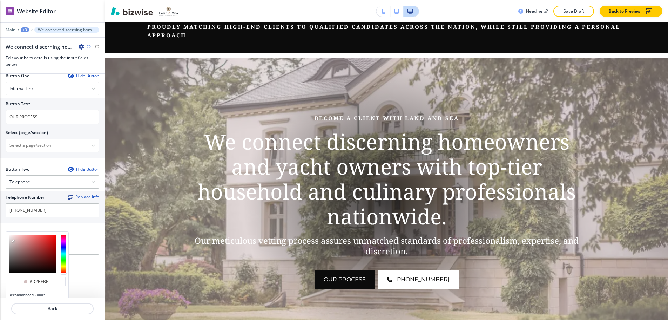
type input "#bfbbbb"
click at [10, 239] on div at bounding box center [32, 253] width 47 height 38
type input "#bdb9b9"
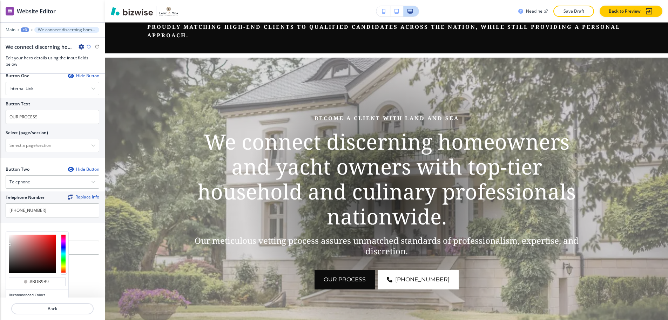
click at [8, 242] on div at bounding box center [37, 254] width 62 height 44
type input "#b1a8a8"
click at [11, 241] on div at bounding box center [32, 253] width 47 height 38
type input "#b1a8a8"
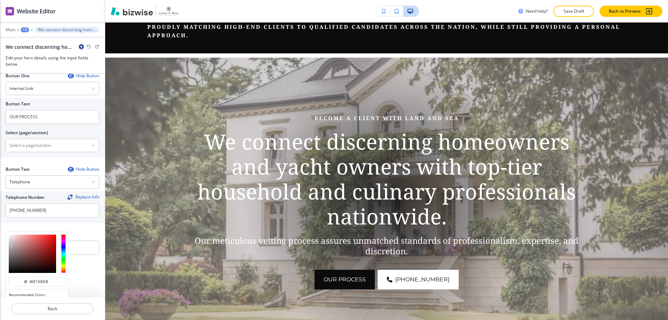
click at [8, 245] on div at bounding box center [37, 254] width 62 height 44
drag, startPoint x: 13, startPoint y: 244, endPoint x: 7, endPoint y: 245, distance: 5.8
click at [7, 245] on div at bounding box center [37, 254] width 62 height 44
type input "#857e7e"
click at [11, 247] on div at bounding box center [32, 253] width 47 height 38
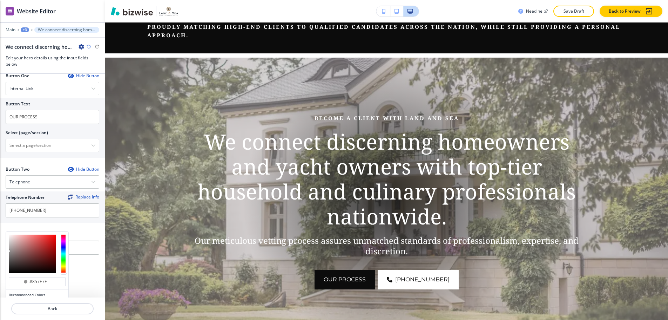
type input "#857e7e"
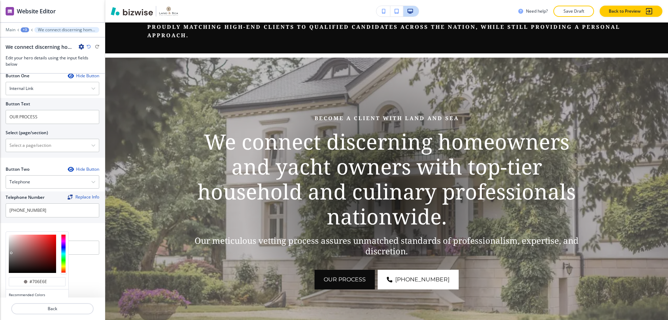
type input "#696868"
drag, startPoint x: 11, startPoint y: 249, endPoint x: 6, endPoint y: 254, distance: 7.2
click at [6, 254] on div at bounding box center [37, 254] width 62 height 44
type input "#696868"
click at [62, 305] on p "Back" at bounding box center [52, 308] width 81 height 6
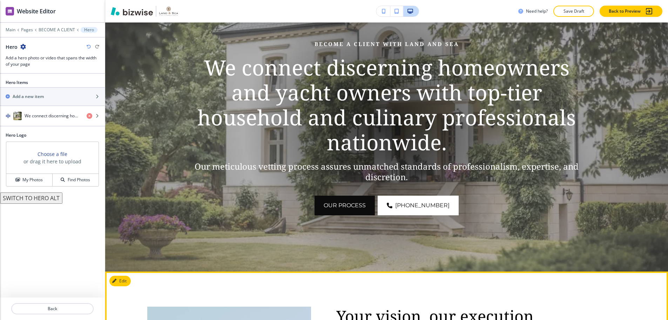
scroll to position [135, 0]
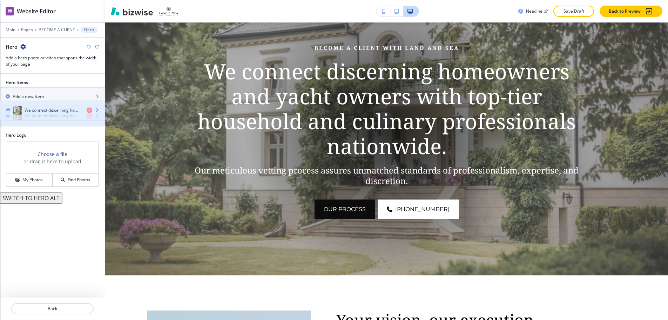
click at [43, 120] on div "button" at bounding box center [52, 123] width 105 height 6
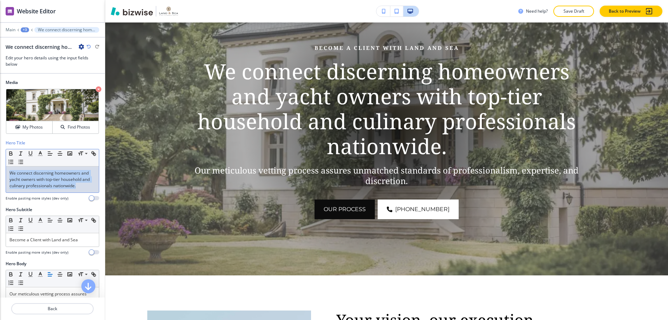
drag, startPoint x: 86, startPoint y: 180, endPoint x: 0, endPoint y: 168, distance: 86.7
click at [0, 168] on div "Hero Title Small Normal Large Huge We connect discerning homeowners and yacht o…" at bounding box center [52, 173] width 105 height 67
click at [84, 159] on span at bounding box center [86, 163] width 16 height 8
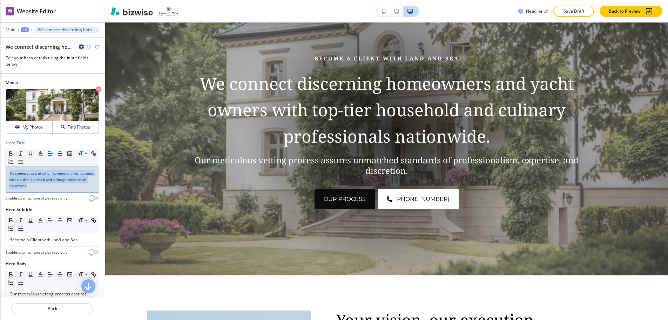
click at [90, 45] on icon "button" at bounding box center [89, 47] width 4 height 4
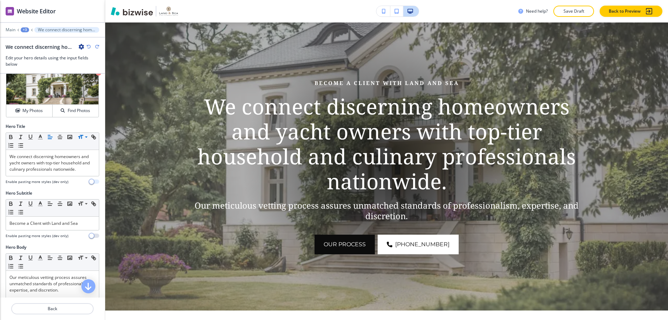
scroll to position [35, 0]
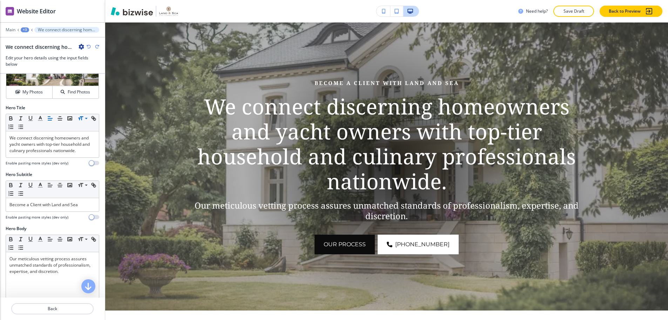
click at [86, 118] on icon at bounding box center [86, 118] width 3 height 1
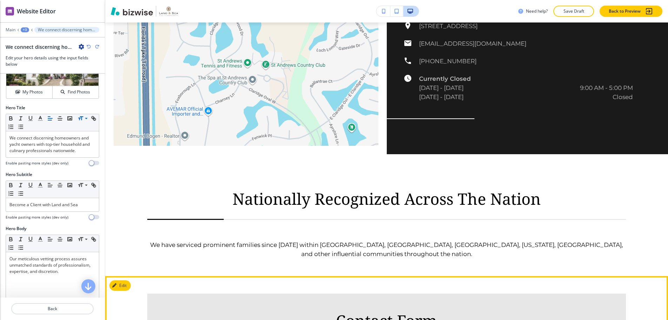
scroll to position [1223, 0]
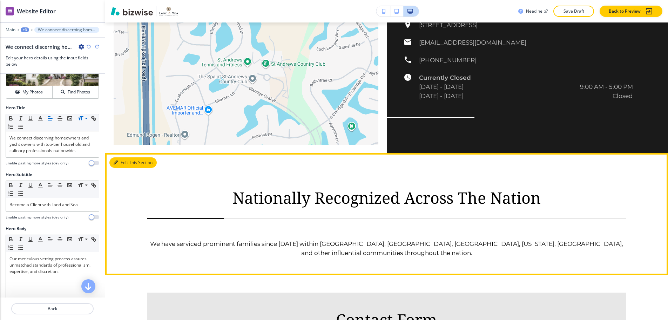
click at [123, 157] on button "Edit This Section" at bounding box center [132, 162] width 47 height 11
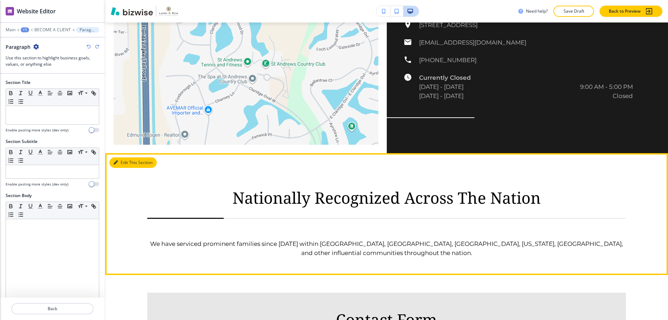
scroll to position [1242, 0]
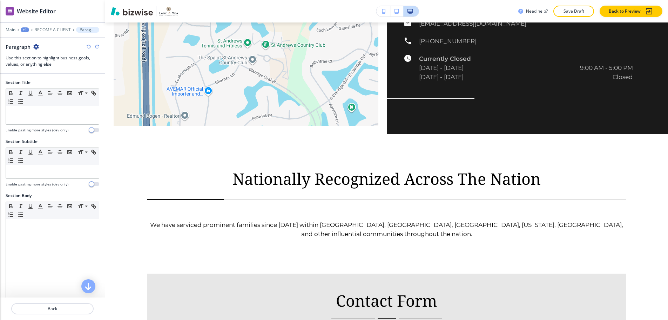
click at [37, 44] on icon "button" at bounding box center [36, 47] width 6 height 6
click at [48, 80] on p "Delete Section" at bounding box center [56, 83] width 36 height 6
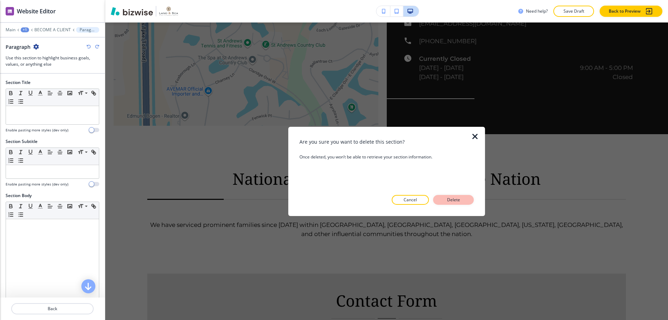
click at [459, 198] on p "Delete" at bounding box center [453, 200] width 17 height 6
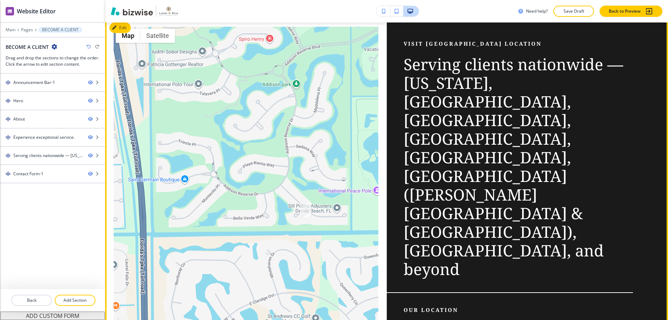
scroll to position [875, 0]
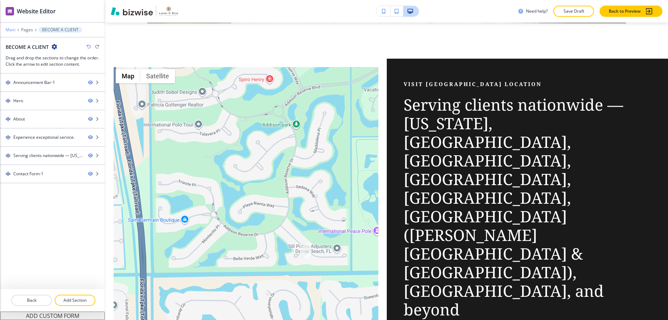
click at [14, 27] on p "Main" at bounding box center [11, 29] width 10 height 5
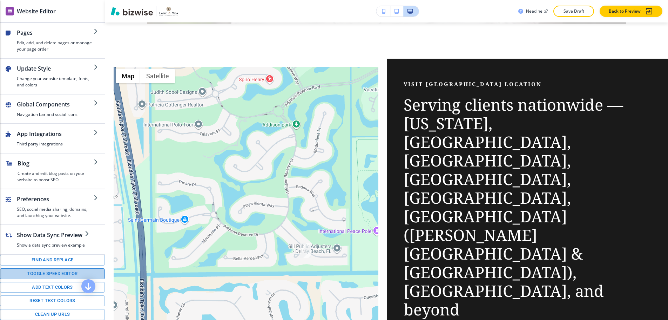
click at [82, 269] on button "Toggle speed editor" at bounding box center [52, 273] width 105 height 11
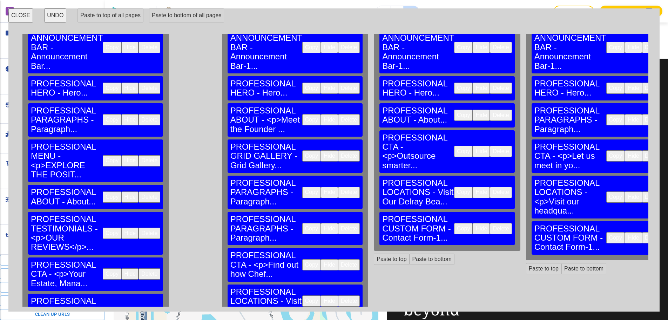
scroll to position [71, 0]
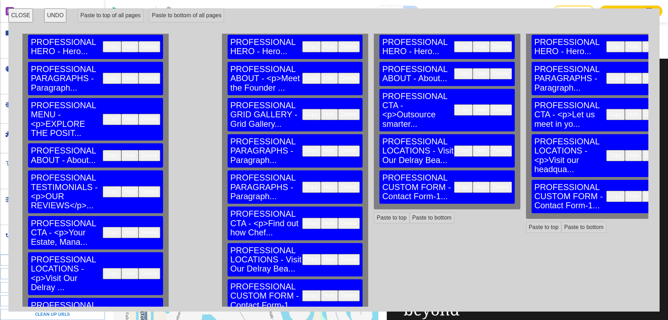
click at [103, 268] on button "Copy" at bounding box center [112, 273] width 19 height 11
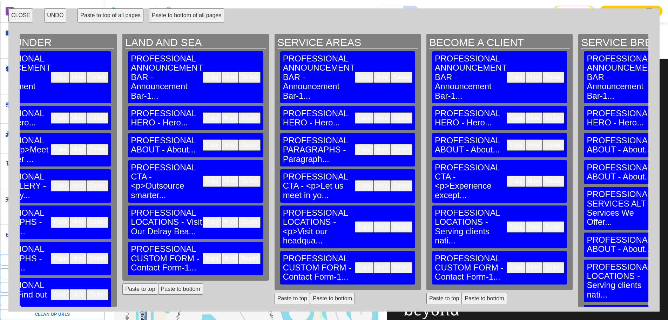
scroll to position [0, 439]
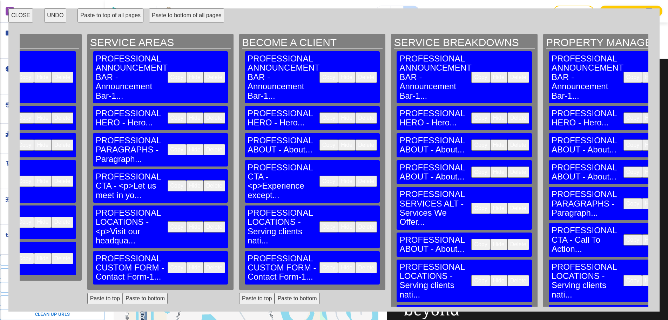
click at [355, 221] on button "Delete" at bounding box center [366, 226] width 22 height 11
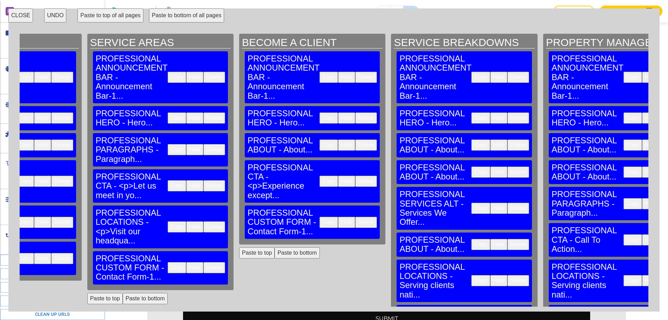
click at [275, 247] on button "Paste to bottom" at bounding box center [297, 252] width 45 height 11
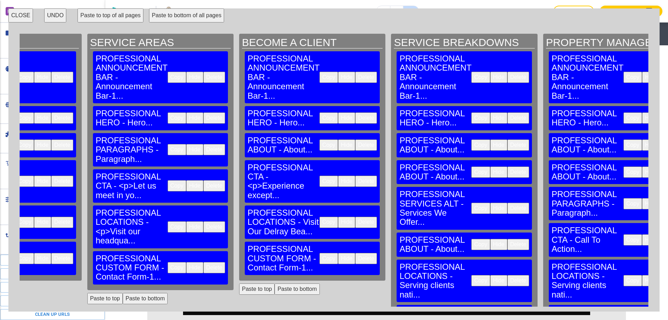
scroll to position [1185, 0]
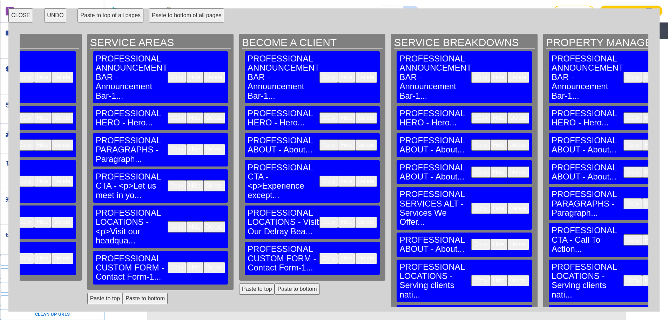
click at [22, 22] on button "CLOSE" at bounding box center [20, 15] width 25 height 14
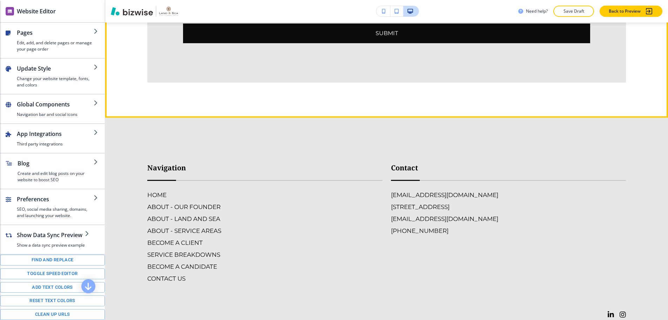
scroll to position [1465, 0]
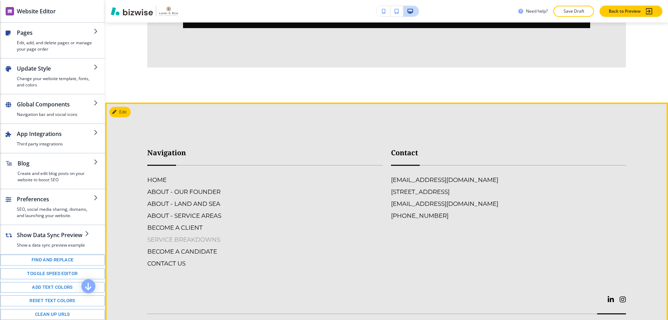
click at [211, 235] on h6 "SERVICE BREAKDOWNS" at bounding box center [264, 239] width 235 height 9
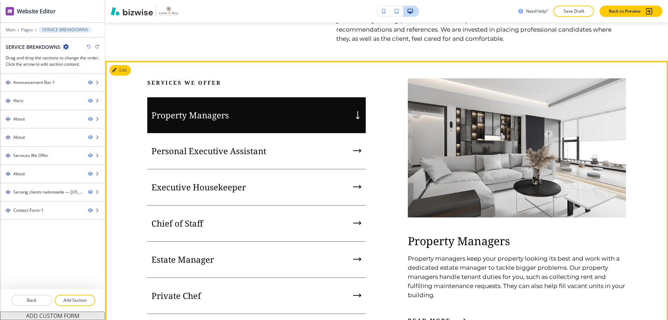
scroll to position [632, 0]
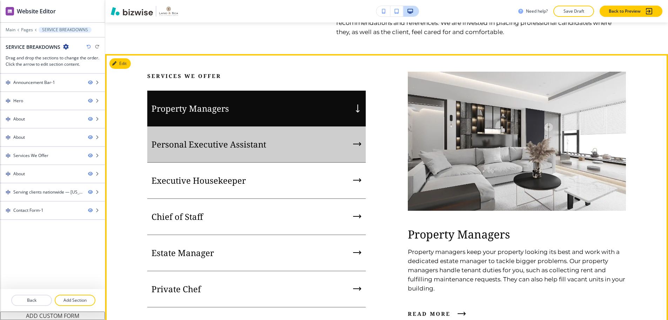
click at [278, 162] on div "Personal Executive Assistant" at bounding box center [256, 144] width 219 height 36
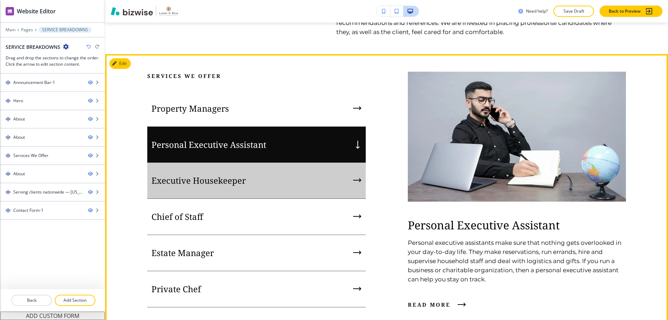
click at [274, 199] on div "Executive Housekeeper" at bounding box center [256, 180] width 219 height 36
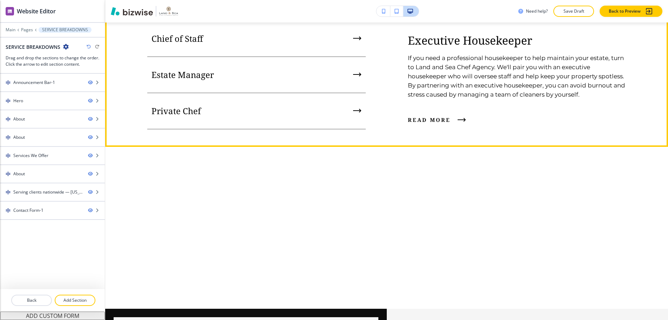
scroll to position [807, 0]
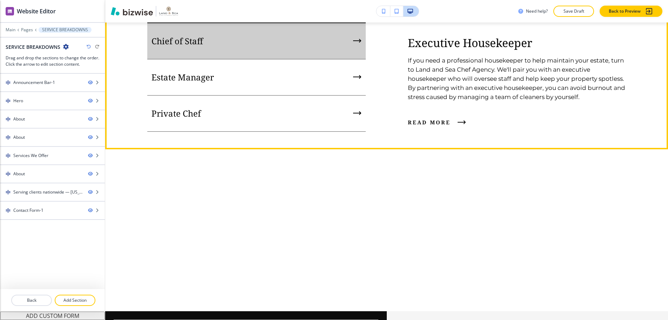
click at [248, 59] on div "Chief of Staff" at bounding box center [256, 41] width 219 height 36
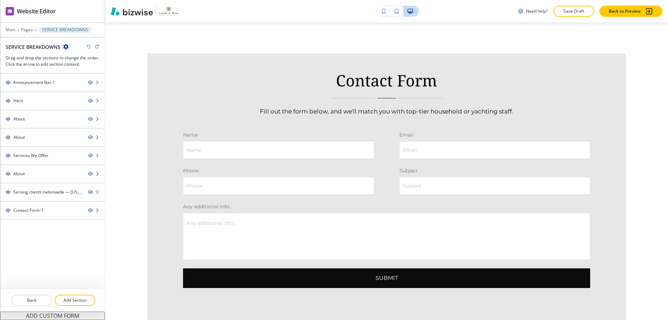
scroll to position [1544, 0]
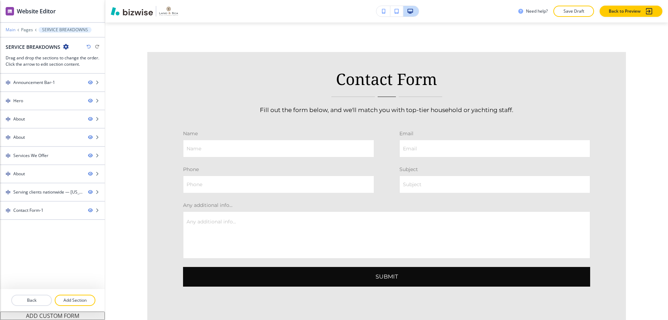
click at [10, 27] on p "Main" at bounding box center [11, 29] width 10 height 5
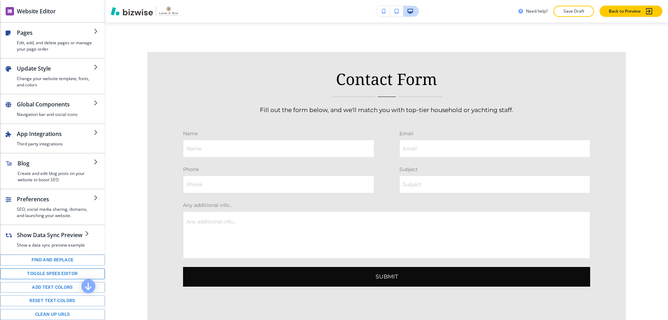
click at [61, 270] on button "Toggle speed editor" at bounding box center [52, 273] width 105 height 11
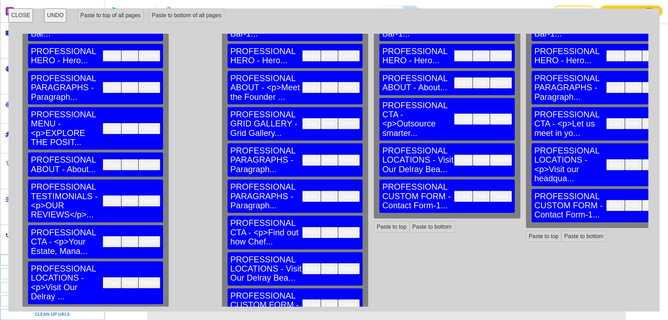
scroll to position [71, 0]
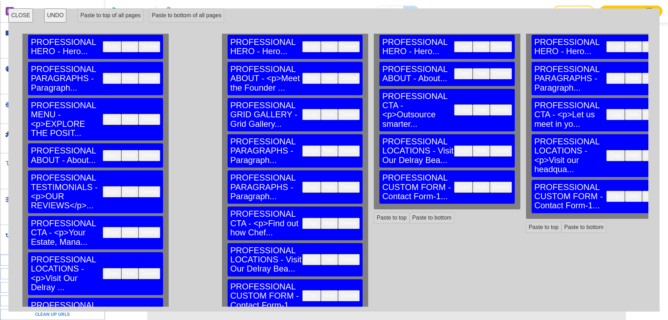
click at [103, 268] on button "Copy" at bounding box center [112, 273] width 19 height 11
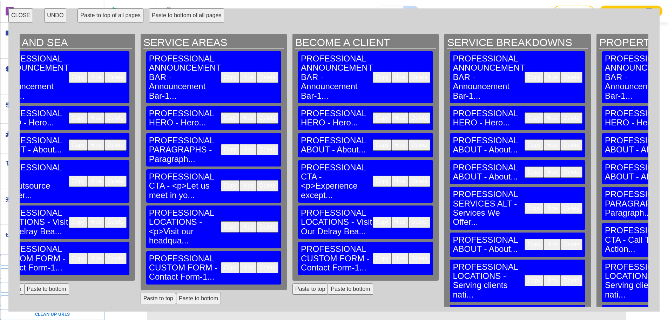
scroll to position [0, 0]
click at [561, 275] on button "Delete" at bounding box center [572, 280] width 22 height 11
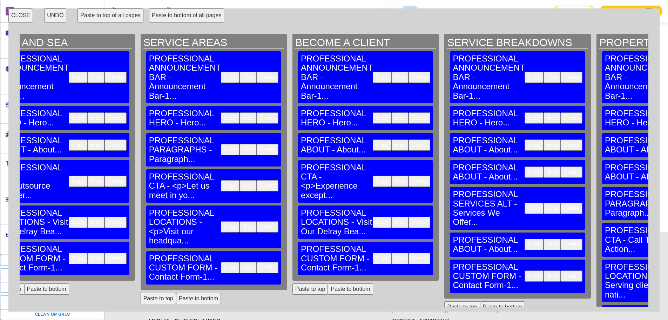
click at [480, 301] on button "Paste to bottom" at bounding box center [502, 306] width 45 height 11
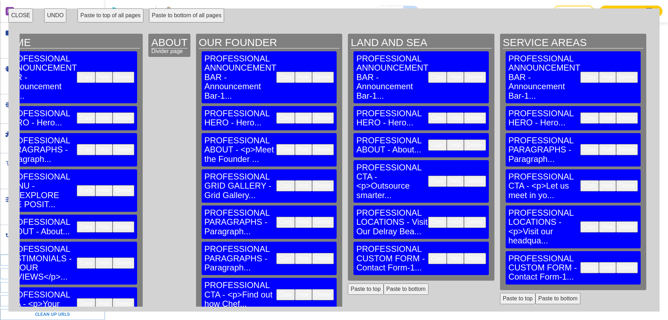
scroll to position [0, 0]
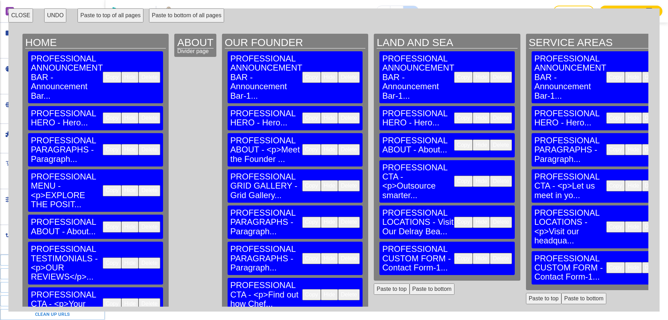
click at [20, 9] on button "CLOSE" at bounding box center [20, 15] width 25 height 14
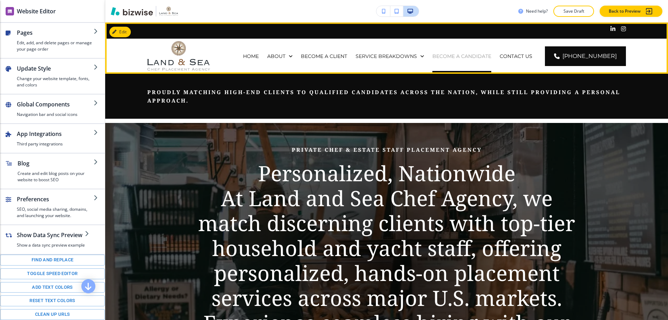
click at [487, 57] on p "BECOME A CANDIDATE" at bounding box center [462, 56] width 59 height 7
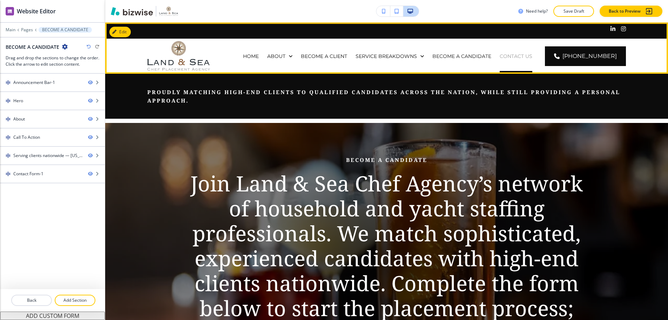
click at [527, 53] on p "CONTACT US" at bounding box center [516, 56] width 33 height 7
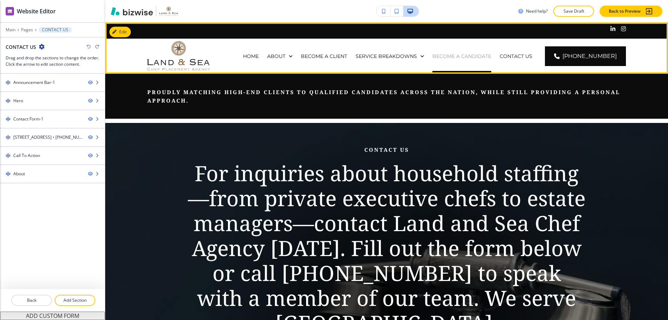
click at [474, 58] on p "BECOME A CANDIDATE" at bounding box center [462, 56] width 59 height 7
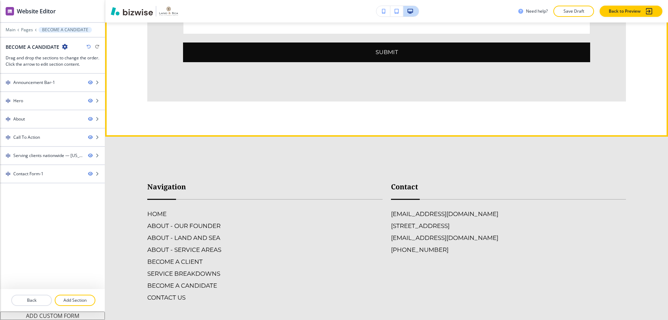
scroll to position [1474, 0]
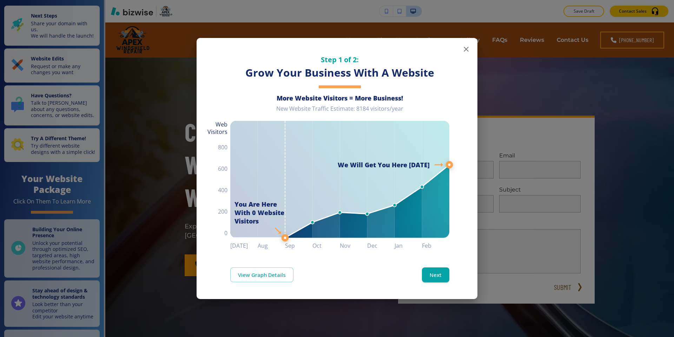
click at [468, 49] on icon "button" at bounding box center [466, 49] width 8 height 8
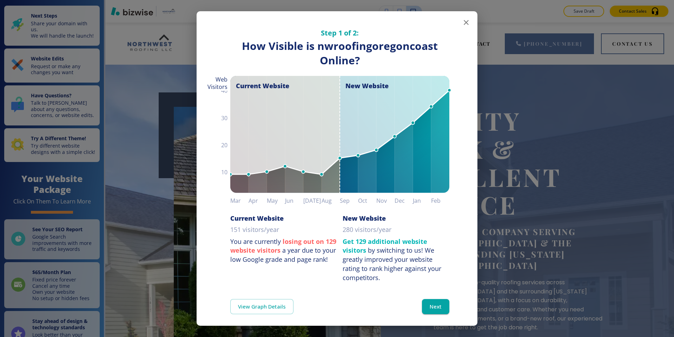
click at [464, 24] on icon "button" at bounding box center [466, 22] width 5 height 5
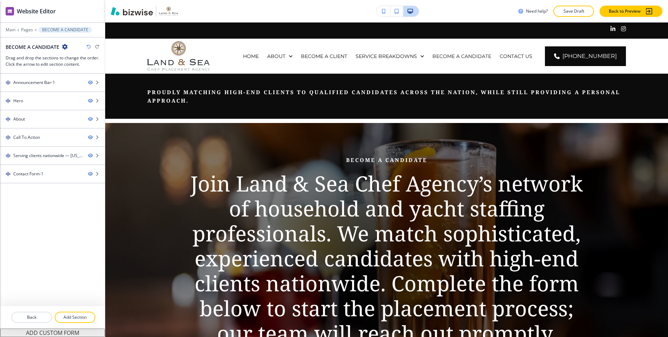
scroll to position [1474, 0]
